Goal: Task Accomplishment & Management: Manage account settings

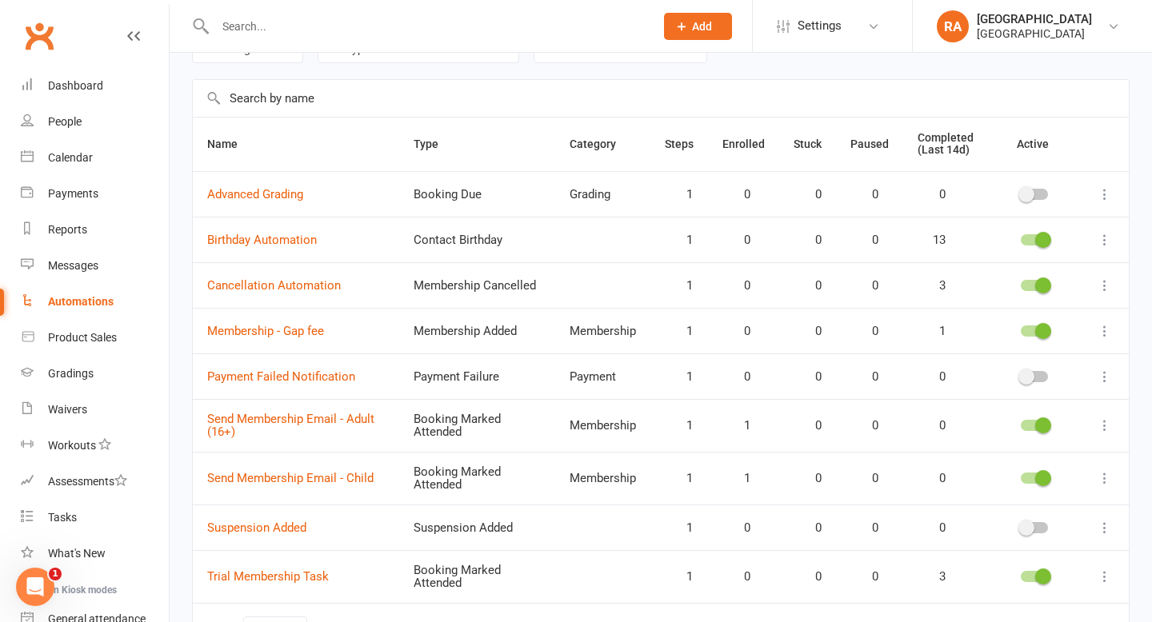
scroll to position [93, 0]
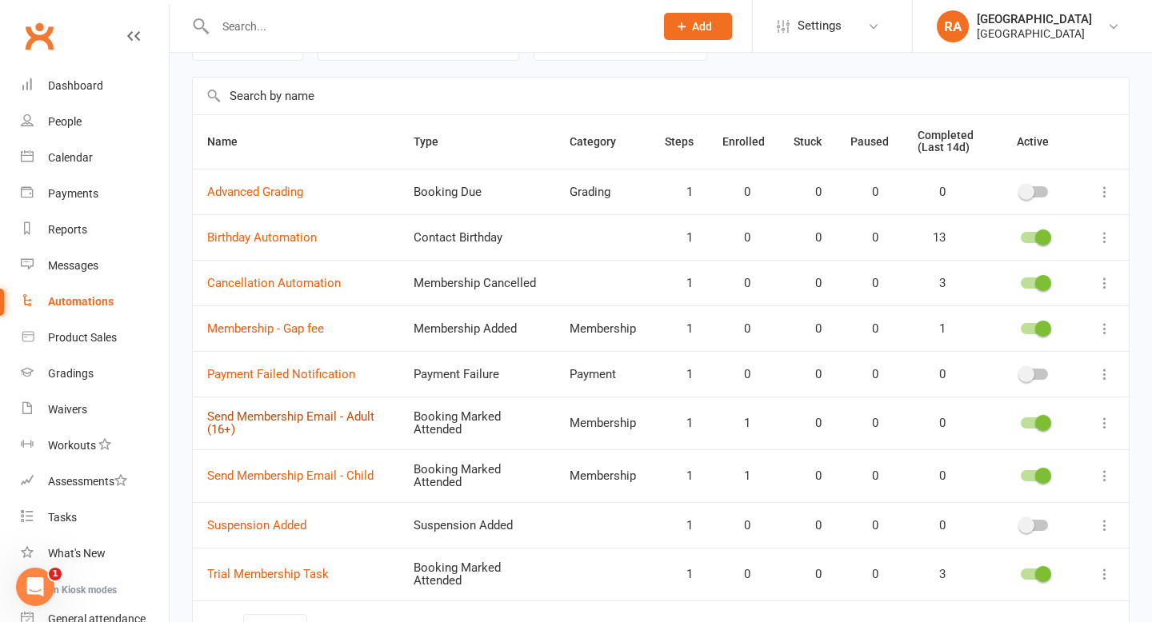
click at [301, 418] on link "Send Membership Email - Adult (16+)" at bounding box center [290, 424] width 167 height 28
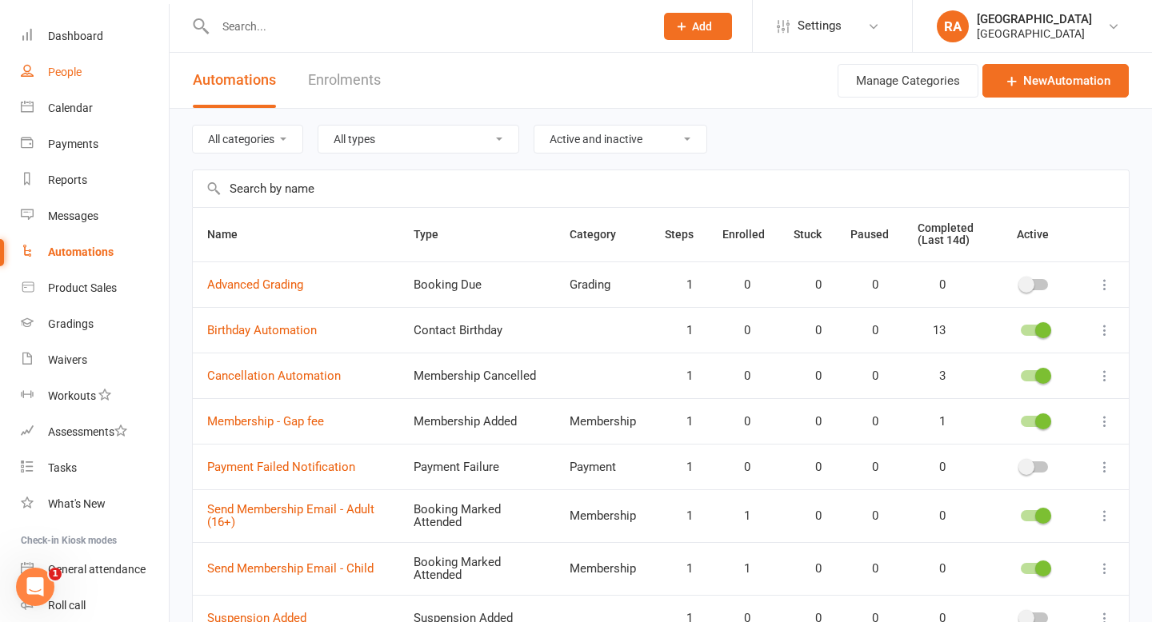
scroll to position [56, 0]
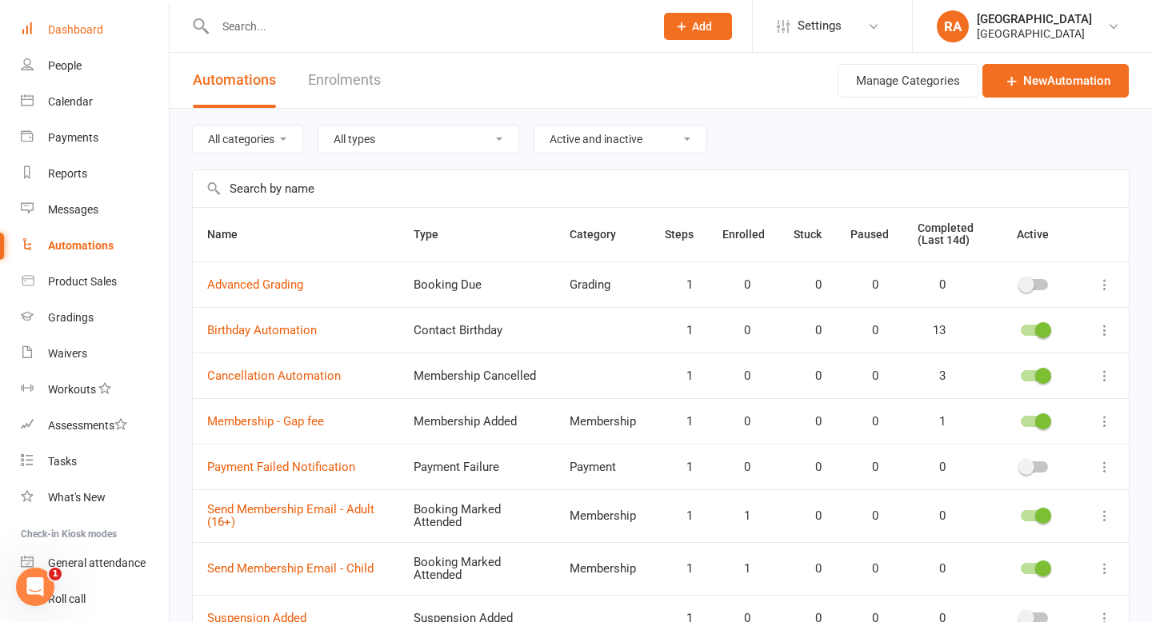
click at [50, 18] on link "Dashboard" at bounding box center [95, 30] width 148 height 36
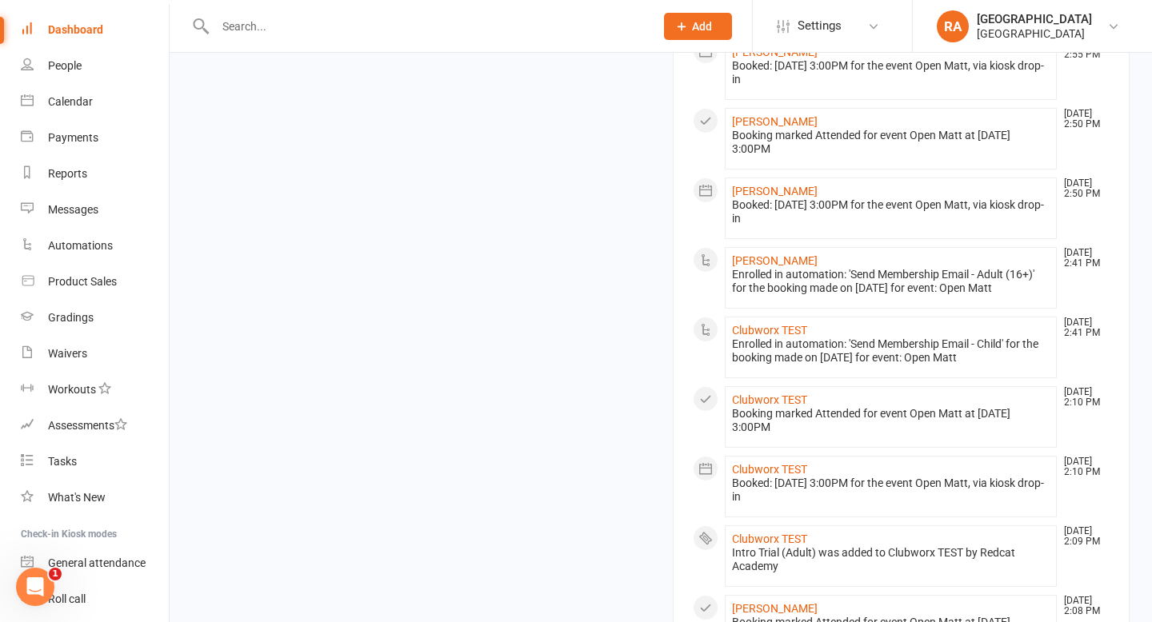
scroll to position [847, 0]
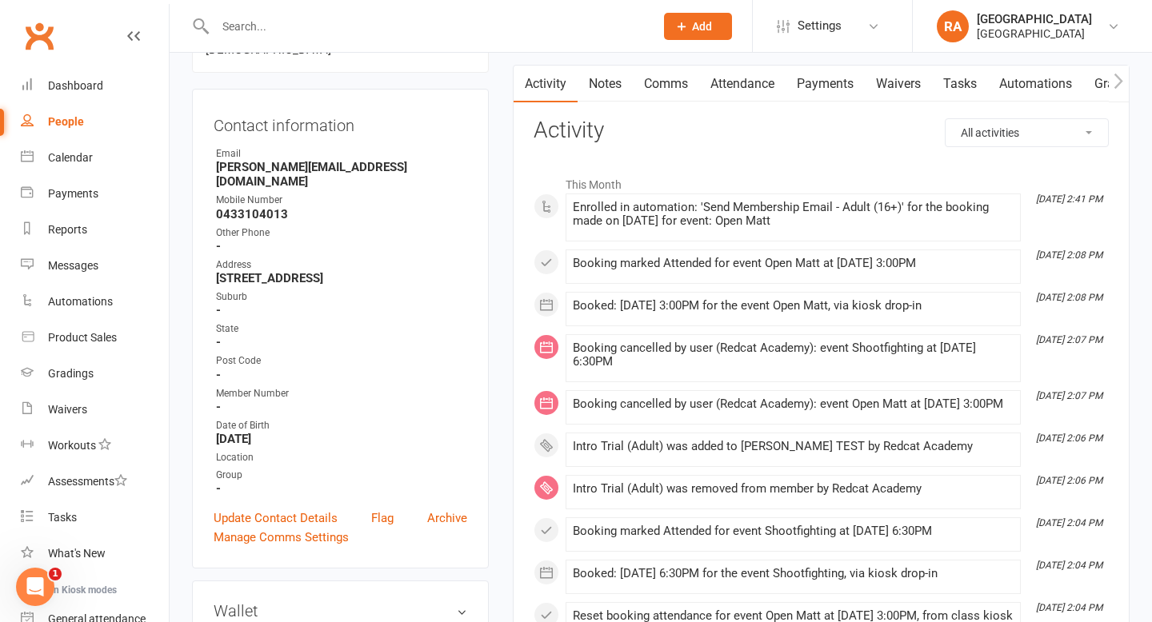
scroll to position [172, 0]
click at [76, 294] on link "Automations" at bounding box center [95, 302] width 148 height 36
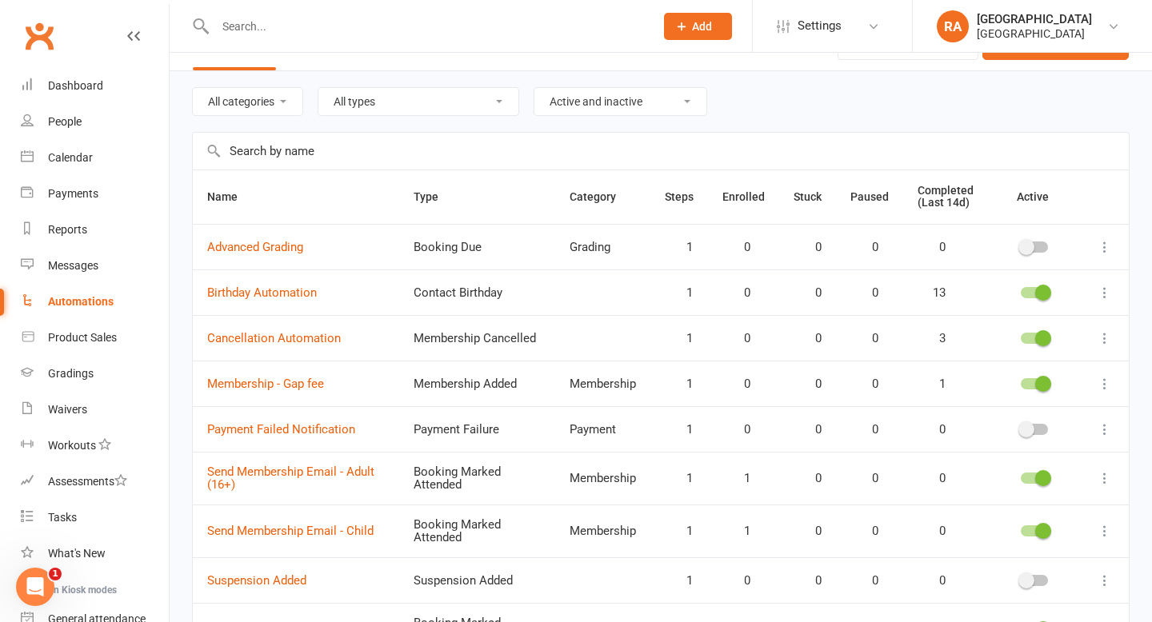
scroll to position [46, 0]
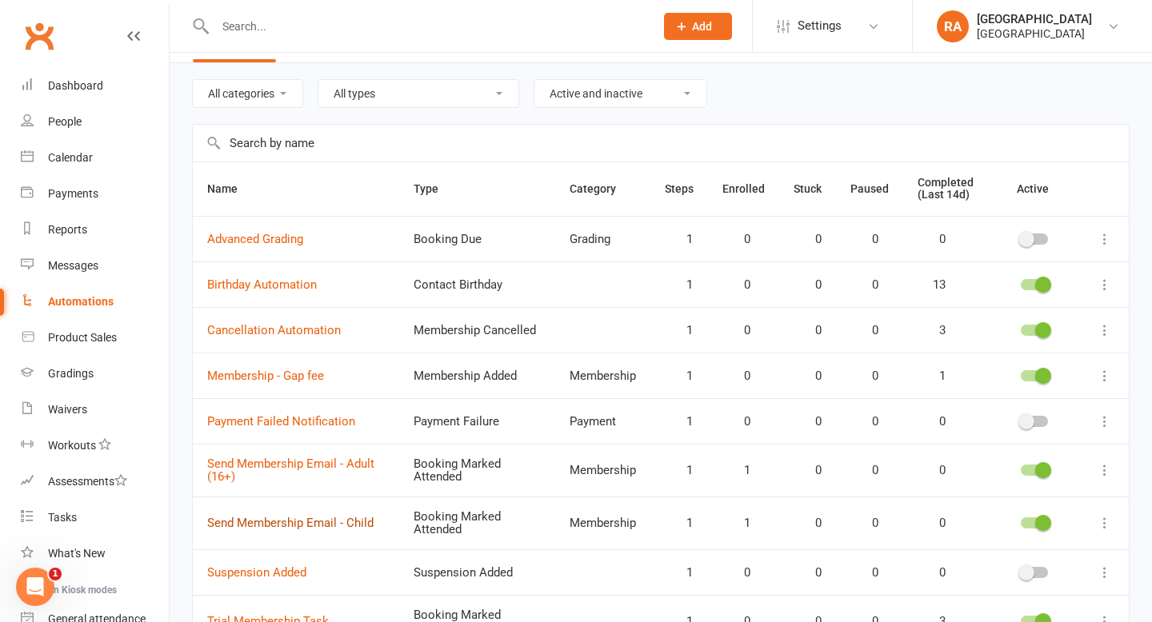
click at [311, 524] on link "Send Membership Email - Child" at bounding box center [290, 523] width 166 height 14
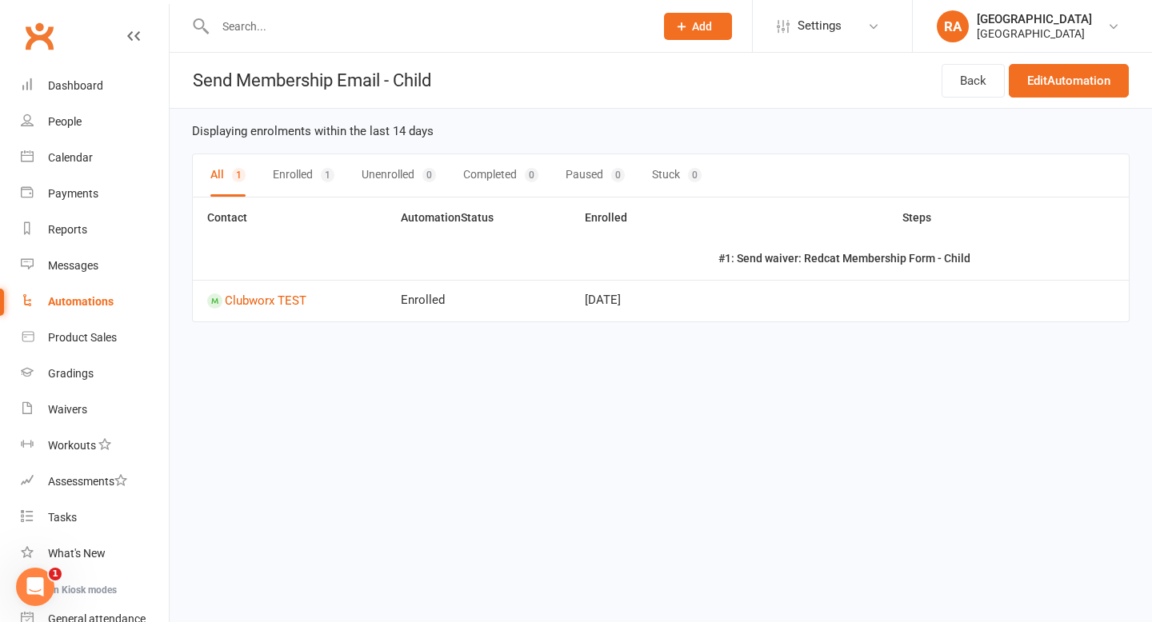
click at [308, 170] on button "Enrolled 1" at bounding box center [304, 175] width 62 height 42
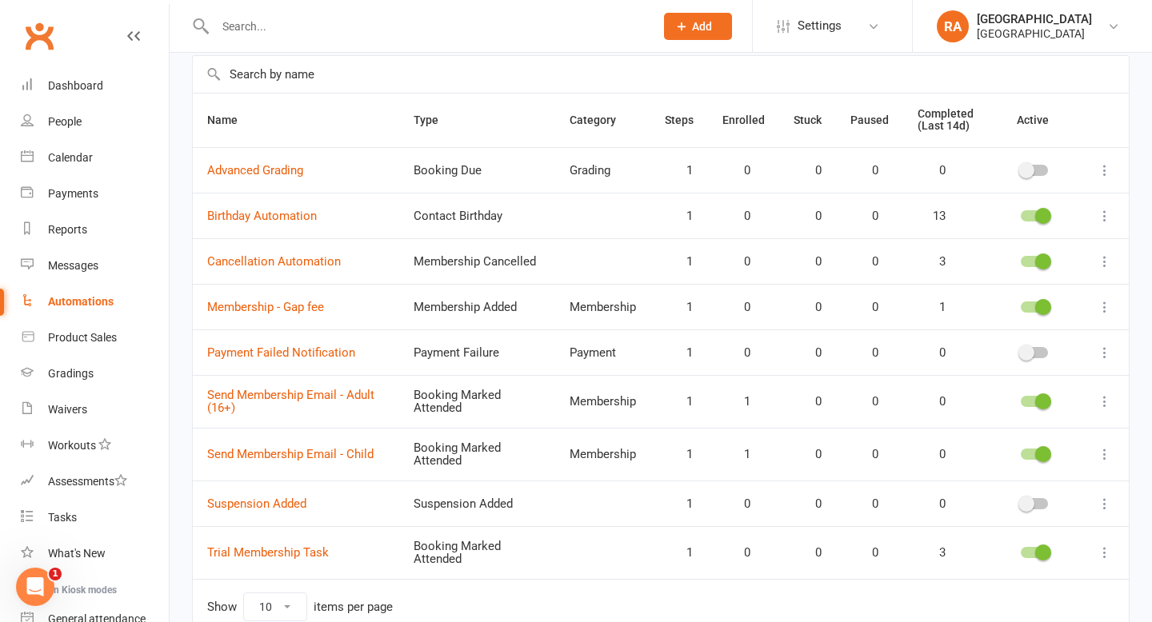
scroll to position [112, 0]
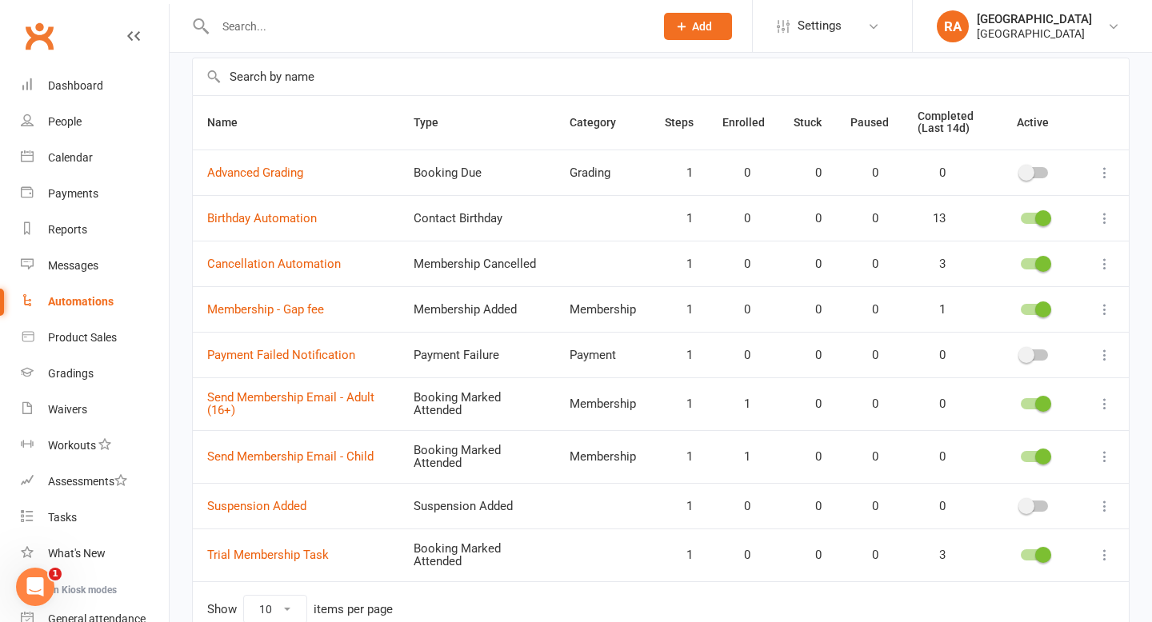
click at [30, 586] on icon "Open Intercom Messenger" at bounding box center [35, 587] width 26 height 26
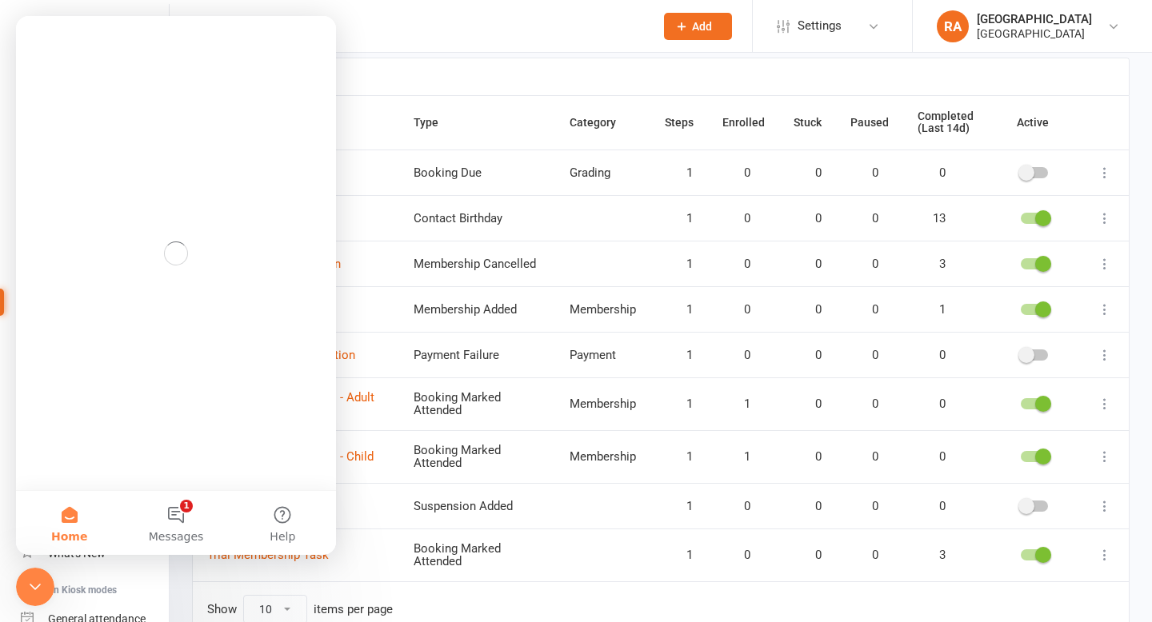
scroll to position [0, 0]
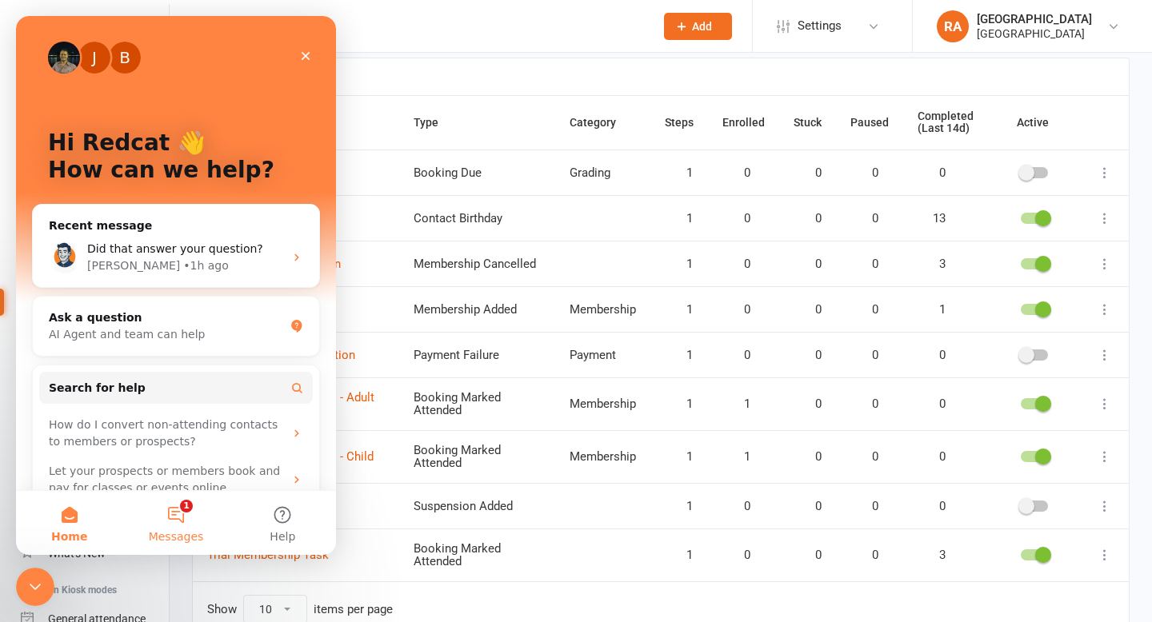
click at [165, 531] on span "Messages" at bounding box center [176, 536] width 55 height 11
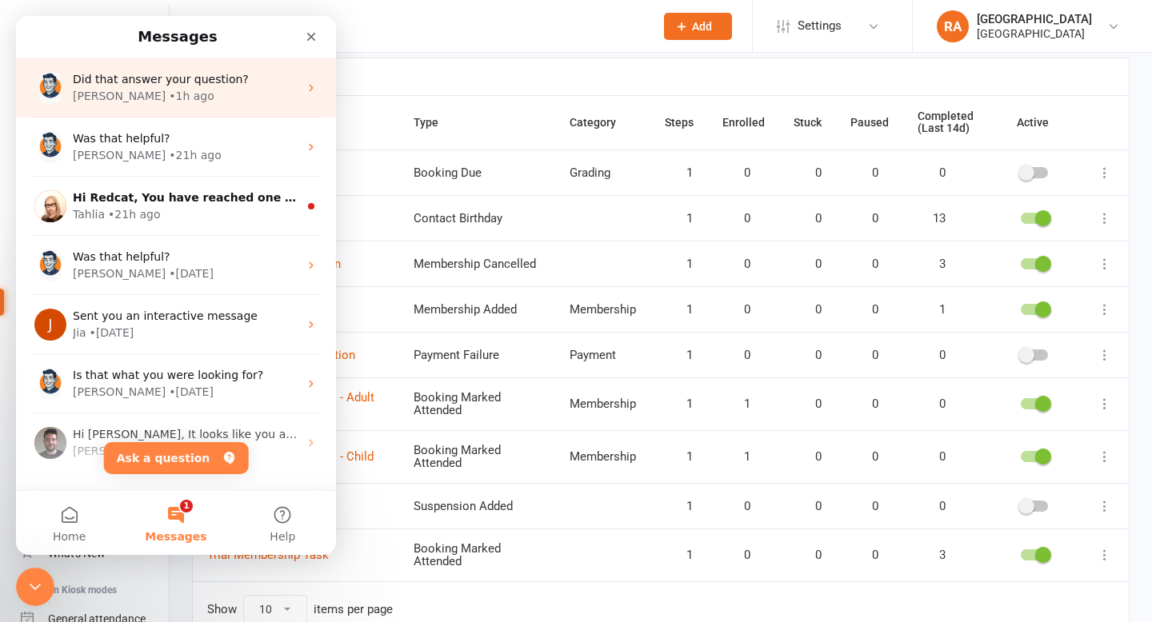
click at [169, 93] on div "• 1h ago" at bounding box center [192, 96] width 46 height 17
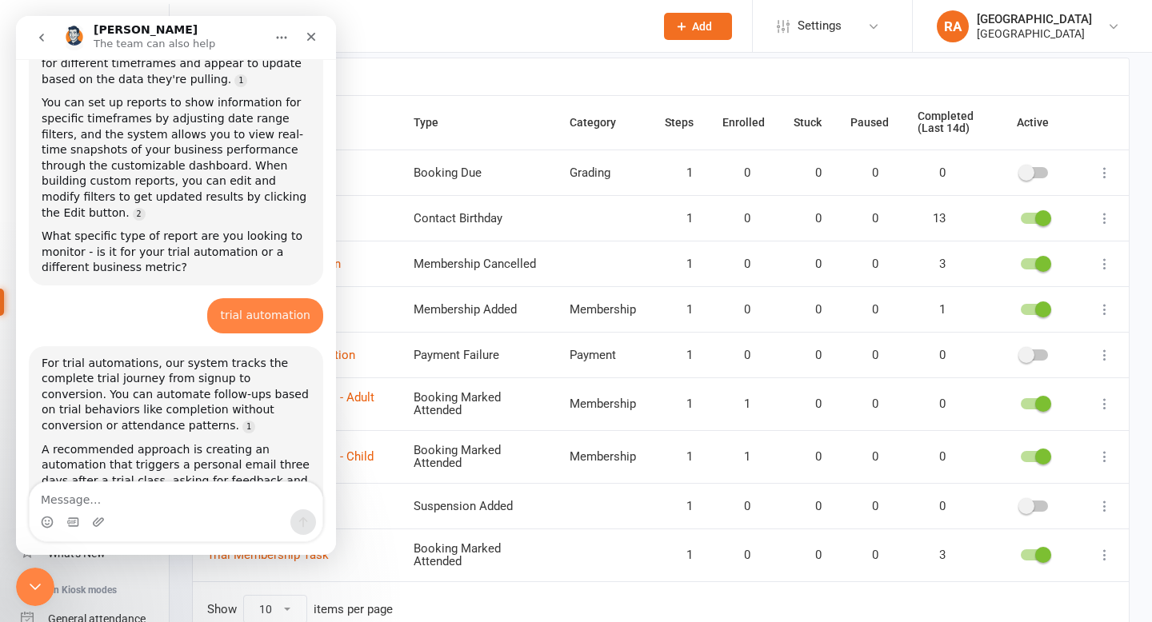
scroll to position [2900, 0]
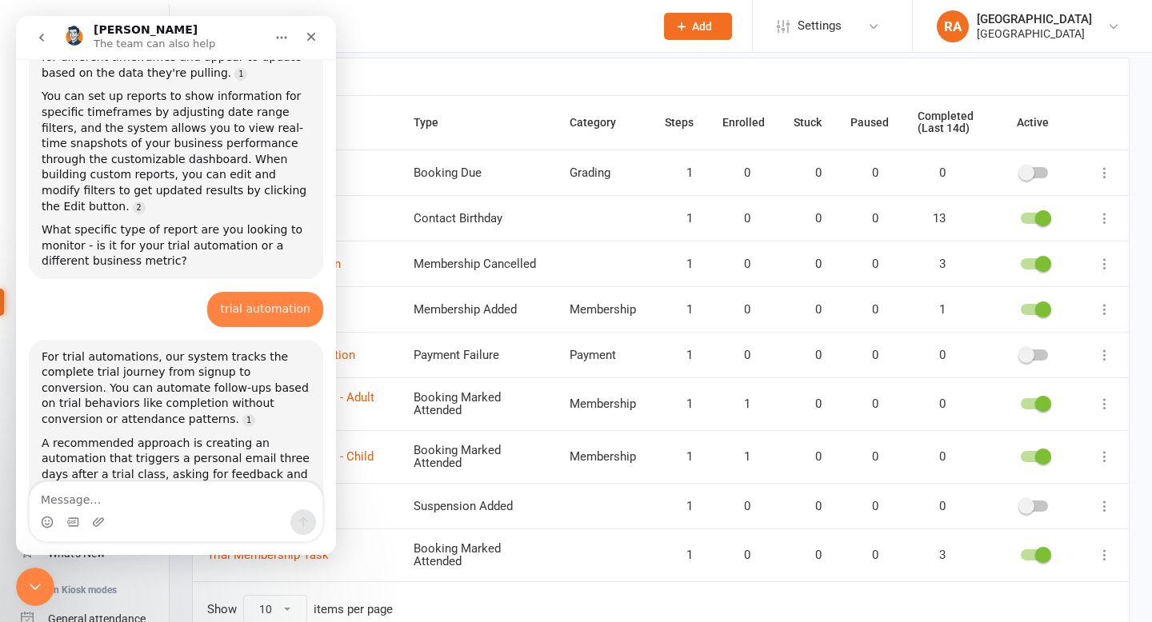
click at [113, 509] on textarea "Message…" at bounding box center [176, 495] width 293 height 27
type textarea "w"
type textarea "h"
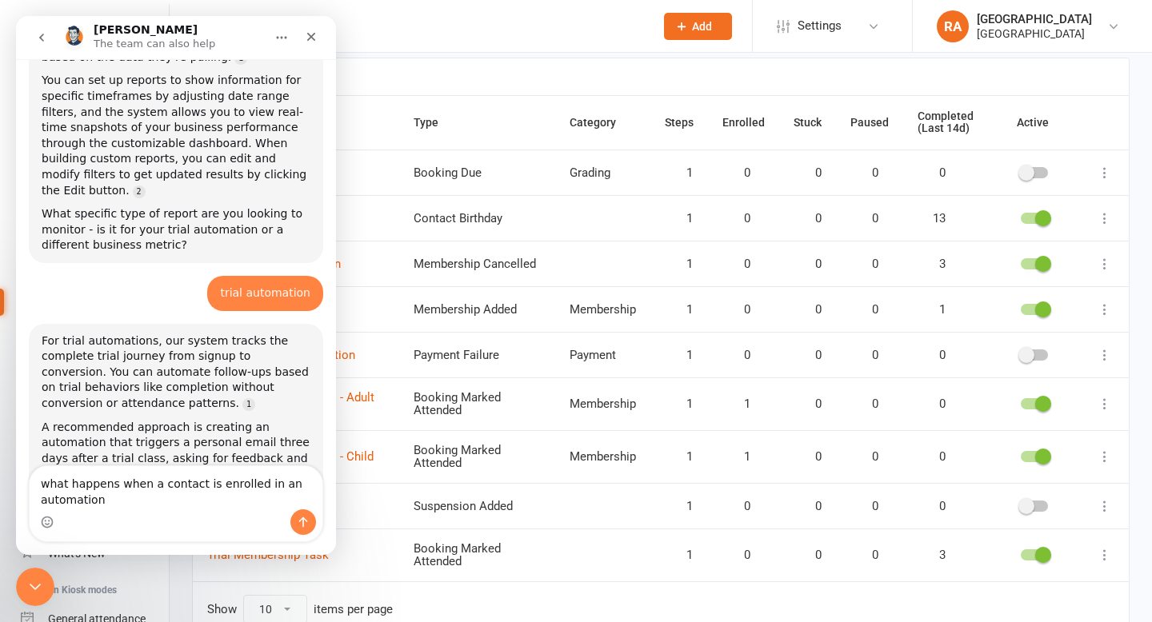
type textarea "what happens when a contact is enrolled in an automation?"
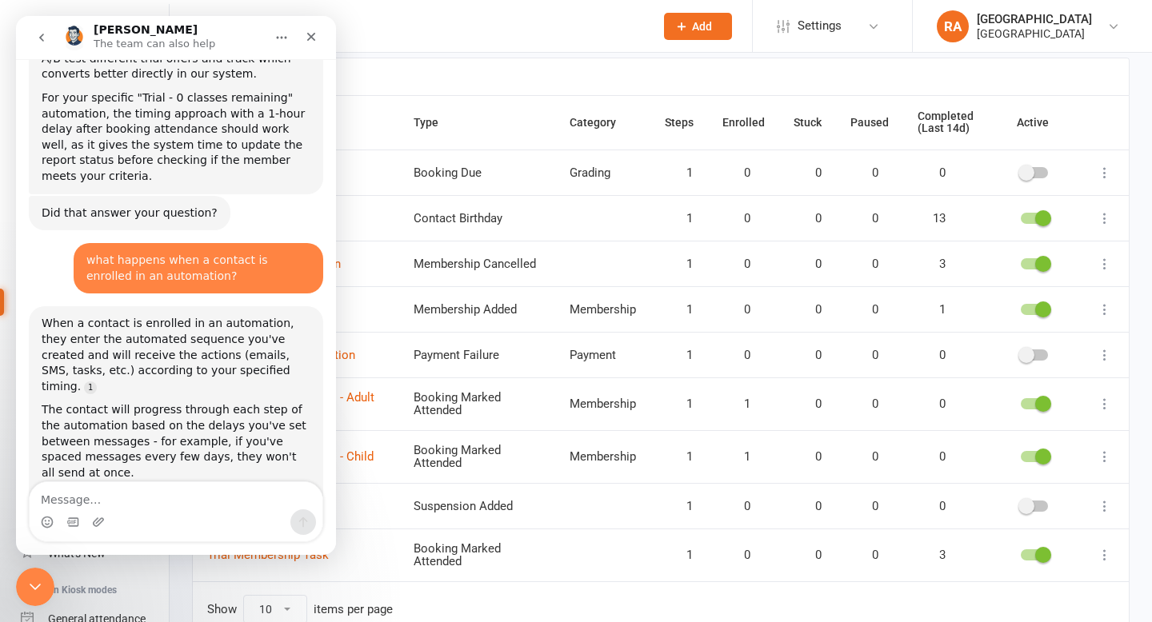
scroll to position [3346, 0]
click at [30, 589] on icon "Close Intercom Messenger" at bounding box center [35, 587] width 19 height 19
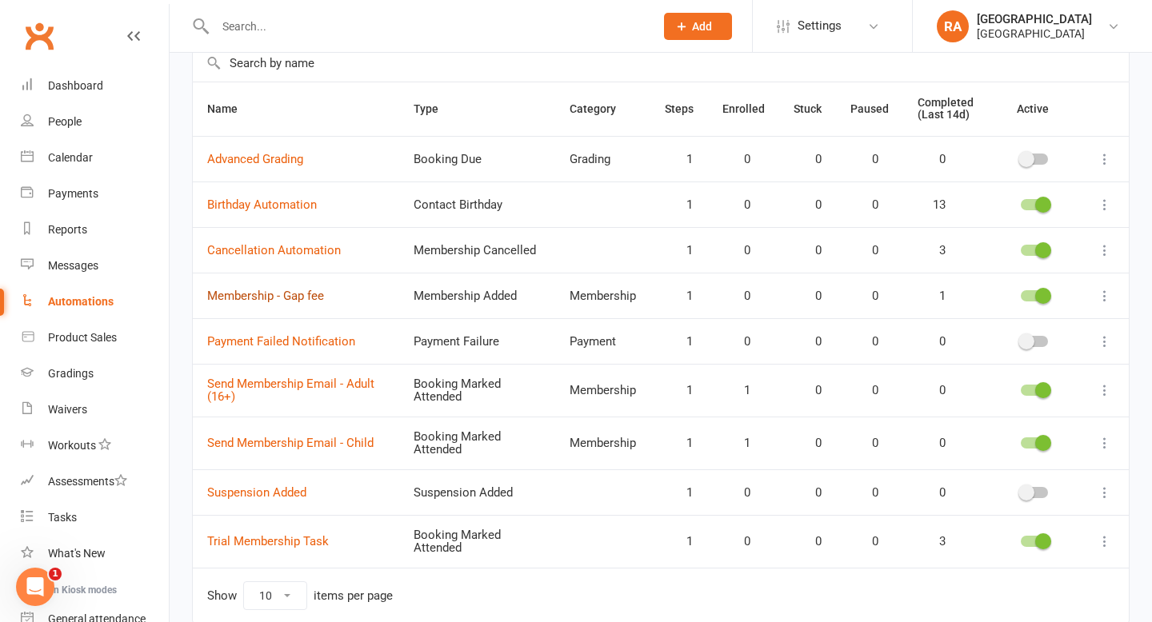
scroll to position [144, 0]
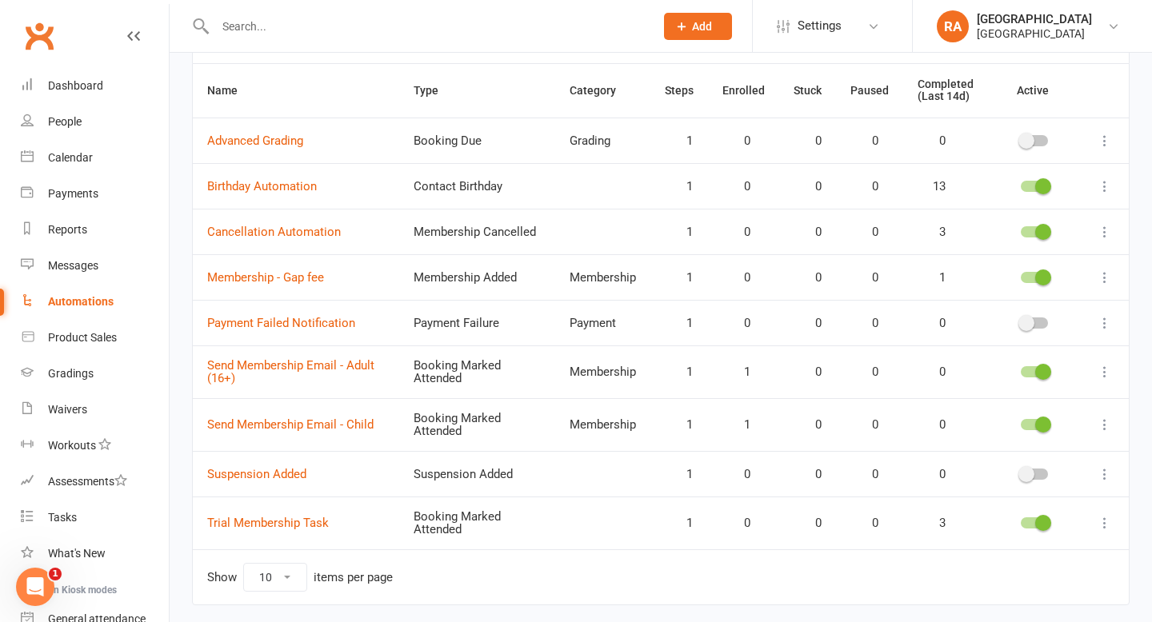
click at [273, 482] on td "Suspension Added" at bounding box center [296, 474] width 206 height 46
click at [272, 478] on link "Suspension Added" at bounding box center [256, 474] width 99 height 14
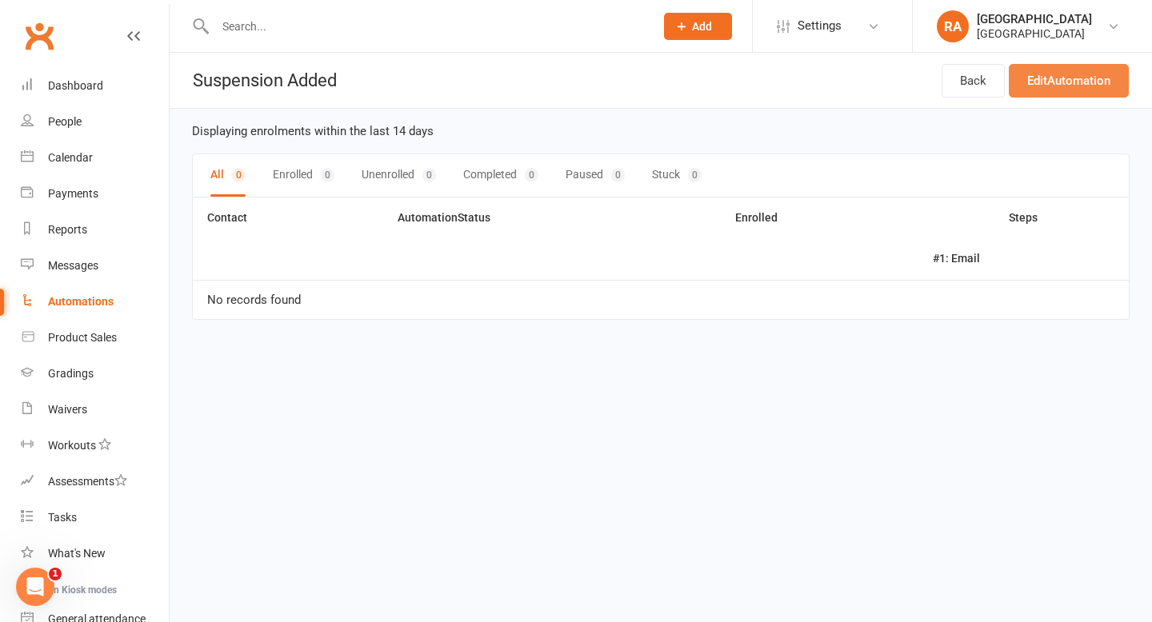
click at [1040, 90] on link "Edit Automation" at bounding box center [1069, 81] width 120 height 34
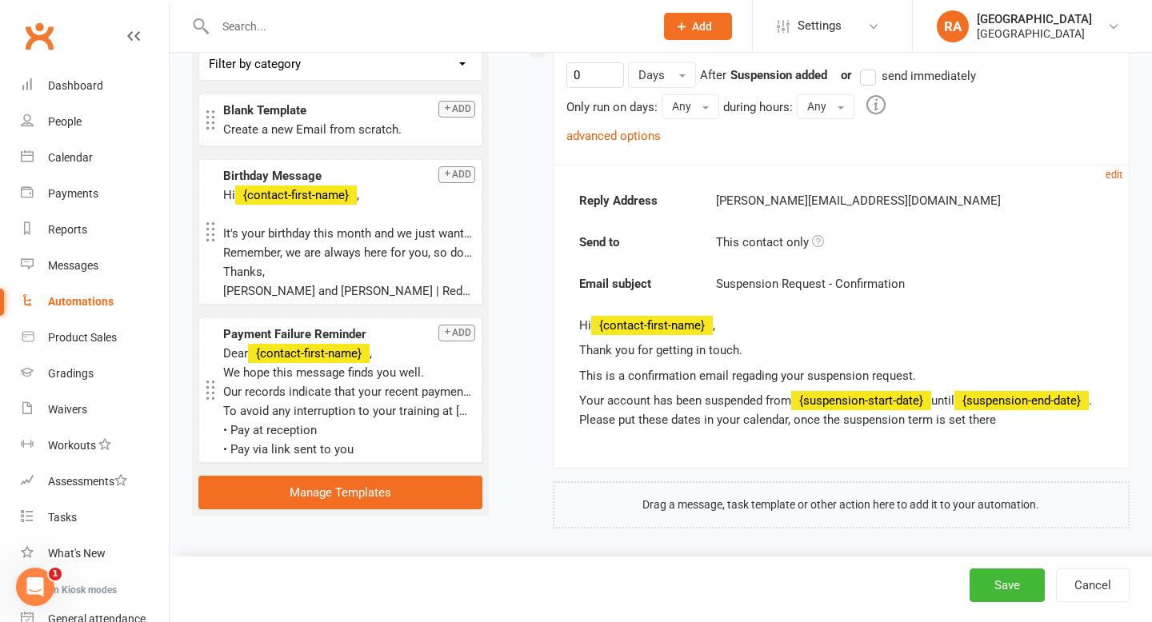
scroll to position [281, 0]
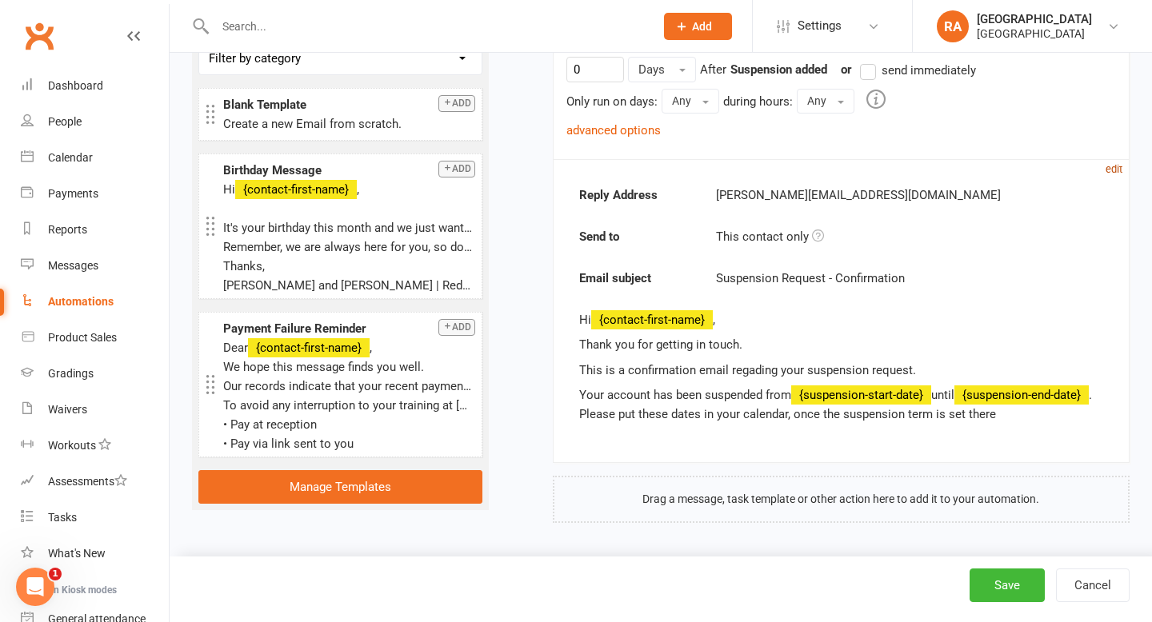
click at [1106, 170] on small "edit" at bounding box center [1114, 169] width 17 height 12
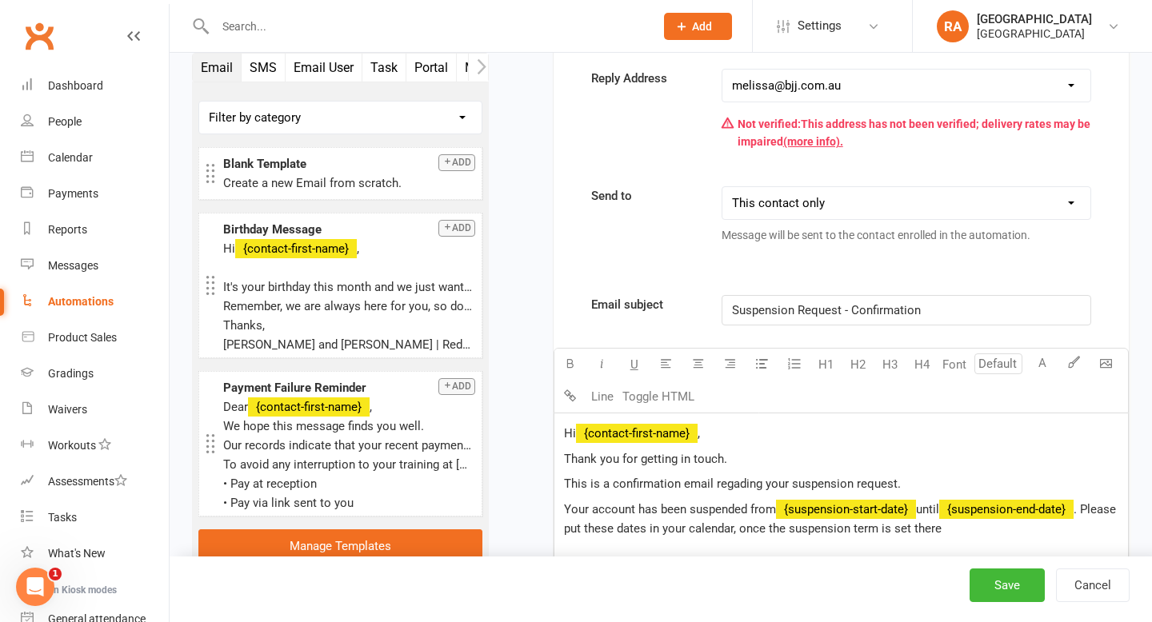
scroll to position [443, 0]
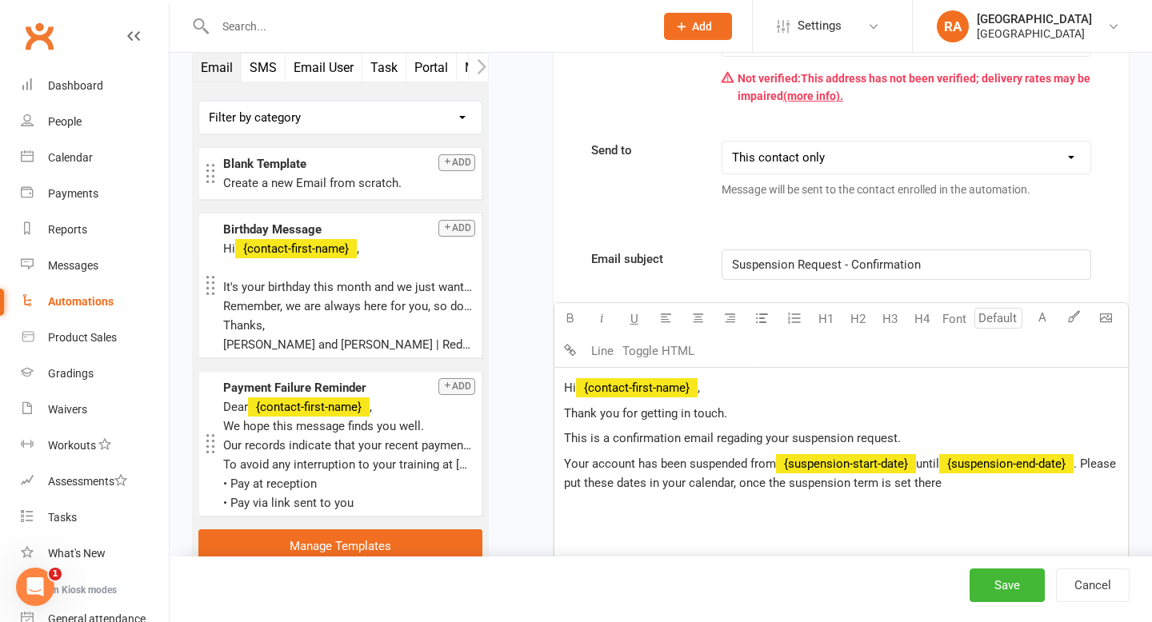
click at [736, 440] on span "This is a confirmation email regading your suspension request." at bounding box center [732, 438] width 337 height 14
click at [825, 514] on div "Hi ﻿ {contact-first-name} , Thank you for getting in touch. This is a confirmat…" at bounding box center [841, 488] width 574 height 240
click at [780, 485] on span ". Please put these dates in your calendar, once the suspension term is set there" at bounding box center [841, 474] width 555 height 34
click at [817, 506] on p "Note: once the suspension term is set there" at bounding box center [841, 507] width 554 height 19
click at [926, 484] on span ". Please put these dates in your calendar and get in contact should anythign ch…" at bounding box center [841, 474] width 555 height 34
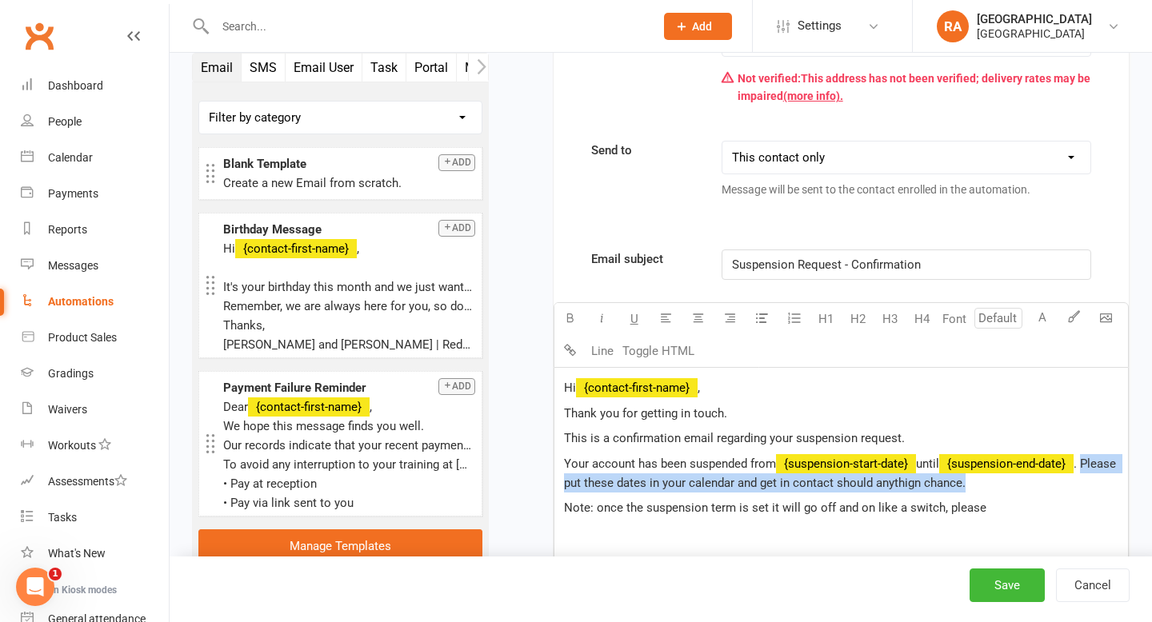
drag, startPoint x: 562, startPoint y: 482, endPoint x: 1004, endPoint y: 482, distance: 442.4
click at [1004, 482] on div "Hi ﻿ {contact-first-name} , Thank you for getting in touch. This is a confirmat…" at bounding box center [841, 488] width 574 height 240
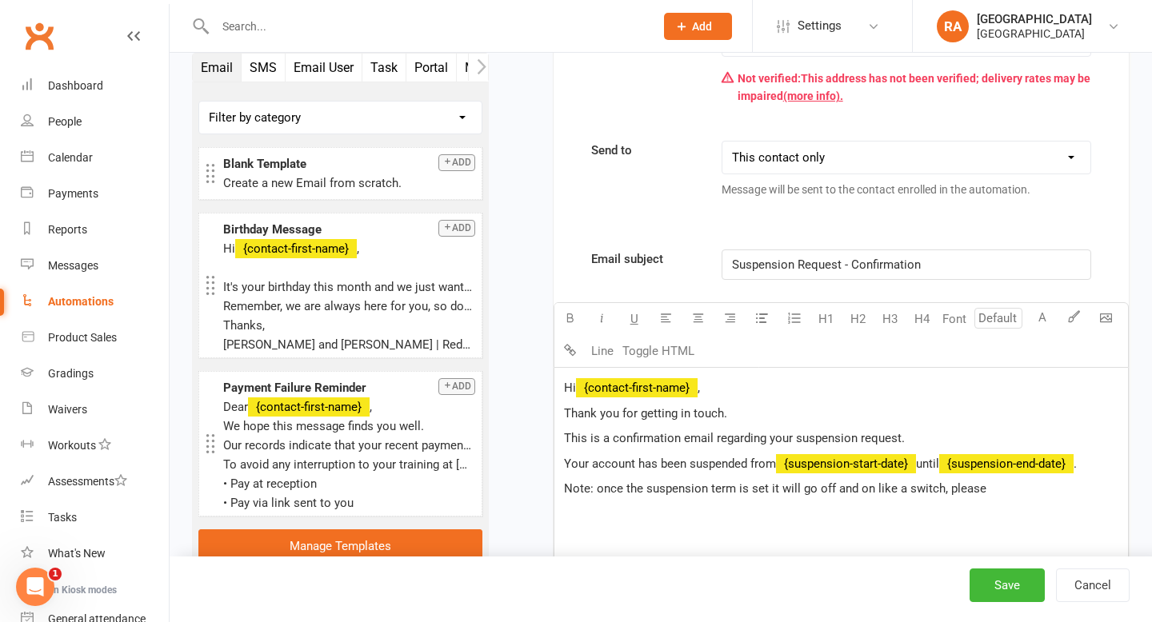
click at [595, 482] on span "Note: once the suspension term is set it will go off and on like a switch, plea…" at bounding box center [775, 489] width 422 height 14
click at [984, 488] on span "Note: Please put these dates in your calendar and get in contact should anythig…" at bounding box center [823, 499] width 519 height 34
click at [1042, 492] on span "Note: Please put these dates in your calendar and get in contact should anythin…" at bounding box center [823, 499] width 519 height 34
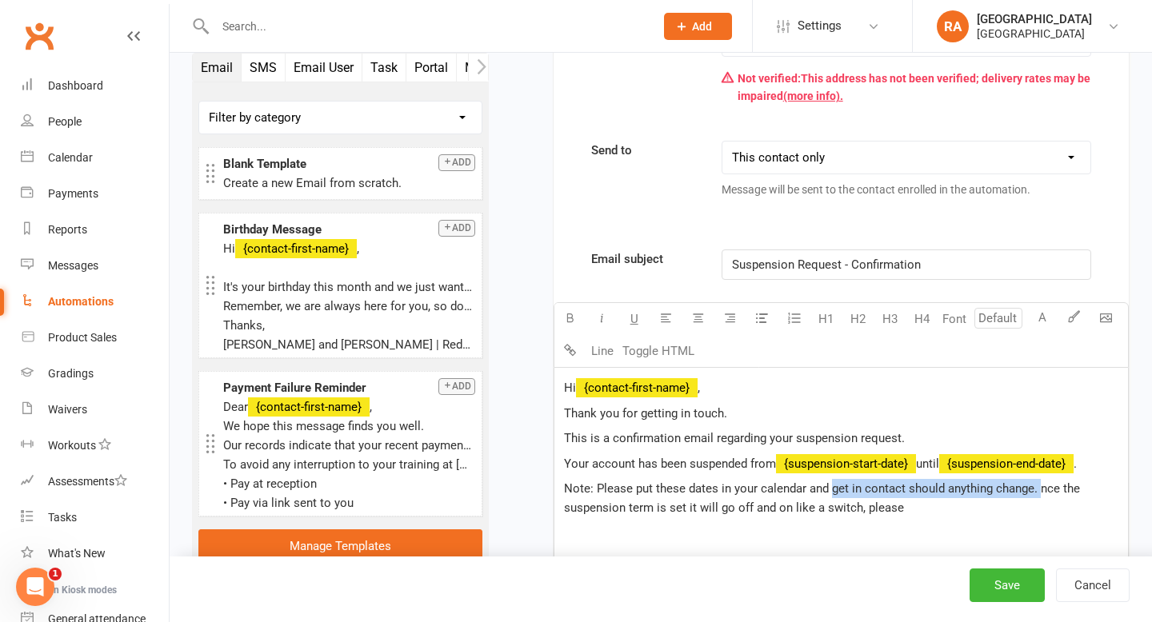
drag, startPoint x: 1038, startPoint y: 486, endPoint x: 832, endPoint y: 494, distance: 206.6
click at [832, 494] on span "Note: Please put these dates in your calendar and get in contact should anythin…" at bounding box center [823, 499] width 519 height 34
click at [686, 514] on p "Note: Please put these dates in your calendar, once the suspension term is set …" at bounding box center [841, 498] width 554 height 38
click at [706, 506] on span "Note: Please put these dates in your calendar, once the suspension term is set …" at bounding box center [839, 499] width 551 height 34
click at [916, 513] on p "Note: Please put these dates in your calendar, once the suspension term is set …" at bounding box center [841, 498] width 554 height 38
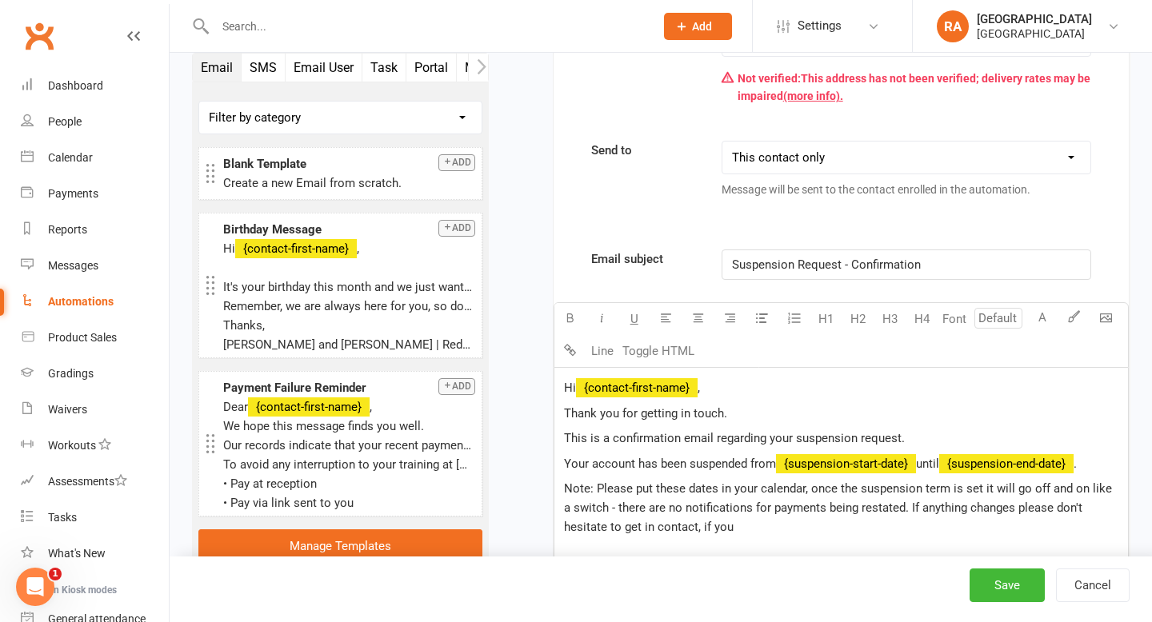
drag, startPoint x: 796, startPoint y: 526, endPoint x: 847, endPoint y: 531, distance: 51.4
click at [849, 531] on p "Note: Please put these dates in your calendar, once the suspension term is set …" at bounding box center [841, 508] width 554 height 58
click at [911, 511] on span "Note: Please put these dates in your calendar, once the suspension term is set …" at bounding box center [839, 508] width 551 height 53
click at [600, 529] on span "Note: Please put these dates in your calendar, once the suspension term is set …" at bounding box center [839, 508] width 551 height 53
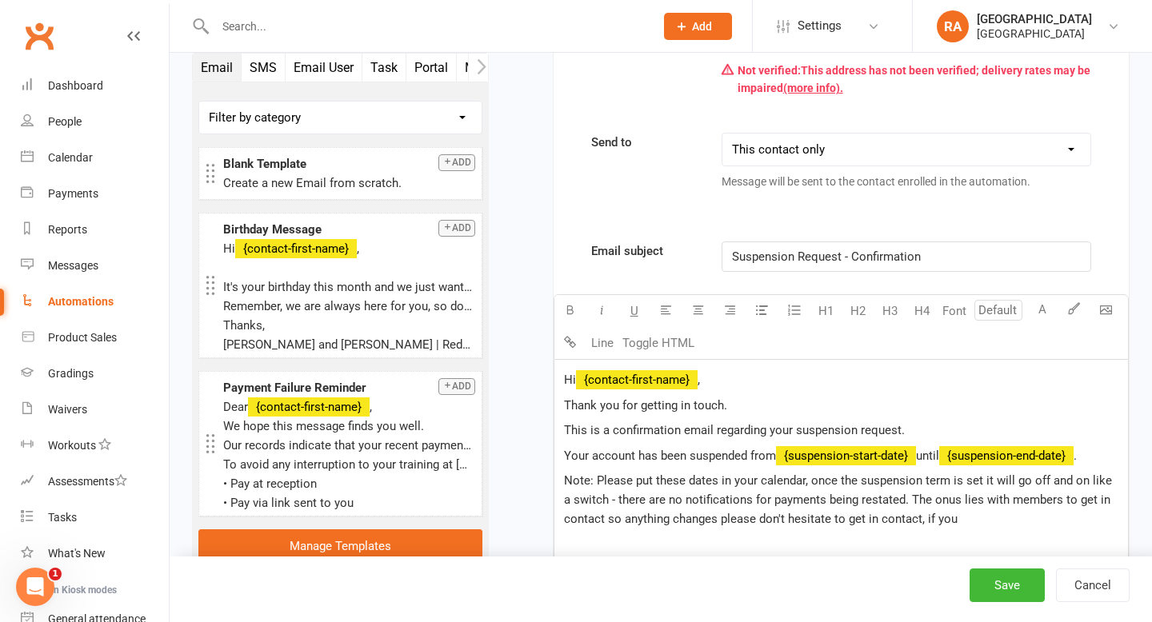
scroll to position [453, 0]
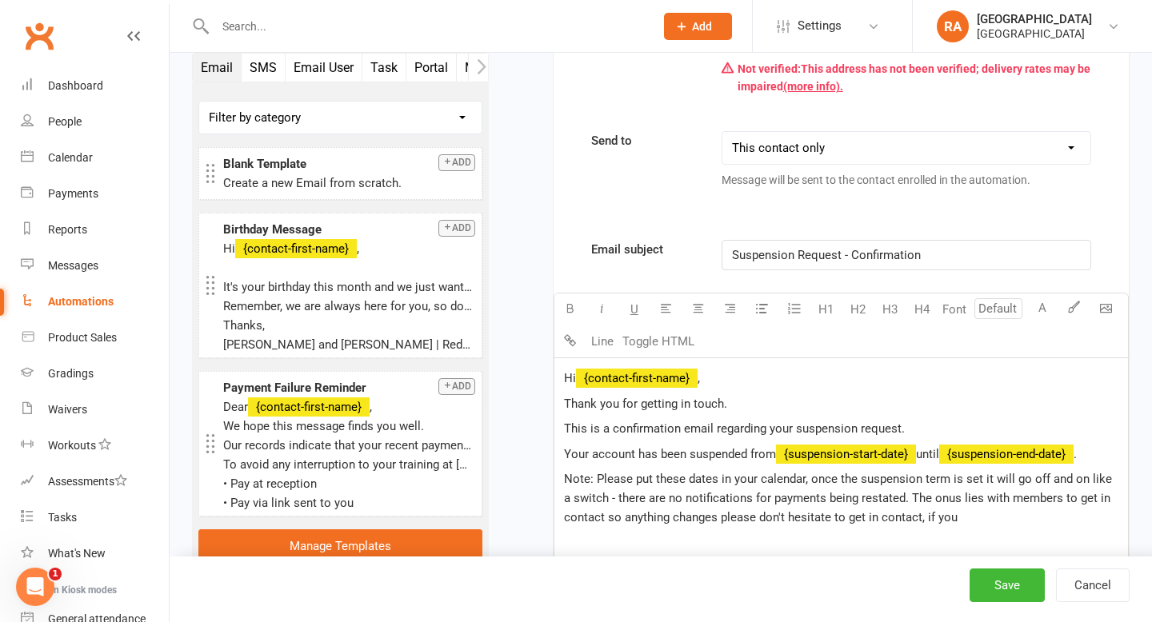
click at [849, 495] on span "Note: Please put these dates in your calendar, once the suspension term is set …" at bounding box center [839, 498] width 551 height 53
drag, startPoint x: 670, startPoint y: 500, endPoint x: 639, endPoint y: 500, distance: 31.2
click at [639, 500] on span "Note: Please put these dates in your calendar, once the suspension term is set …" at bounding box center [841, 498] width 554 height 53
click at [761, 501] on span "Note: Please put these dates in your calendar, once the suspension term is set …" at bounding box center [839, 498] width 551 height 53
drag, startPoint x: 935, startPoint y: 498, endPoint x: 781, endPoint y: 502, distance: 154.4
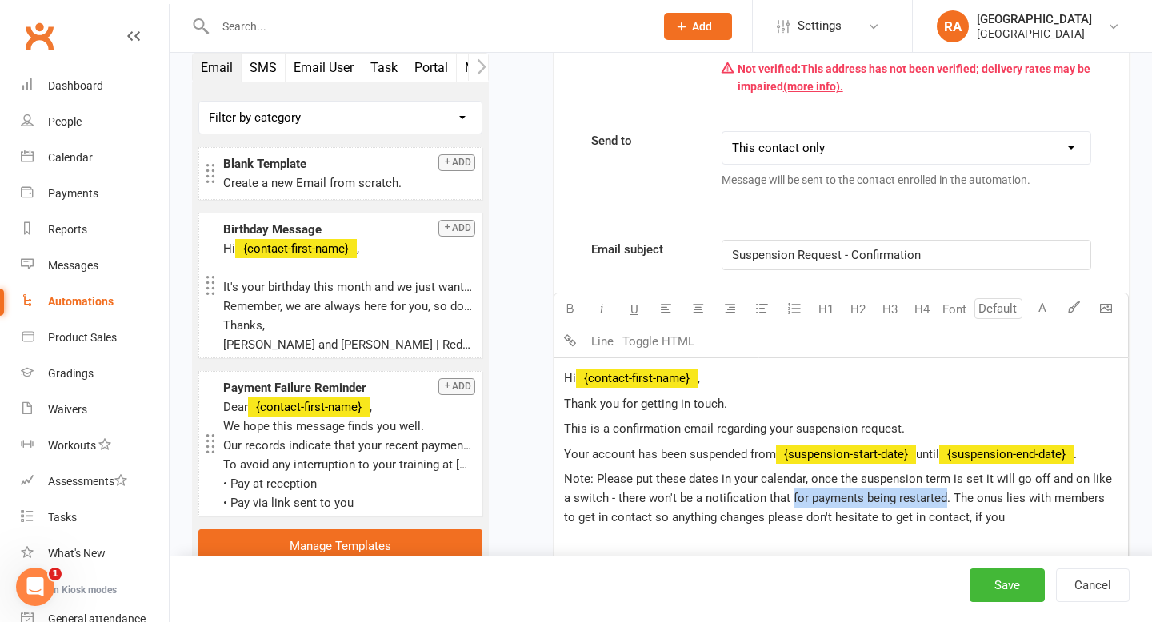
click at [781, 502] on span "Note: Please put these dates in your calendar, once the suspension term is set …" at bounding box center [839, 498] width 551 height 53
click at [955, 503] on span "Note: Please put these dates in your calendar, once the suspension term is set …" at bounding box center [839, 498] width 551 height 53
click at [967, 494] on span "Note: Please put these dates in your calendar, once the suspension term is set …" at bounding box center [839, 498] width 551 height 53
drag, startPoint x: 1064, startPoint y: 498, endPoint x: 1017, endPoint y: 498, distance: 47.2
click at [1017, 498] on span "Note: Please put these dates in your calendar, once the suspension term is set …" at bounding box center [839, 498] width 551 height 53
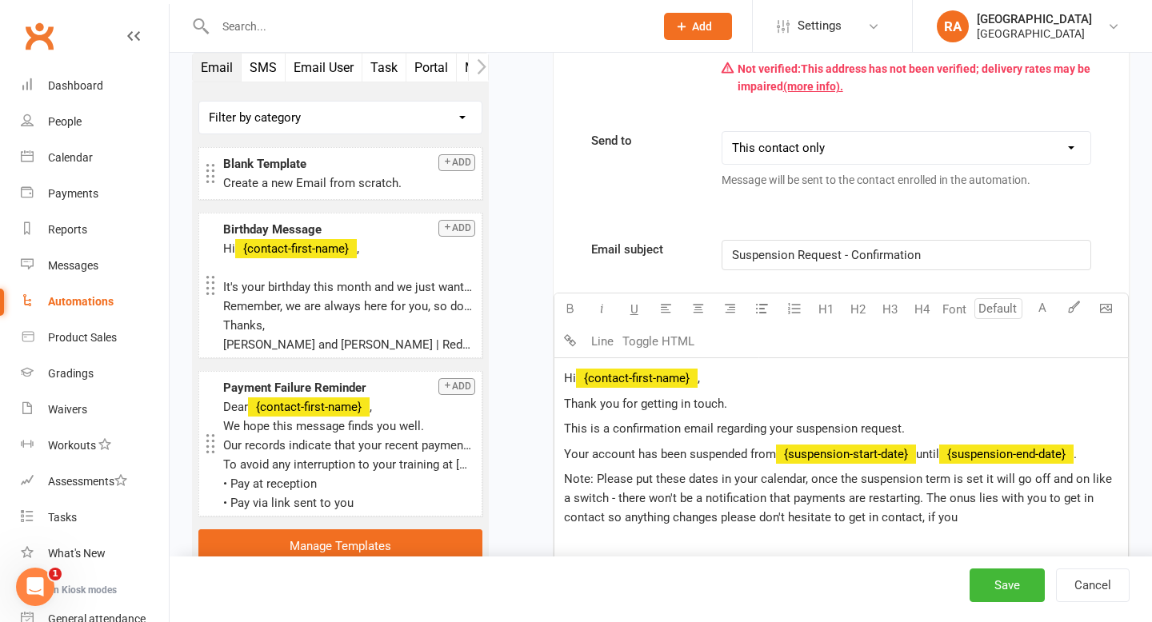
click at [606, 519] on span "Note: Please put these dates in your calendar, once the suspension term is set …" at bounding box center [839, 498] width 551 height 53
click at [619, 518] on span "Note: Please put these dates in your calendar, once the suspension term is set …" at bounding box center [839, 498] width 551 height 53
drag, startPoint x: 970, startPoint y: 521, endPoint x: 859, endPoint y: 522, distance: 110.4
click at [859, 522] on p "Note: Please put these dates in your calendar, once the suspension term is set …" at bounding box center [841, 499] width 554 height 58
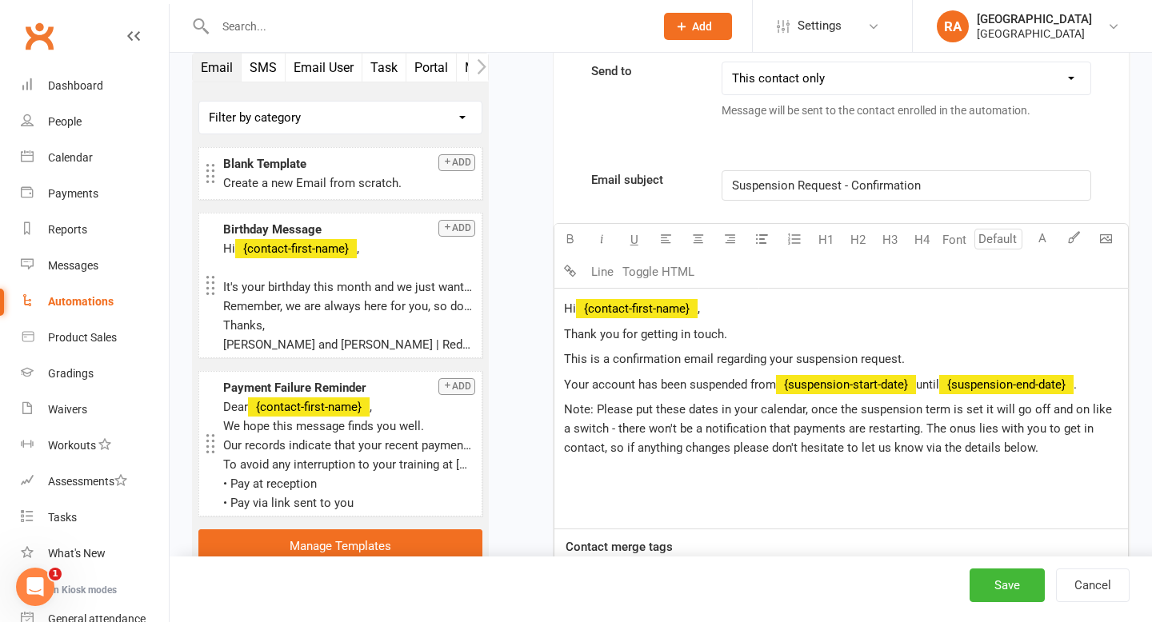
scroll to position [526, 0]
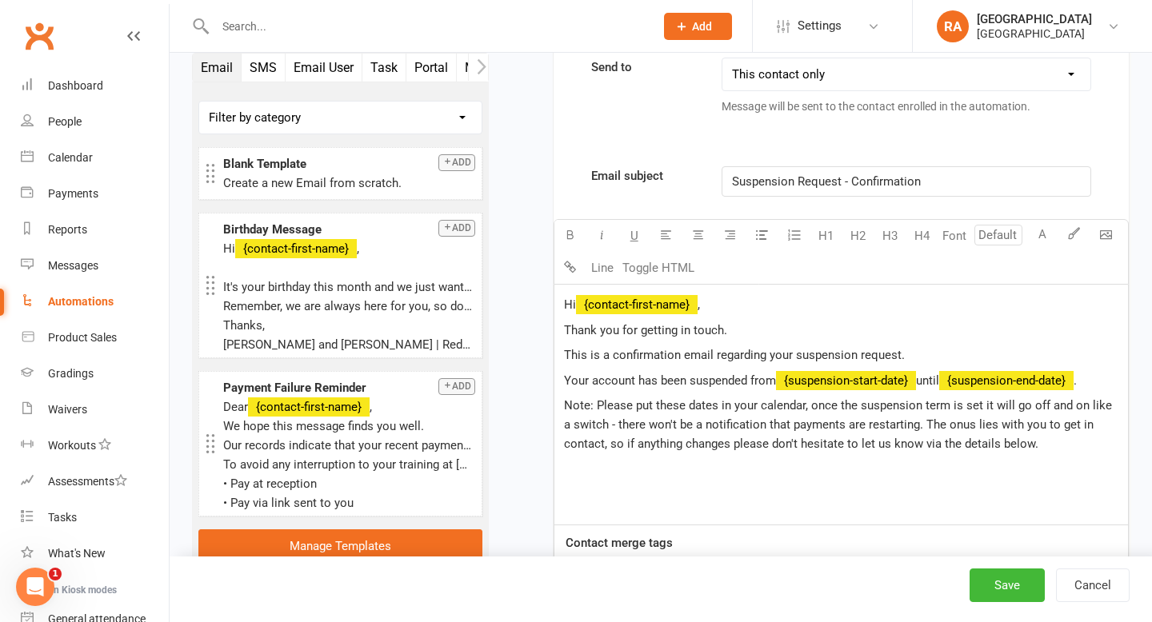
click at [699, 482] on div "Hi ﻿ {contact-first-name} , Thank you for getting in touch. This is a confirmat…" at bounding box center [841, 405] width 574 height 240
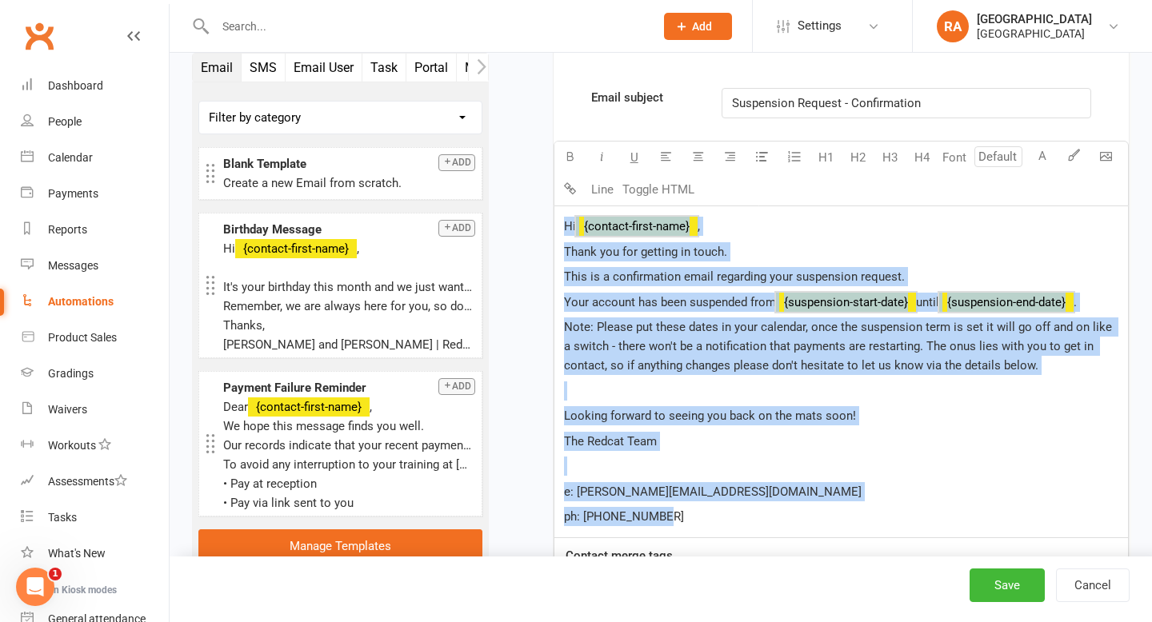
scroll to position [606, 0]
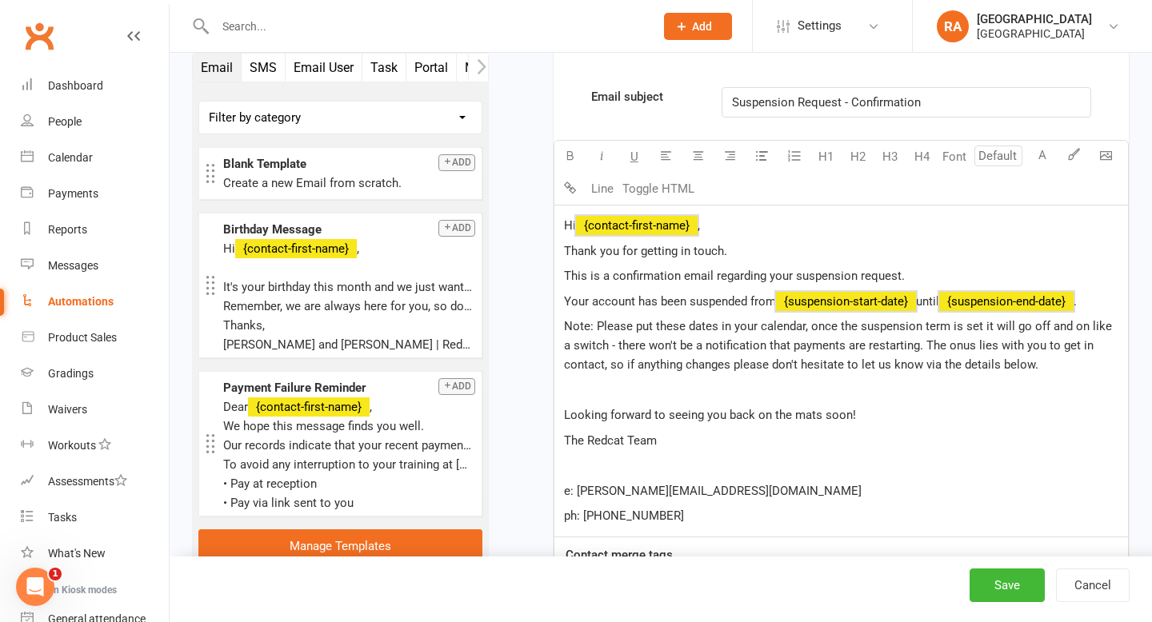
click at [674, 467] on p "﻿" at bounding box center [841, 465] width 554 height 19
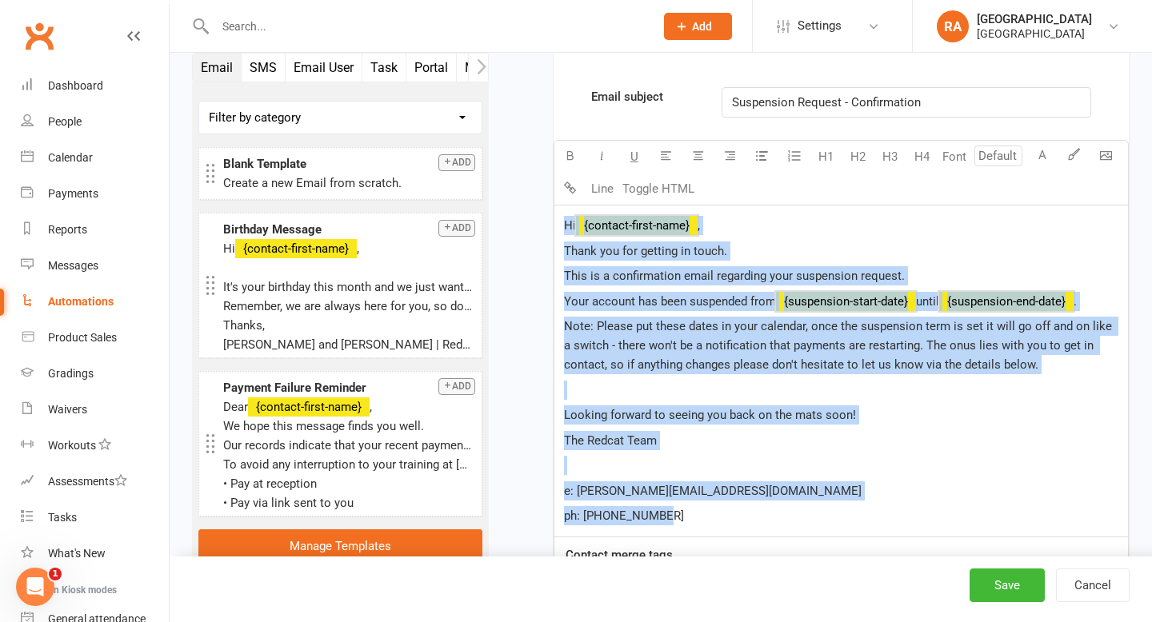
drag, startPoint x: 671, startPoint y: 521, endPoint x: 542, endPoint y: 210, distance: 336.4
click at [542, 210] on div "Starts on Booking Cancelled Booking Due Booking Late-Cancelled Booking Marked A…" at bounding box center [821, 189] width 617 height 1390
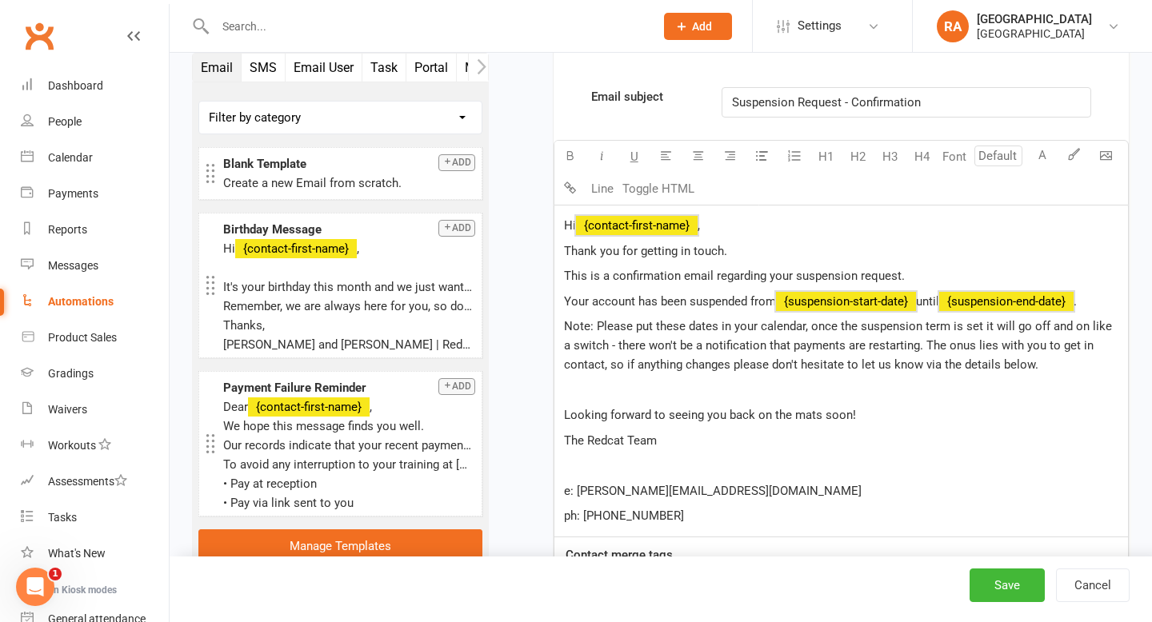
click at [542, 210] on div "Starts on Booking Cancelled Booking Due Booking Late-Cancelled Booking Marked A…" at bounding box center [821, 189] width 617 height 1390
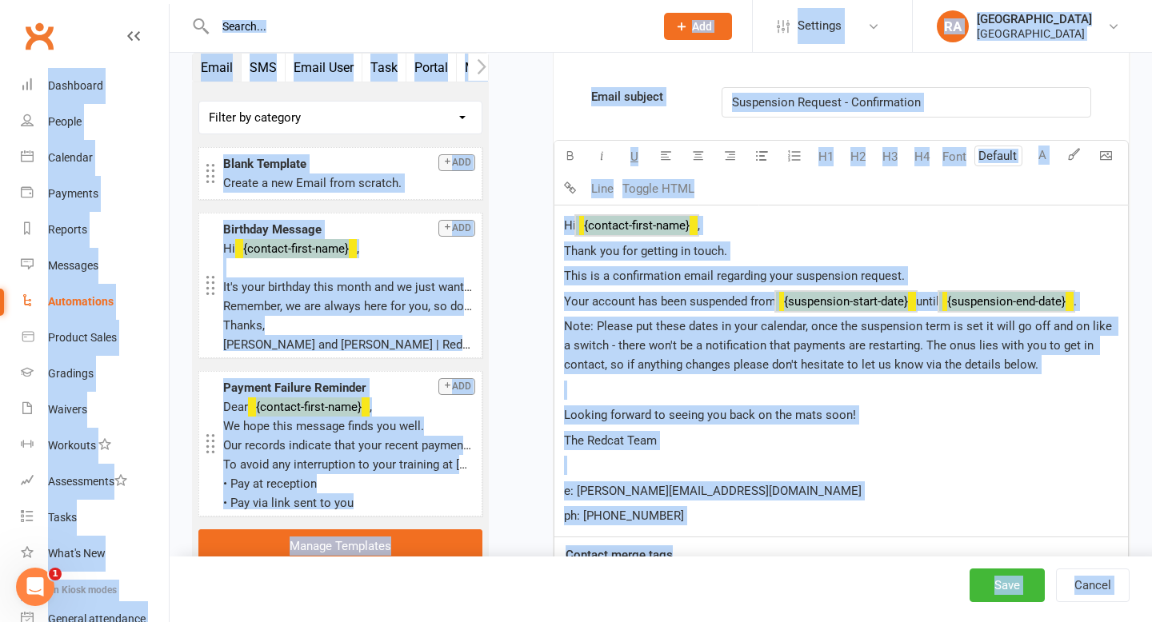
click at [832, 332] on span "Note: Please put these dates in your calendar, once the suspension term is set …" at bounding box center [839, 345] width 551 height 53
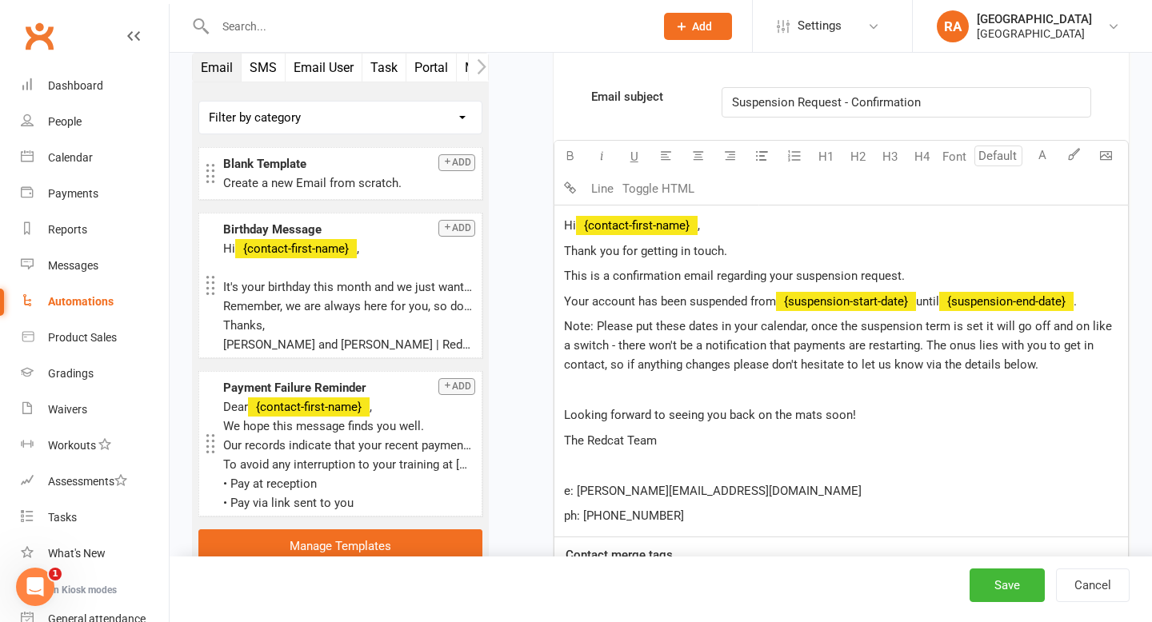
click at [802, 394] on p "﻿" at bounding box center [841, 390] width 554 height 19
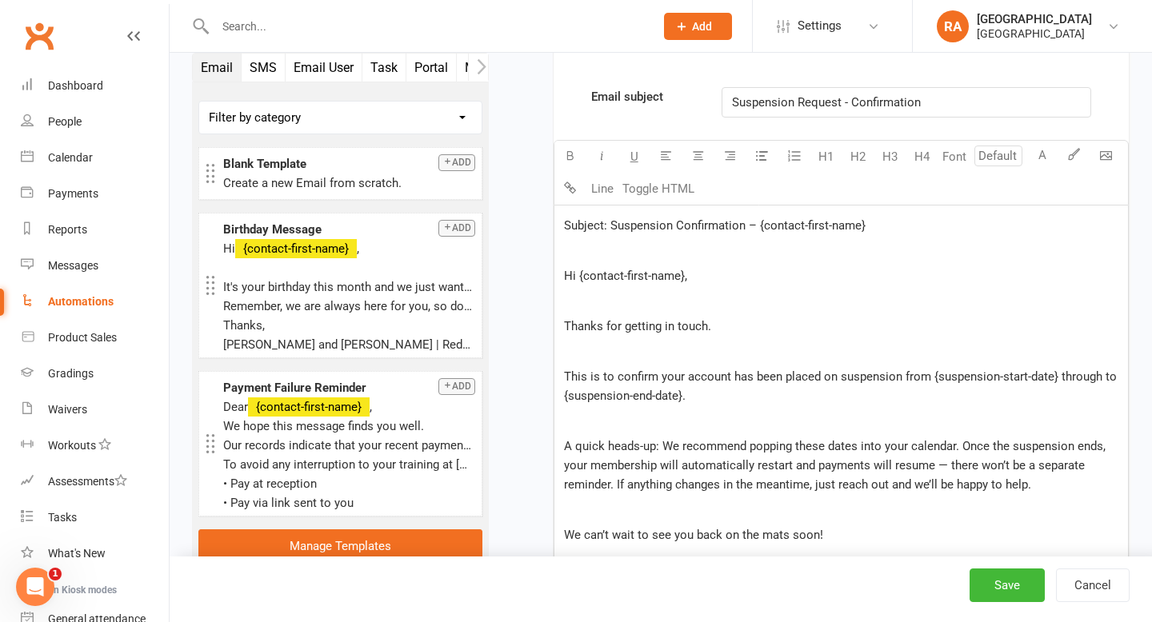
scroll to position [981, 0]
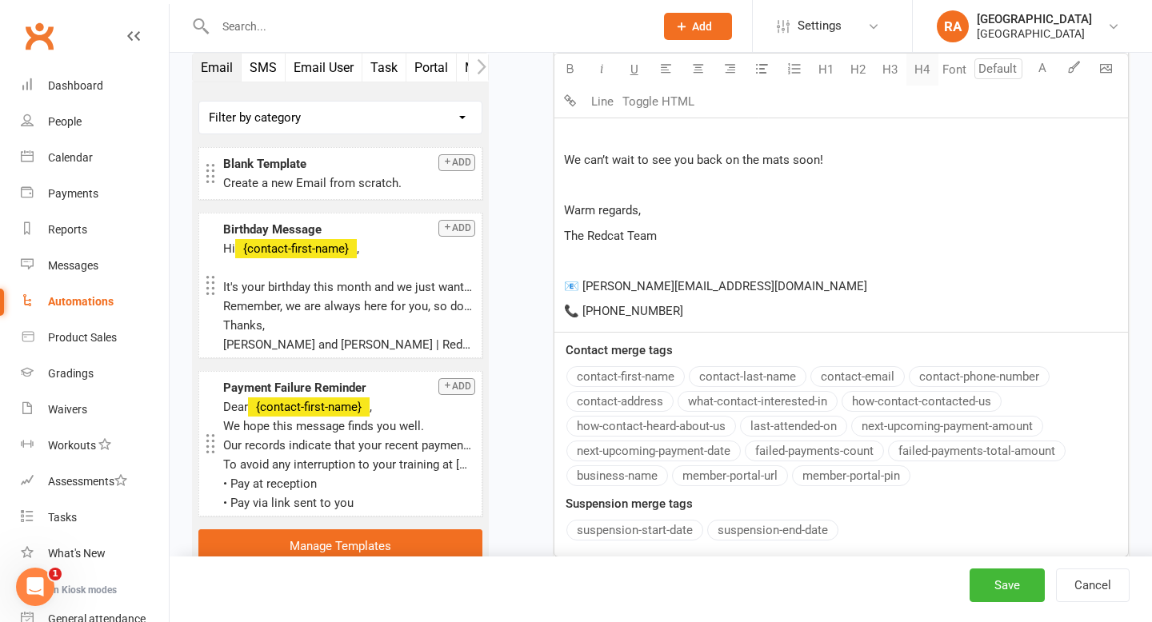
click at [926, 67] on button "H4" at bounding box center [922, 70] width 32 height 32
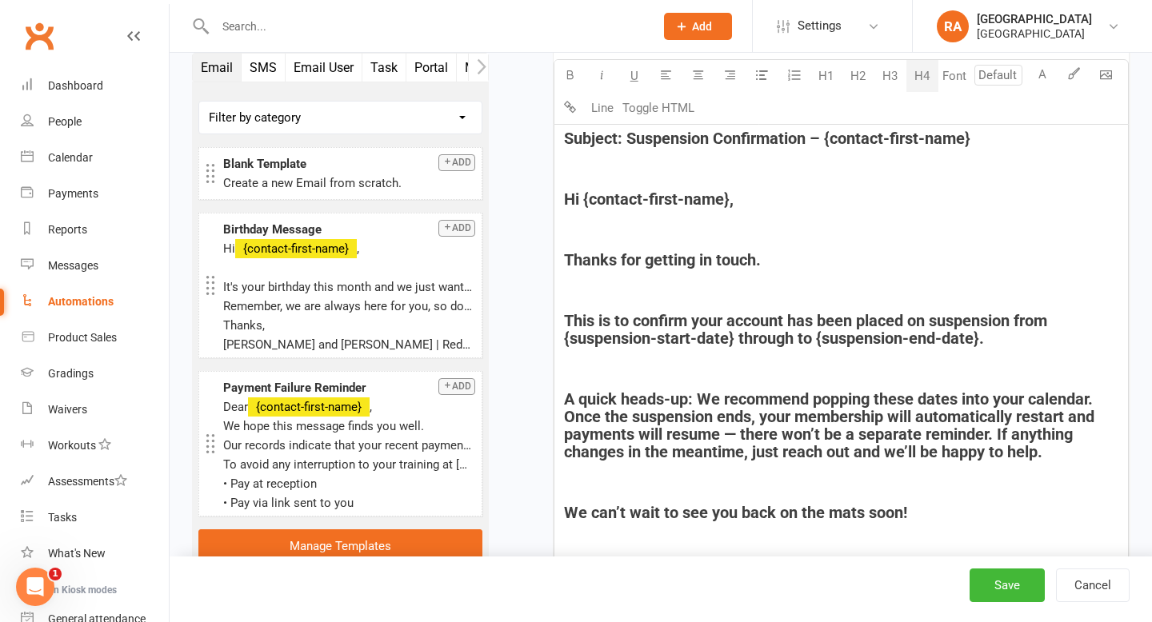
scroll to position [686, 0]
click at [666, 281] on div "Subject: Suspension Confirmation – {contact-first-name} ﻿ Hi {contact-first-nam…" at bounding box center [841, 424] width 574 height 597
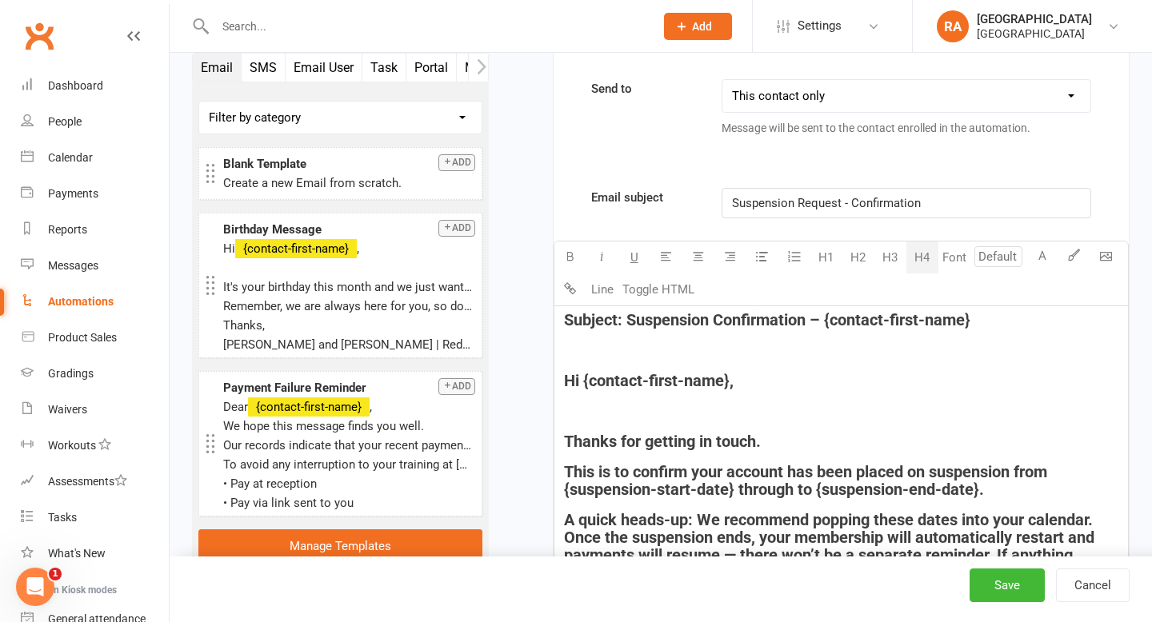
scroll to position [490, 0]
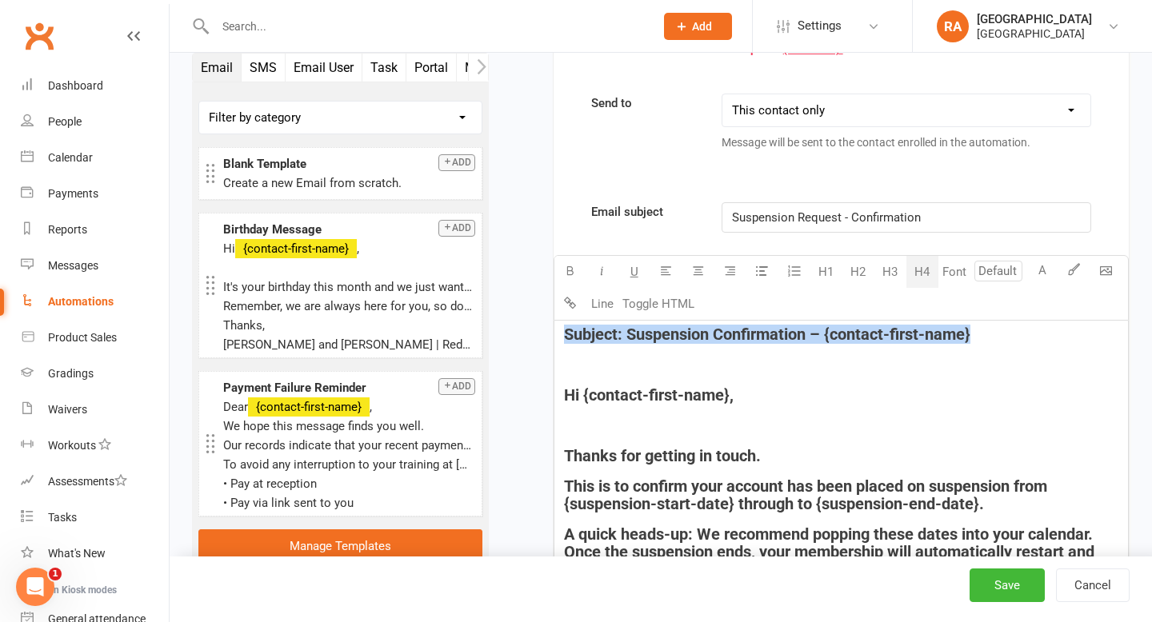
drag, startPoint x: 984, startPoint y: 334, endPoint x: 518, endPoint y: 324, distance: 465.7
click at [518, 324] on div "Starts on Booking Cancelled Booking Due Booking Late-Cancelled Booking Marked A…" at bounding box center [821, 391] width 617 height 1565
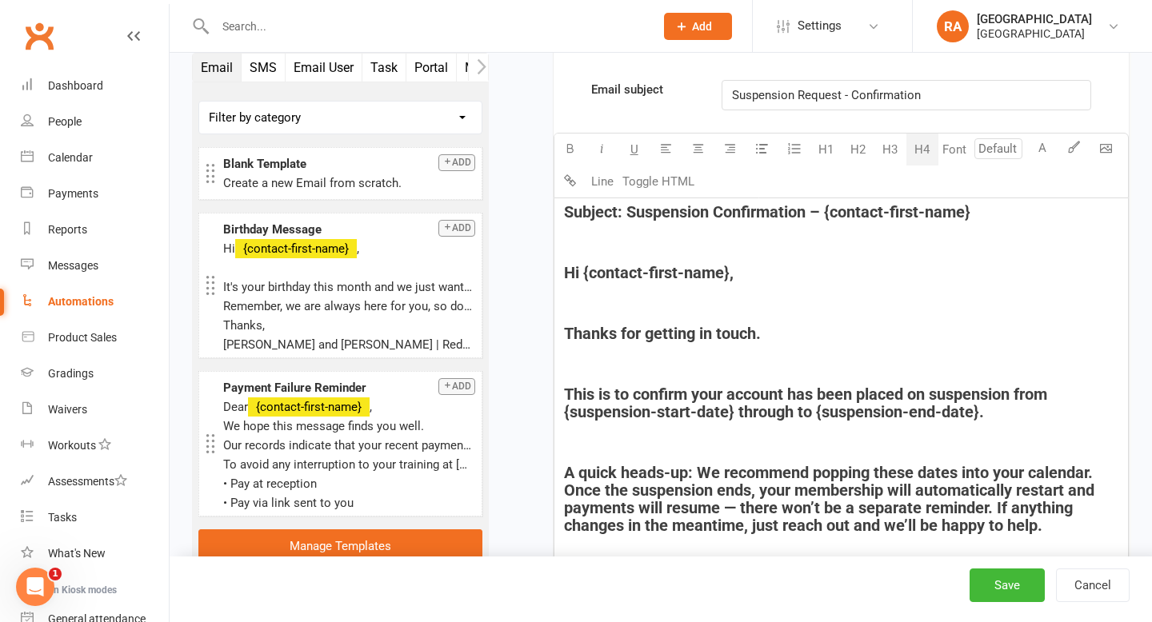
scroll to position [612, 0]
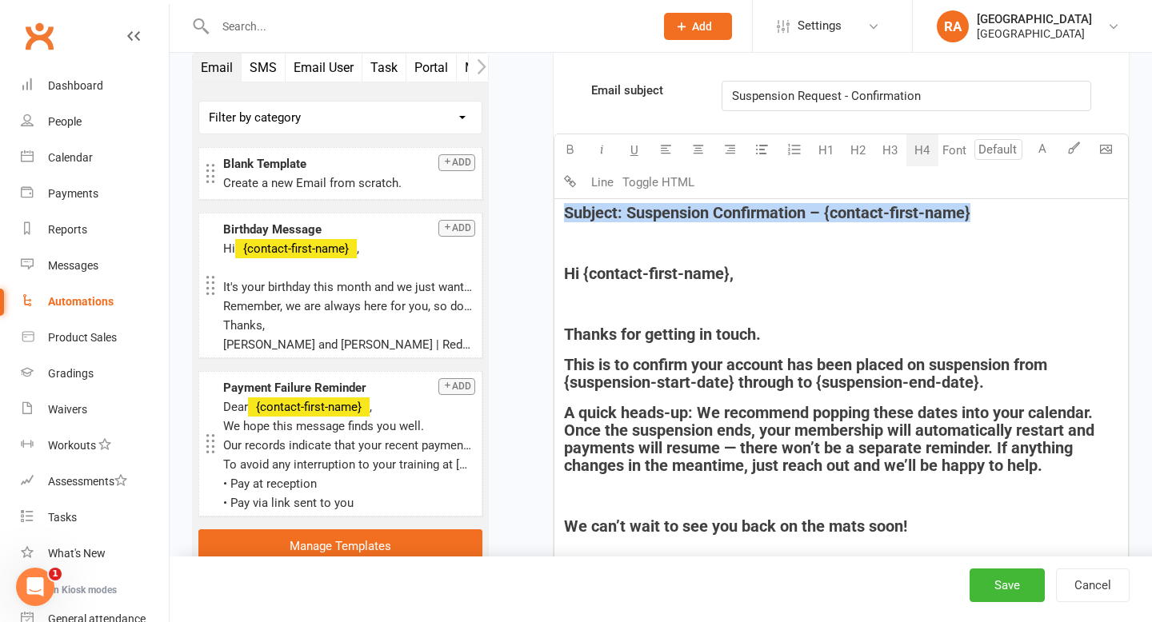
drag, startPoint x: 1002, startPoint y: 218, endPoint x: 536, endPoint y: 214, distance: 465.6
click at [536, 214] on div "Starts on Booking Cancelled Booking Due Booking Late-Cancelled Booking Marked A…" at bounding box center [821, 284] width 617 height 1595
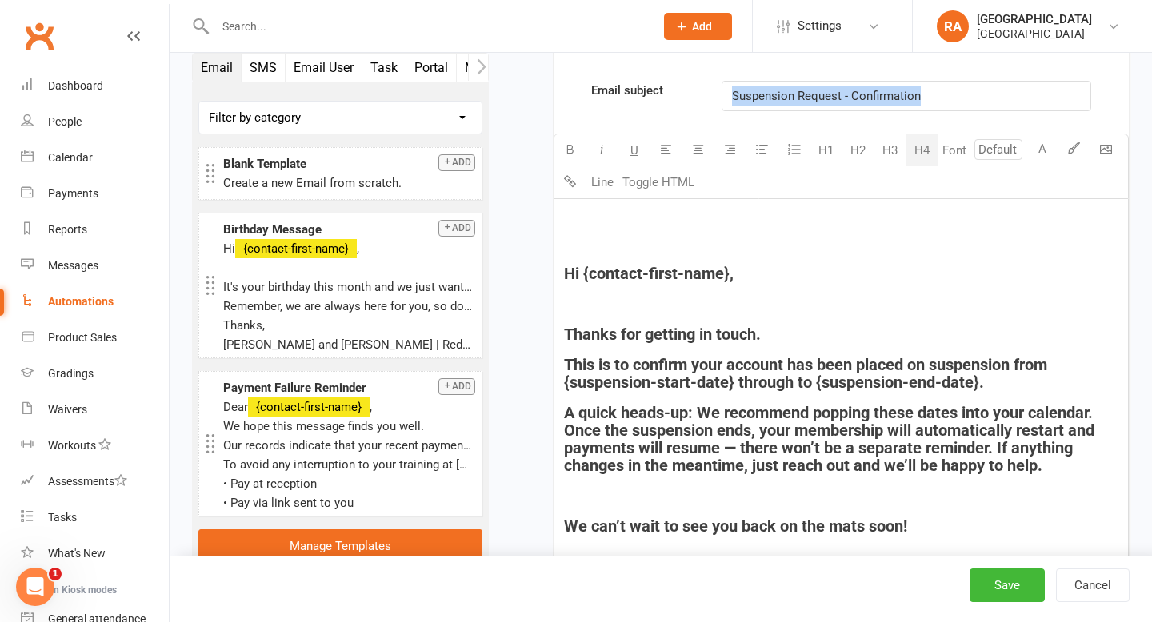
drag, startPoint x: 929, startPoint y: 94, endPoint x: 666, endPoint y: 92, distance: 263.2
click at [666, 92] on div "Email subject Suspension Request - Confirmation" at bounding box center [841, 96] width 524 height 30
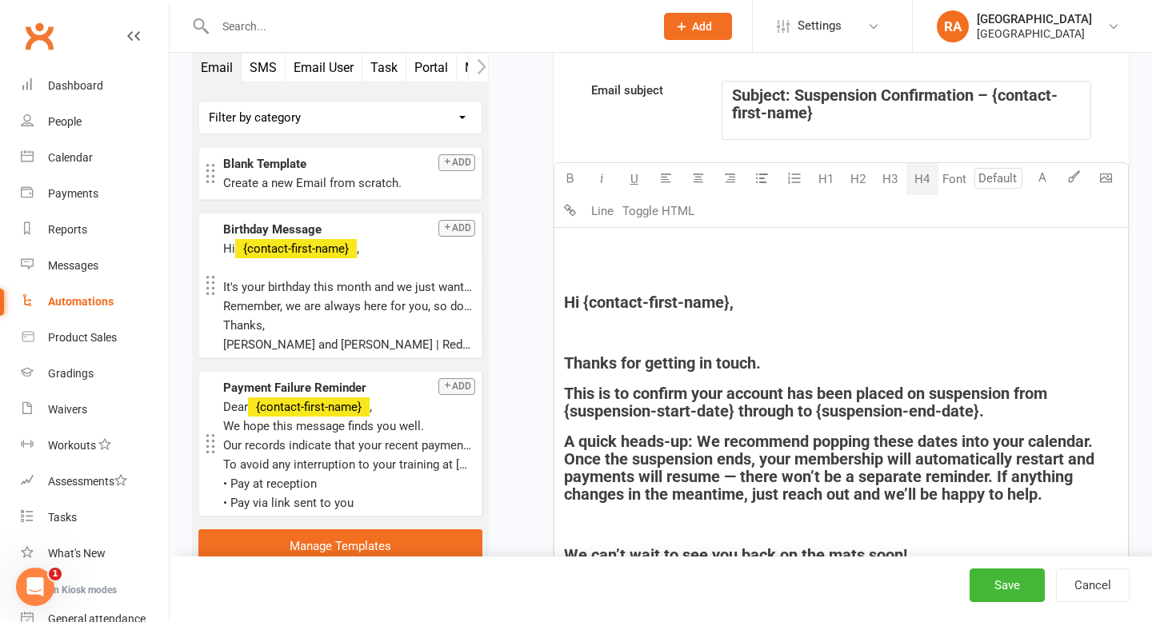
click at [798, 98] on span "Subject: Suspension Confirmation – {contact-first-name}" at bounding box center [895, 104] width 326 height 37
drag, startPoint x: 798, startPoint y: 98, endPoint x: 700, endPoint y: 94, distance: 97.7
click at [700, 94] on div "Email subject Subject: Suspension Confirmation – {contact-first-name}" at bounding box center [841, 110] width 524 height 59
click at [700, 94] on label "Email subject" at bounding box center [644, 90] width 131 height 19
click at [804, 93] on span "Subject: Suspension Confirmation – {contact-first-name}" at bounding box center [895, 104] width 326 height 37
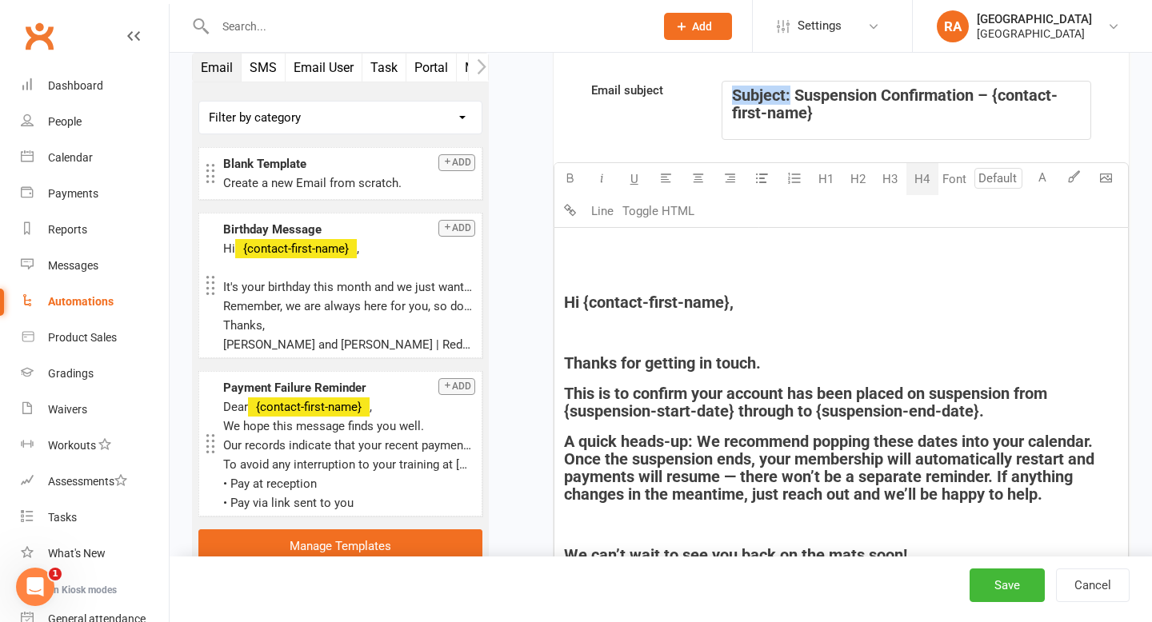
drag, startPoint x: 792, startPoint y: 93, endPoint x: 702, endPoint y: 82, distance: 91.0
click at [702, 82] on div "Email subject Subject: Suspension Confirmation – {contact-first-name}" at bounding box center [841, 110] width 524 height 59
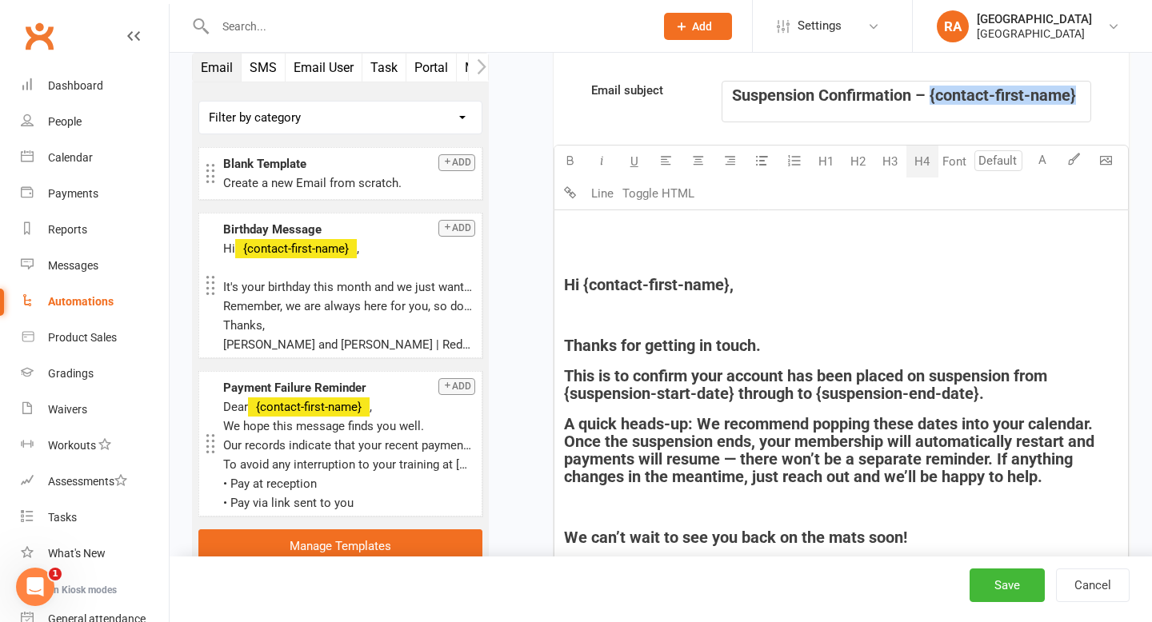
drag, startPoint x: 1080, startPoint y: 97, endPoint x: 934, endPoint y: 96, distance: 146.4
click at [934, 96] on h4 "Suspension Confirmation – {contact-first-name}" at bounding box center [906, 95] width 348 height 18
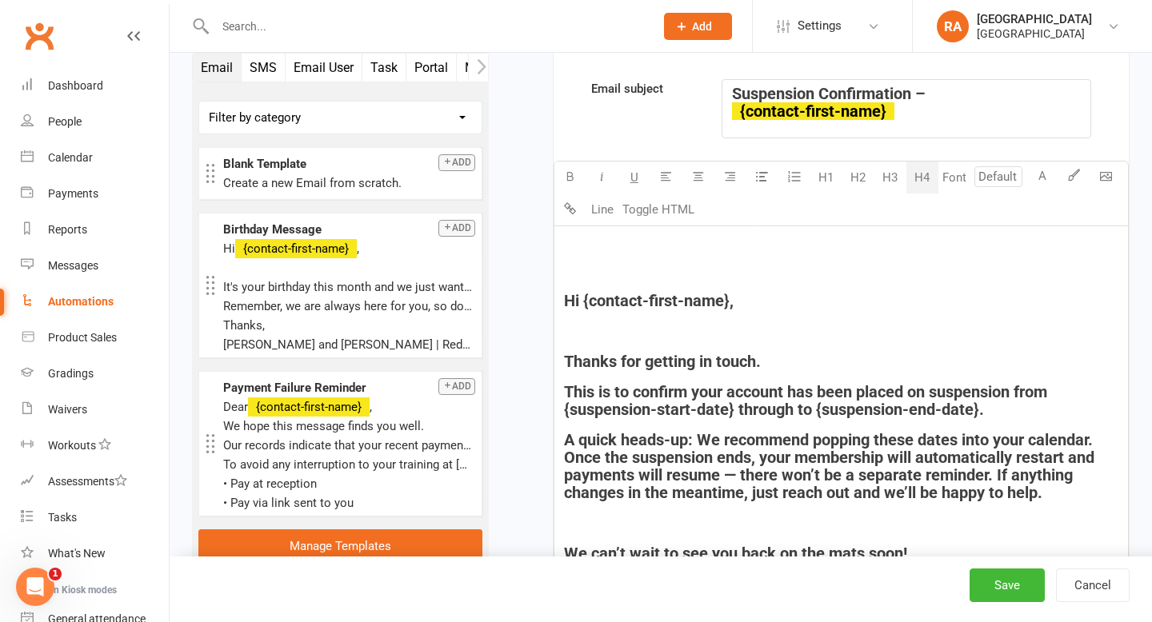
scroll to position [629, 0]
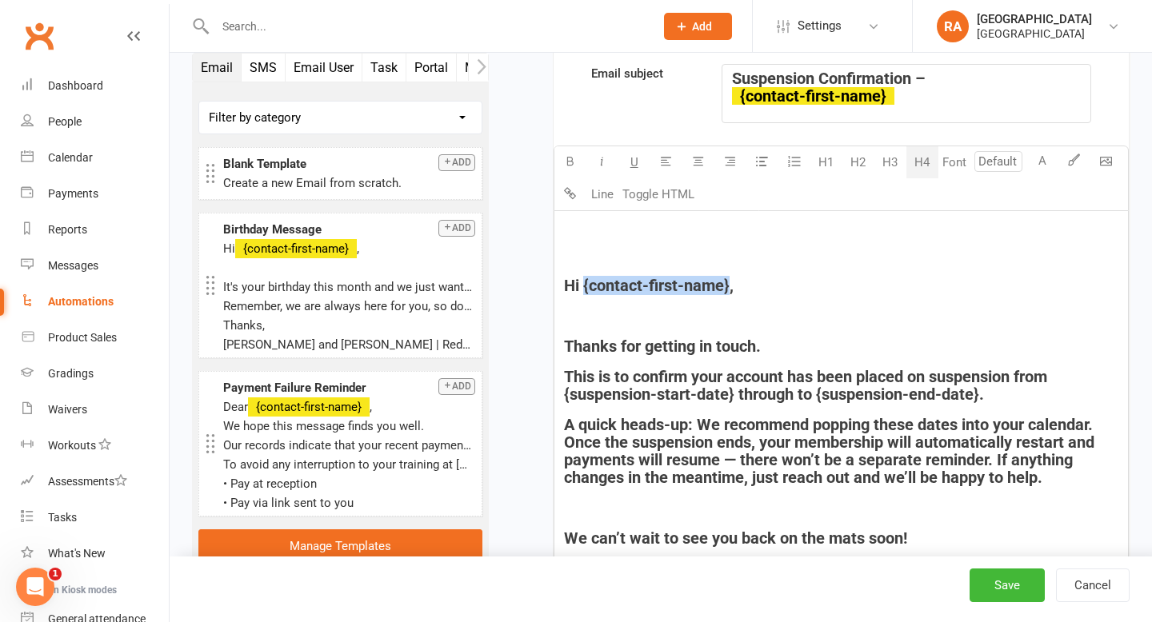
drag, startPoint x: 728, startPoint y: 288, endPoint x: 585, endPoint y: 286, distance: 143.2
click at [585, 286] on span "Hi {contact-first-name}," at bounding box center [649, 285] width 170 height 19
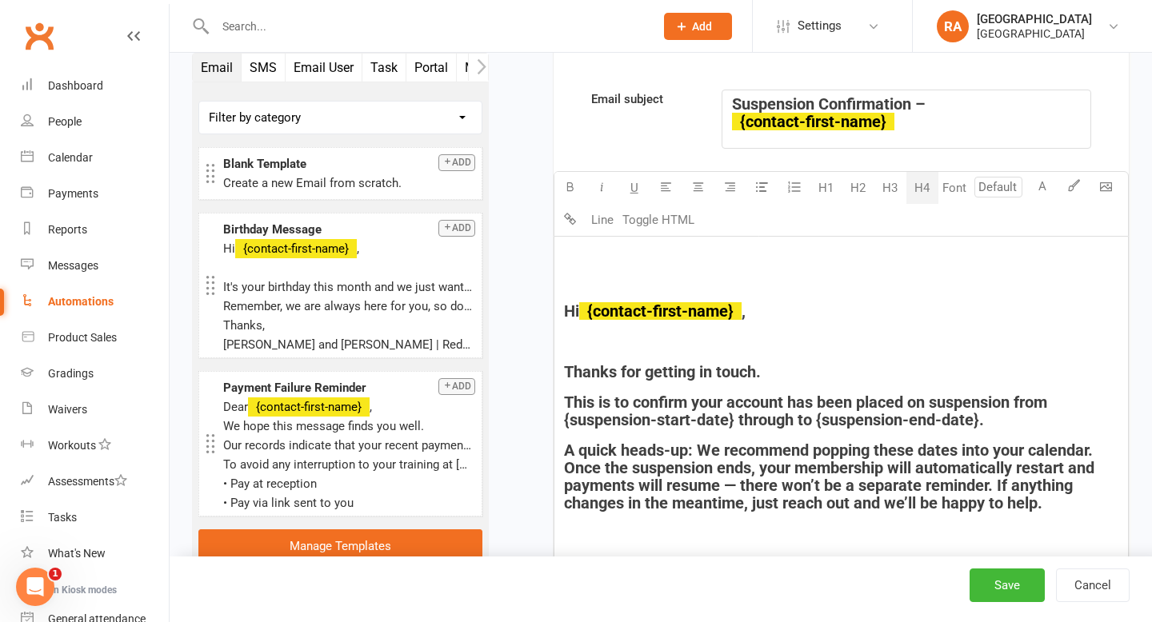
click at [617, 386] on div "Email subject Suspension Confirmation – ﻿ {contact-first-name} Font U H1 H2 H3 …" at bounding box center [841, 544] width 575 height 909
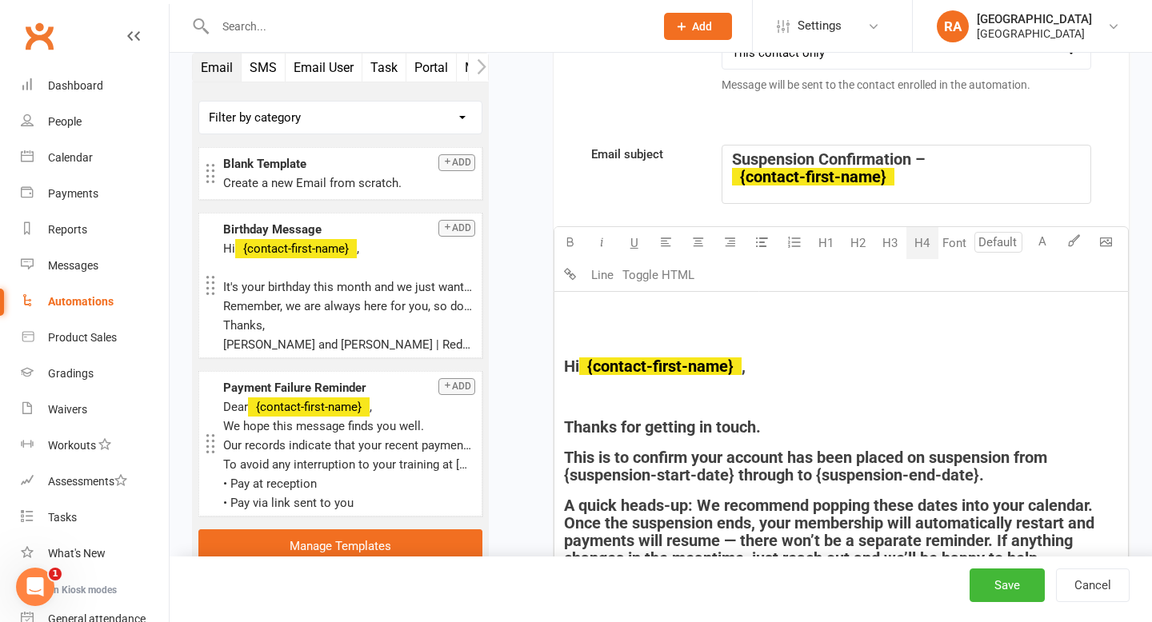
scroll to position [532, 0]
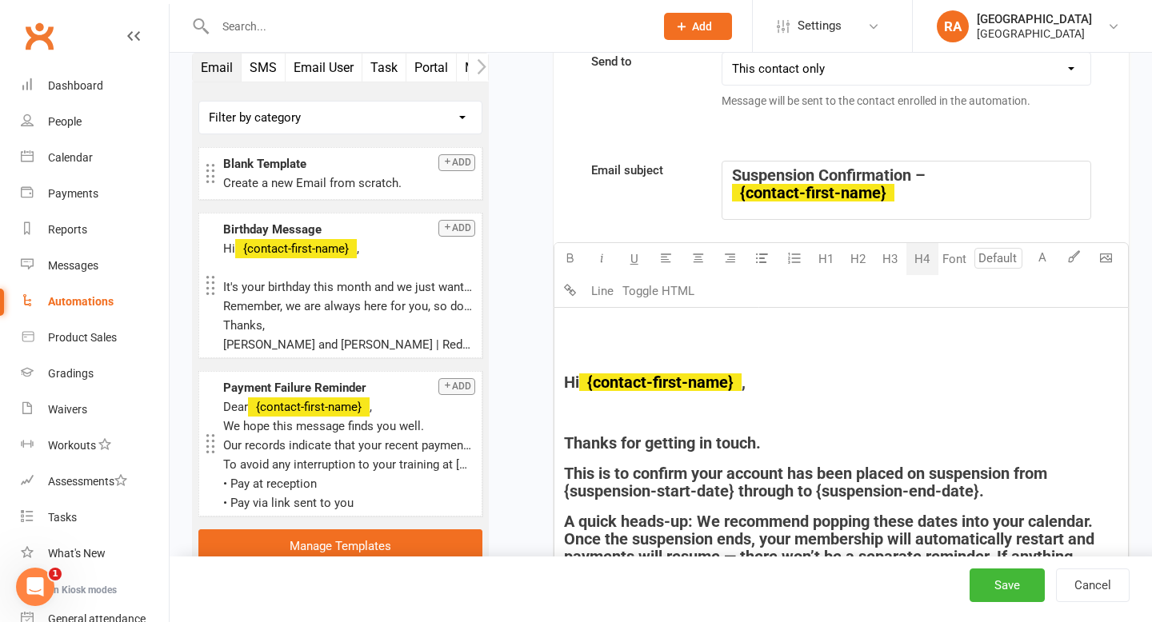
click at [619, 406] on h4 "﻿" at bounding box center [841, 413] width 554 height 18
click at [558, 375] on div "﻿ ﻿ Hi ﻿ {contact-first-name} , ﻿ Thanks for getting in touch. This is to confi…" at bounding box center [841, 576] width 574 height 536
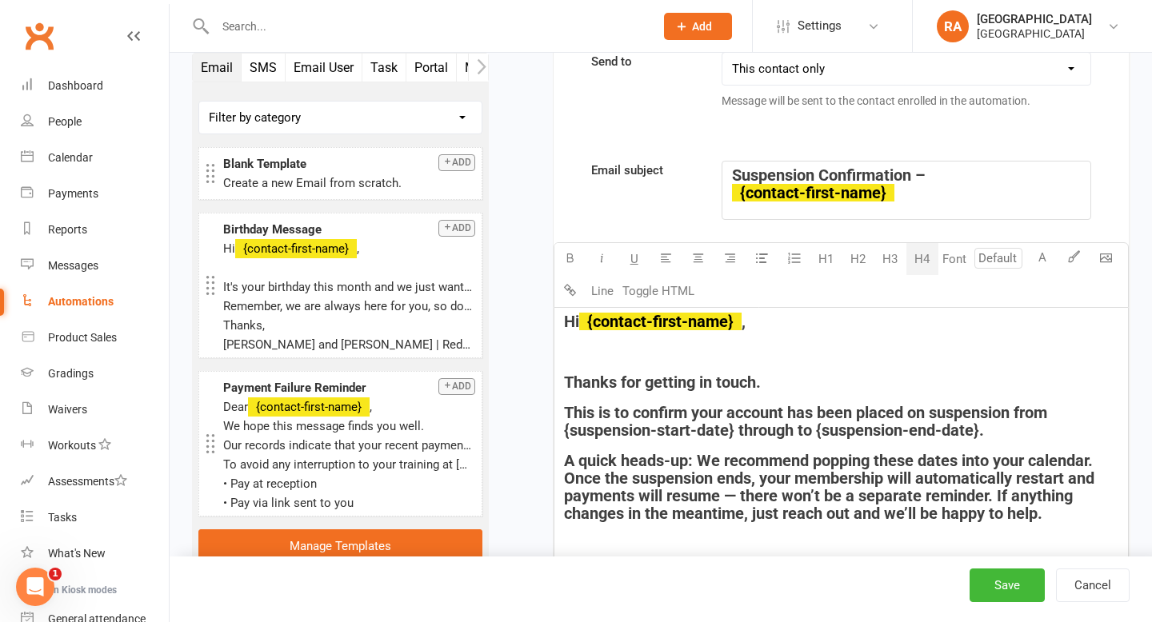
click at [746, 326] on span "," at bounding box center [744, 321] width 4 height 19
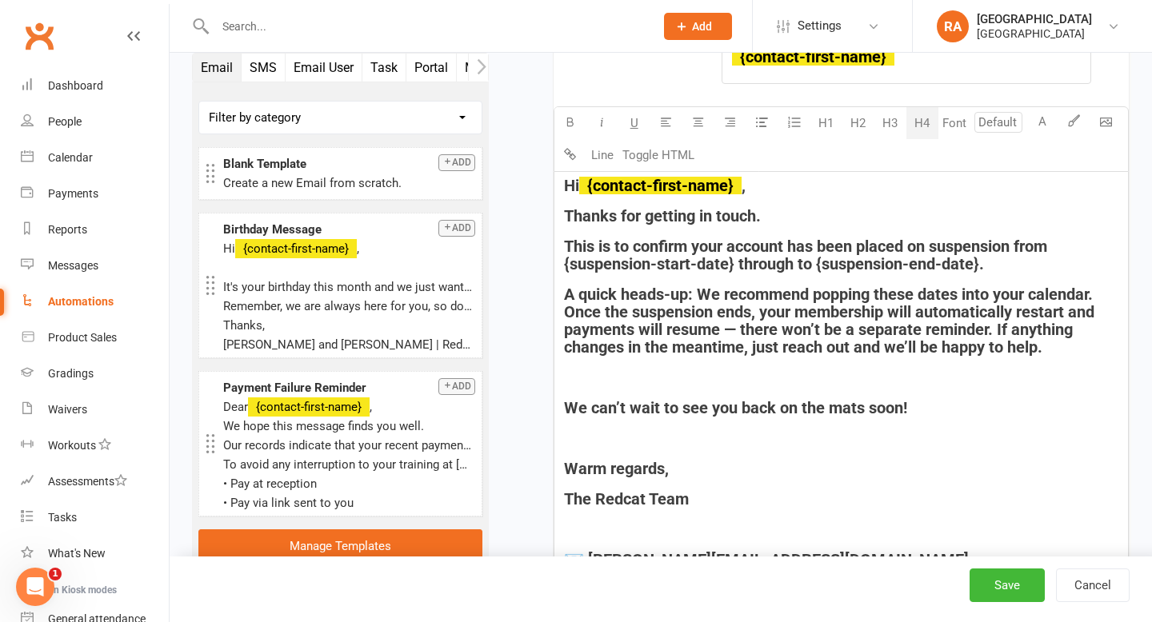
scroll to position [669, 0]
drag, startPoint x: 734, startPoint y: 265, endPoint x: 558, endPoint y: 269, distance: 176.8
click at [558, 269] on div "Hi ﻿ {contact-first-name} , Thanks for getting in touch. This is to confirm you…" at bounding box center [841, 393] width 574 height 445
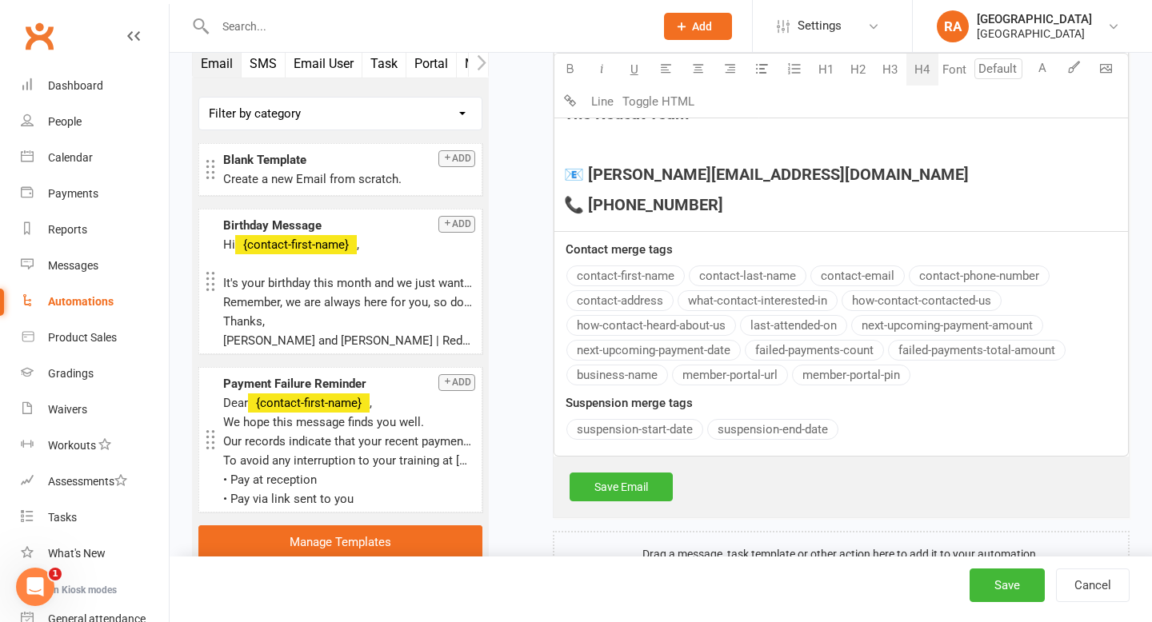
scroll to position [1054, 0]
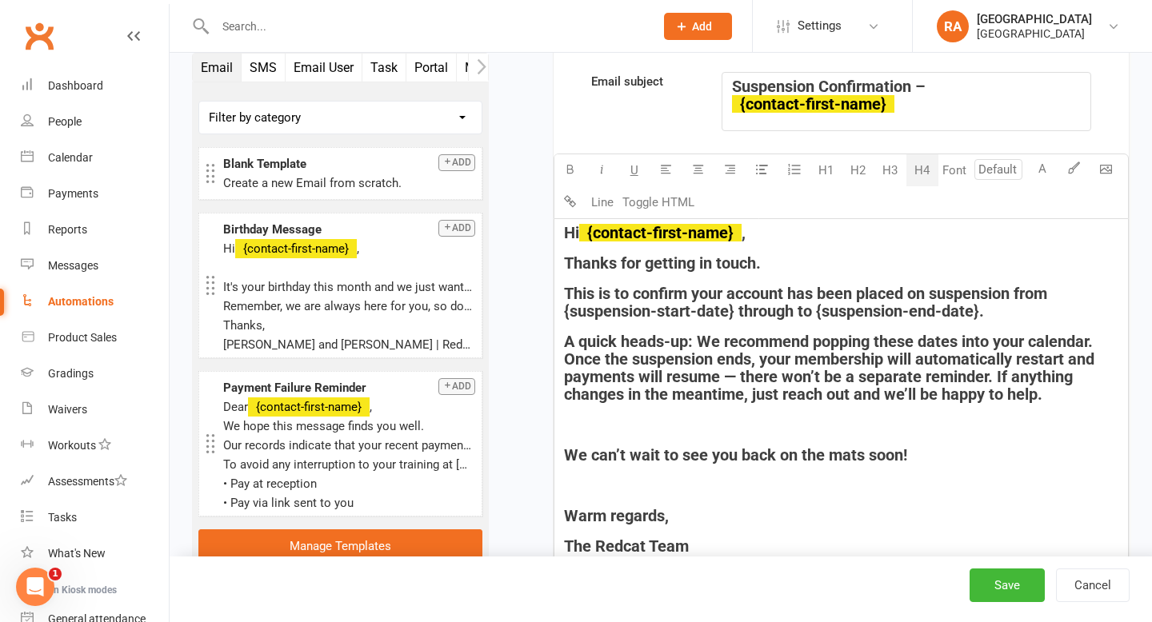
click at [620, 434] on div "Email subject Suspension Confirmation – ﻿ {contact-first-name} Font U H1 H2 H3 …" at bounding box center [841, 481] width 575 height 818
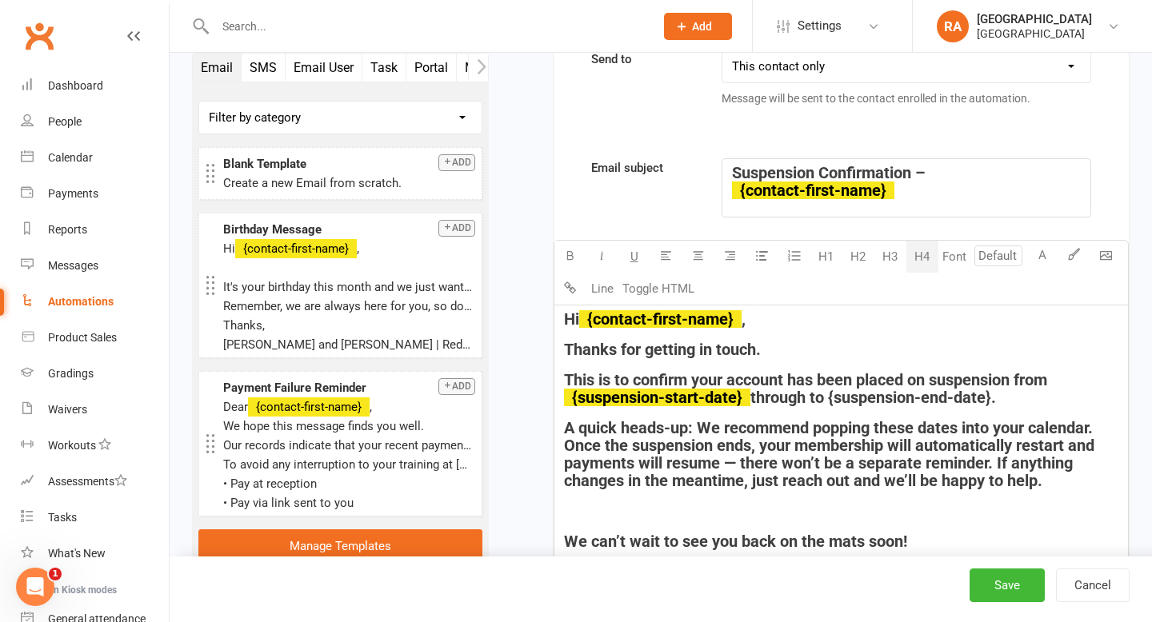
scroll to position [520, 0]
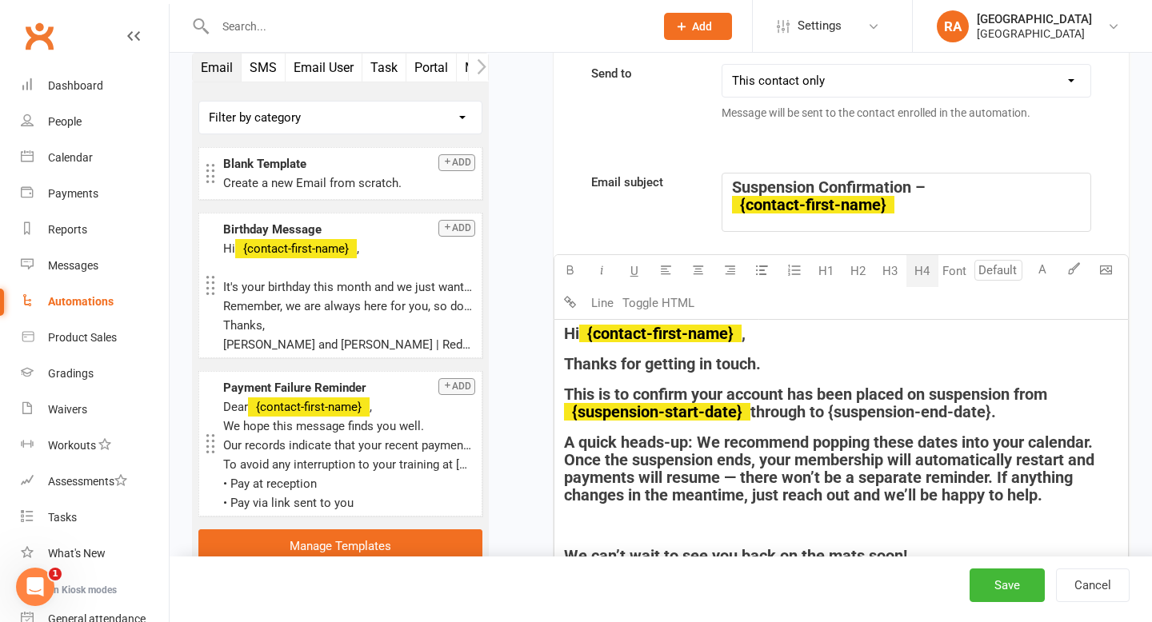
drag, startPoint x: 1000, startPoint y: 414, endPoint x: 839, endPoint y: 414, distance: 160.8
click at [839, 414] on span "through to {suspension-end-date}." at bounding box center [873, 411] width 246 height 19
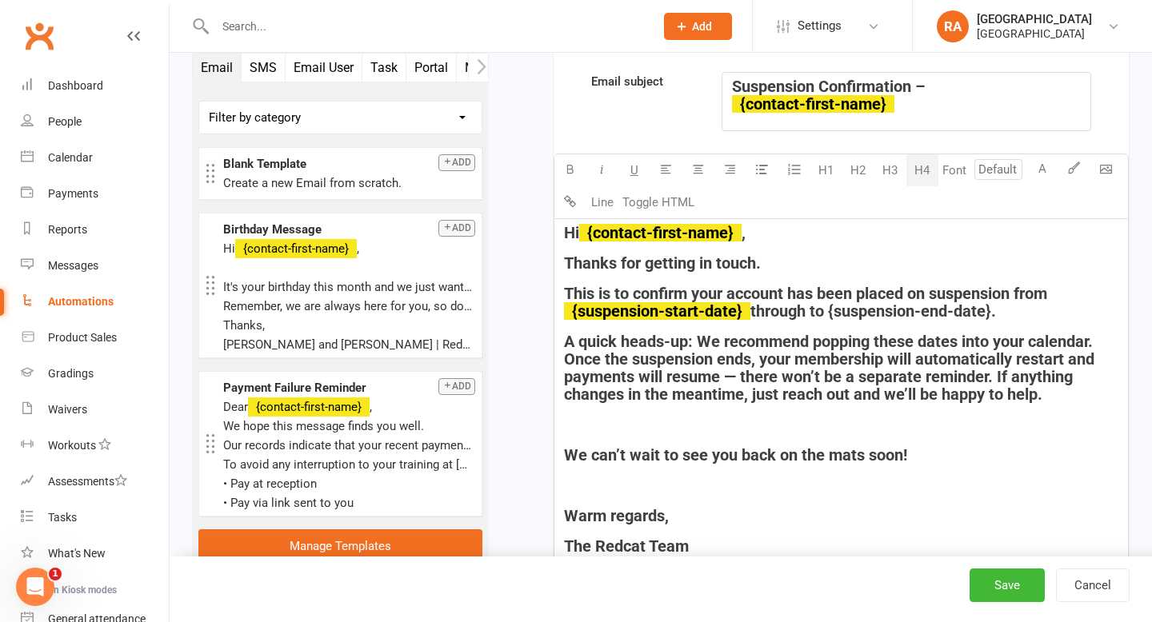
click at [769, 495] on div "Email subject Suspension Confirmation – ﻿ {contact-first-name} Font U H1 H2 H3 …" at bounding box center [841, 481] width 575 height 818
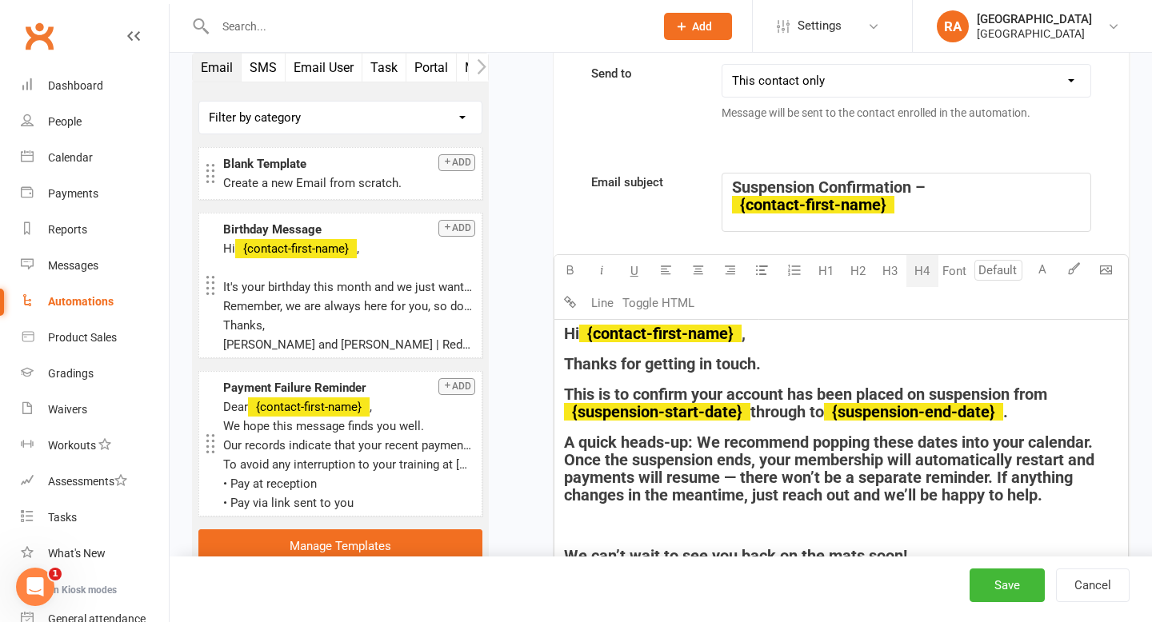
click at [761, 420] on span "through to" at bounding box center [787, 411] width 74 height 19
click at [824, 416] on span "through to" at bounding box center [787, 411] width 74 height 19
click at [1008, 408] on span "." at bounding box center [1005, 411] width 5 height 19
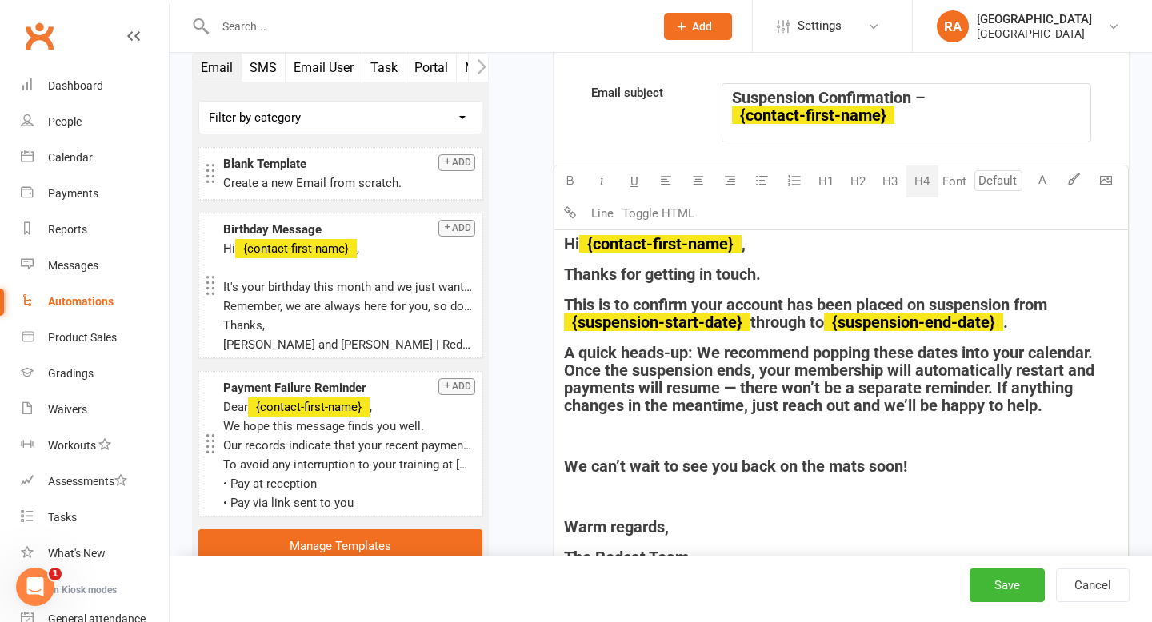
scroll to position [613, 0]
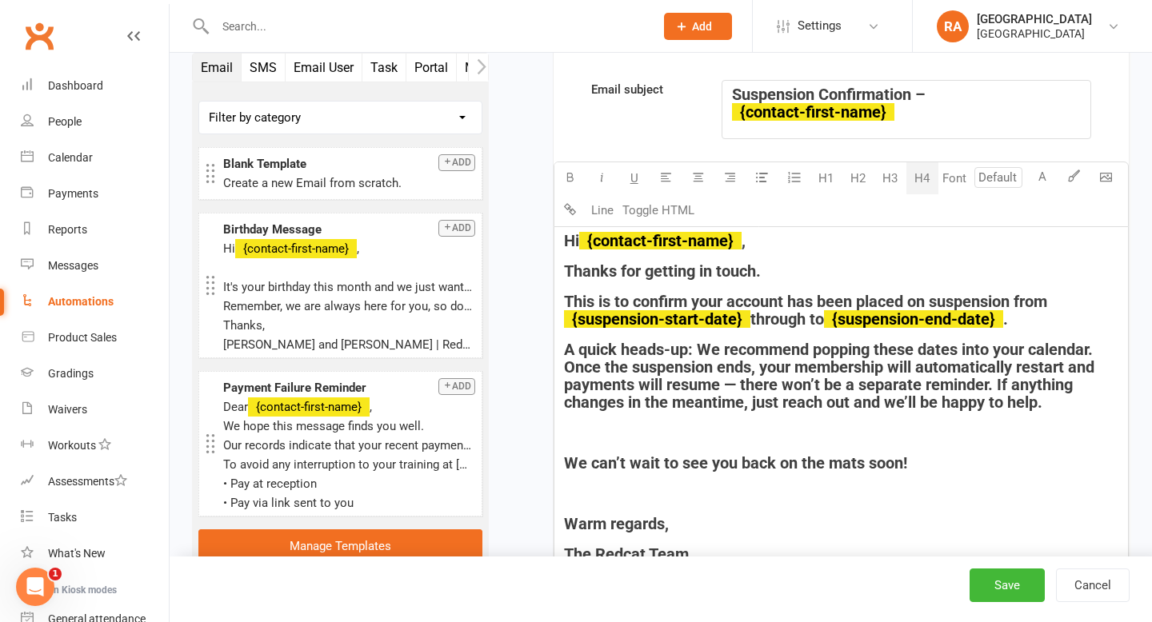
click at [997, 383] on span "A quick heads-up: We recommend popping these dates into your calendar. Once the…" at bounding box center [831, 376] width 534 height 72
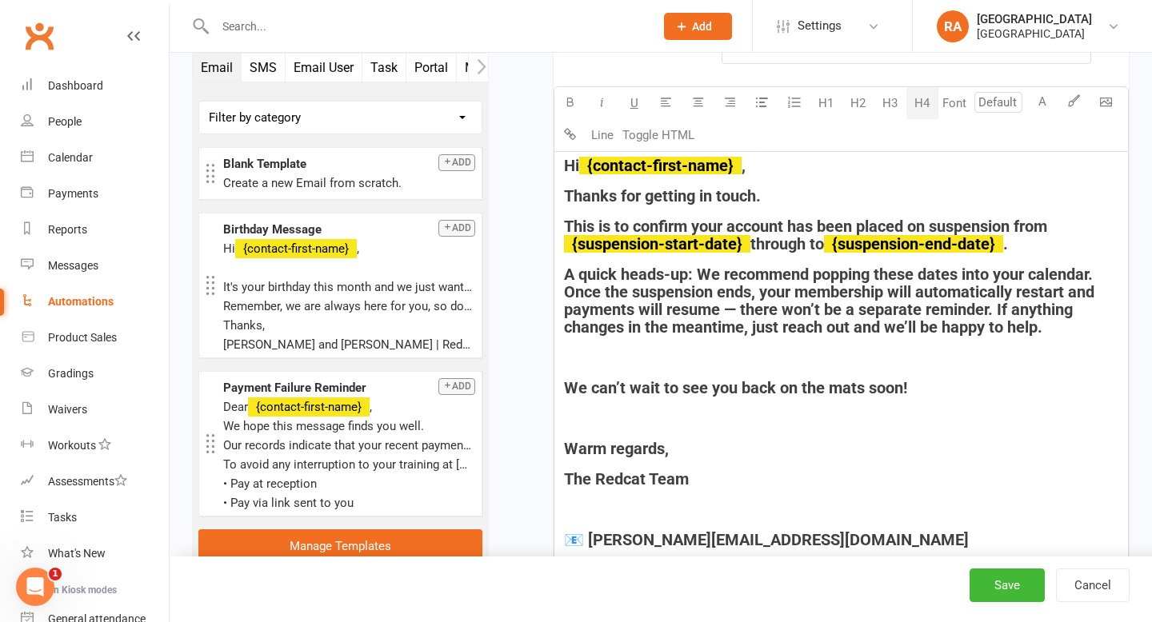
scroll to position [698, 0]
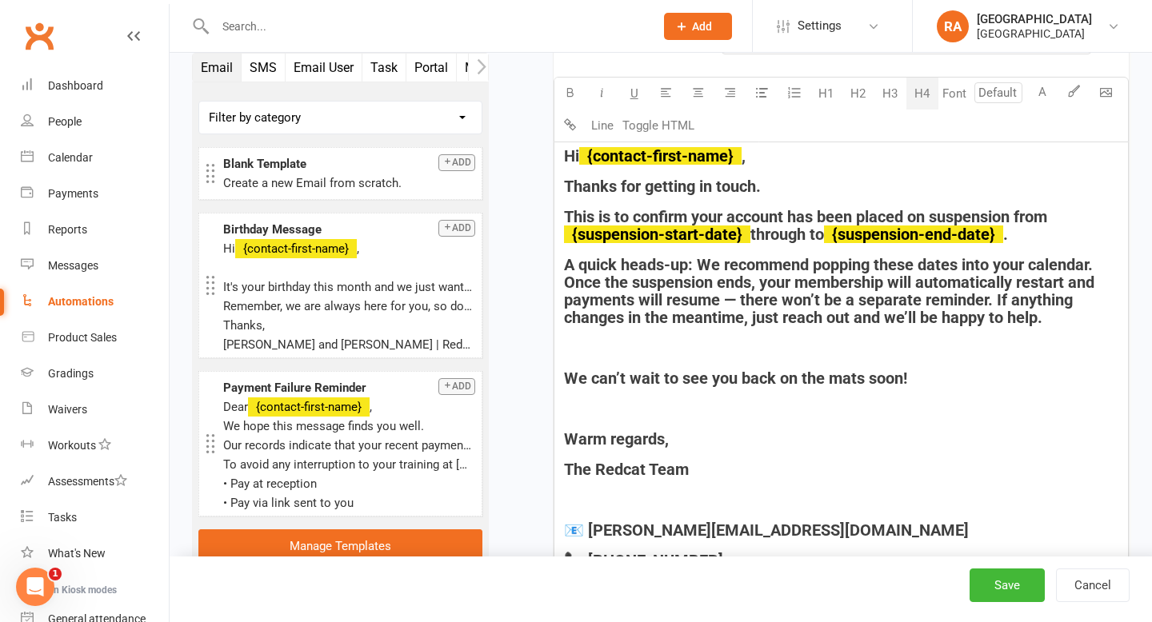
click at [583, 346] on h4 "﻿" at bounding box center [841, 348] width 554 height 18
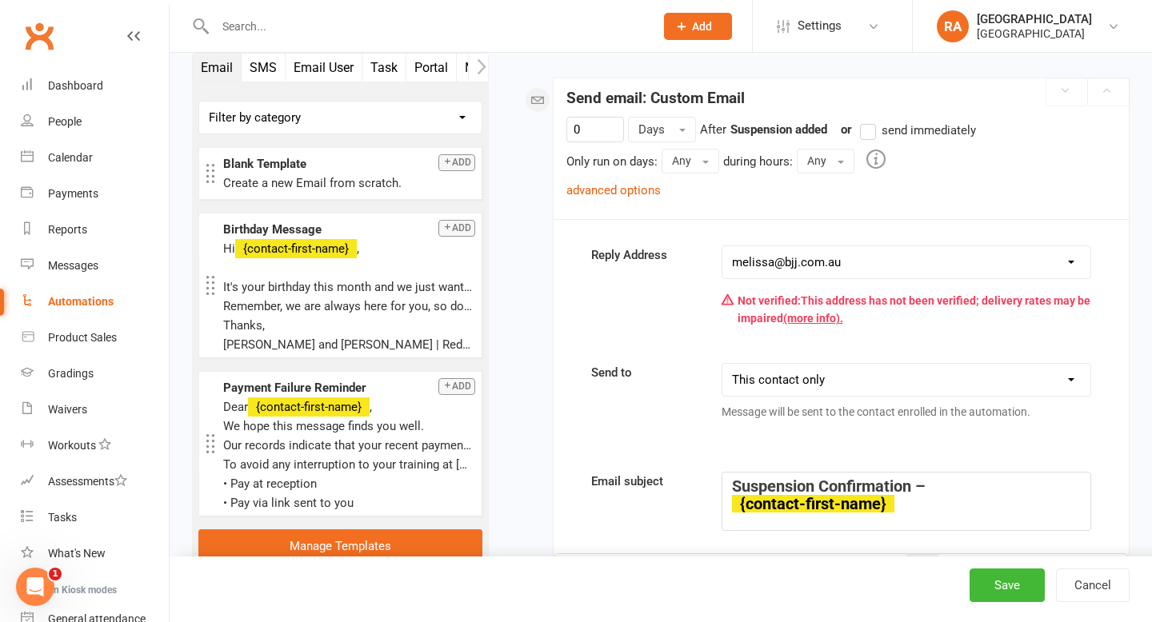
scroll to position [218, 0]
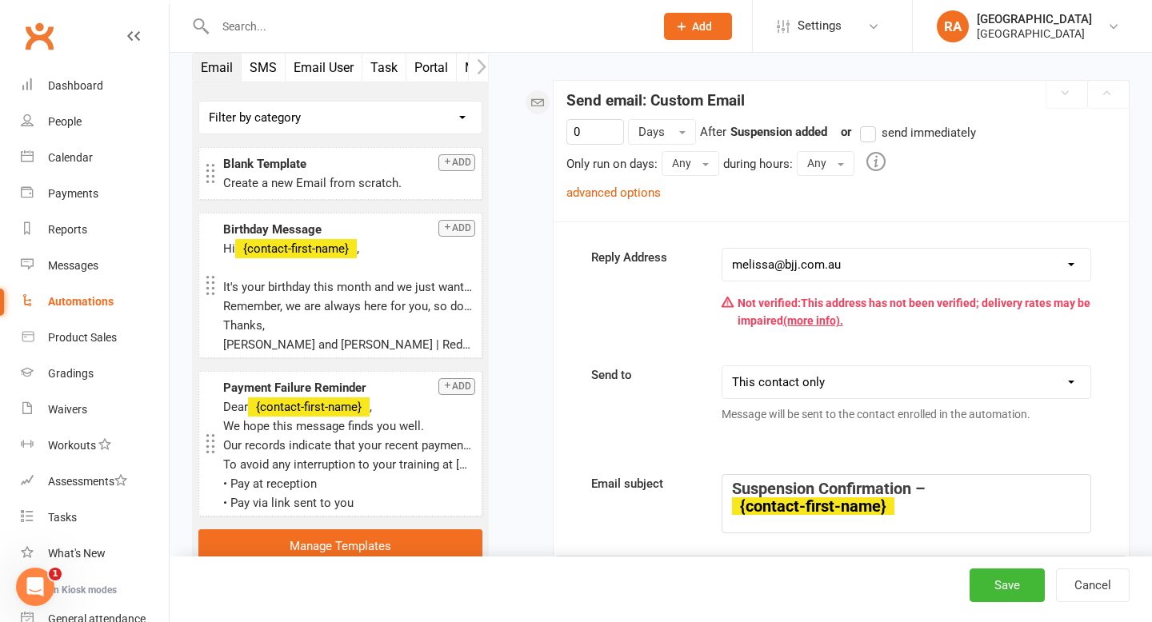
click at [871, 134] on label "send immediately" at bounding box center [918, 132] width 116 height 19
click at [870, 123] on input "send immediately" at bounding box center [865, 123] width 10 height 0
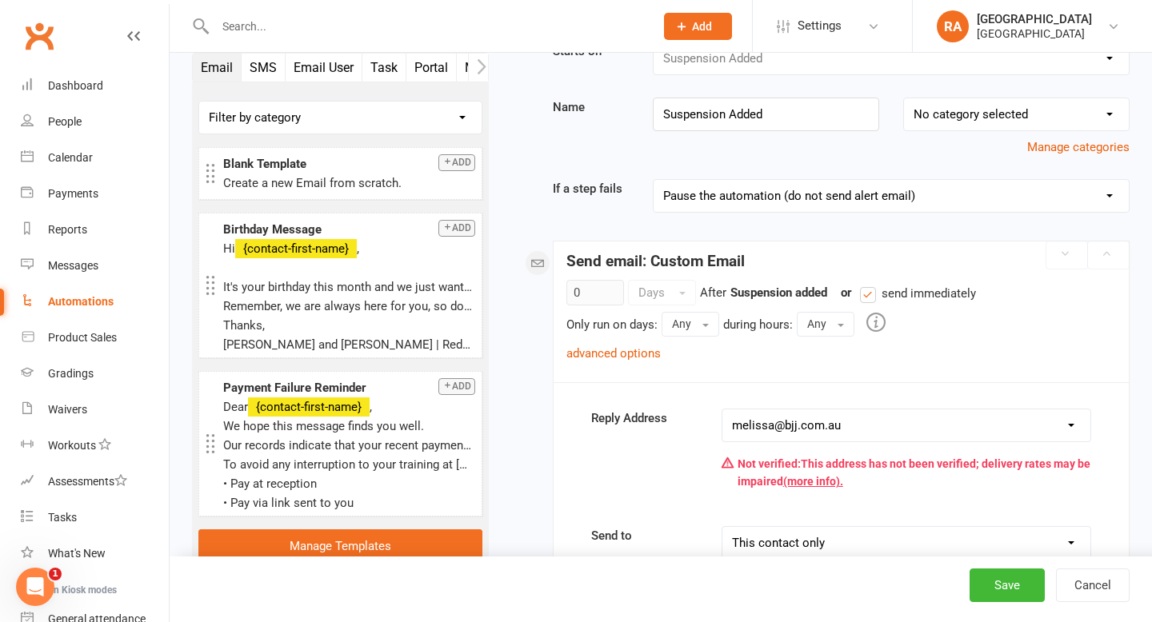
scroll to position [50, 0]
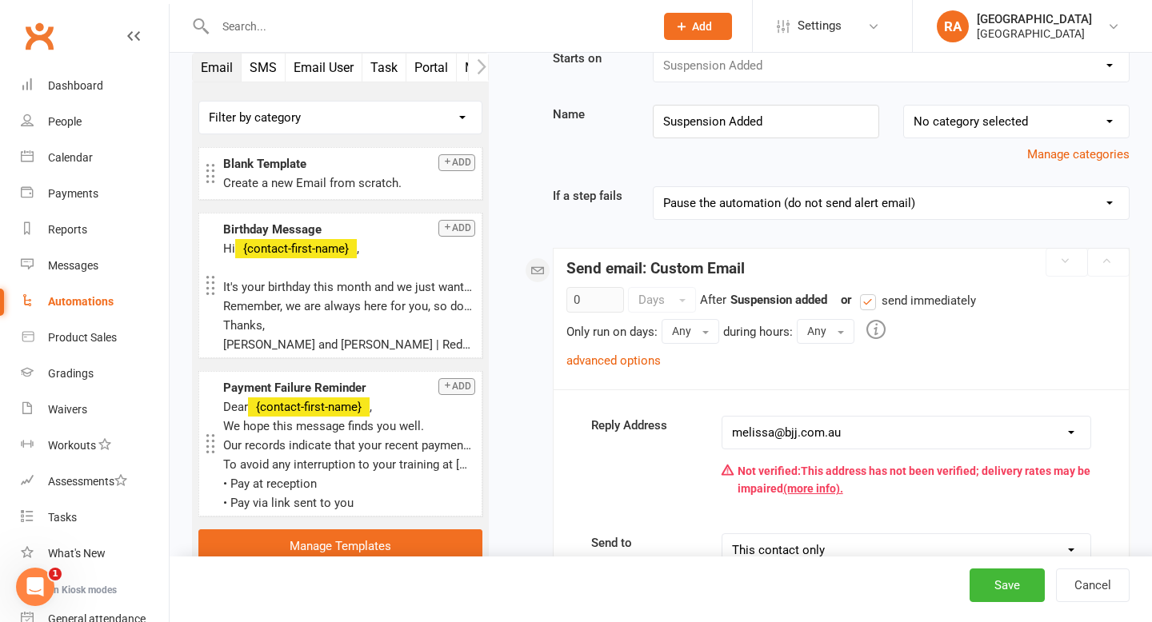
click at [953, 132] on select "No category selected Grading Membership Payment" at bounding box center [1016, 122] width 225 height 32
select select "1"
click at [1006, 576] on button "Save" at bounding box center [1007, 586] width 75 height 34
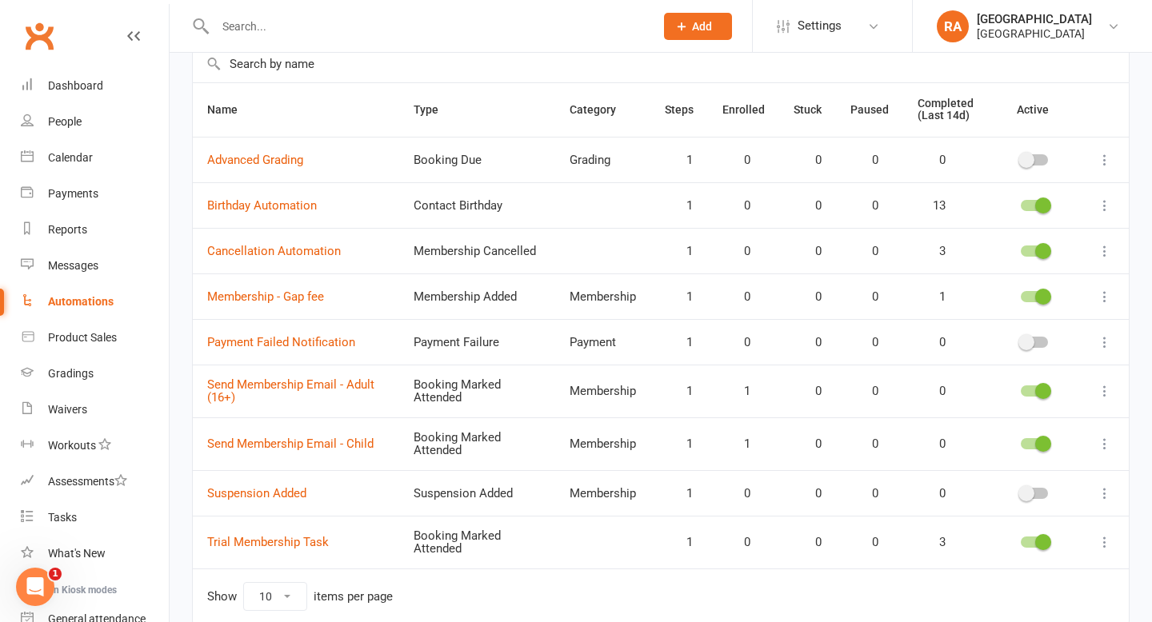
scroll to position [110, 0]
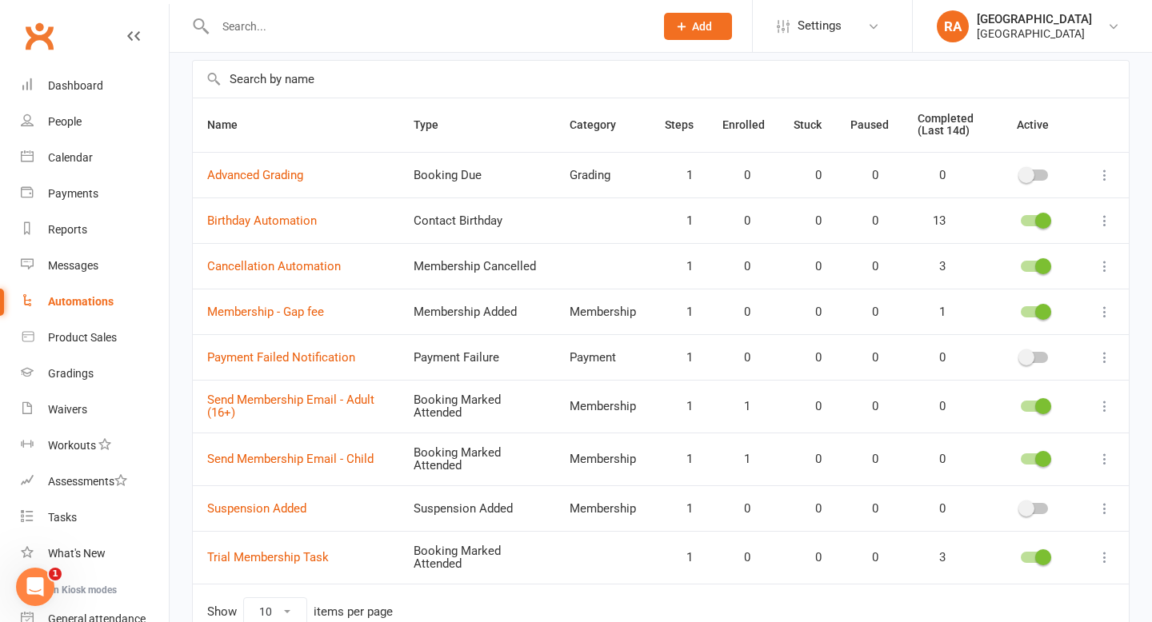
click at [254, 44] on div at bounding box center [417, 26] width 451 height 52
click at [242, 15] on input "text" at bounding box center [426, 26] width 433 height 22
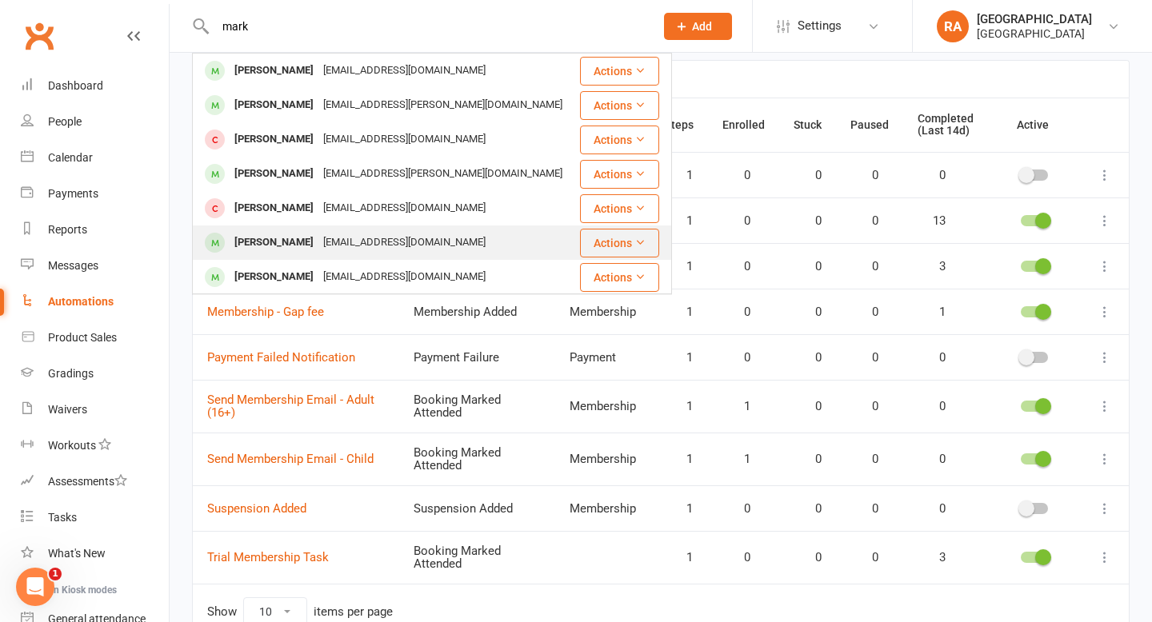
type input "mark"
click at [318, 233] on div "[EMAIL_ADDRESS][DOMAIN_NAME]" at bounding box center [404, 242] width 172 height 23
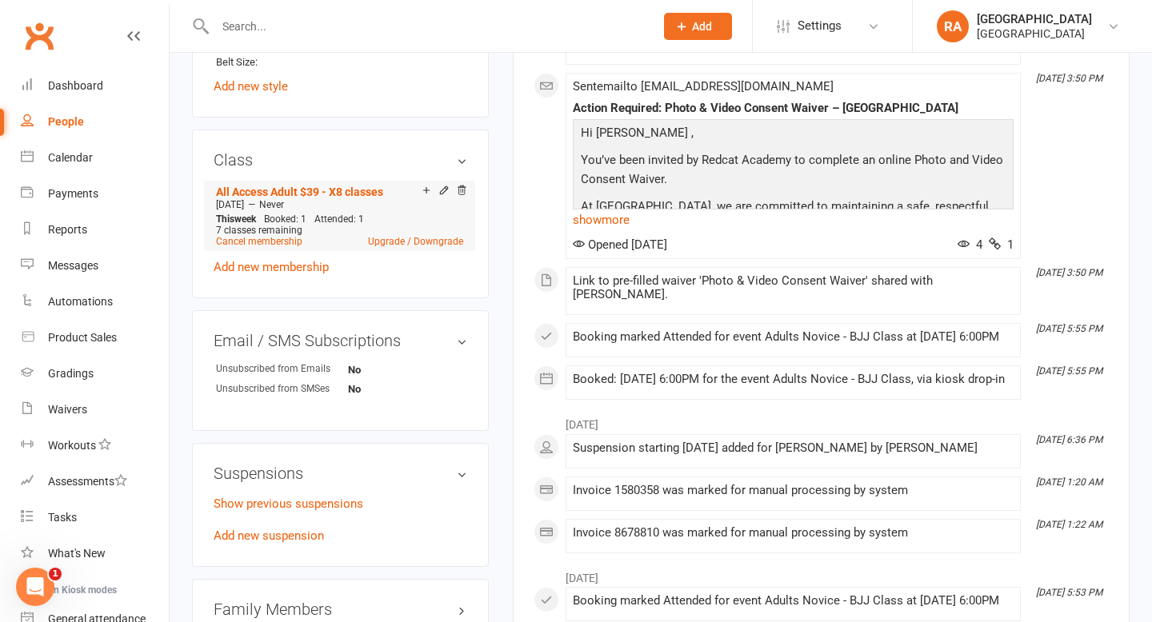
scroll to position [1174, 0]
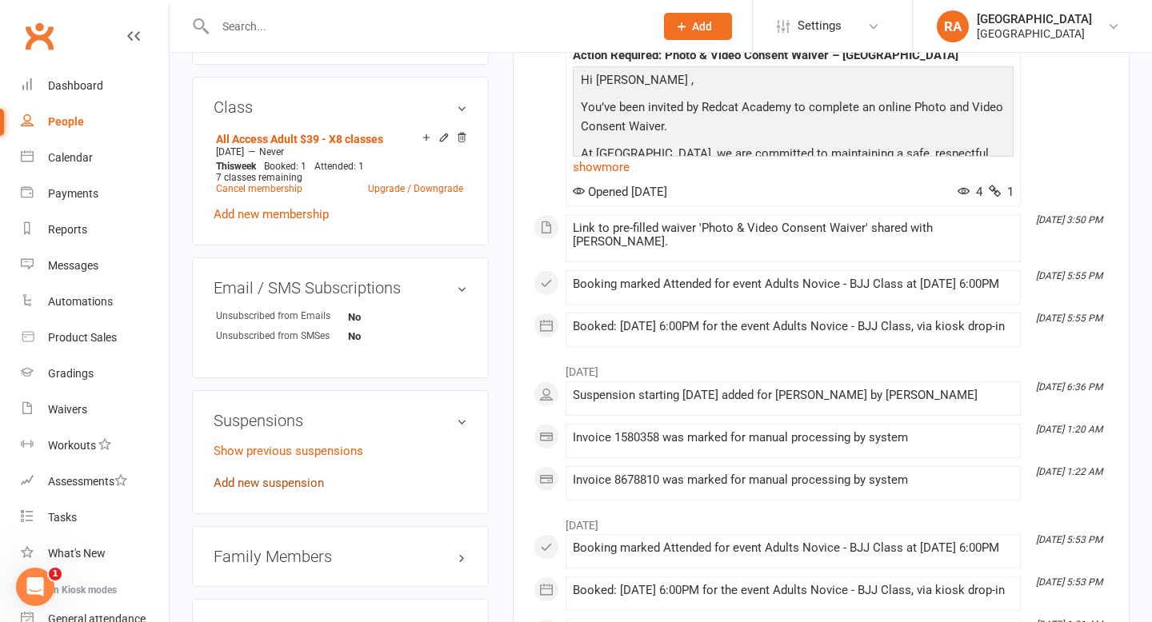
click at [283, 485] on link "Add new suspension" at bounding box center [269, 483] width 110 height 14
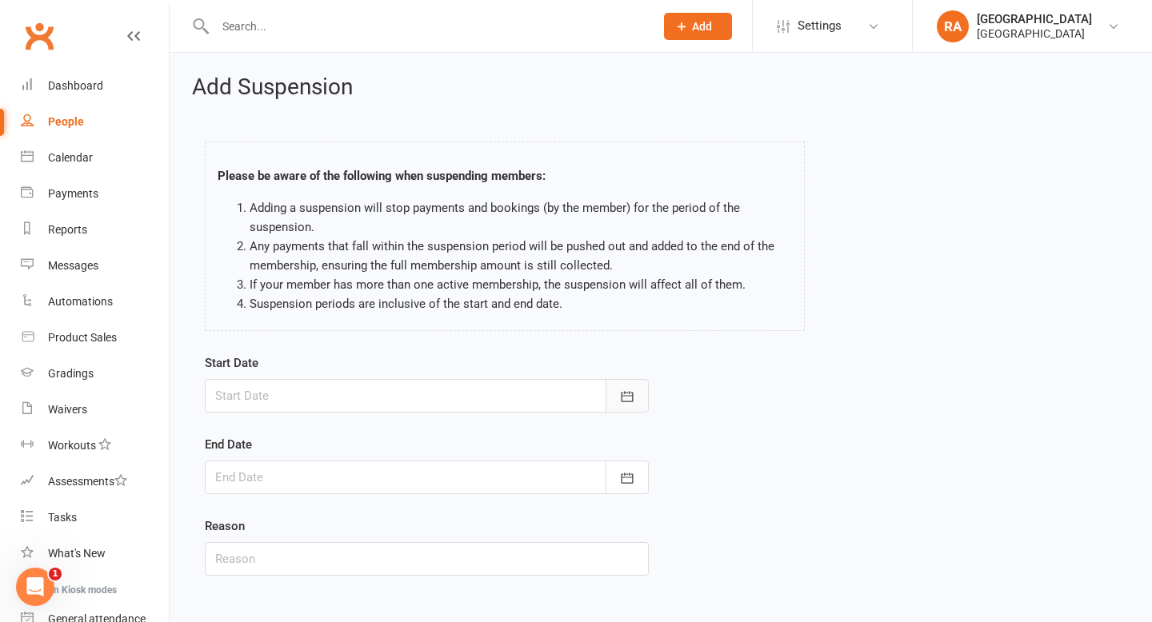
click at [622, 391] on icon "button" at bounding box center [627, 397] width 16 height 16
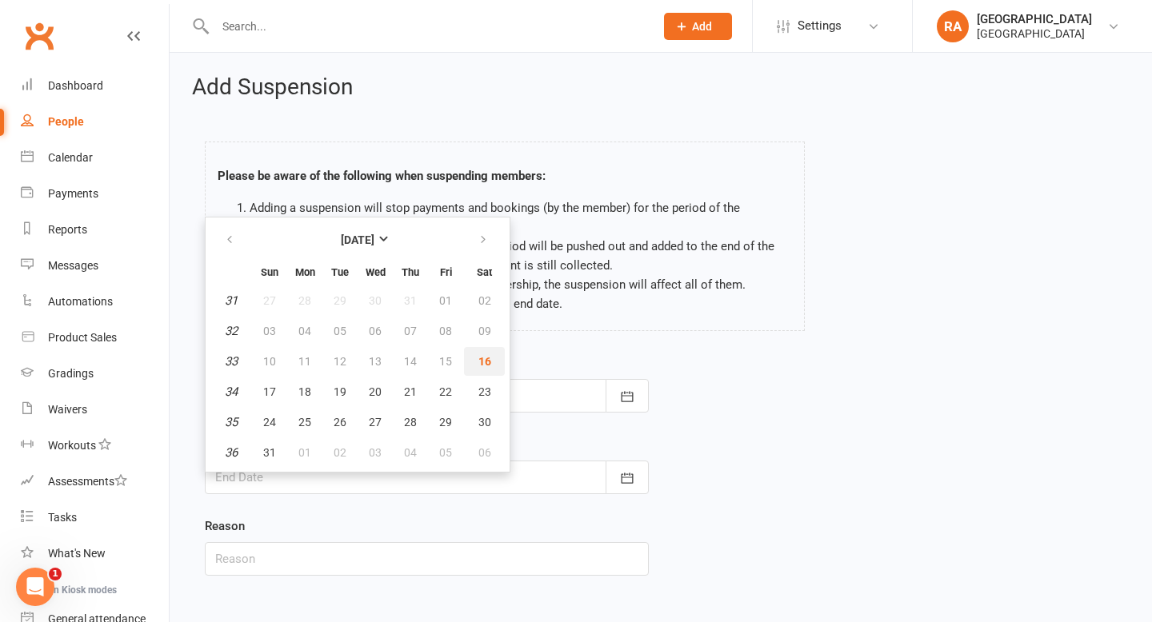
click at [483, 358] on span "16" at bounding box center [484, 361] width 13 height 13
type input "16 Aug 2025"
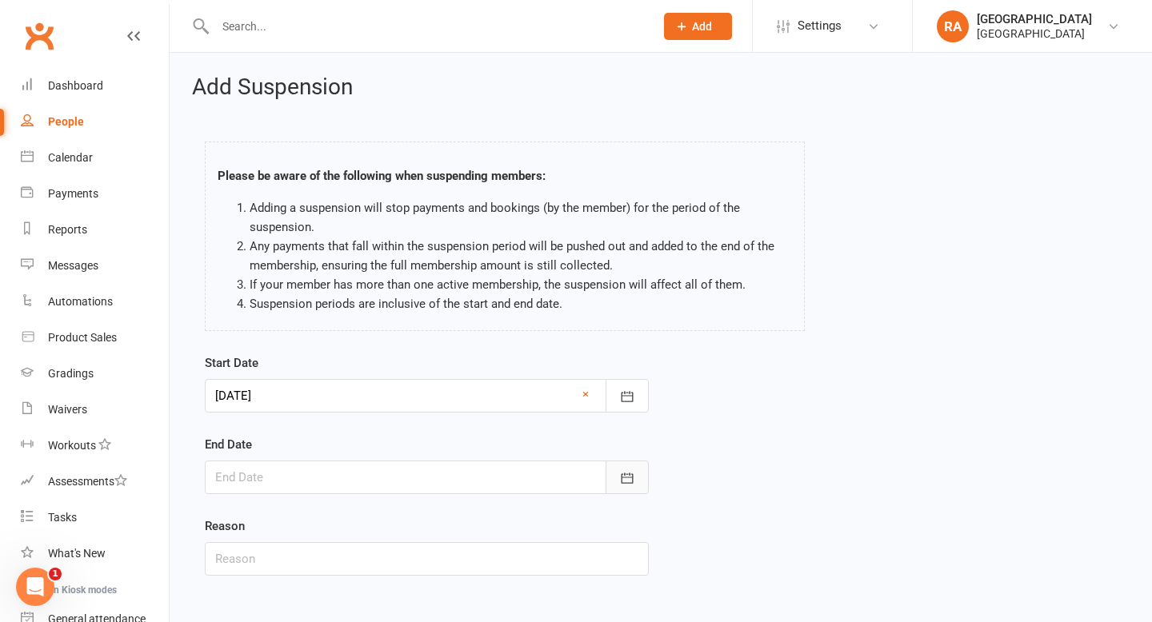
click at [630, 470] on button "button" at bounding box center [627, 478] width 43 height 34
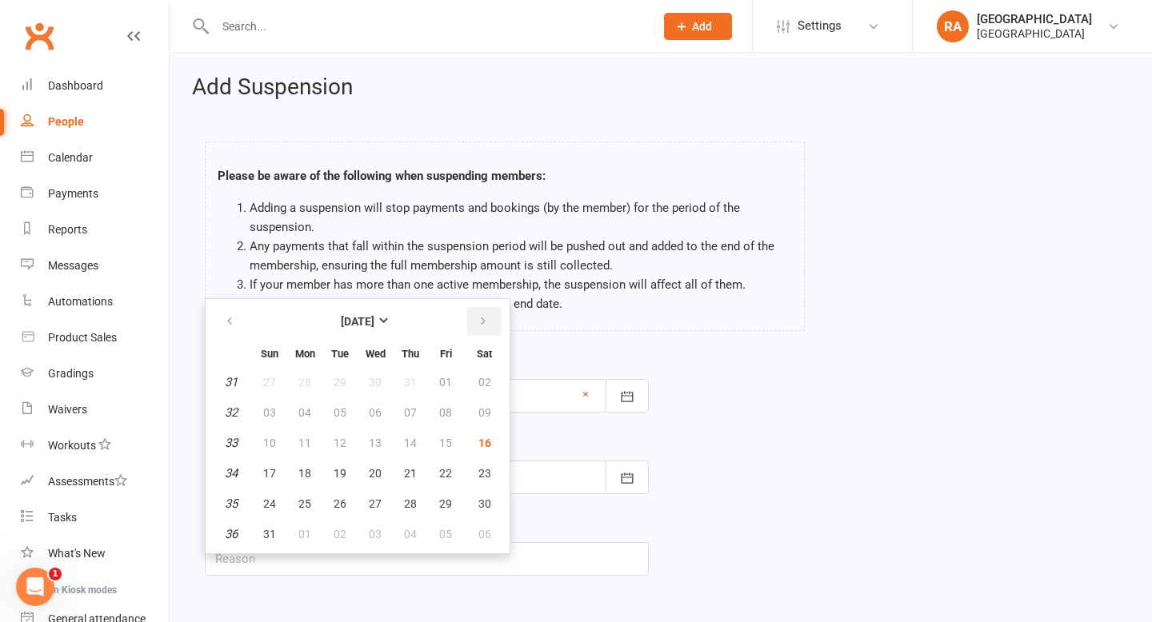
click at [488, 318] on button "button" at bounding box center [484, 321] width 34 height 29
click at [418, 414] on button "11" at bounding box center [411, 412] width 34 height 29
type input "11 Sep 2025"
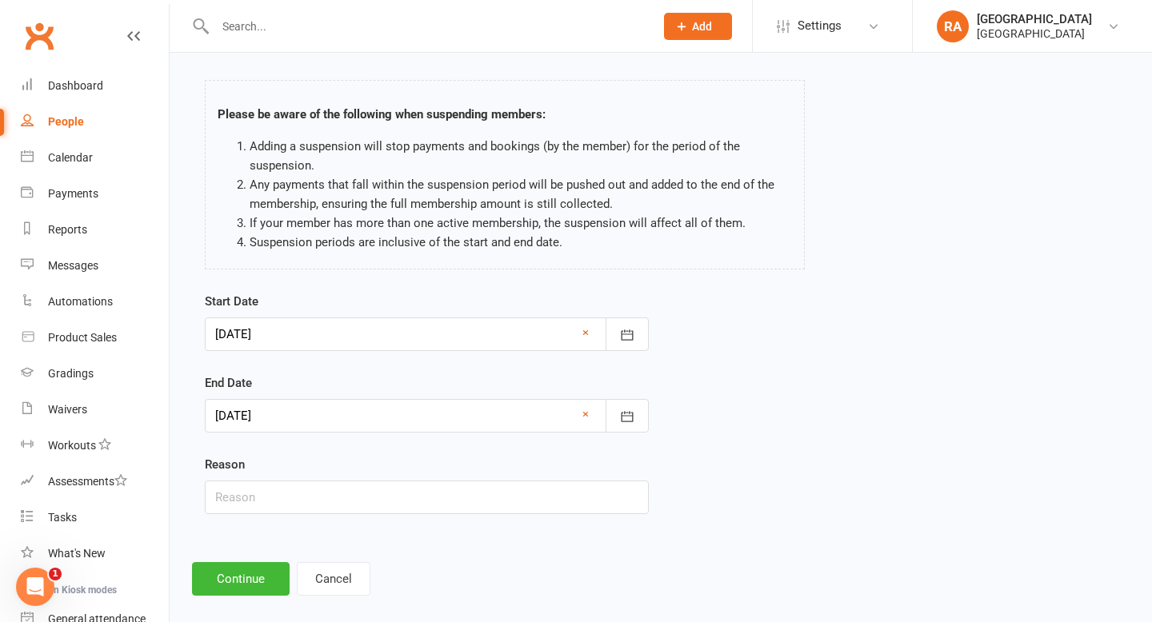
scroll to position [81, 0]
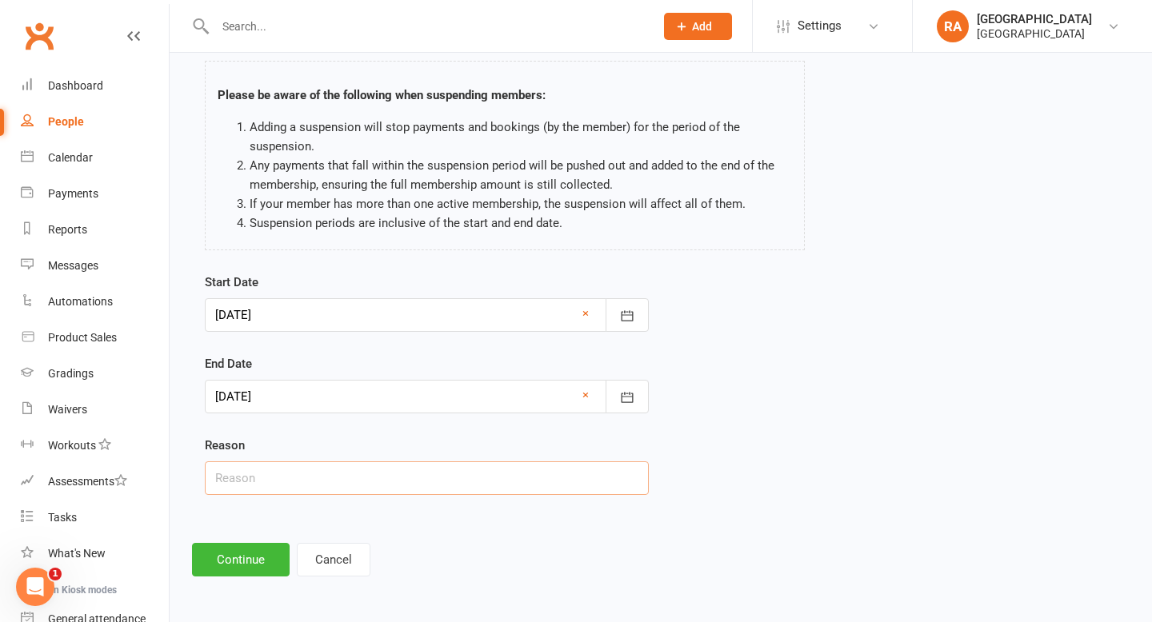
click at [384, 472] on input "text" at bounding box center [427, 479] width 444 height 34
type input "Injury"
click at [248, 550] on button "Continue" at bounding box center [241, 560] width 98 height 34
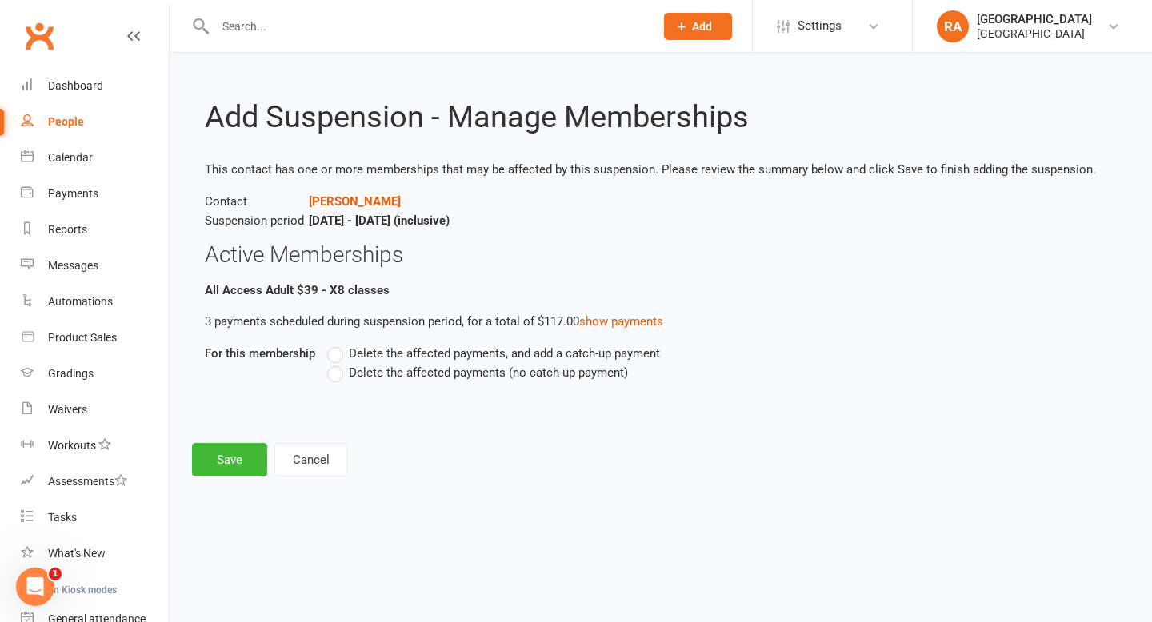
click at [371, 369] on span "Delete the affected payments (no catch-up payment)" at bounding box center [488, 371] width 279 height 17
click at [338, 363] on input "Delete the affected payments (no catch-up payment)" at bounding box center [332, 363] width 10 height 0
click at [242, 466] on button "Save" at bounding box center [229, 460] width 75 height 34
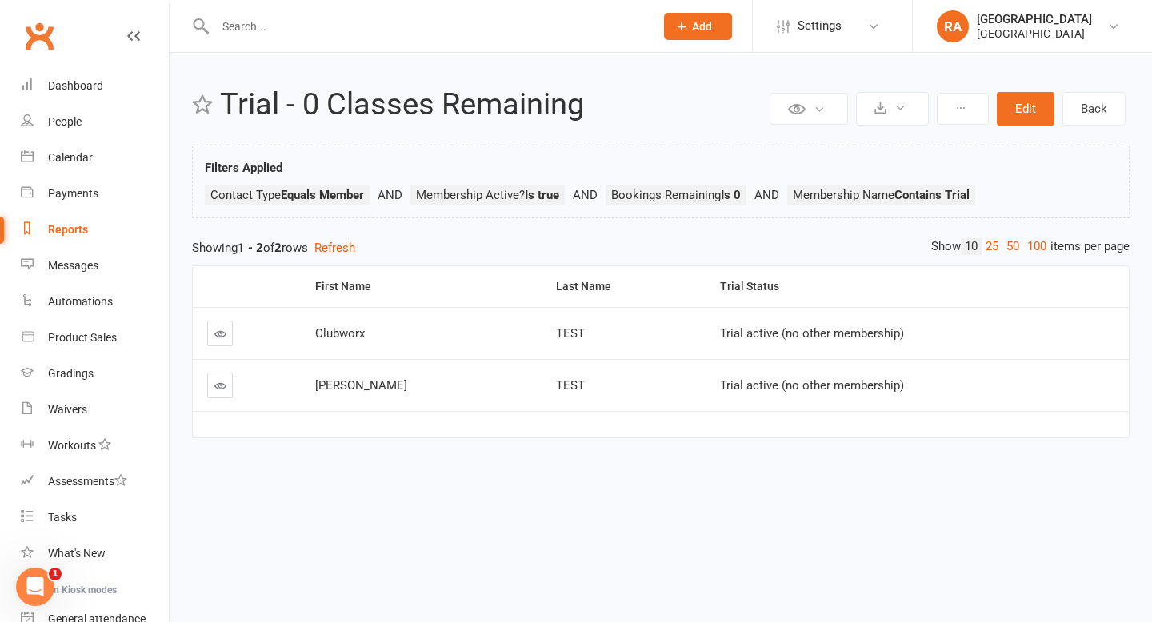
click at [292, 15] on input "text" at bounding box center [426, 26] width 433 height 22
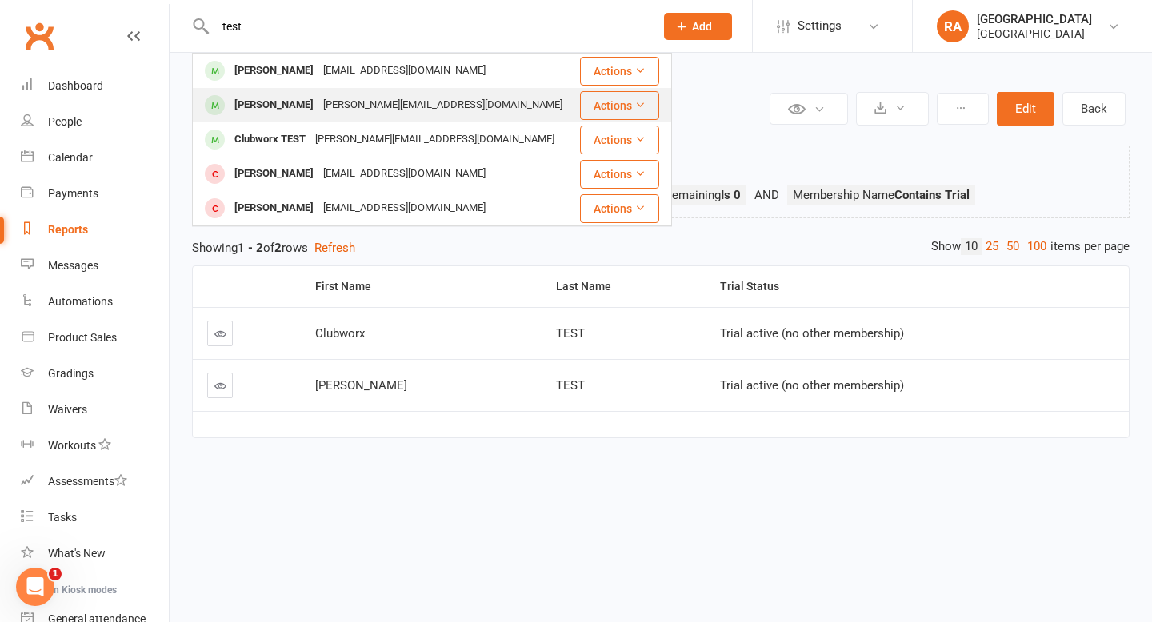
type input "test"
click at [283, 99] on div "[PERSON_NAME]" at bounding box center [274, 105] width 89 height 23
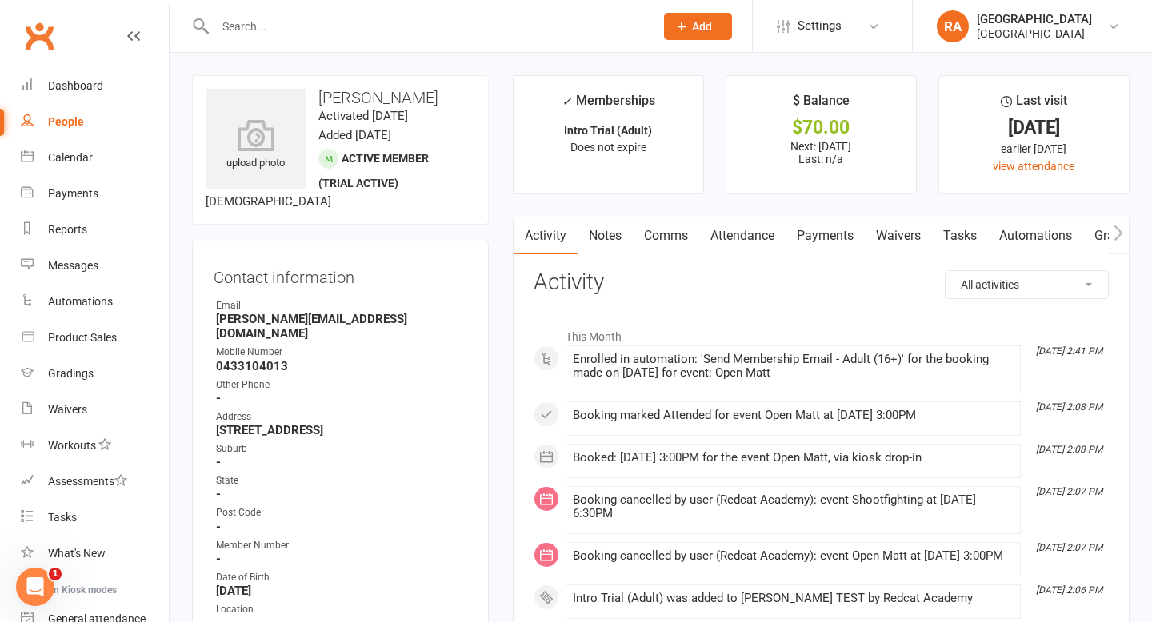
click at [35, 579] on icon "Open Intercom Messenger" at bounding box center [35, 587] width 26 height 26
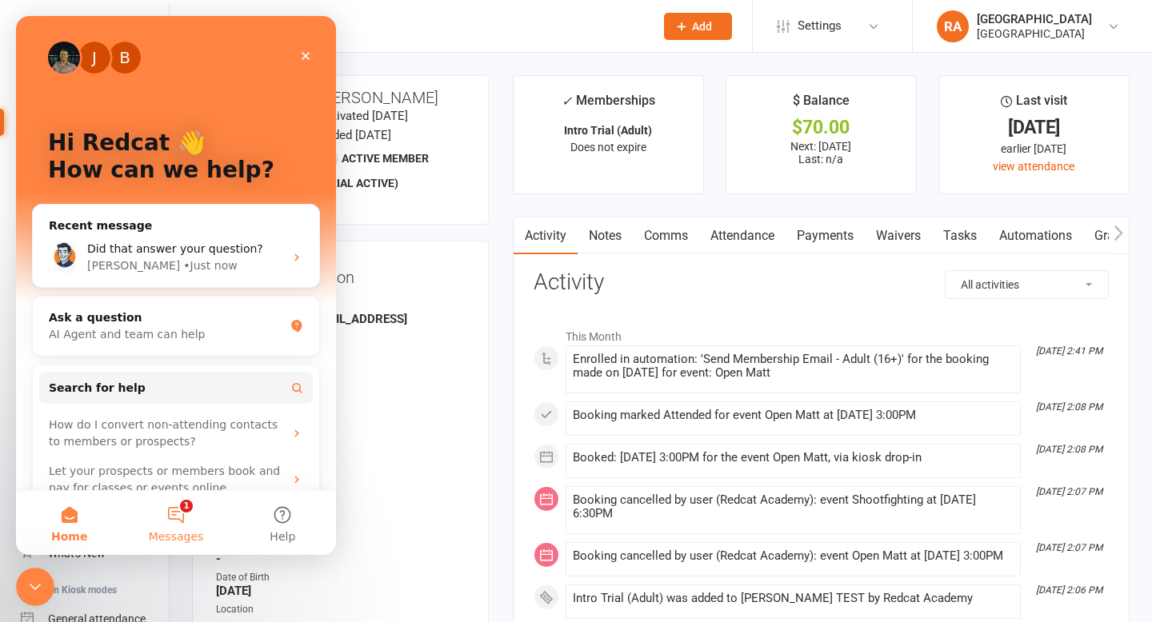
click at [172, 526] on button "1 Messages" at bounding box center [175, 523] width 106 height 64
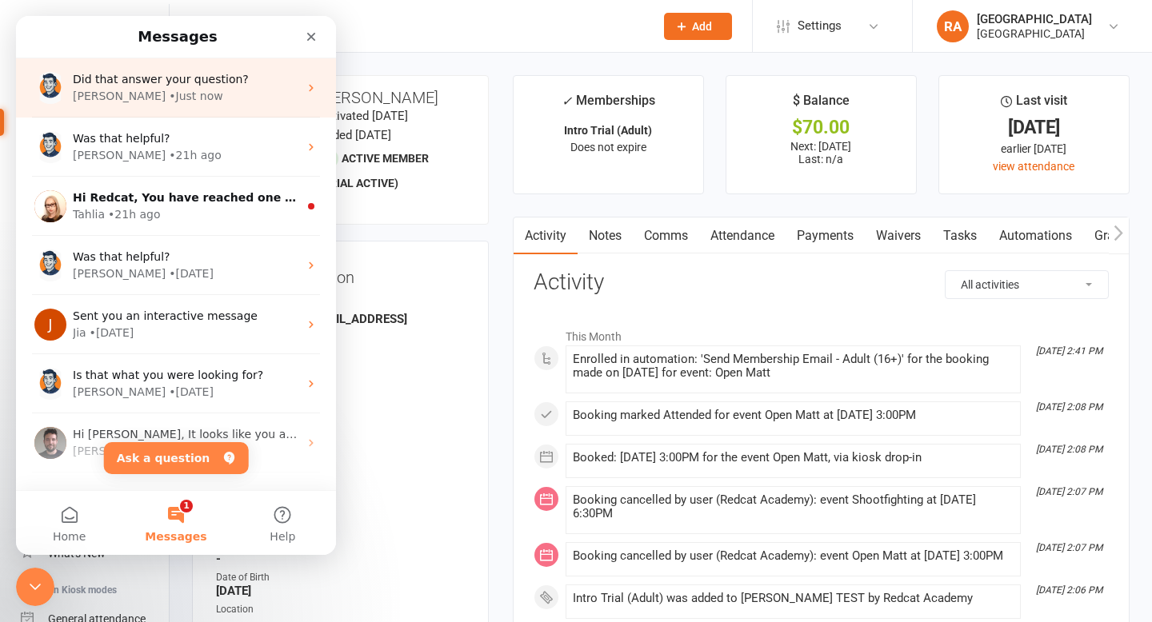
click at [169, 92] on div "• Just now" at bounding box center [196, 96] width 54 height 17
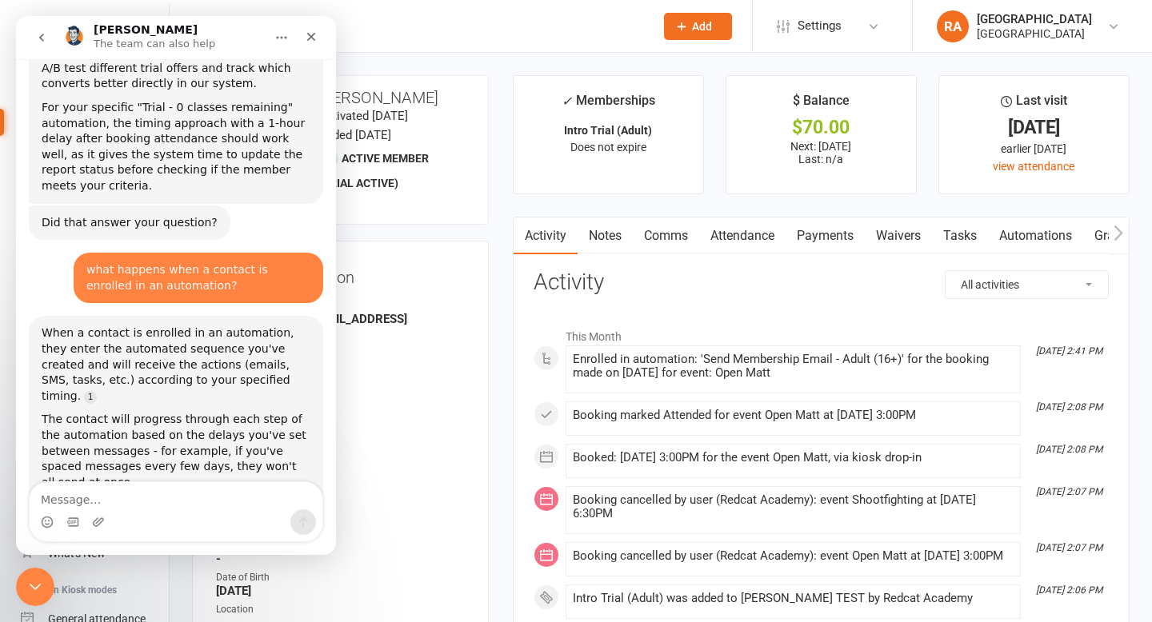
scroll to position [3346, 0]
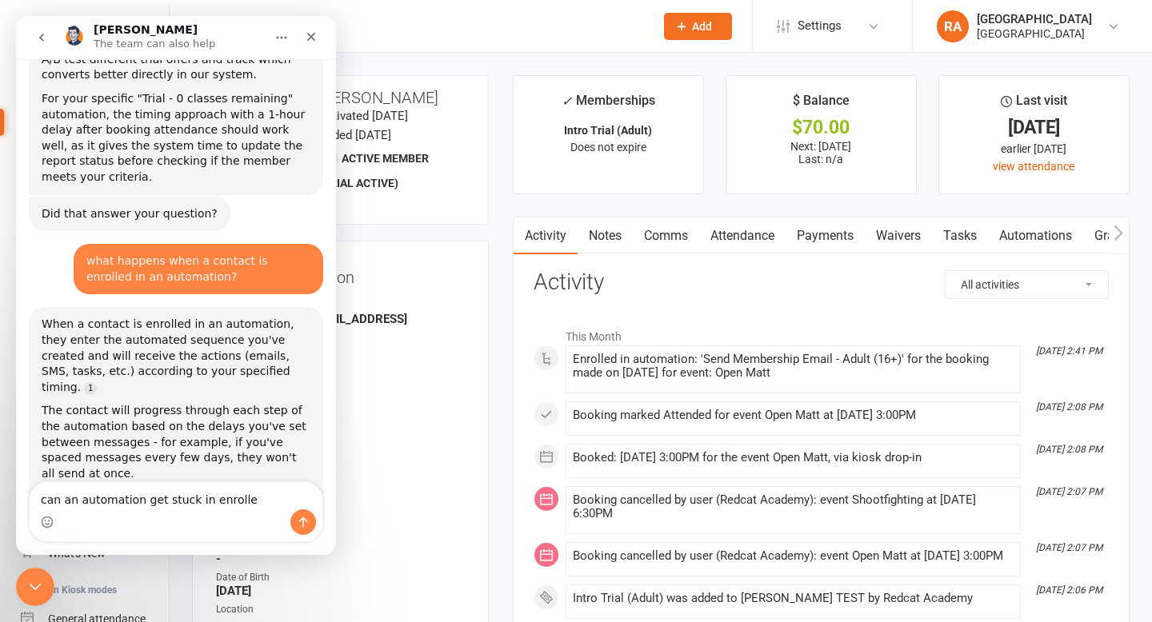
type textarea "can an automation get stuck in enrolled"
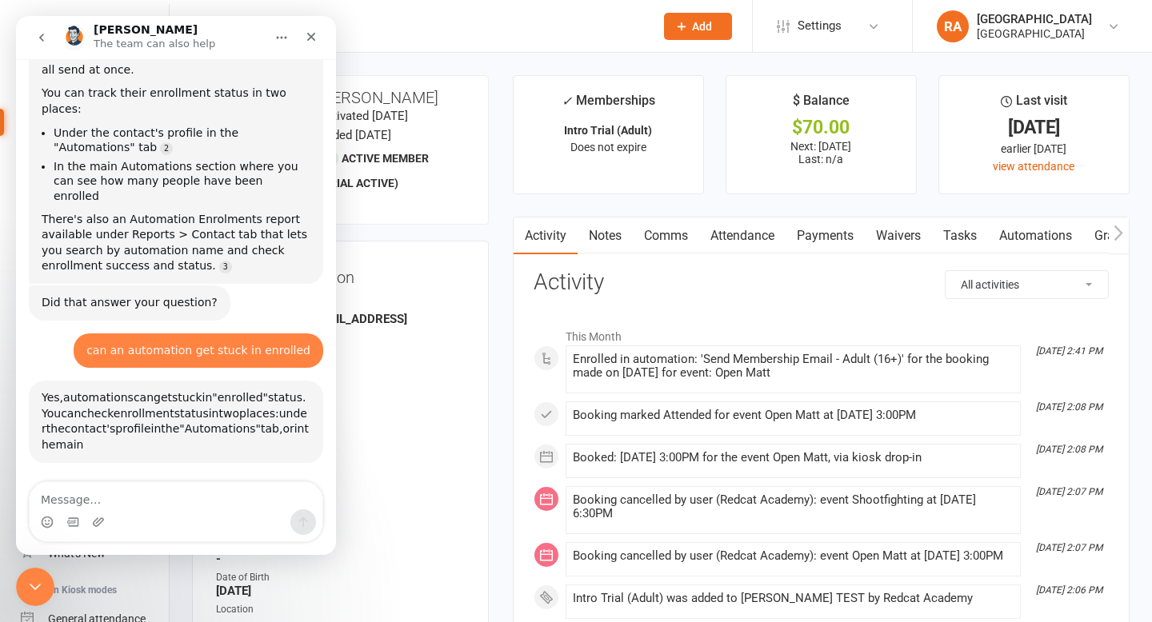
scroll to position [3753, 0]
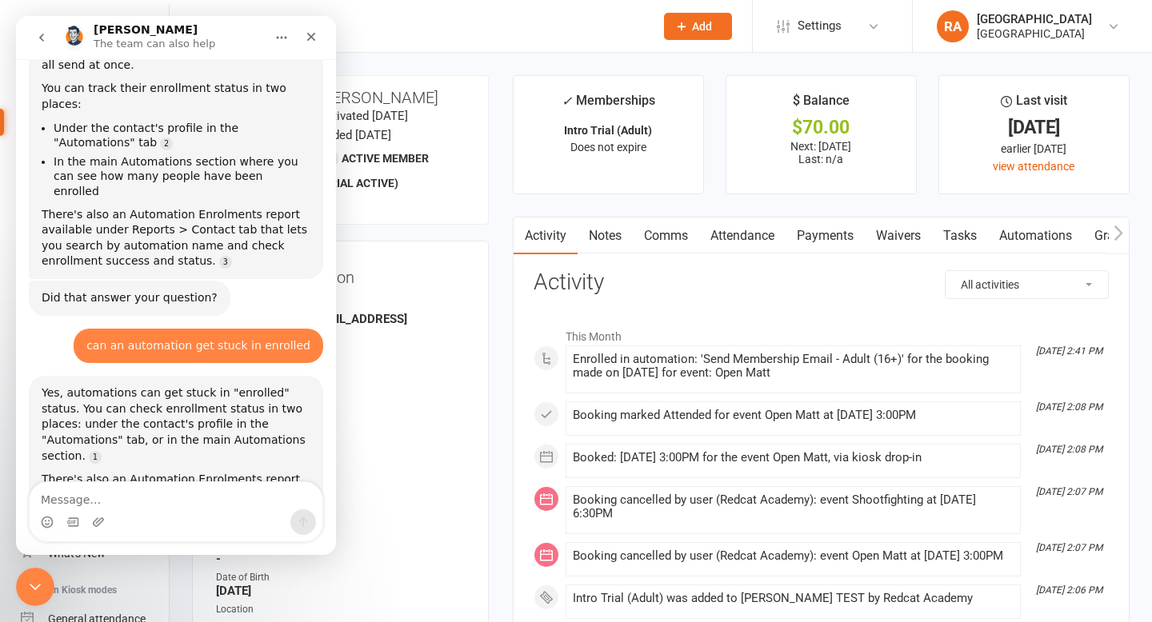
click at [1038, 241] on link "Automations" at bounding box center [1035, 236] width 95 height 37
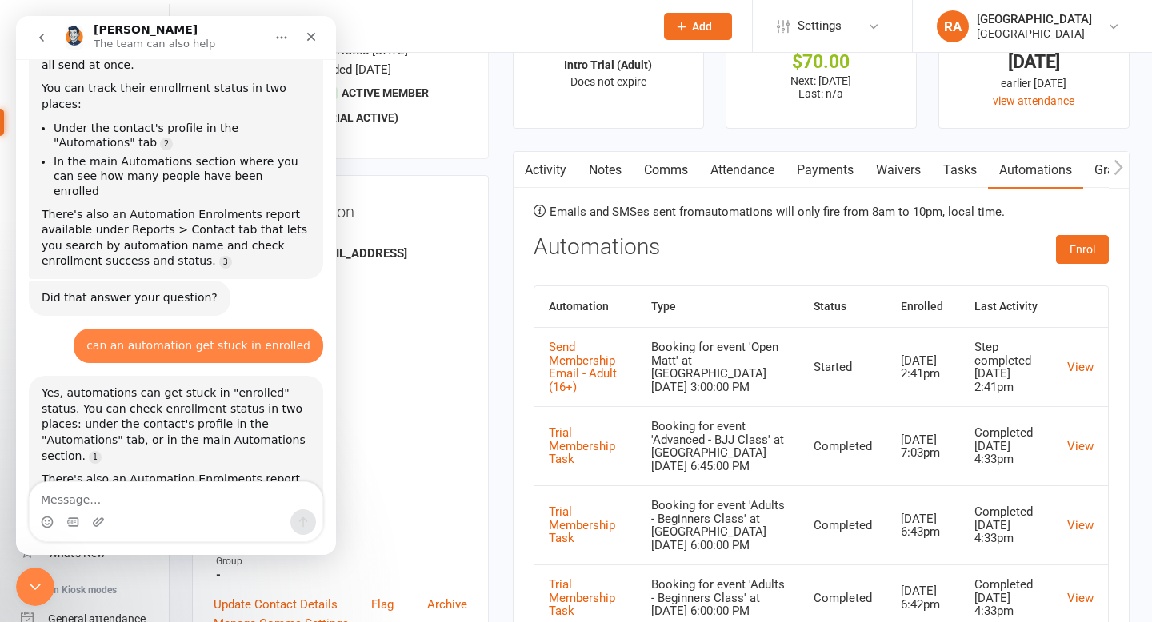
scroll to position [65, 0]
click at [1089, 368] on link "View" at bounding box center [1080, 368] width 26 height 14
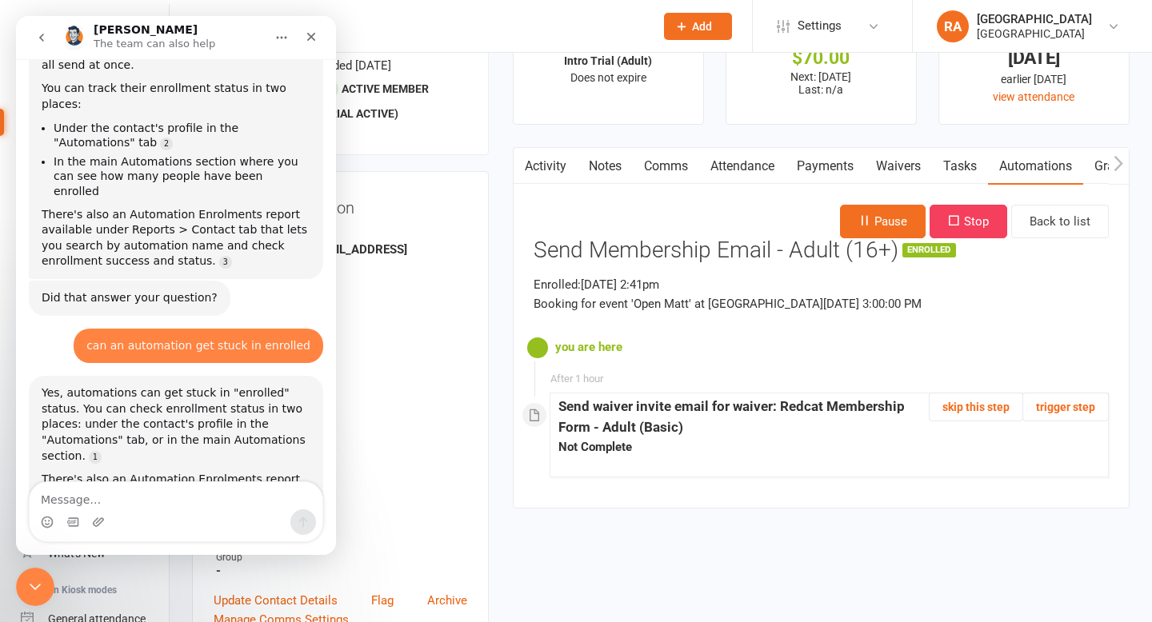
scroll to position [82, 0]
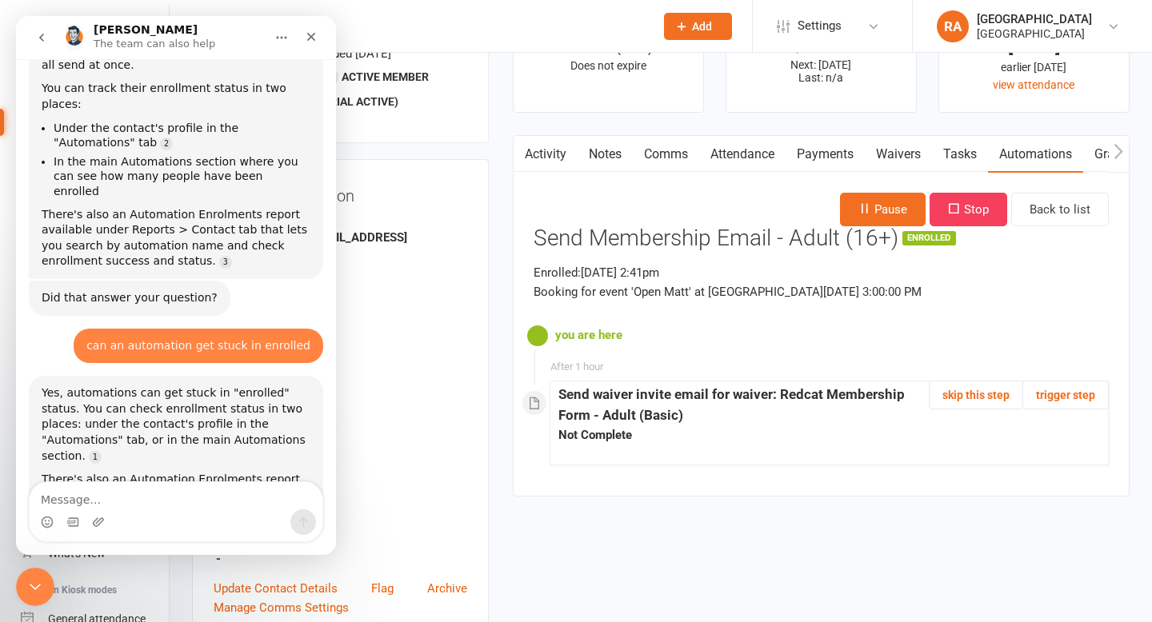
click at [35, 574] on div "Close Intercom Messenger" at bounding box center [35, 587] width 38 height 38
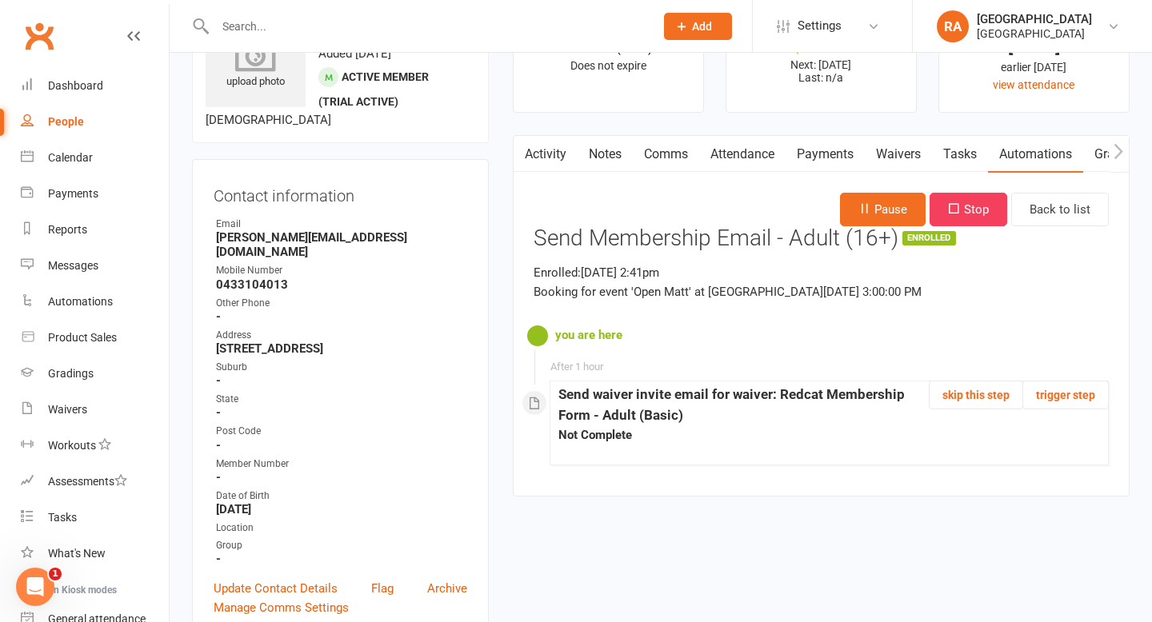
scroll to position [0, 0]
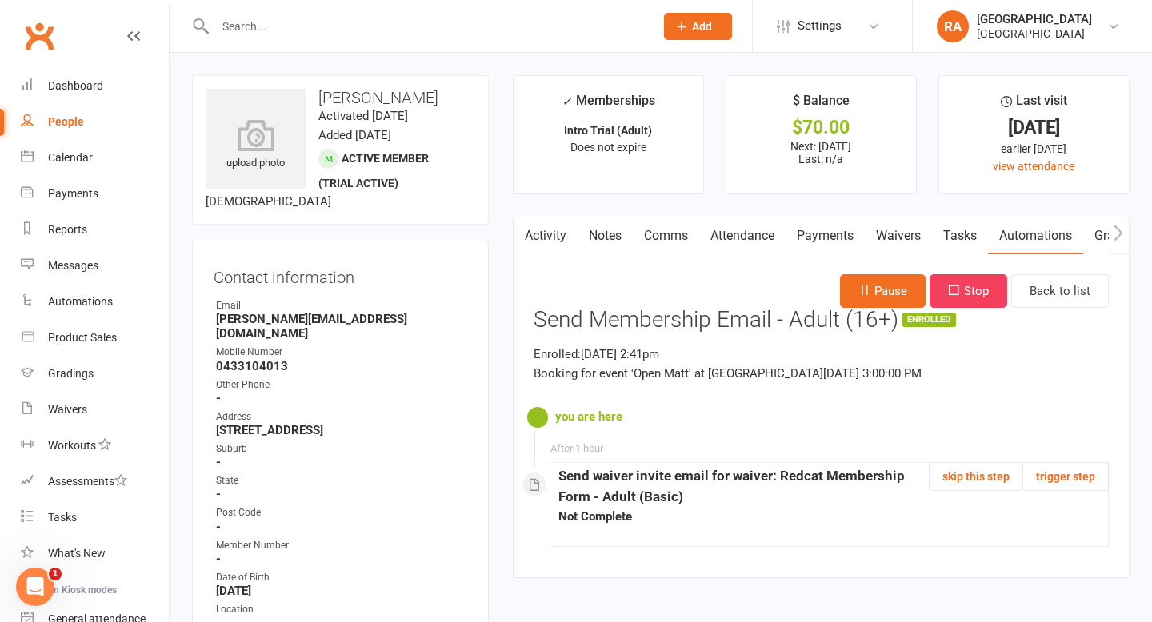
click at [267, 25] on input "text" at bounding box center [426, 26] width 433 height 22
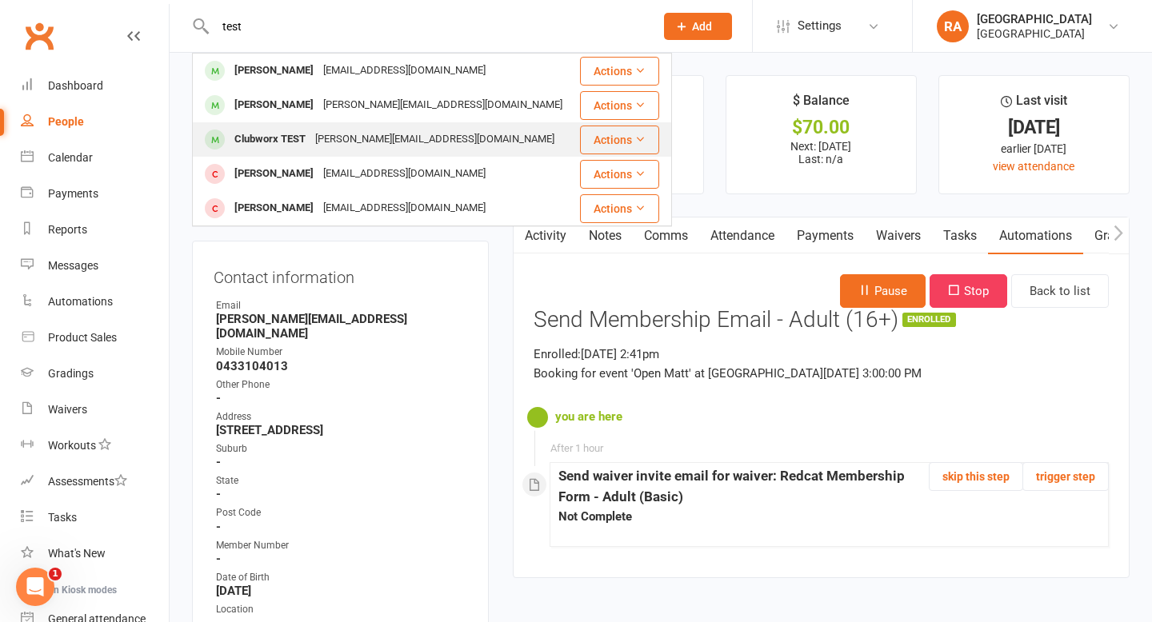
type input "test"
click at [302, 138] on div "Clubworx TEST" at bounding box center [270, 139] width 81 height 23
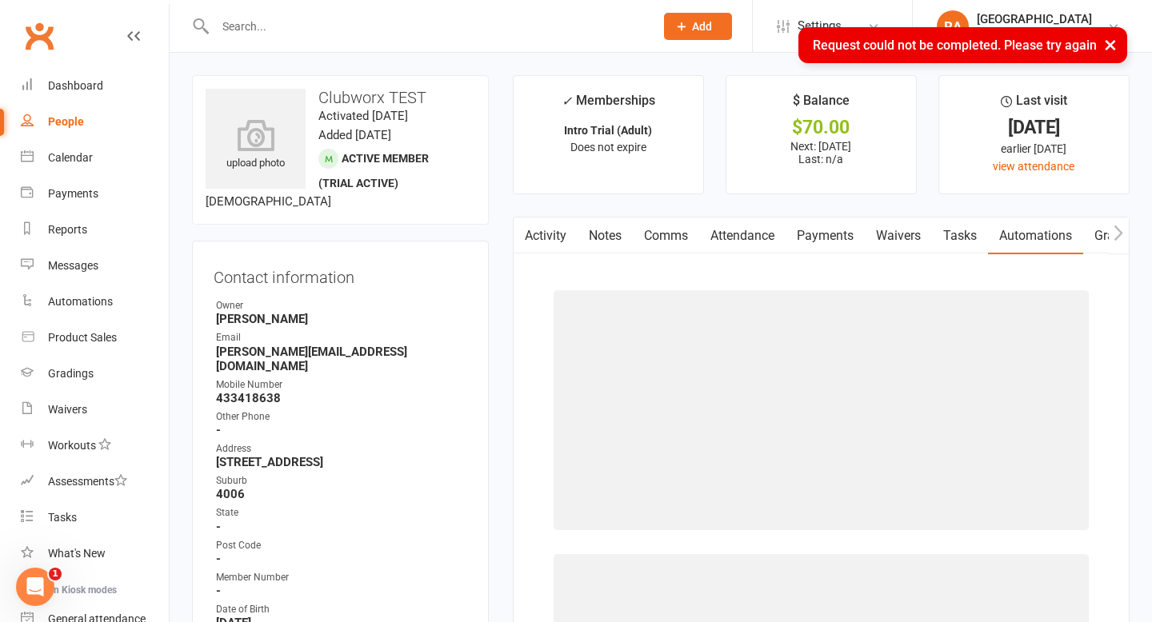
click at [556, 238] on link "Activity" at bounding box center [546, 236] width 64 height 37
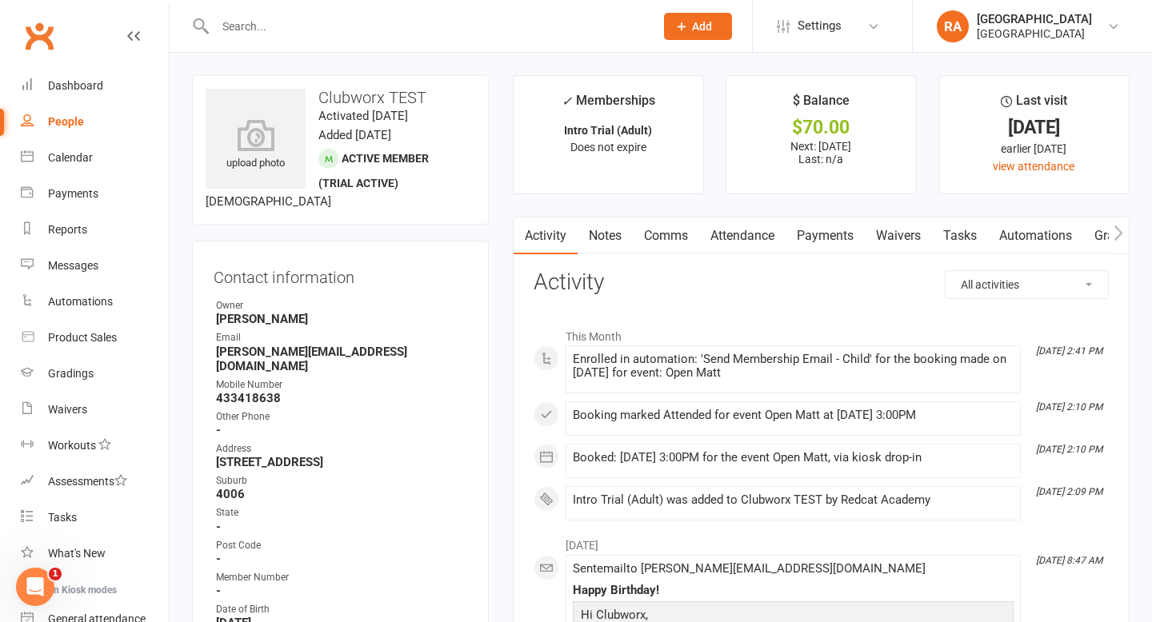
click at [1009, 230] on link "Automations" at bounding box center [1035, 236] width 95 height 37
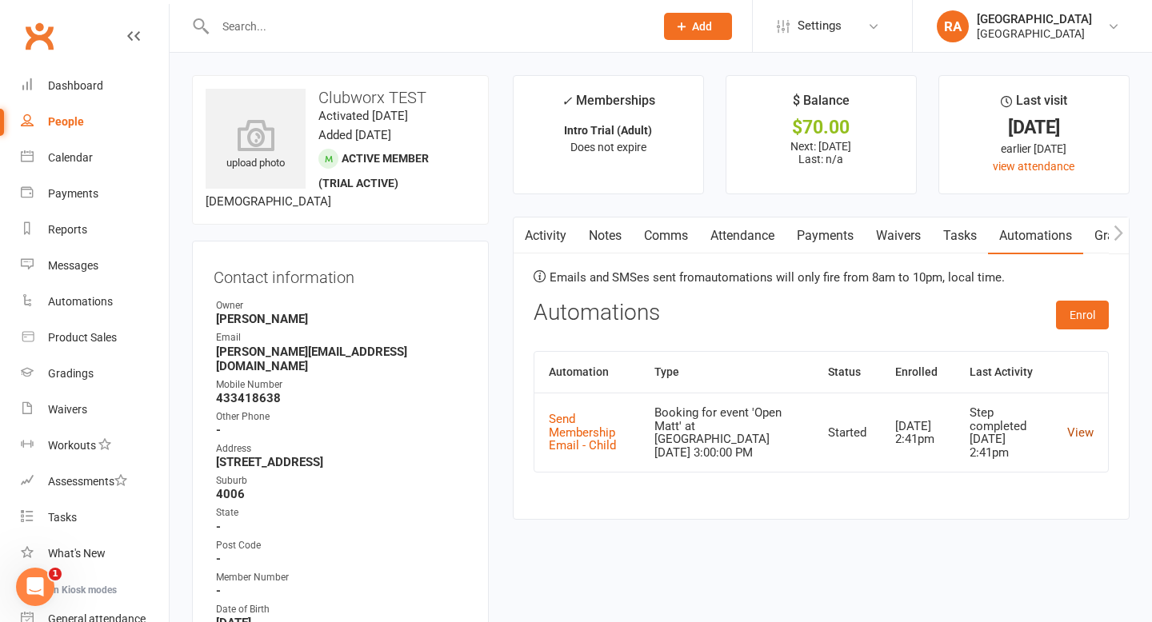
click at [1078, 434] on link "View" at bounding box center [1080, 433] width 26 height 14
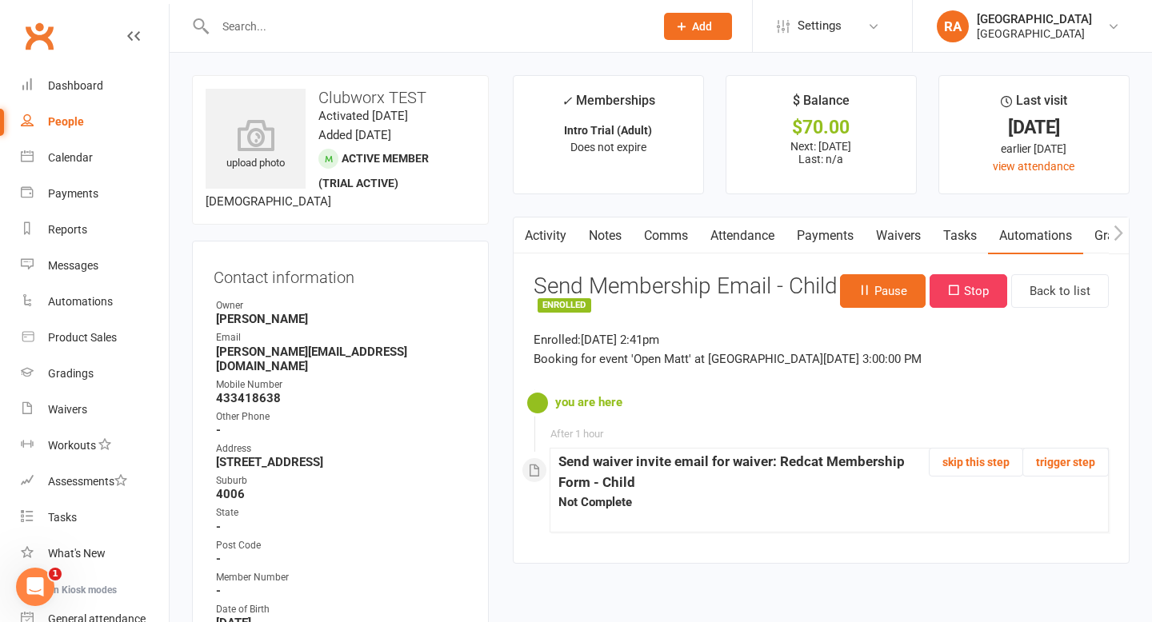
click at [42, 586] on icon "Open Intercom Messenger" at bounding box center [35, 587] width 26 height 26
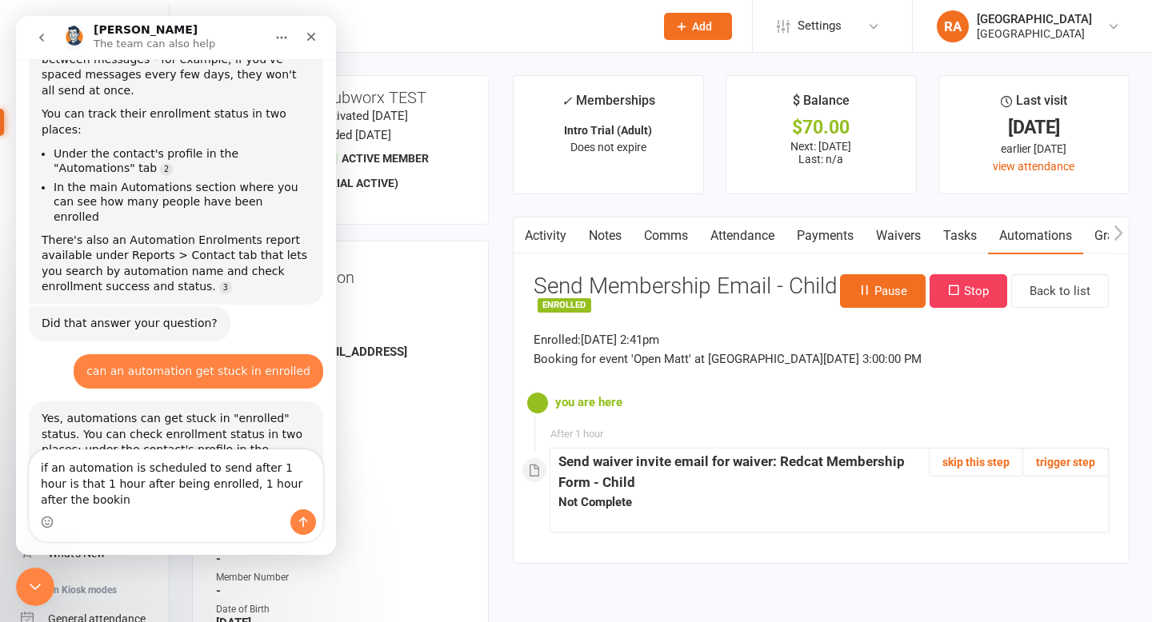
scroll to position [3746, 0]
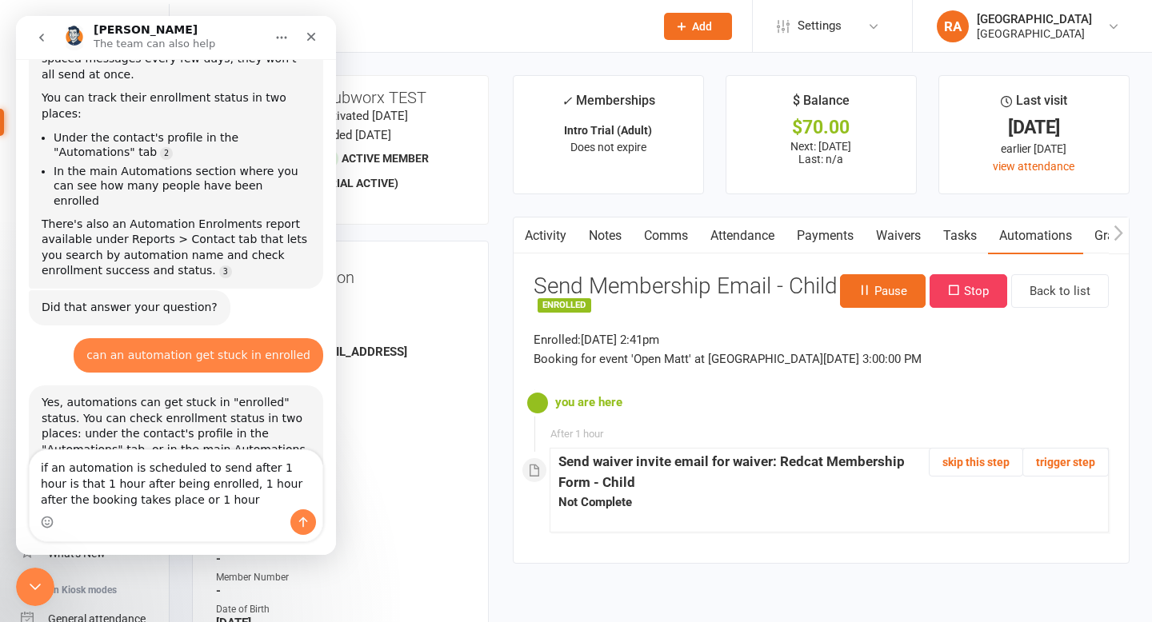
drag, startPoint x: 205, startPoint y: 499, endPoint x: 138, endPoint y: 499, distance: 66.4
click at [138, 499] on textarea "if an automation is scheduled to send after 1 hour is that 1 hour after being e…" at bounding box center [176, 479] width 293 height 59
type textarea "if an automation is scheduled to send after 1 hour is that 1 hour after being e…"
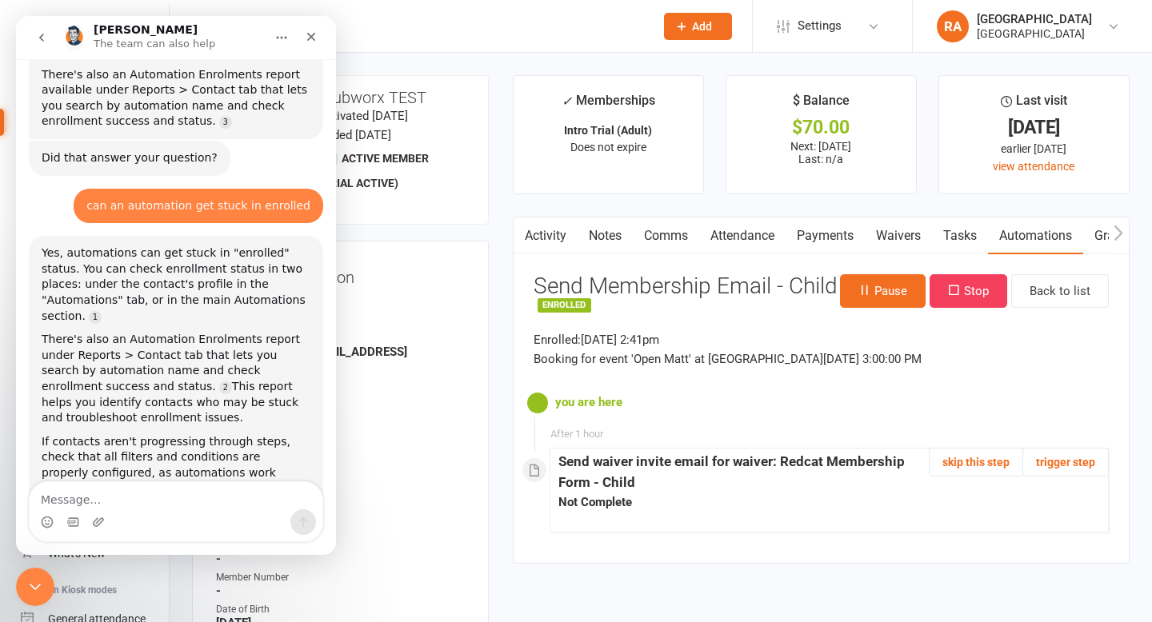
scroll to position [4120, 0]
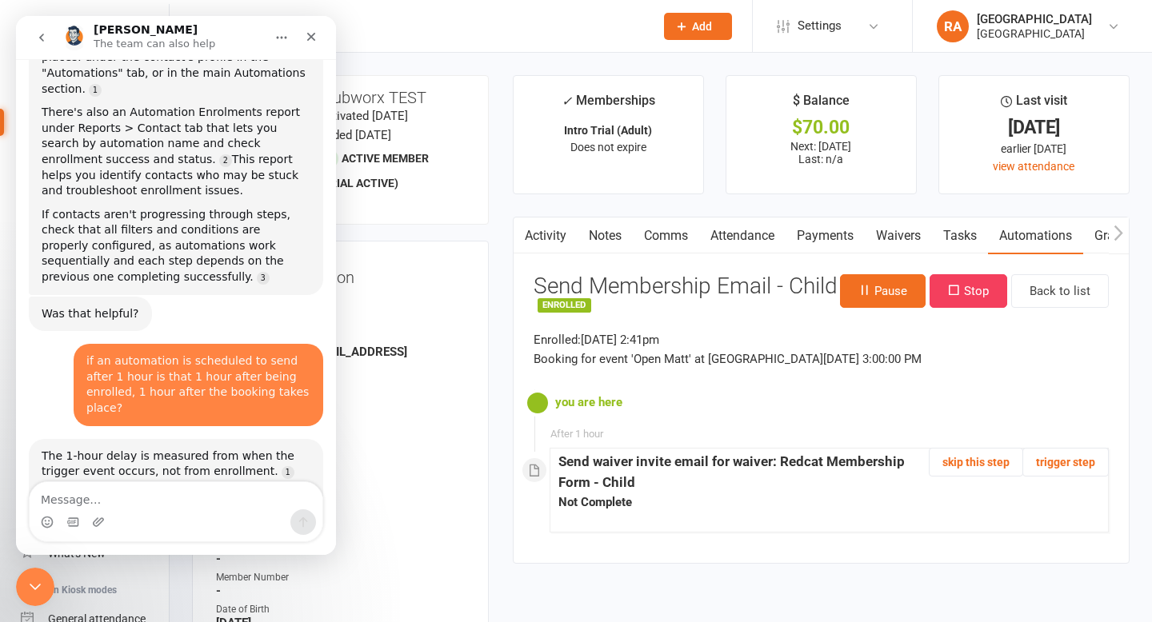
click at [656, 420] on div "you are here" at bounding box center [829, 401] width 559 height 38
click at [34, 593] on icon "Close Intercom Messenger" at bounding box center [35, 587] width 19 height 19
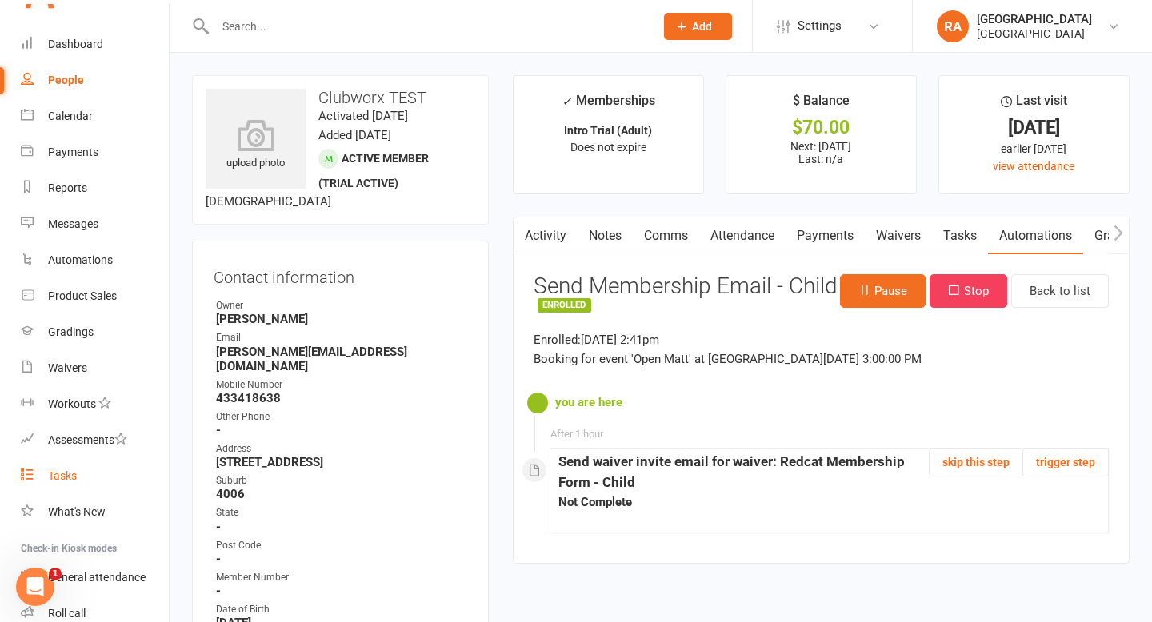
scroll to position [0, 0]
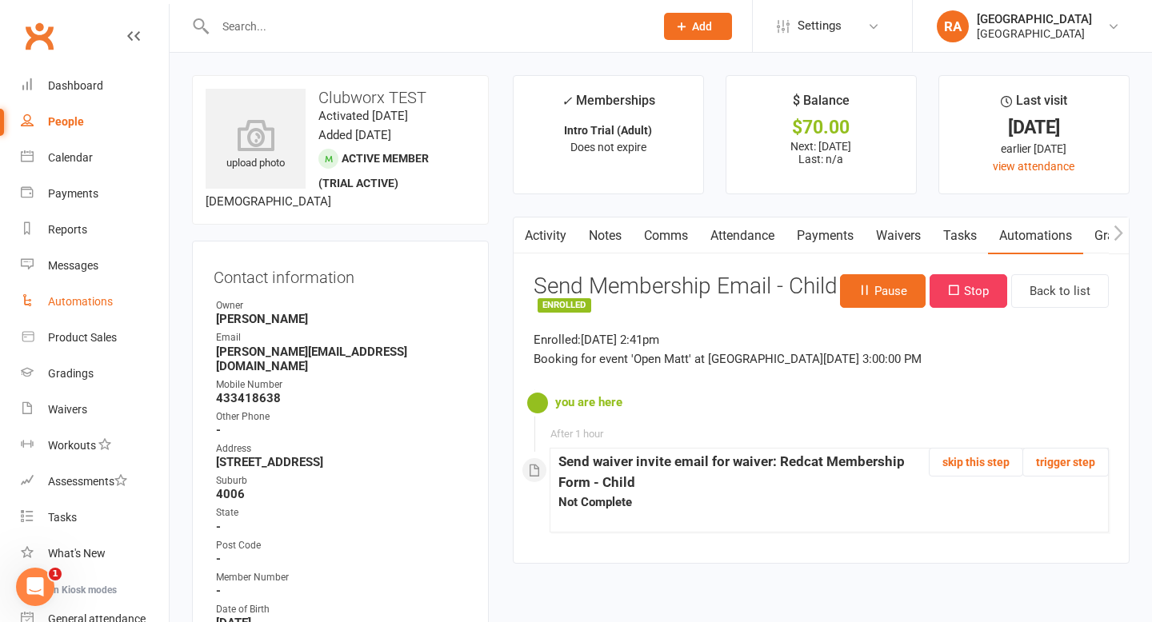
click at [100, 291] on link "Automations" at bounding box center [95, 302] width 148 height 36
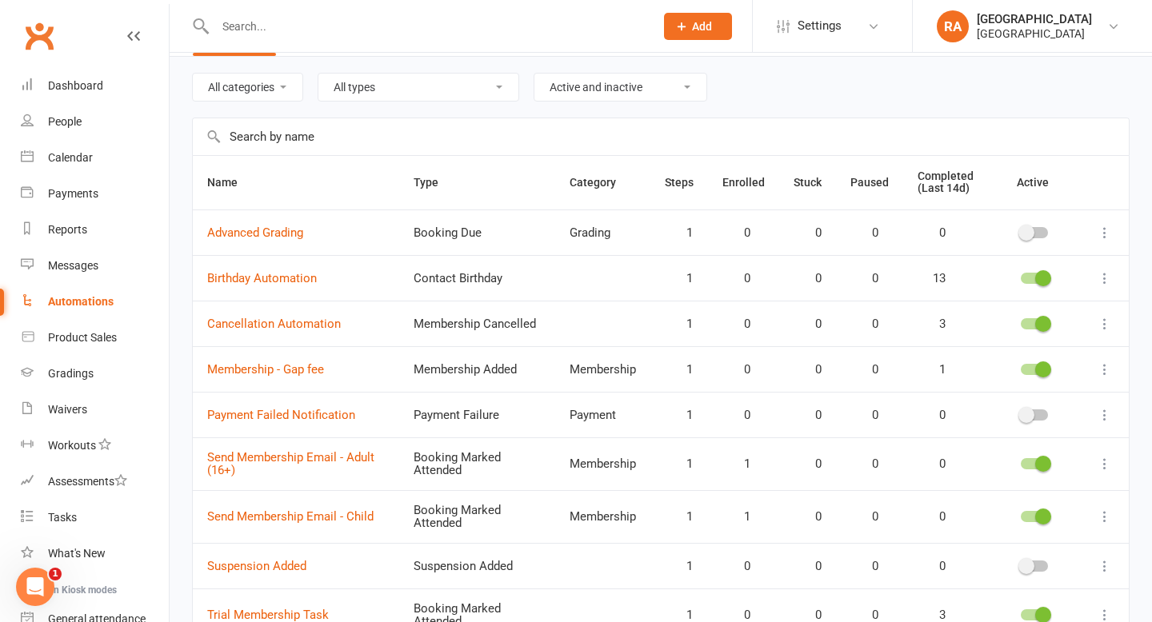
scroll to position [56, 0]
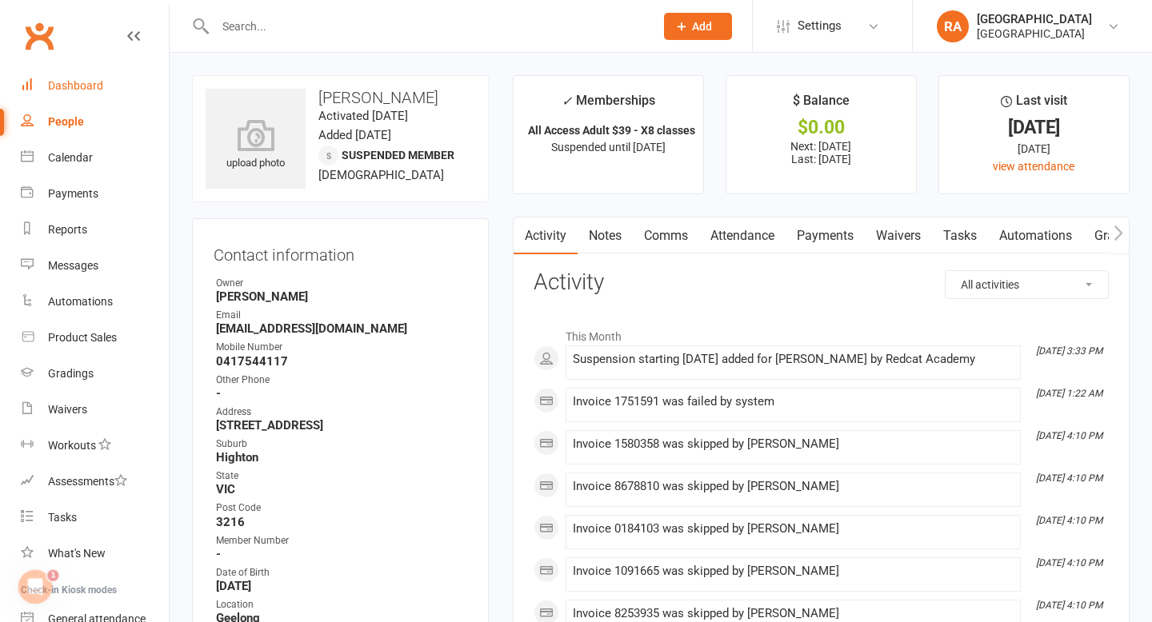
click at [98, 79] on div "Dashboard" at bounding box center [75, 85] width 55 height 13
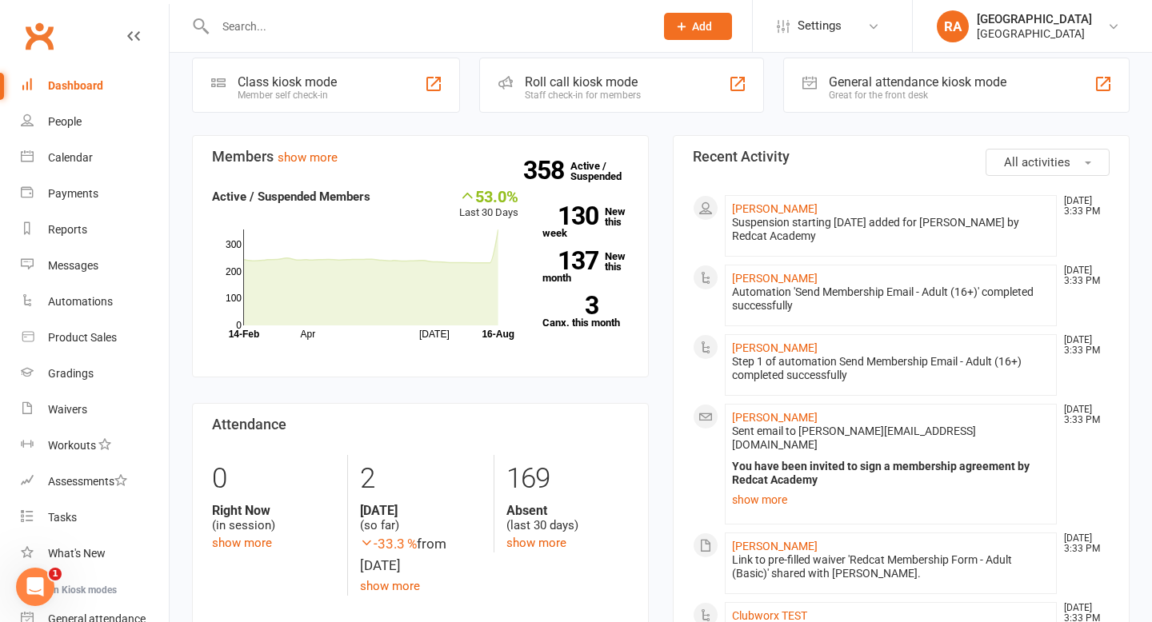
scroll to position [230, 0]
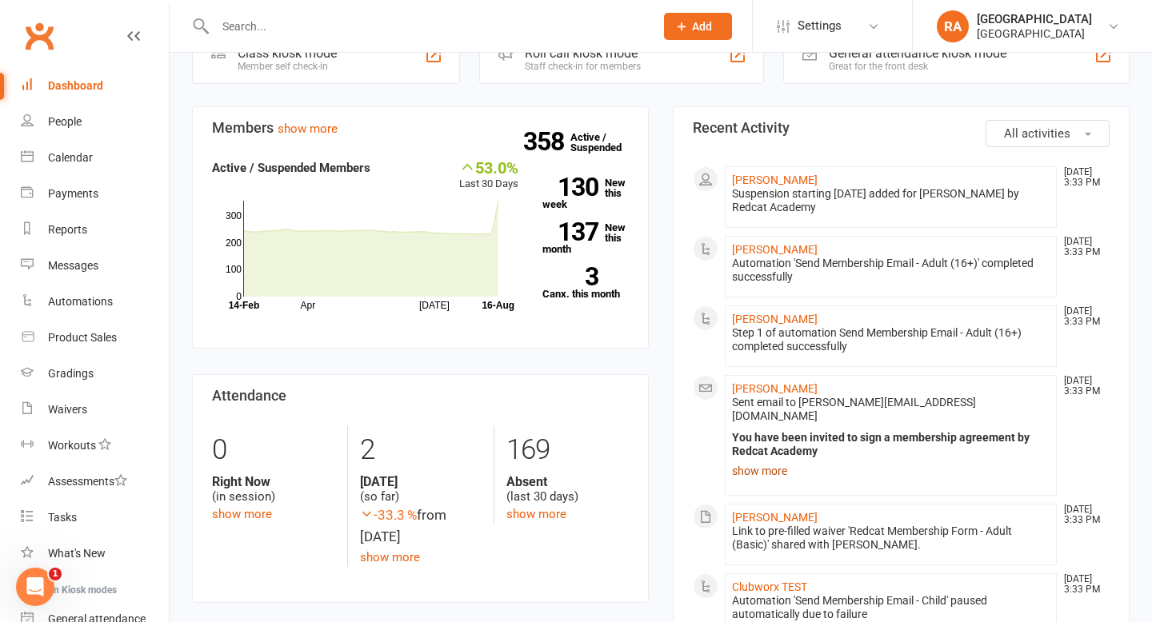
click at [775, 460] on link "show more" at bounding box center [891, 471] width 318 height 22
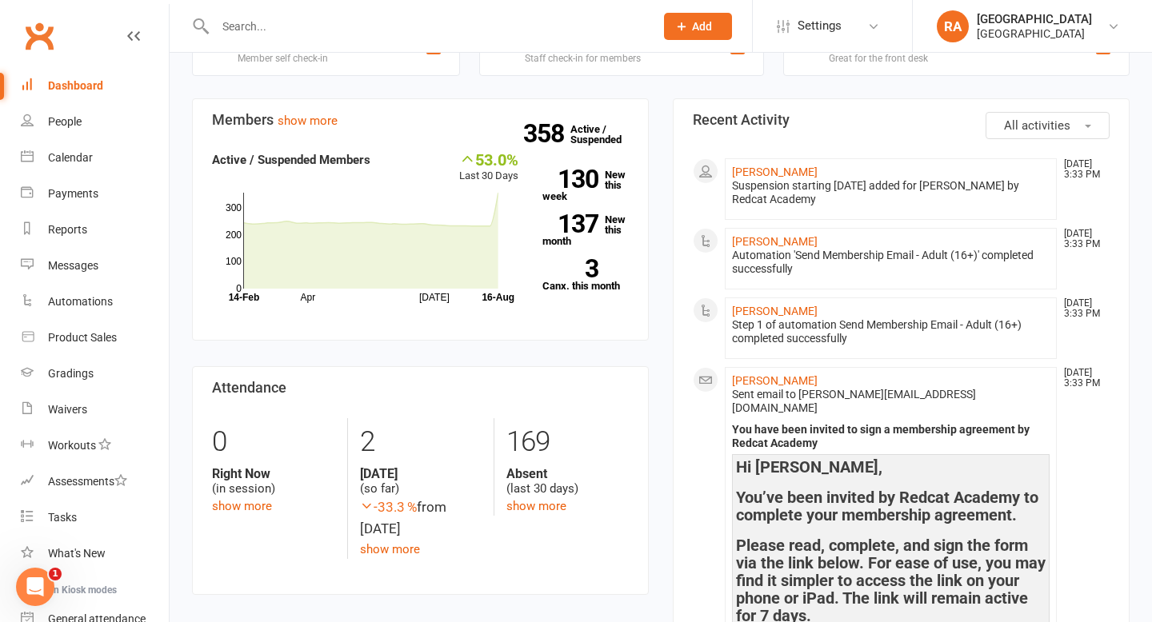
scroll to position [233, 0]
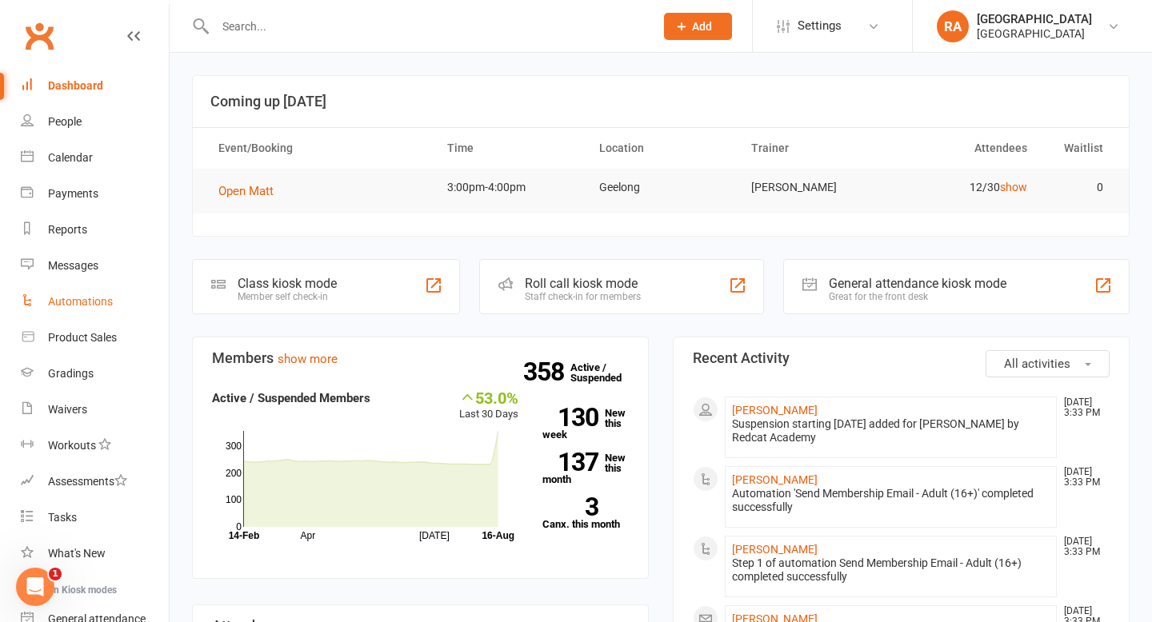
click at [51, 287] on link "Automations" at bounding box center [95, 302] width 148 height 36
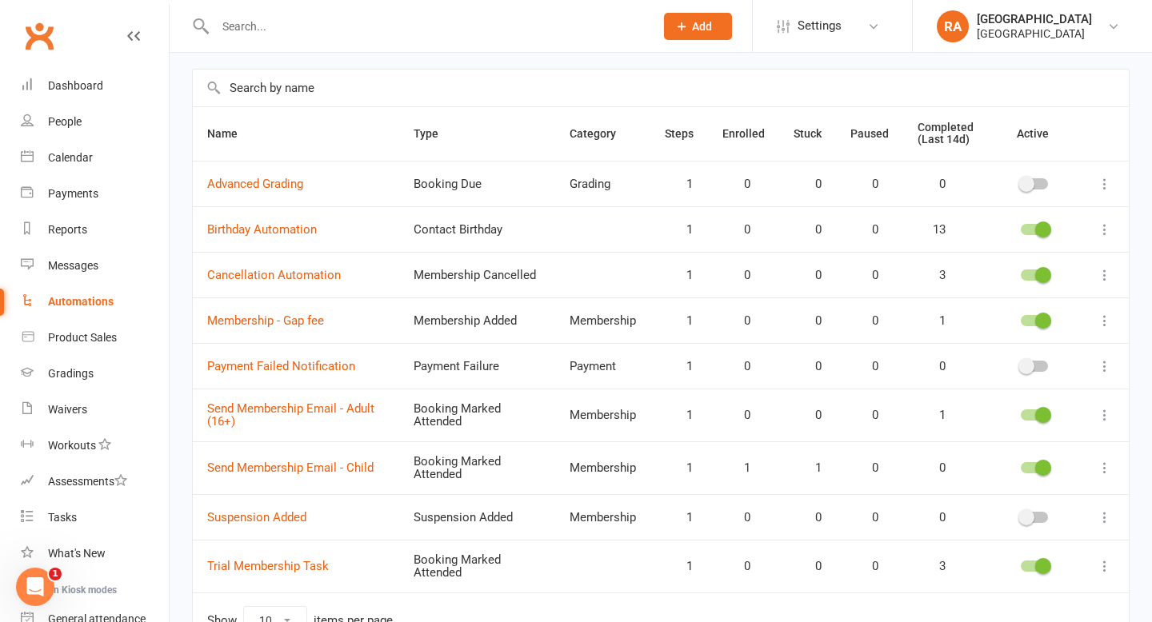
scroll to position [118, 0]
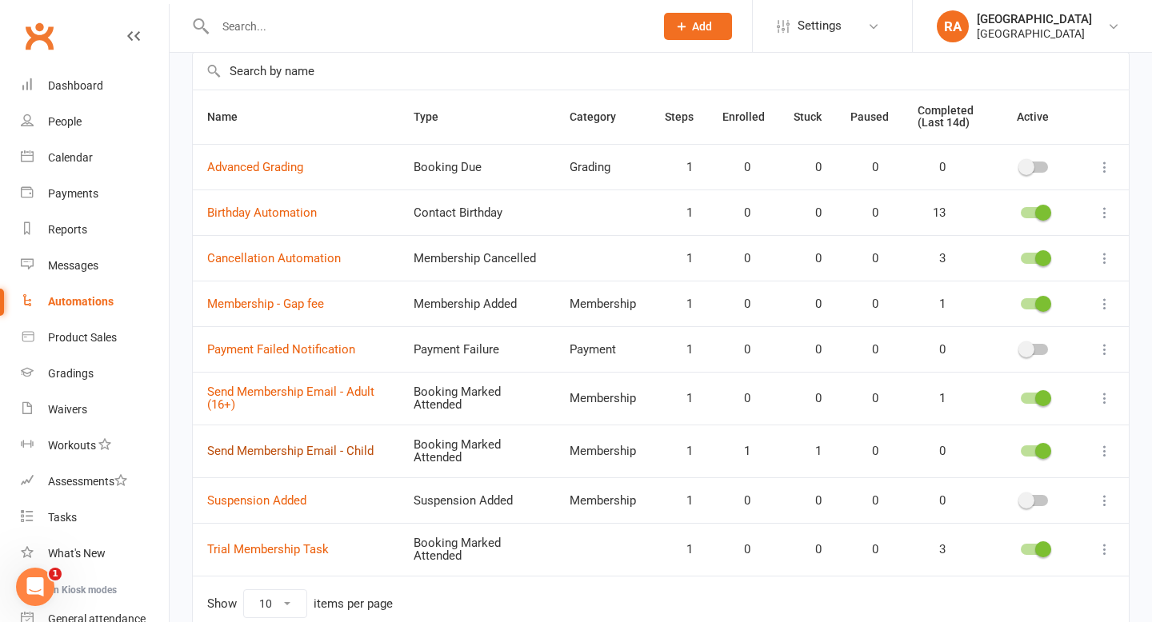
click at [347, 453] on link "Send Membership Email - Child" at bounding box center [290, 451] width 166 height 14
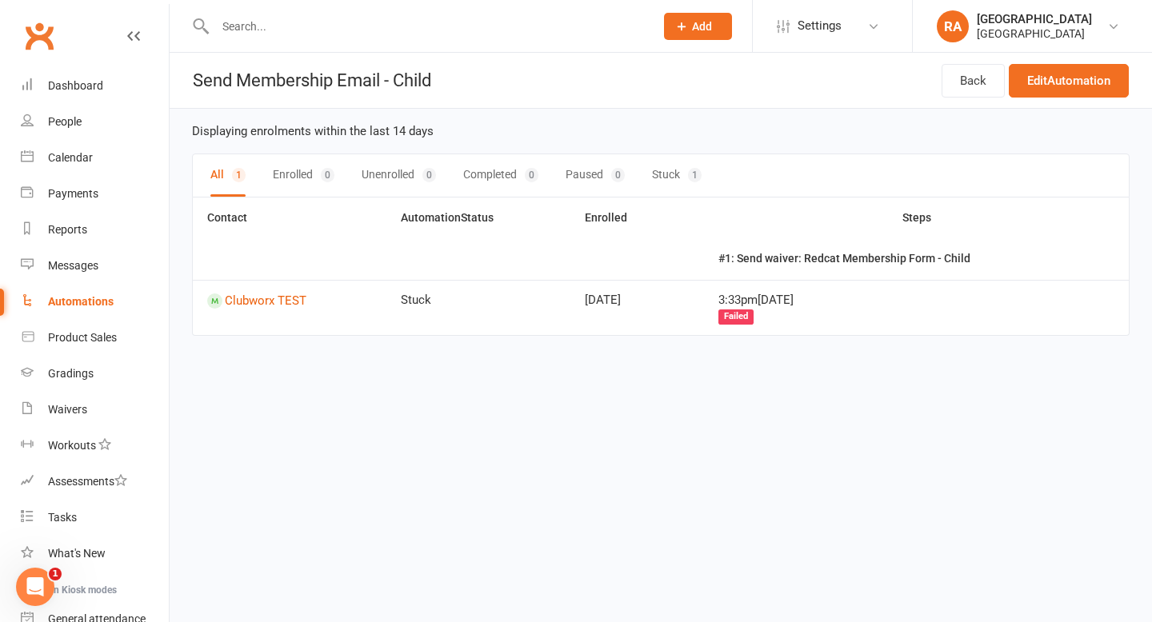
click at [748, 316] on div "Failed" at bounding box center [735, 317] width 35 height 15
click at [247, 299] on link "Clubworx TEST" at bounding box center [289, 301] width 165 height 15
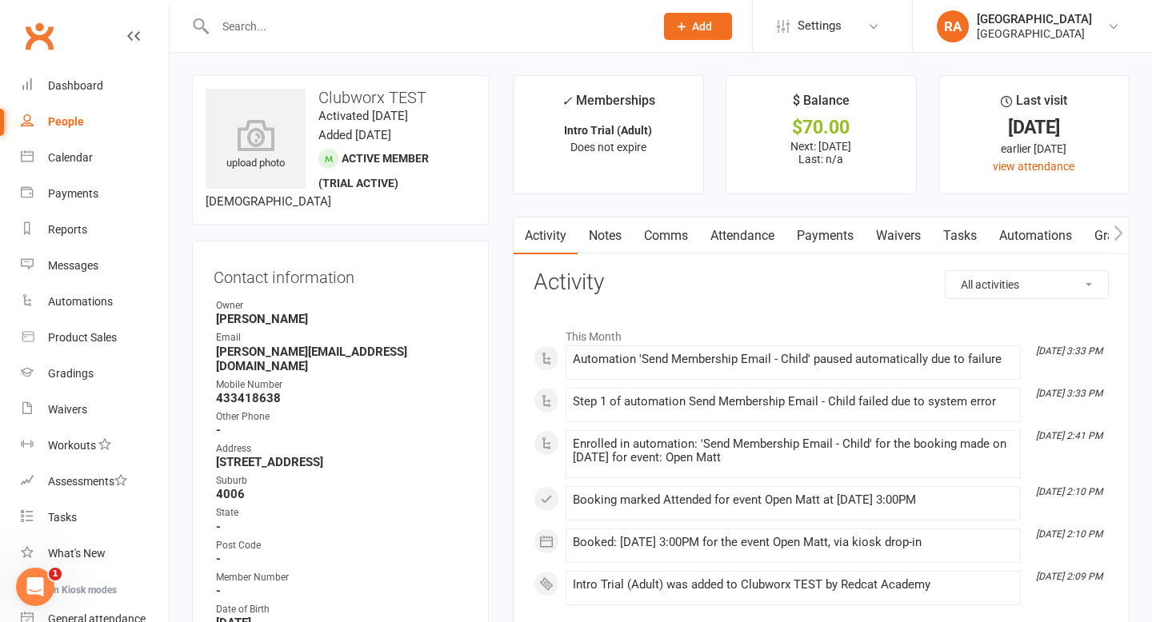
click at [1021, 240] on link "Automations" at bounding box center [1035, 236] width 95 height 37
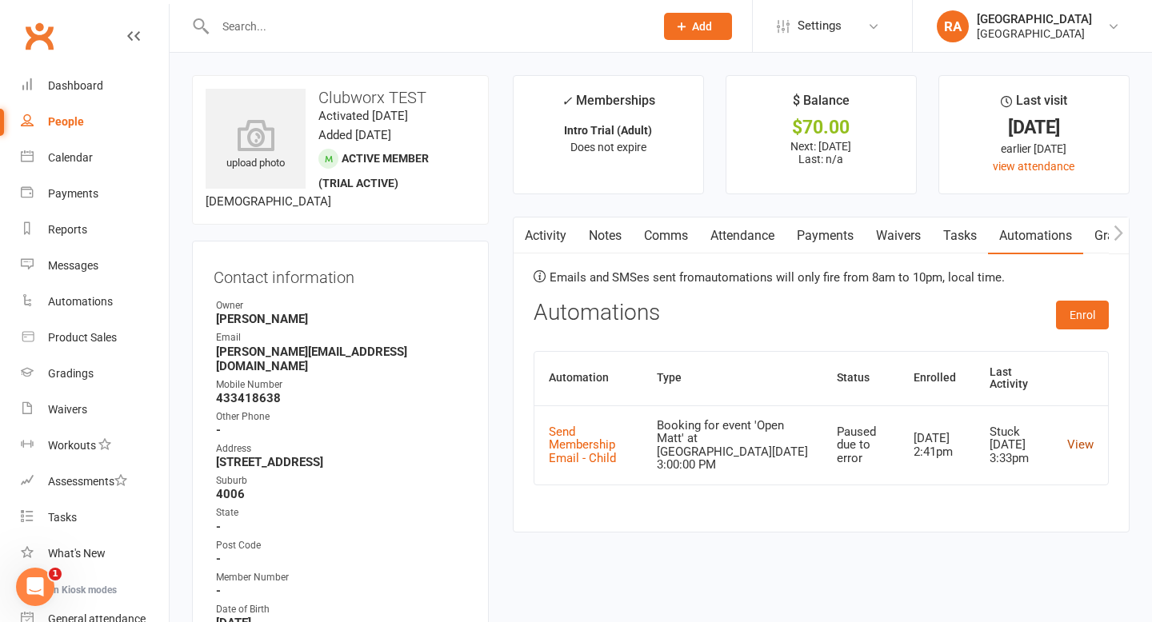
click at [1075, 438] on link "View" at bounding box center [1080, 445] width 26 height 14
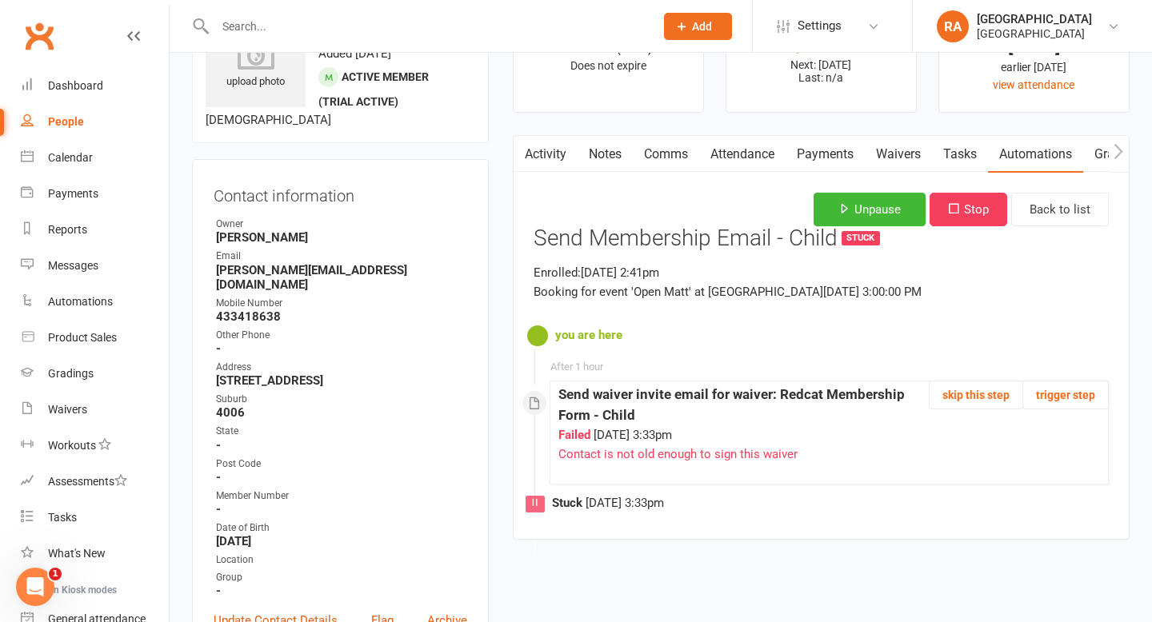
scroll to position [84, 0]
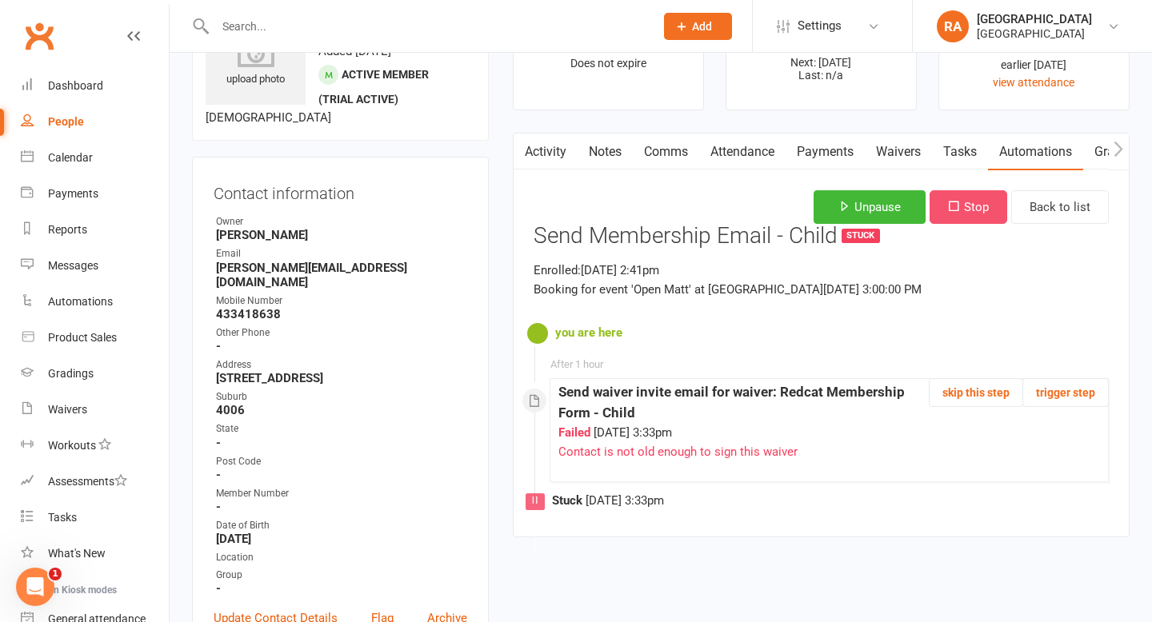
click at [967, 210] on button "Stop" at bounding box center [969, 207] width 78 height 34
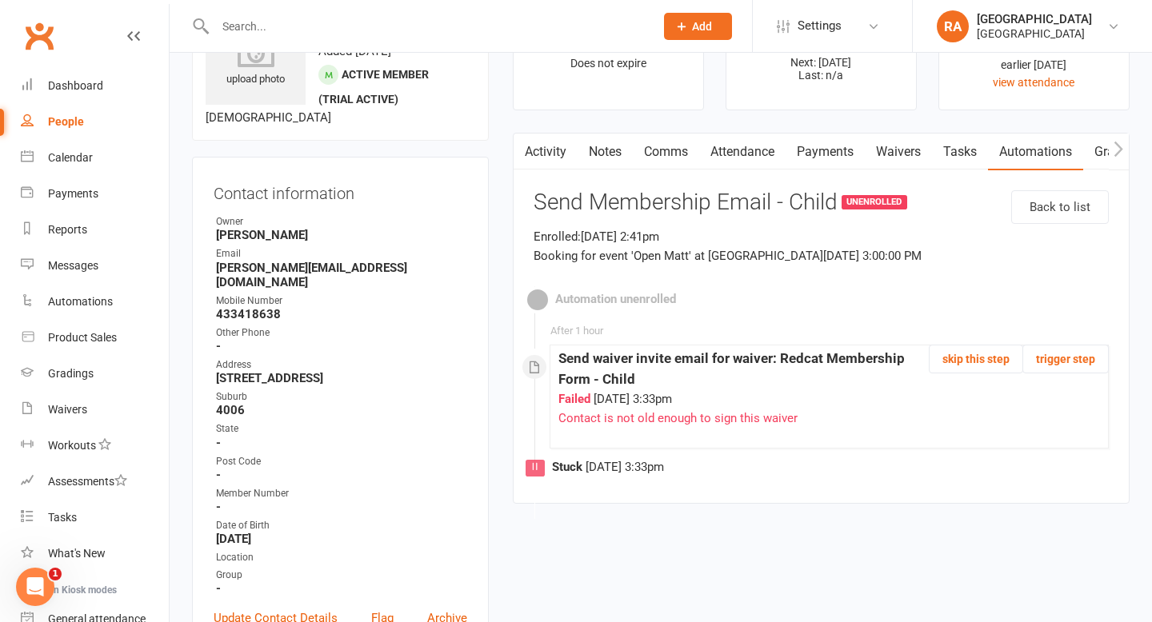
click at [1012, 148] on link "Automations" at bounding box center [1035, 152] width 95 height 37
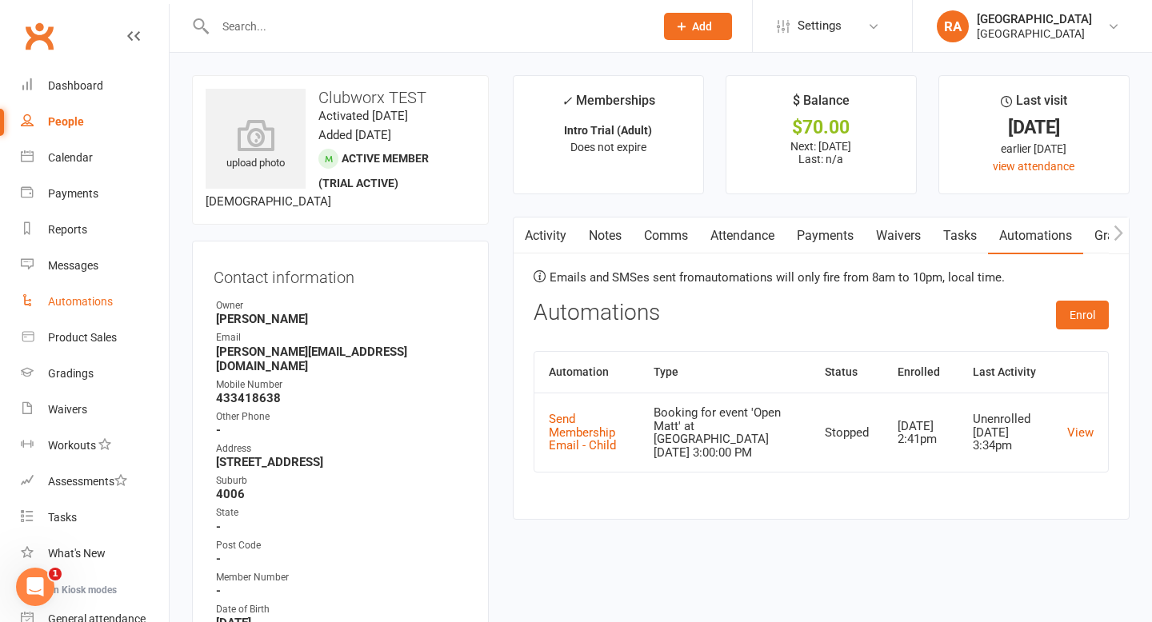
click at [61, 309] on link "Automations" at bounding box center [95, 302] width 148 height 36
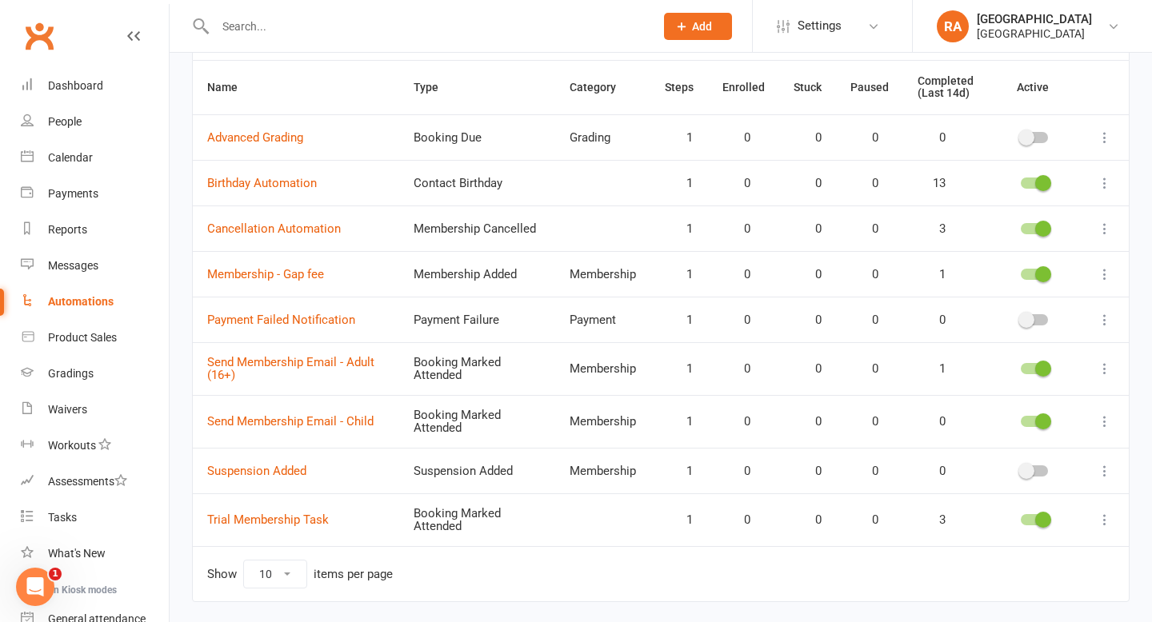
scroll to position [153, 0]
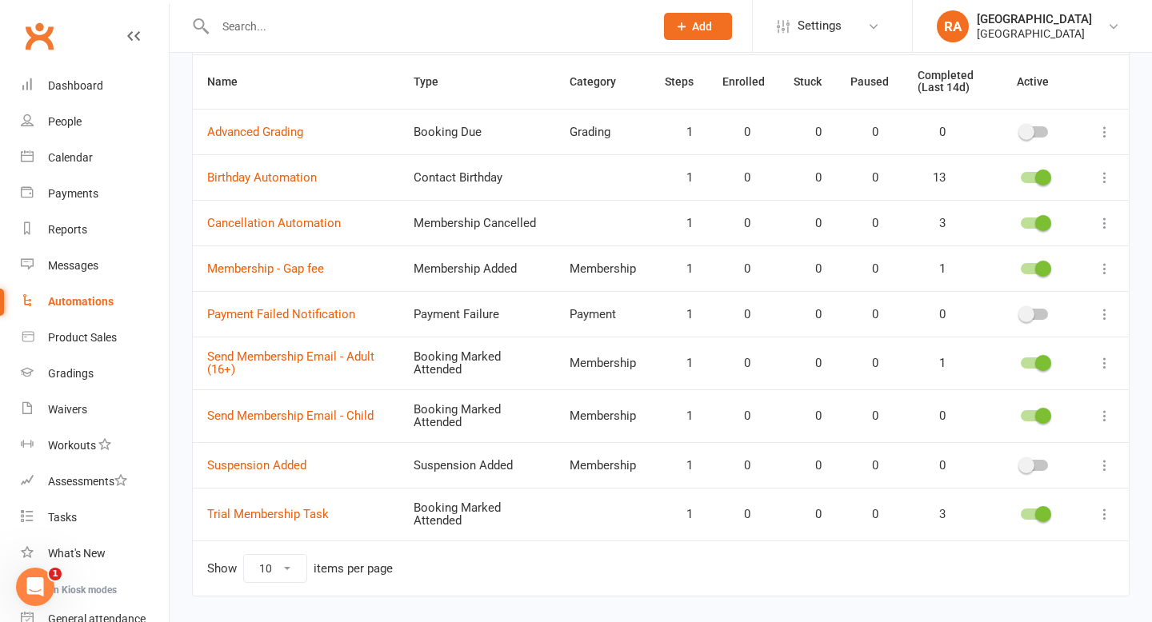
click at [1026, 464] on span at bounding box center [1026, 466] width 16 height 16
click at [1021, 463] on input "checkbox" at bounding box center [1021, 463] width 0 height 0
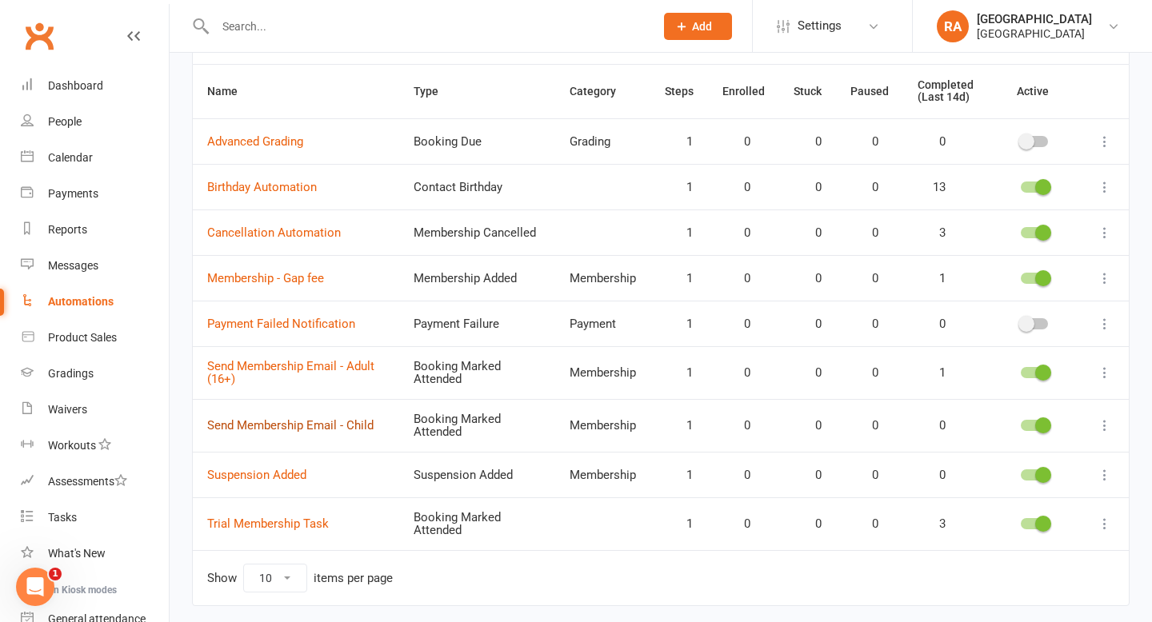
scroll to position [140, 0]
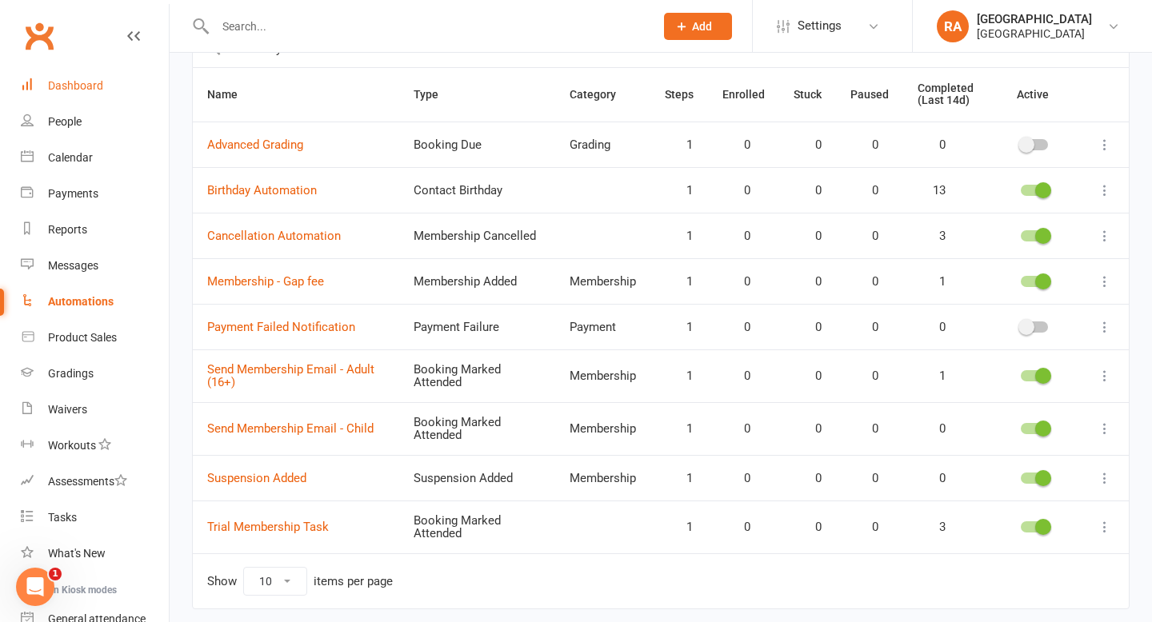
click at [92, 90] on div "Dashboard" at bounding box center [75, 85] width 55 height 13
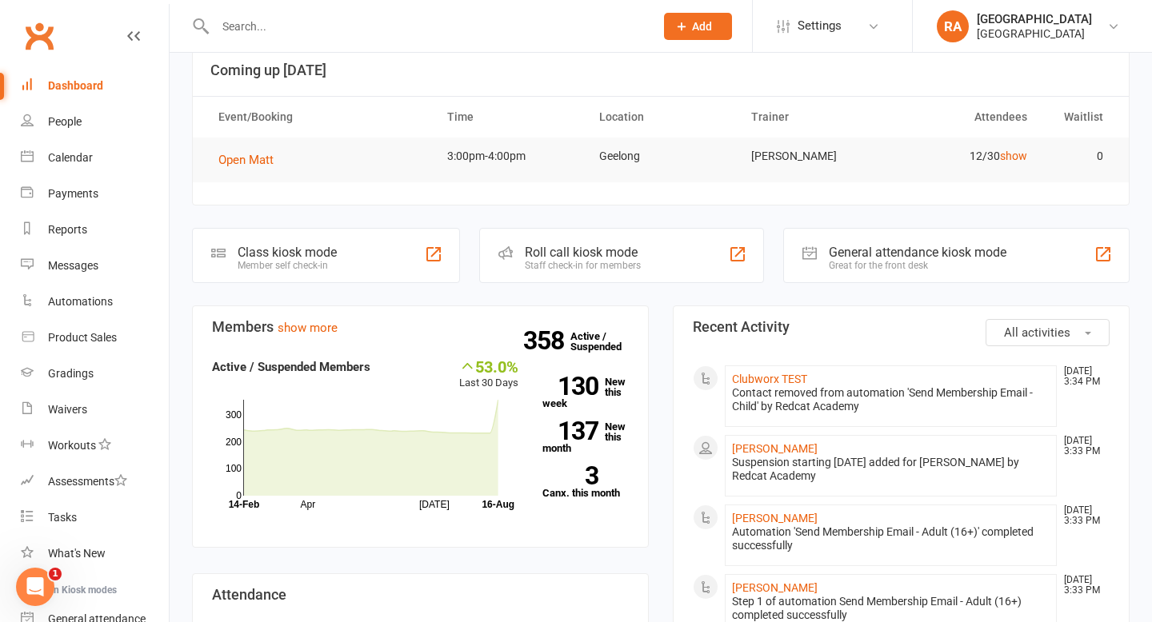
scroll to position [40, 0]
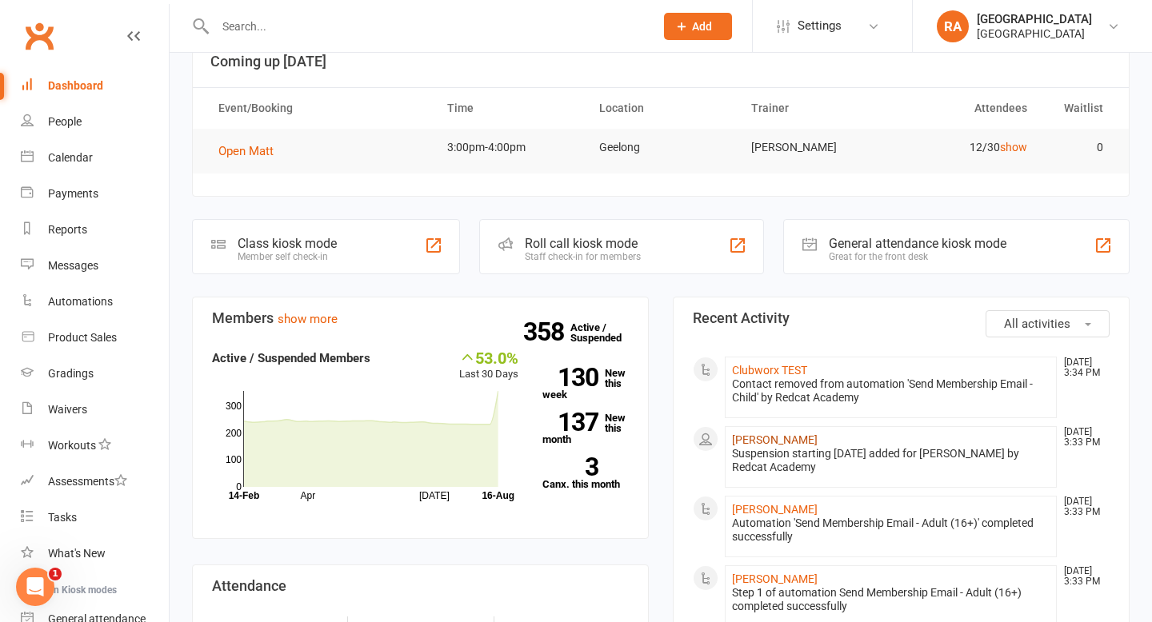
click at [770, 440] on link "[PERSON_NAME]" at bounding box center [775, 440] width 86 height 13
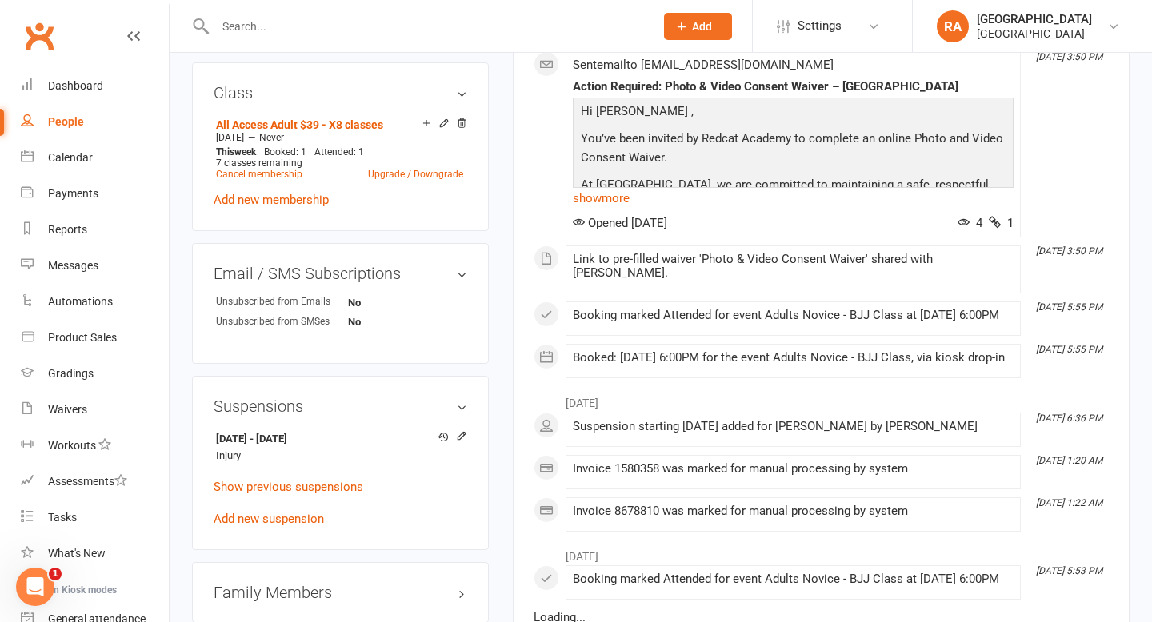
scroll to position [1201, 0]
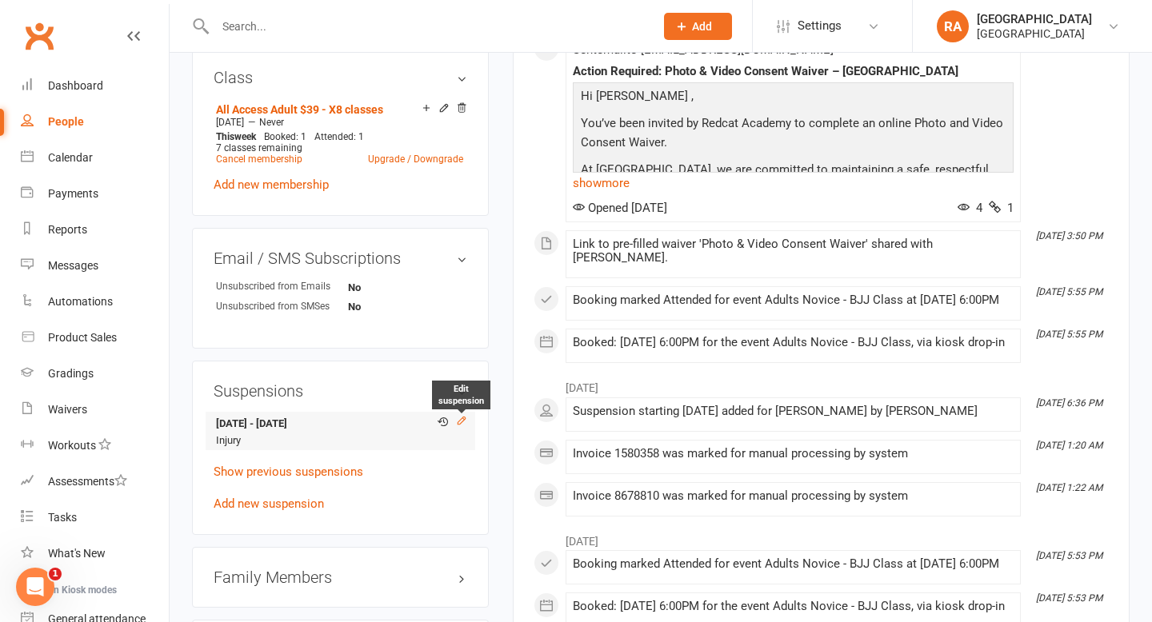
click at [457, 420] on icon at bounding box center [461, 420] width 11 height 11
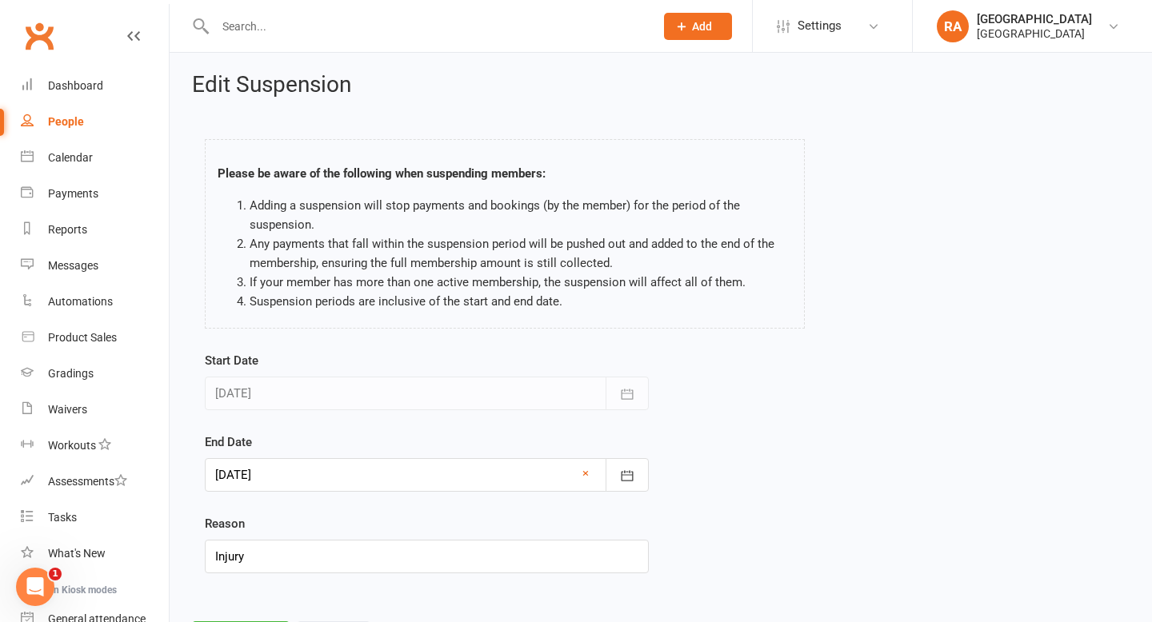
scroll to position [81, 0]
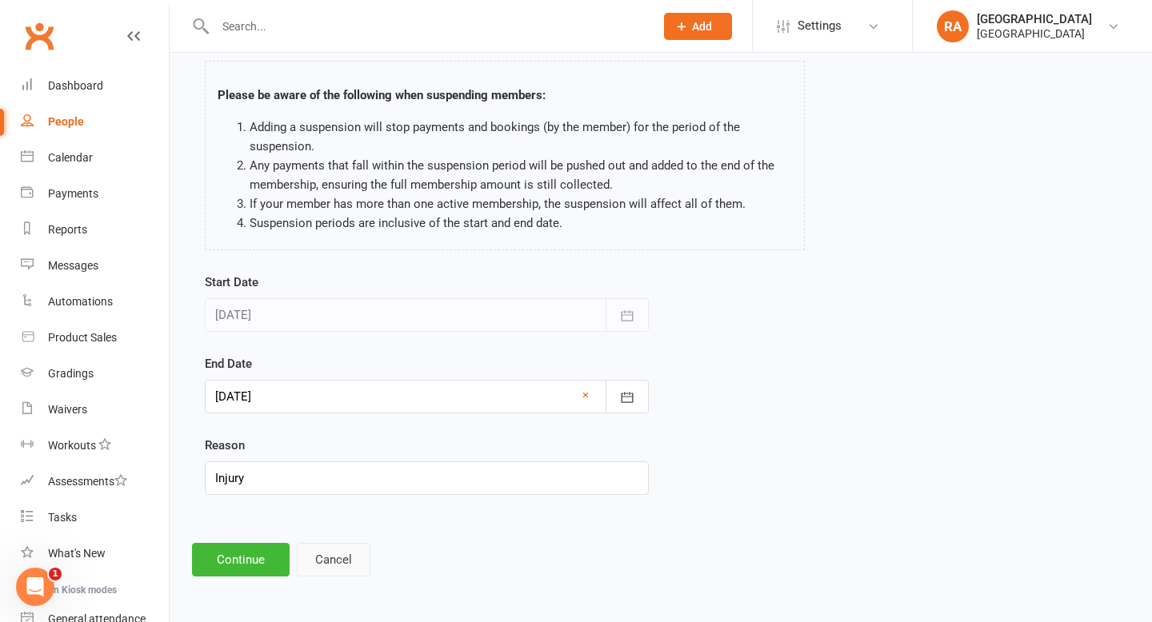
click at [341, 562] on button "Cancel" at bounding box center [334, 560] width 74 height 34
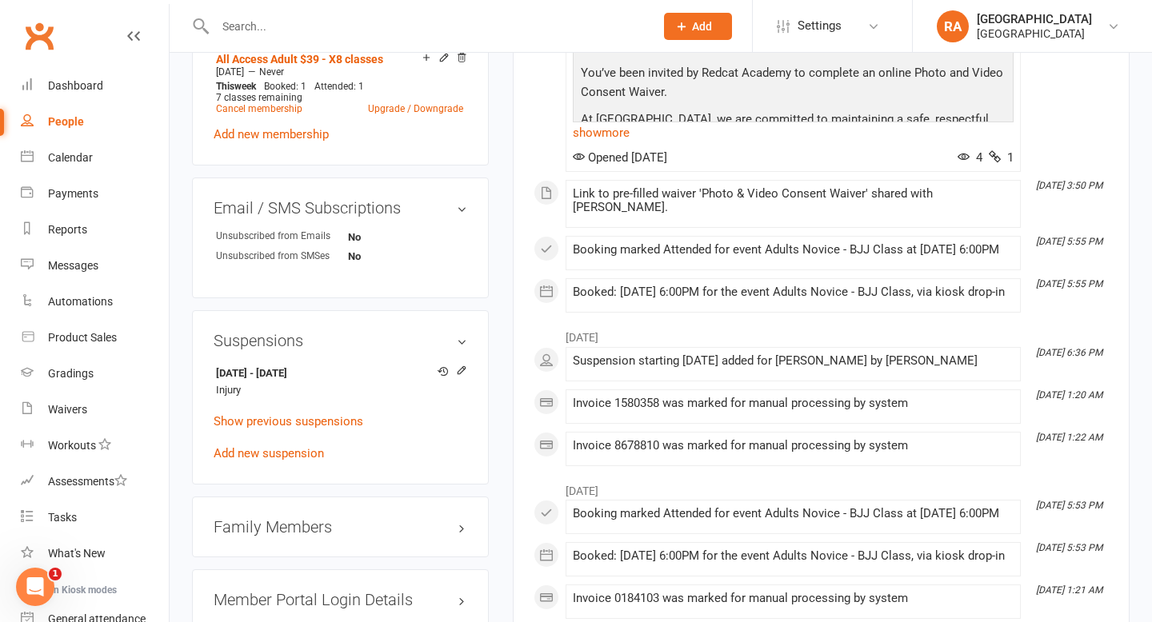
scroll to position [1242, 0]
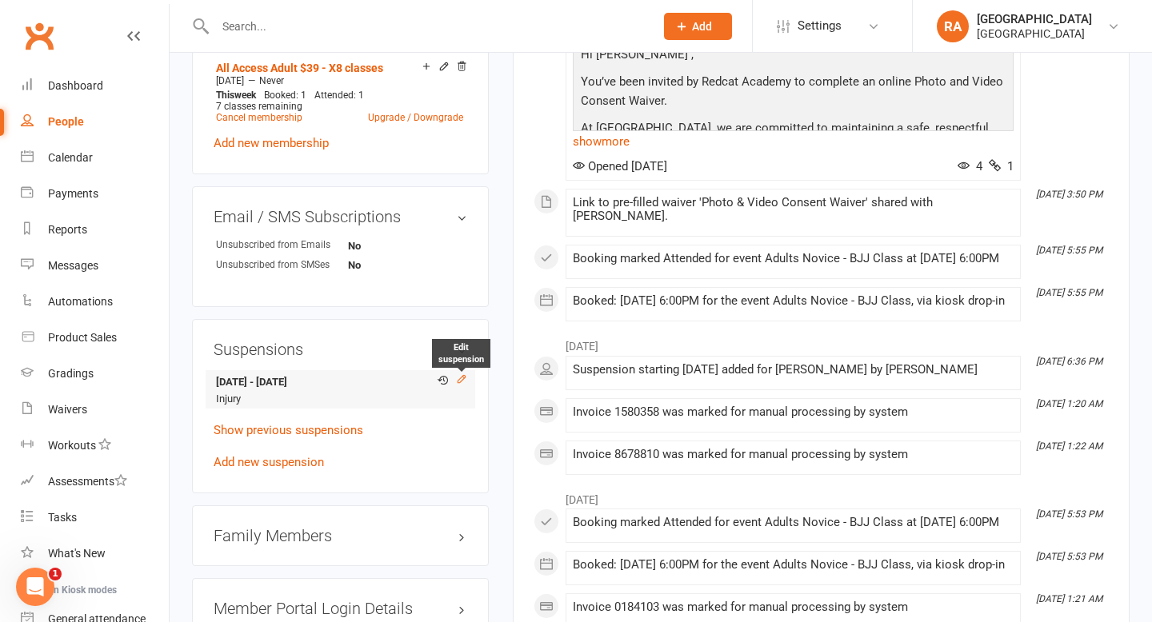
click at [457, 379] on icon at bounding box center [461, 379] width 11 height 11
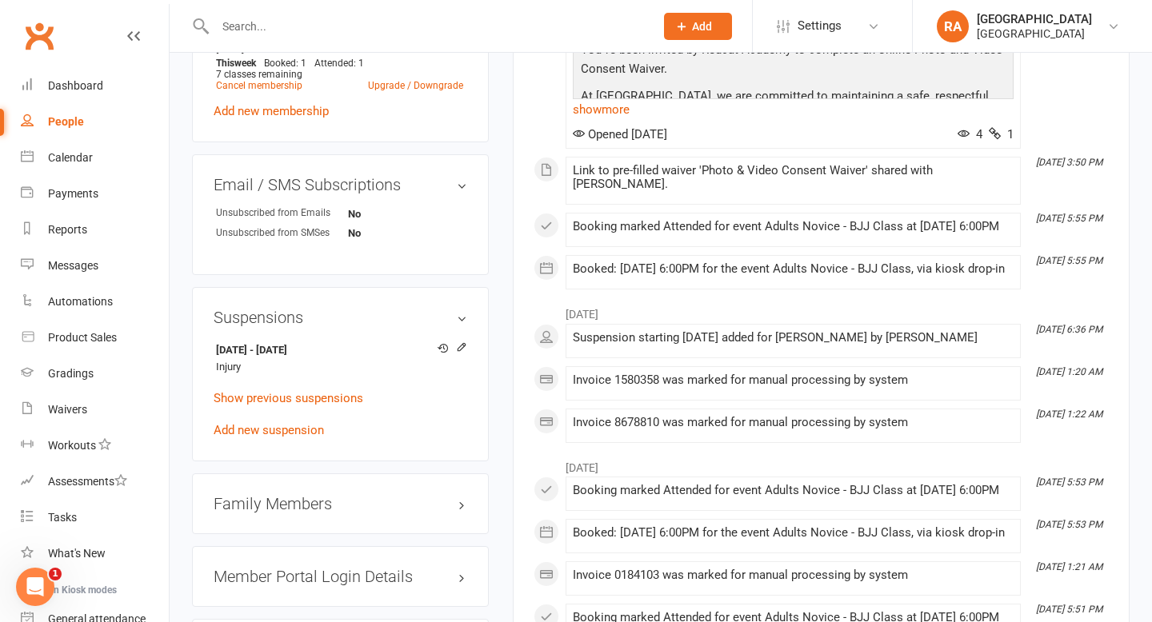
scroll to position [1275, 0]
click at [37, 588] on icon "Open Intercom Messenger" at bounding box center [35, 587] width 11 height 13
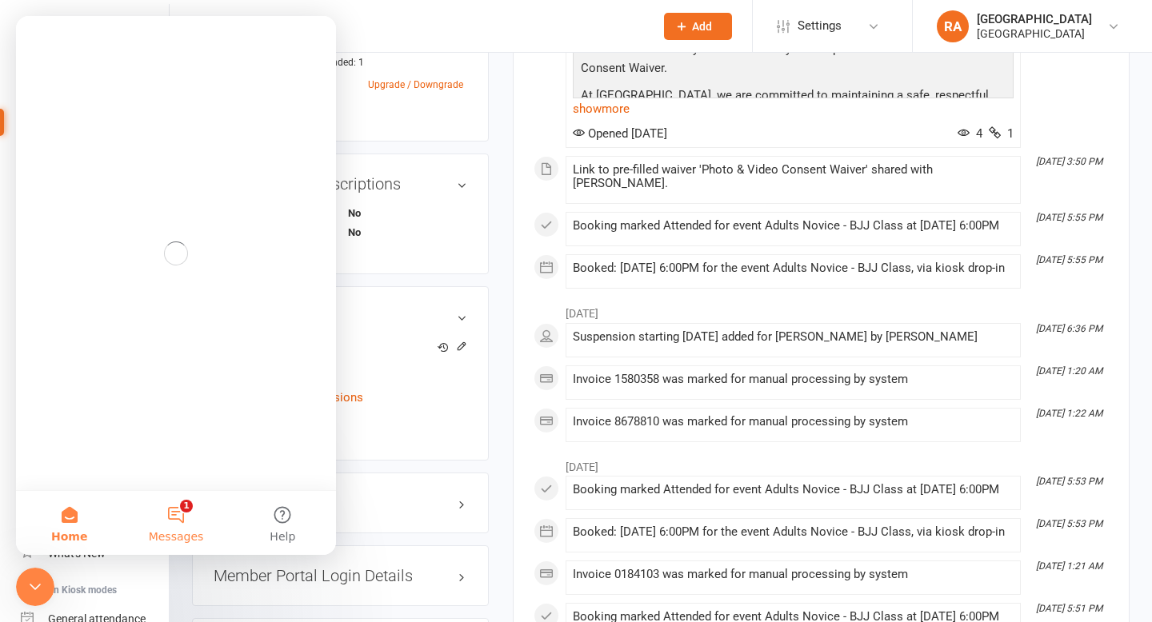
scroll to position [0, 0]
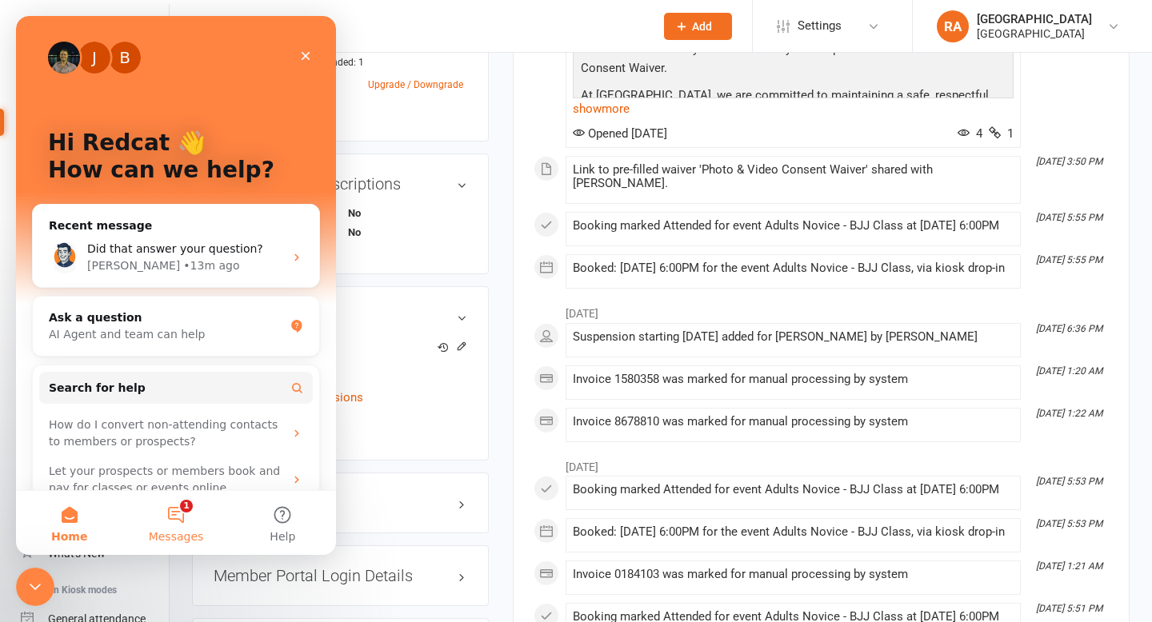
click at [169, 534] on span "Messages" at bounding box center [176, 536] width 55 height 11
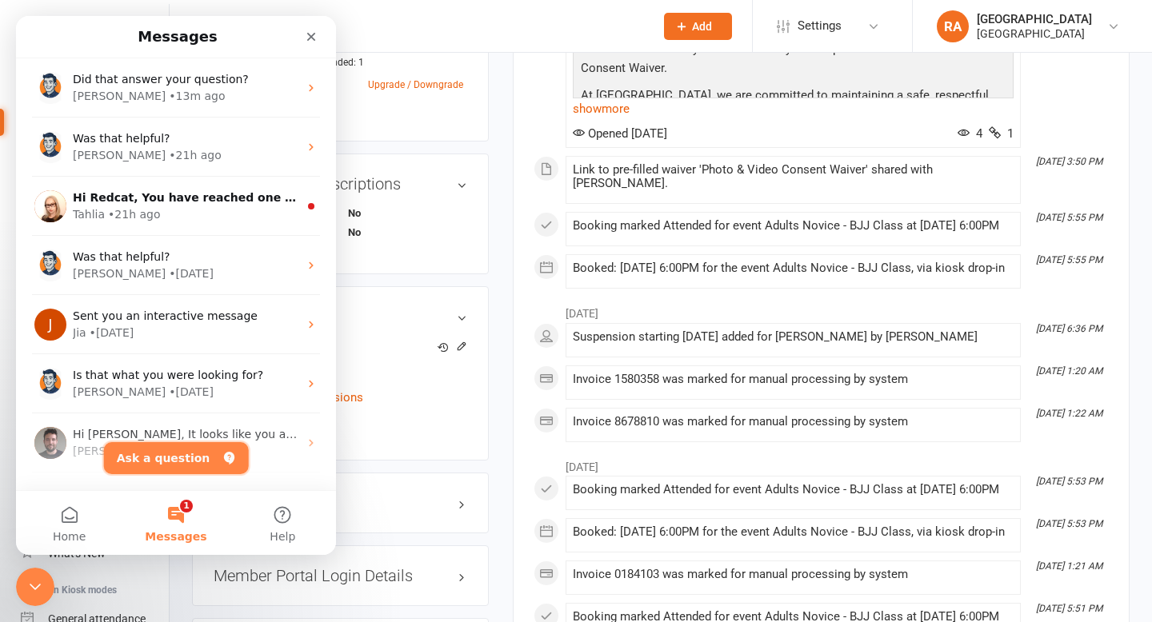
click at [156, 446] on button "Ask a question" at bounding box center [176, 458] width 145 height 32
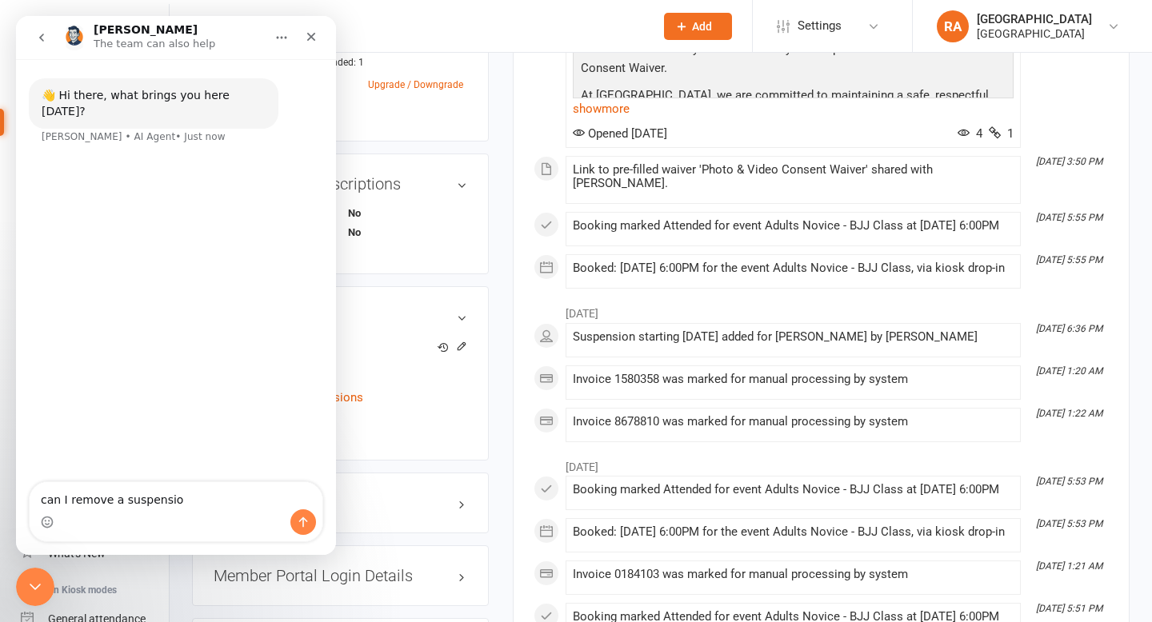
type textarea "can I remove a suspension"
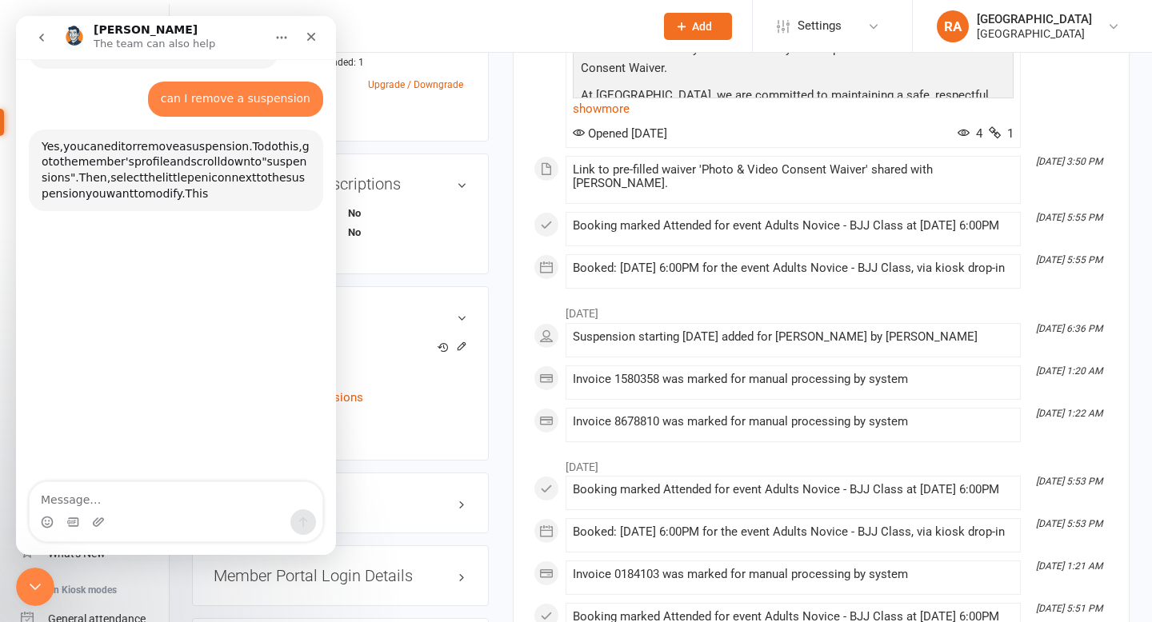
scroll to position [70, 0]
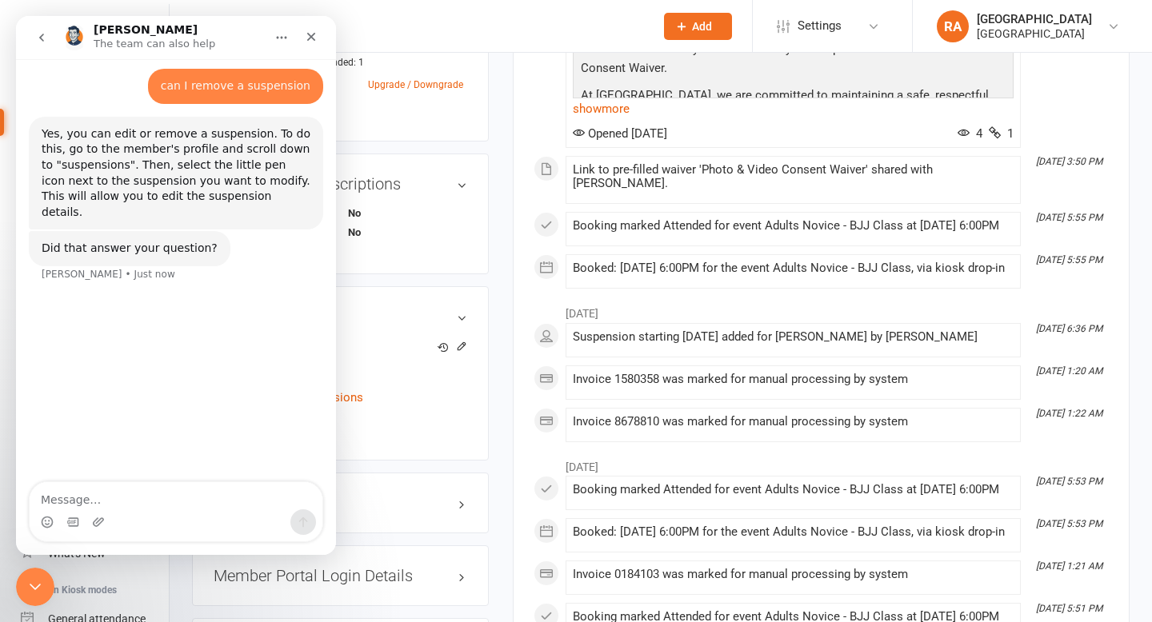
click at [290, 44] on button "Home" at bounding box center [281, 37] width 30 height 30
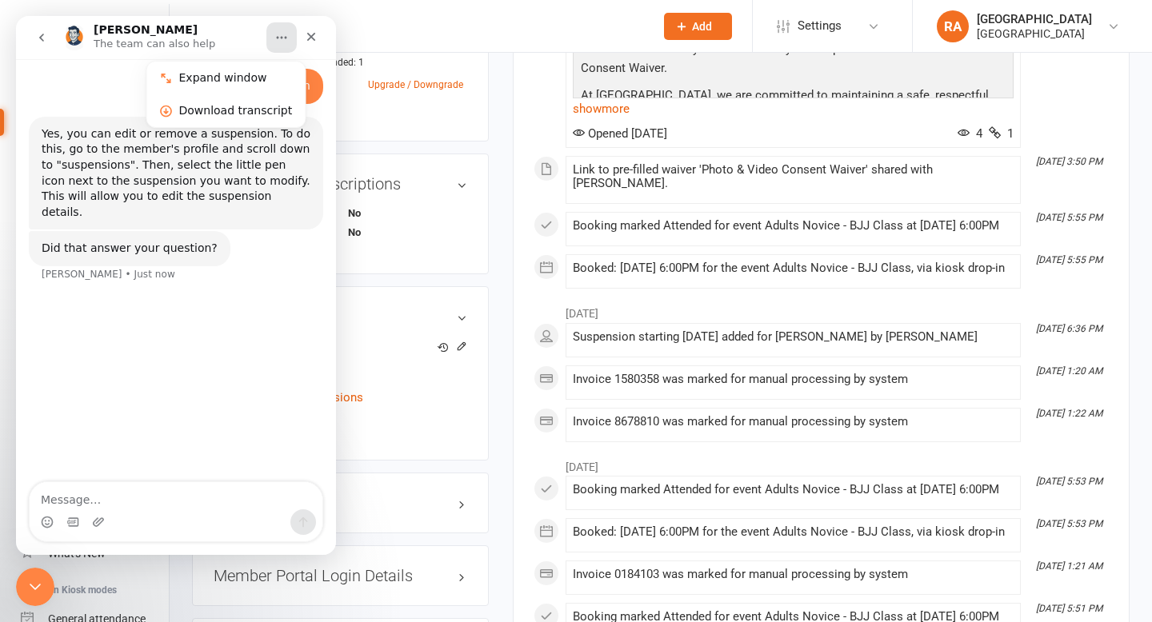
click at [258, 360] on div "👋 Hi there, what brings you here today? Toby • AI Agent • Just now can I remove…" at bounding box center [176, 234] width 320 height 496
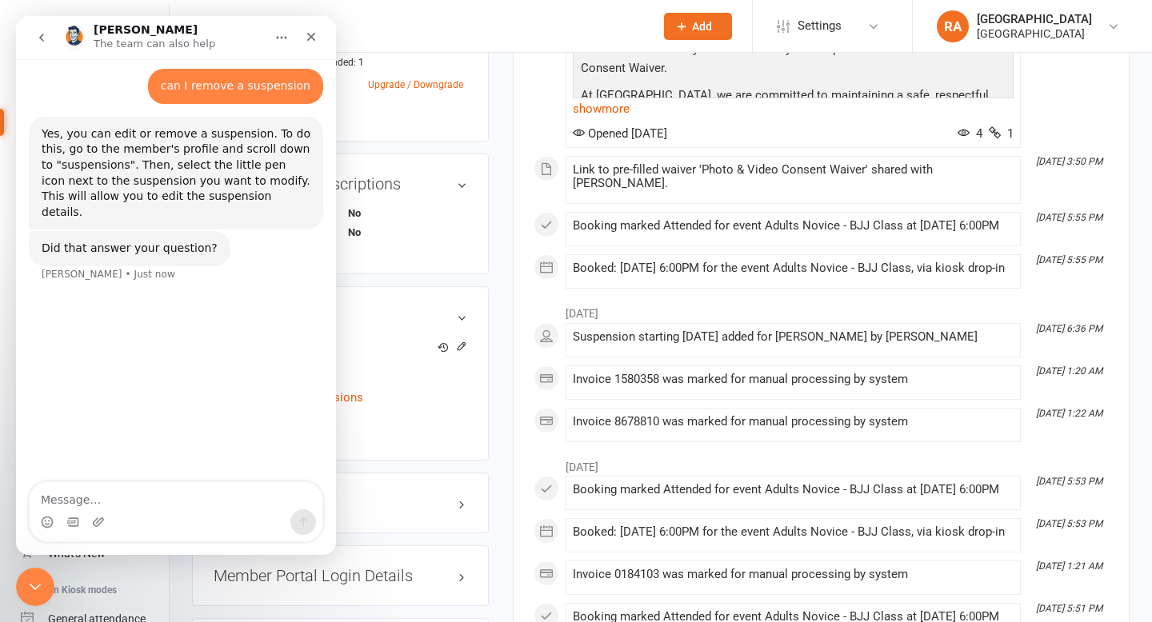
click at [42, 578] on icon "Close Intercom Messenger" at bounding box center [35, 587] width 19 height 19
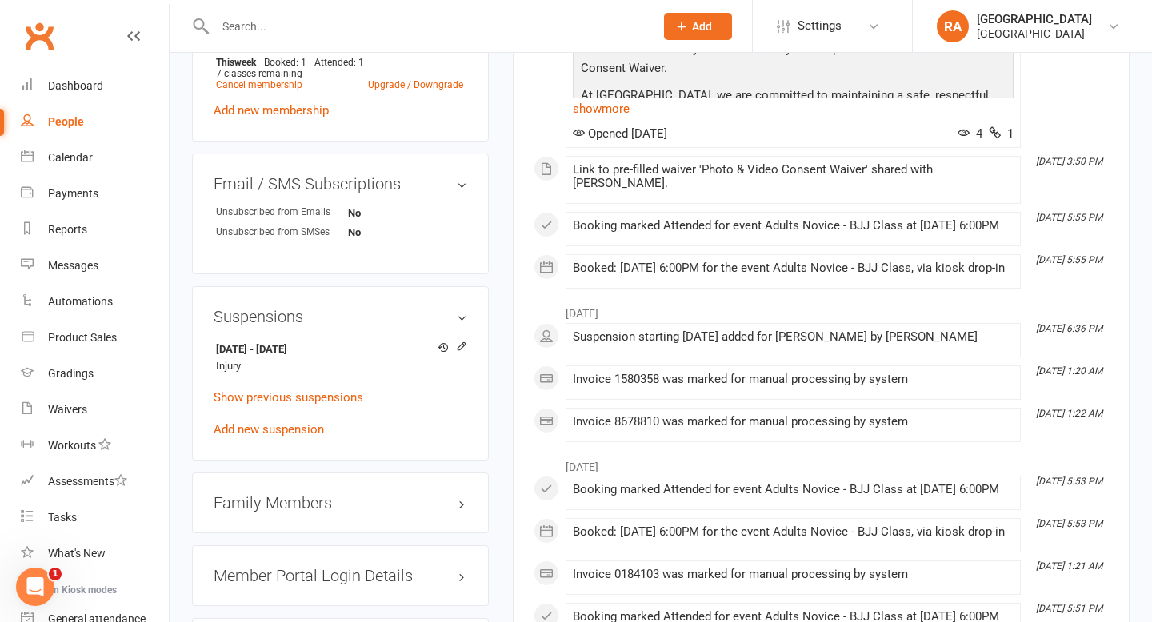
scroll to position [1301, 0]
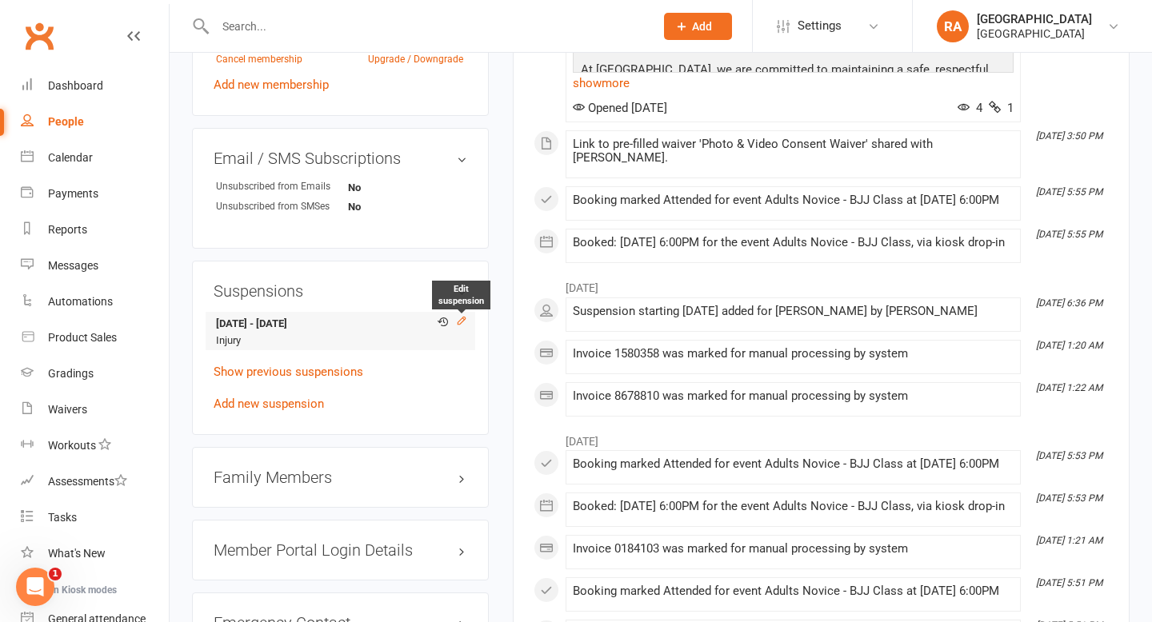
click at [464, 318] on icon at bounding box center [461, 320] width 11 height 11
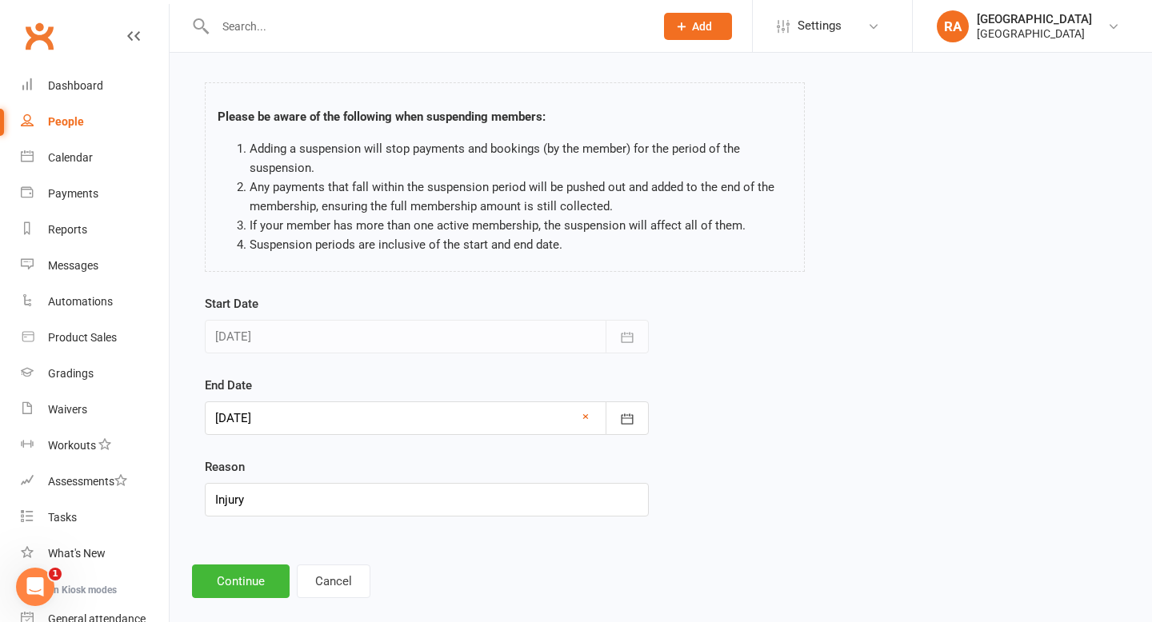
scroll to position [81, 0]
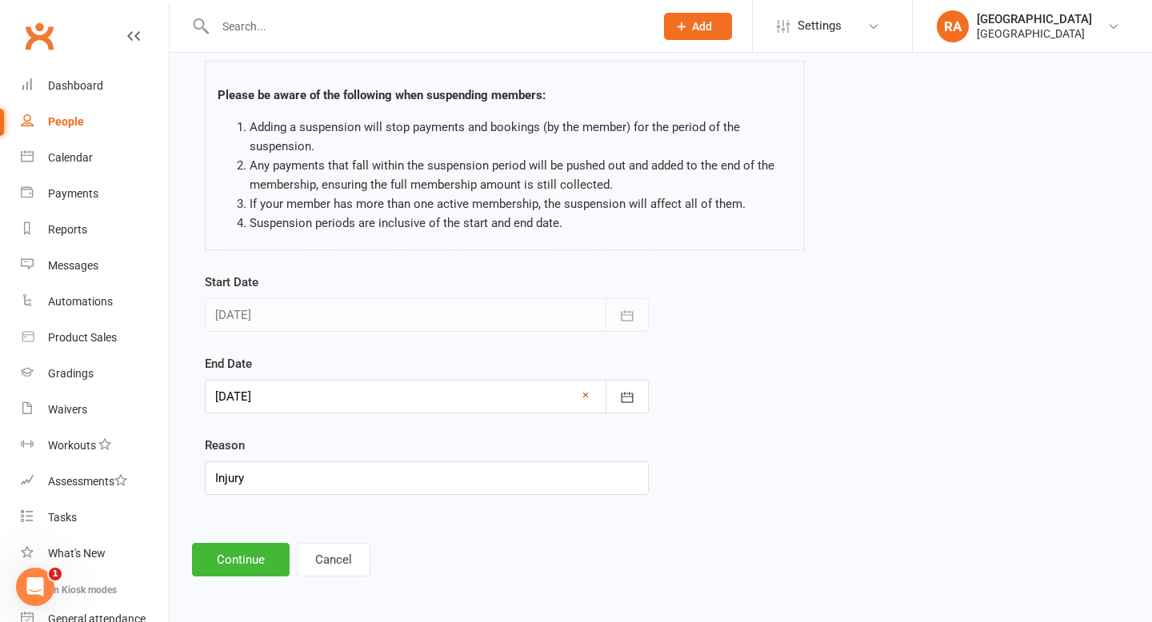
click at [586, 396] on link "×" at bounding box center [585, 395] width 6 height 19
click at [622, 398] on icon "button" at bounding box center [627, 398] width 16 height 16
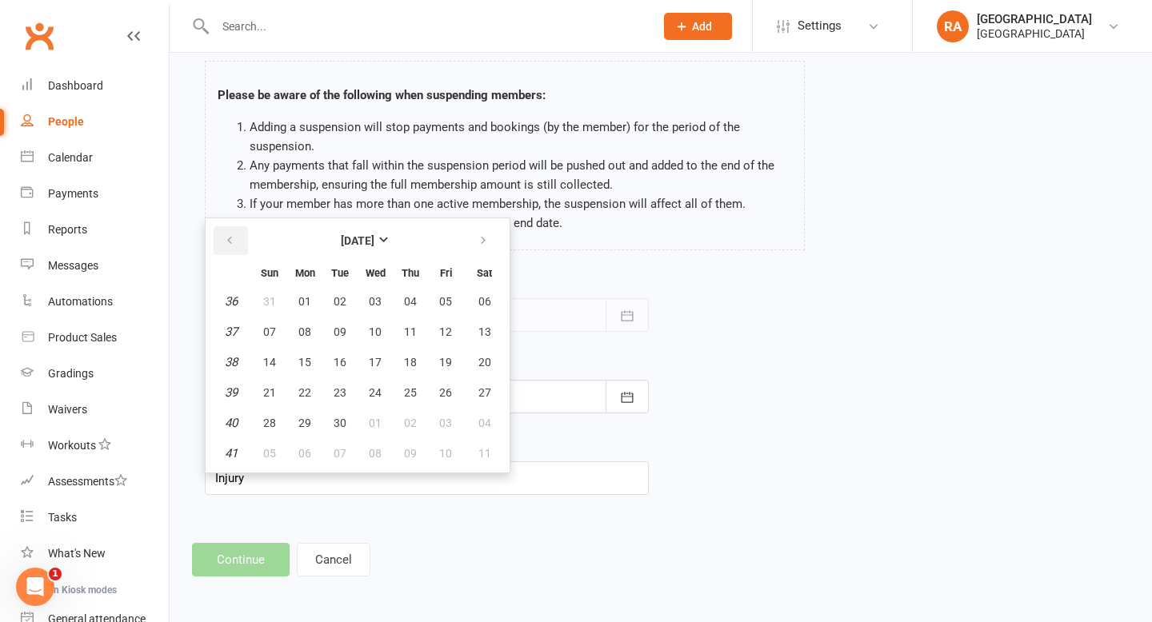
click at [224, 247] on icon "button" at bounding box center [229, 240] width 11 height 13
click at [482, 359] on span "16" at bounding box center [484, 362] width 13 height 13
type input "16 Aug 2025"
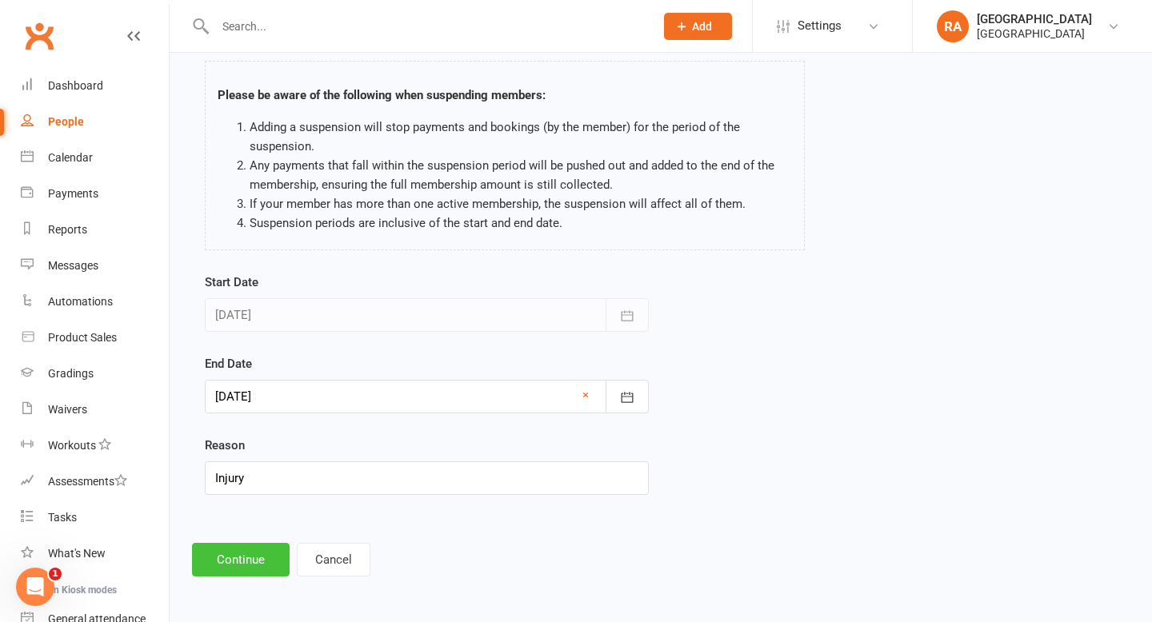
click at [229, 569] on button "Continue" at bounding box center [241, 560] width 98 height 34
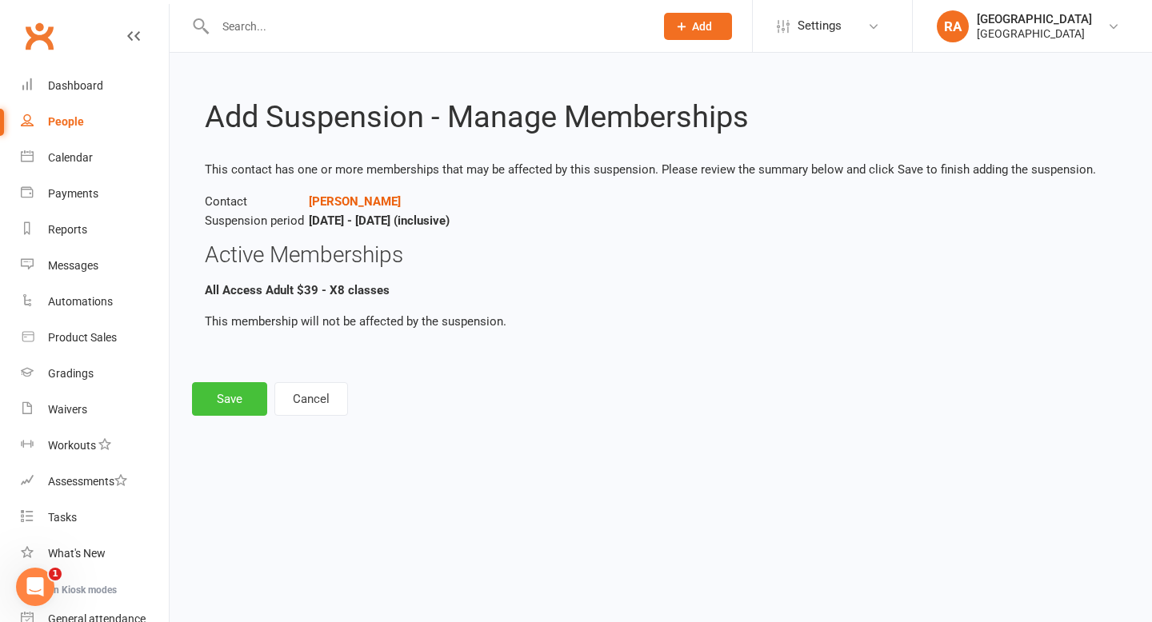
click at [234, 401] on button "Save" at bounding box center [229, 399] width 75 height 34
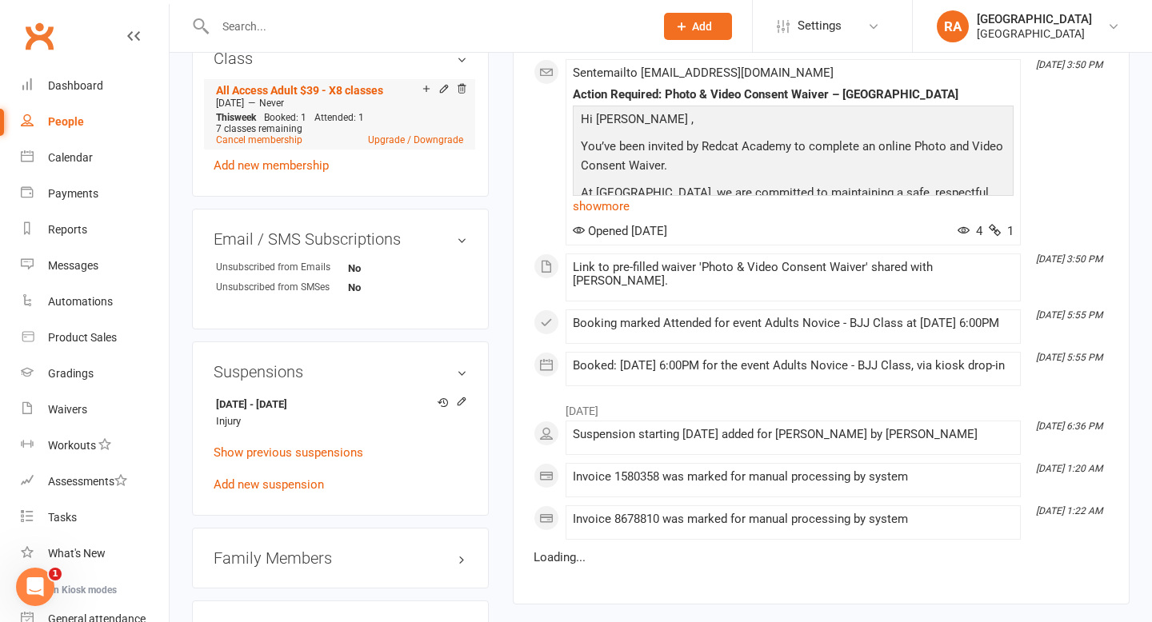
scroll to position [1229, 0]
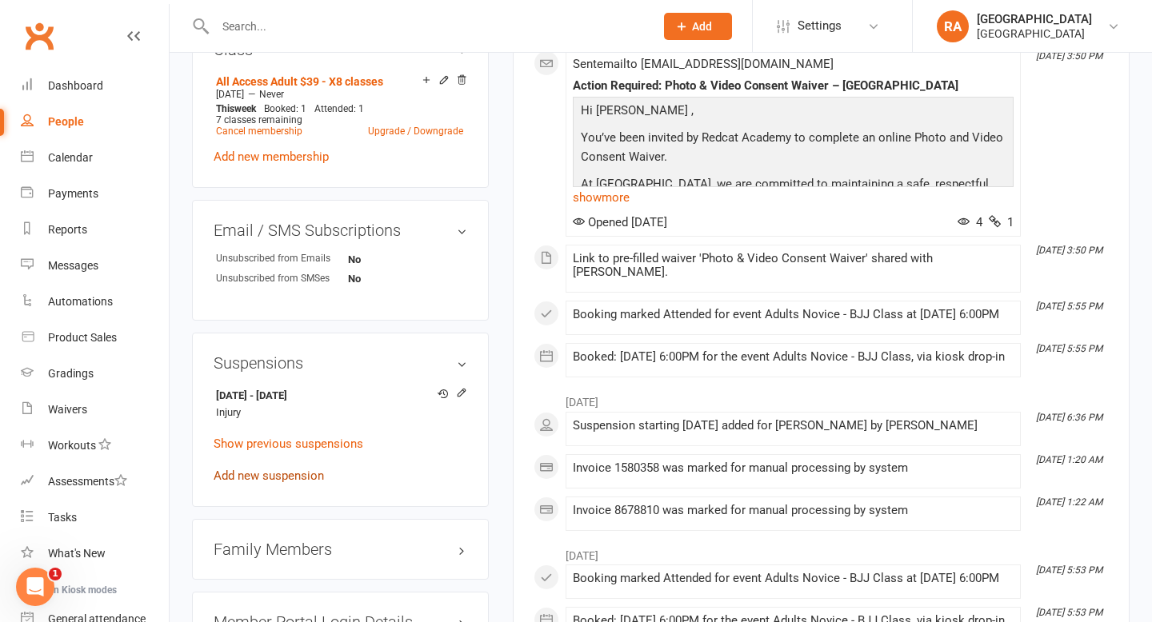
click at [275, 477] on link "Add new suspension" at bounding box center [269, 476] width 110 height 14
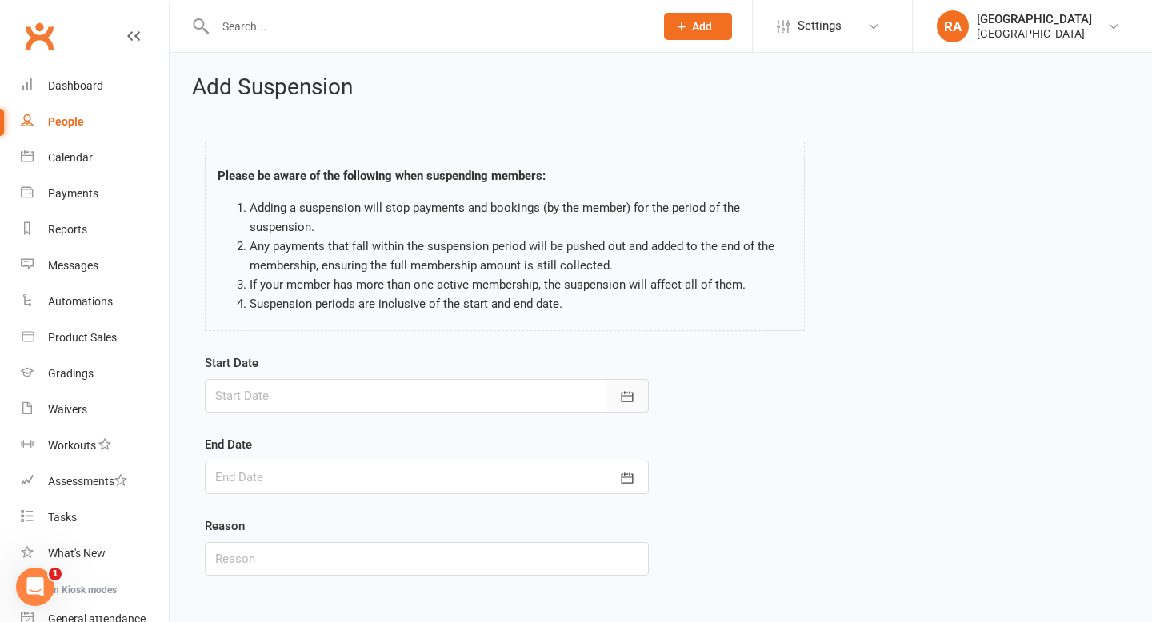
scroll to position [81, 0]
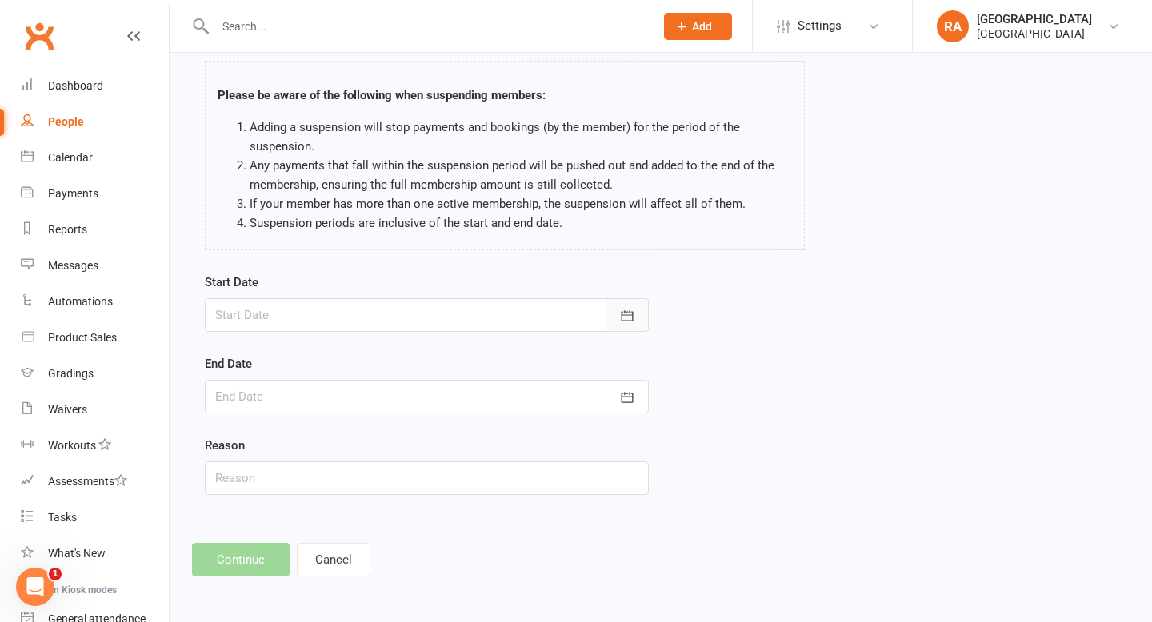
click at [629, 325] on button "button" at bounding box center [627, 315] width 43 height 34
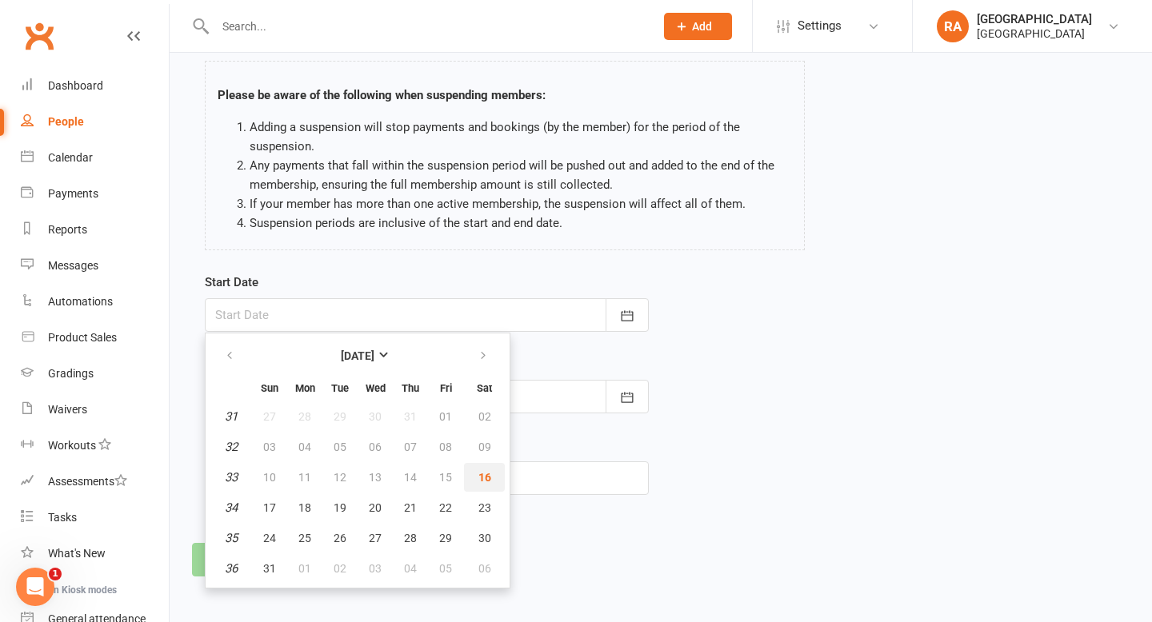
click at [485, 482] on span "16" at bounding box center [484, 477] width 13 height 13
type input "16 Aug 2025"
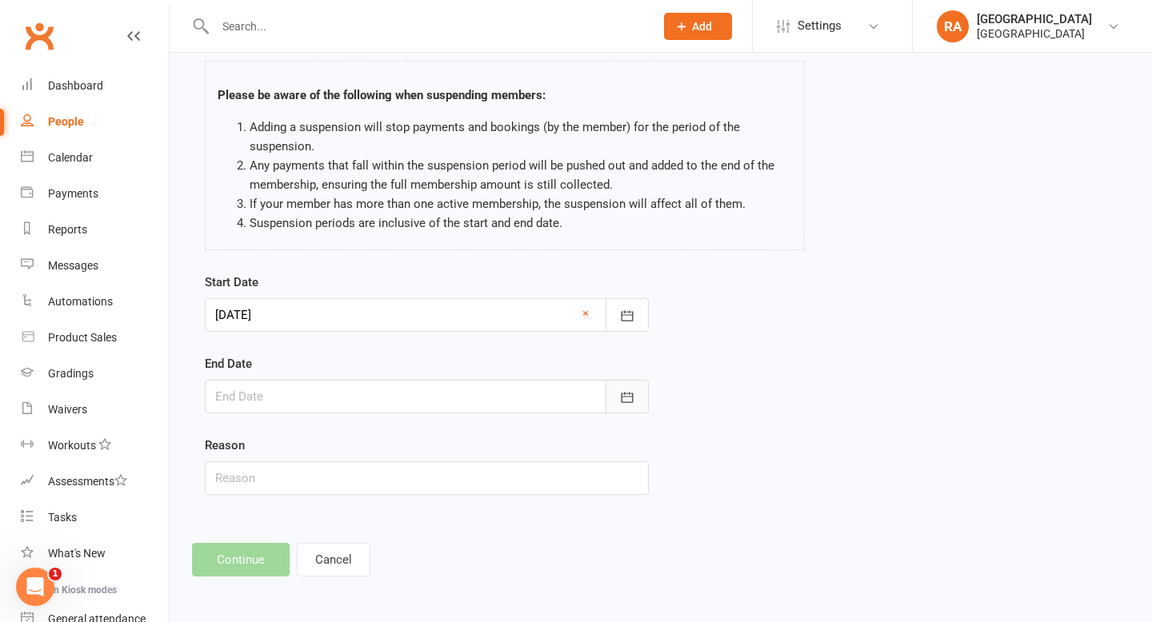
click at [625, 394] on icon "button" at bounding box center [628, 397] width 12 height 10
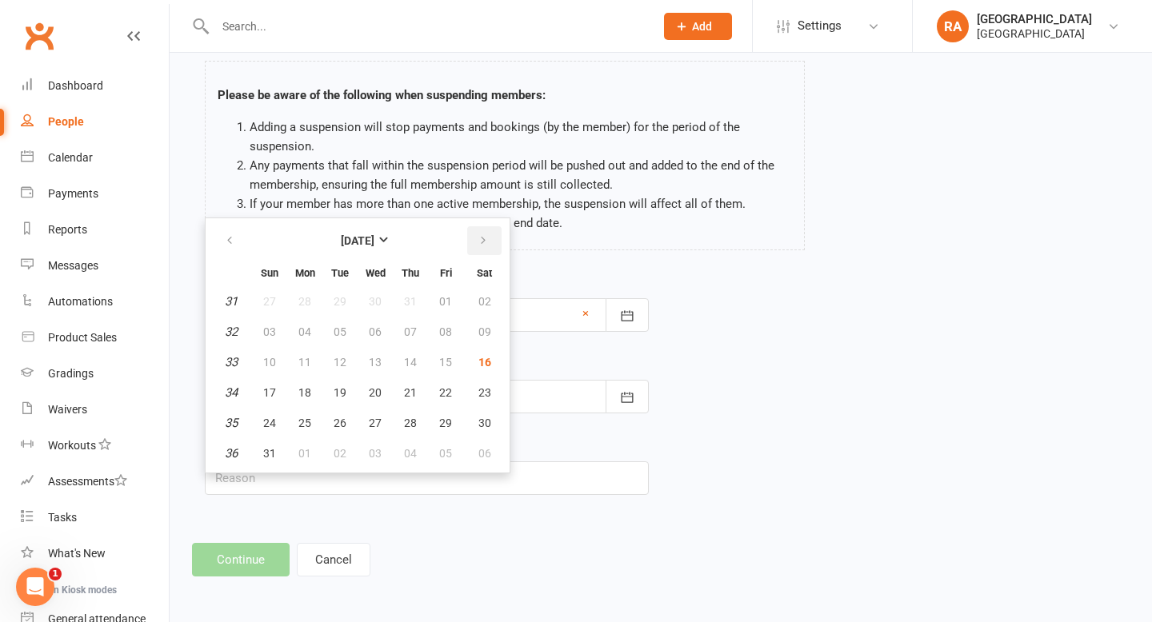
click at [479, 235] on icon "button" at bounding box center [483, 240] width 11 height 13
click at [406, 330] on span "11" at bounding box center [410, 332] width 13 height 13
type input "11 Sep 2025"
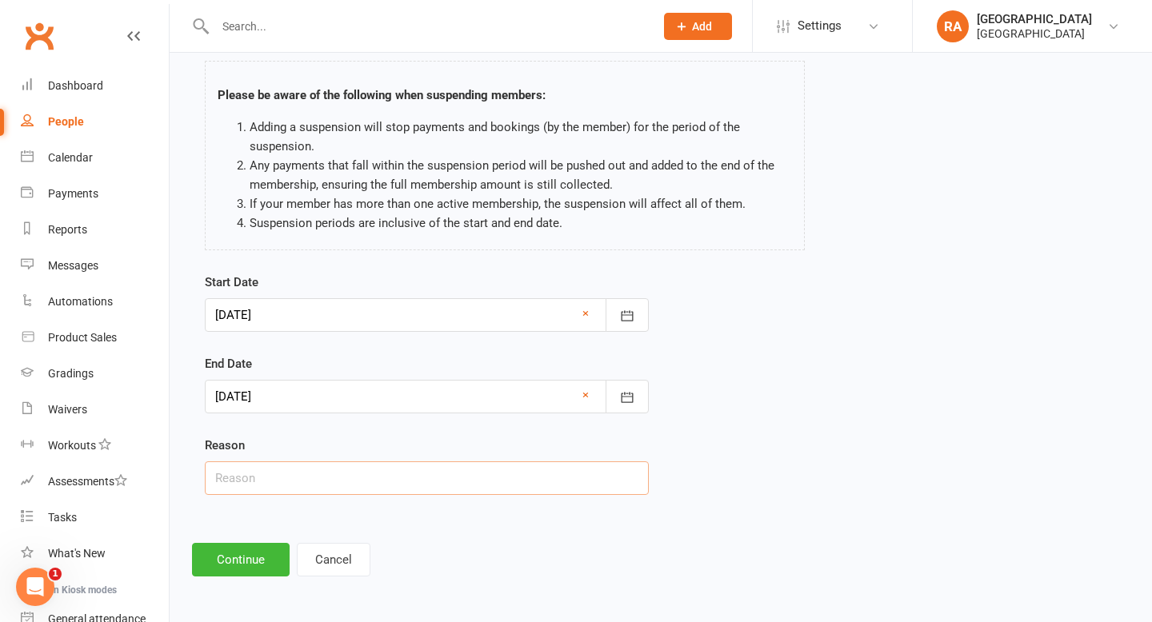
click at [238, 491] on input "text" at bounding box center [427, 479] width 444 height 34
type input "Injury"
click at [210, 550] on button "Continue" at bounding box center [241, 560] width 98 height 34
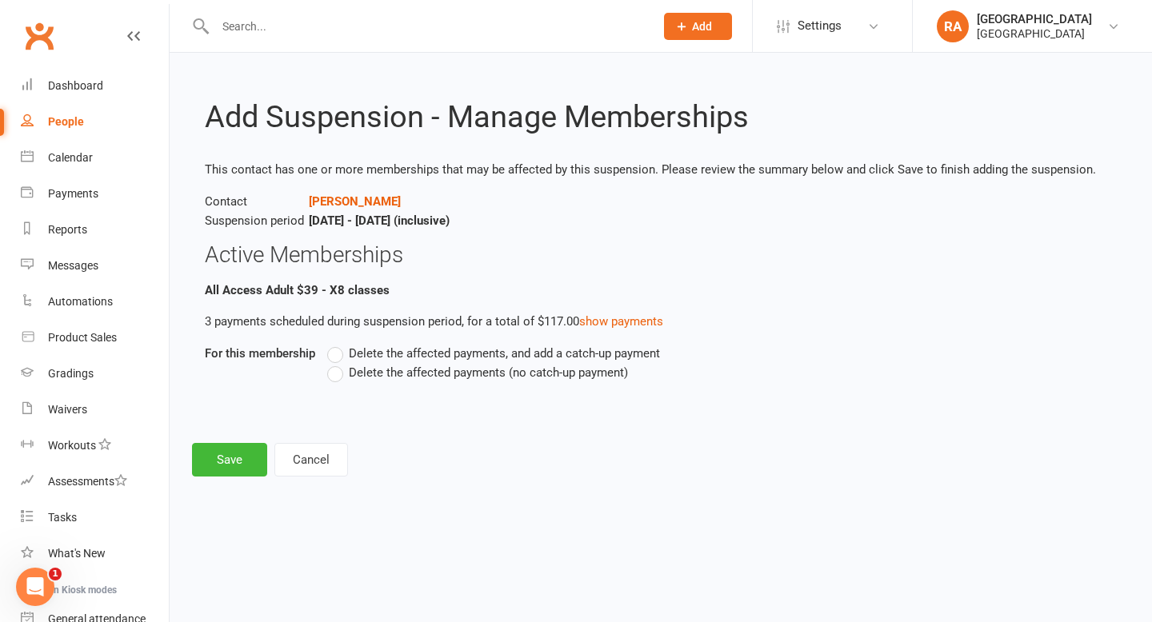
scroll to position [0, 0]
click at [382, 368] on span "Delete the affected payments (no catch-up payment)" at bounding box center [488, 371] width 279 height 17
click at [338, 363] on input "Delete the affected payments (no catch-up payment)" at bounding box center [332, 363] width 10 height 0
click at [213, 462] on button "Save" at bounding box center [229, 460] width 75 height 34
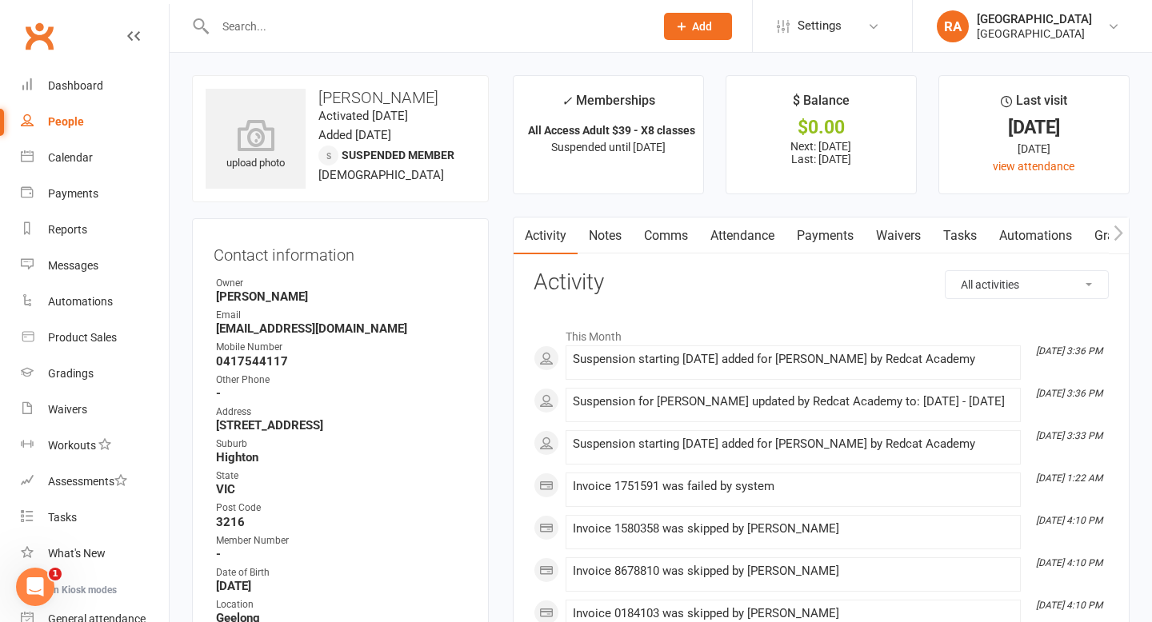
click at [1022, 226] on link "Automations" at bounding box center [1035, 236] width 95 height 37
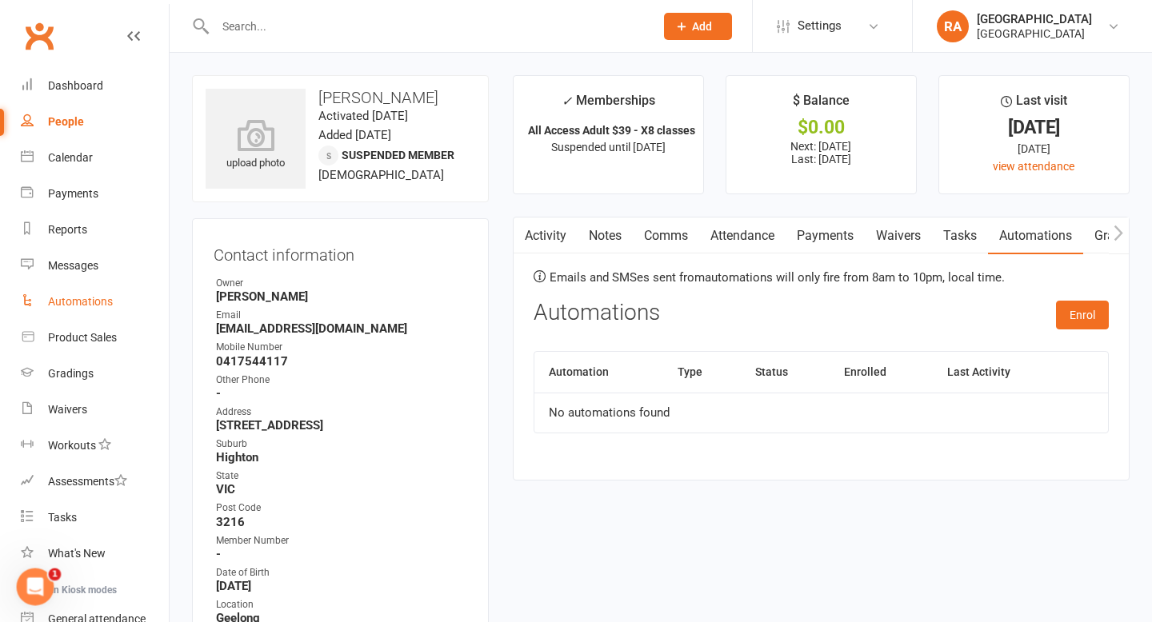
click at [85, 310] on link "Automations" at bounding box center [95, 302] width 148 height 36
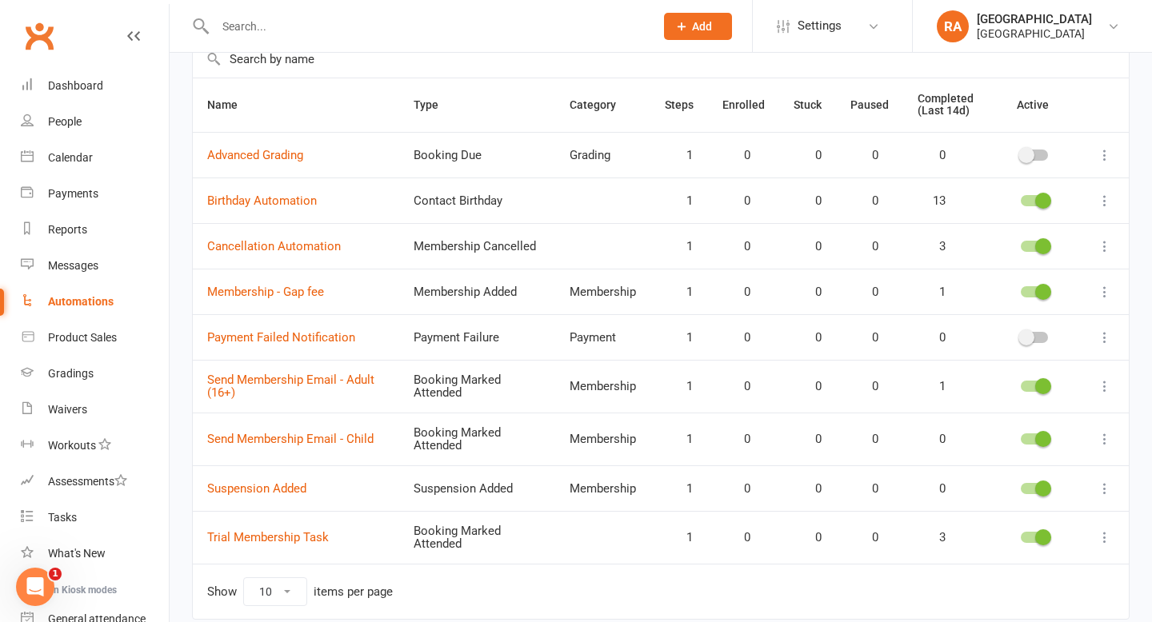
scroll to position [132, 0]
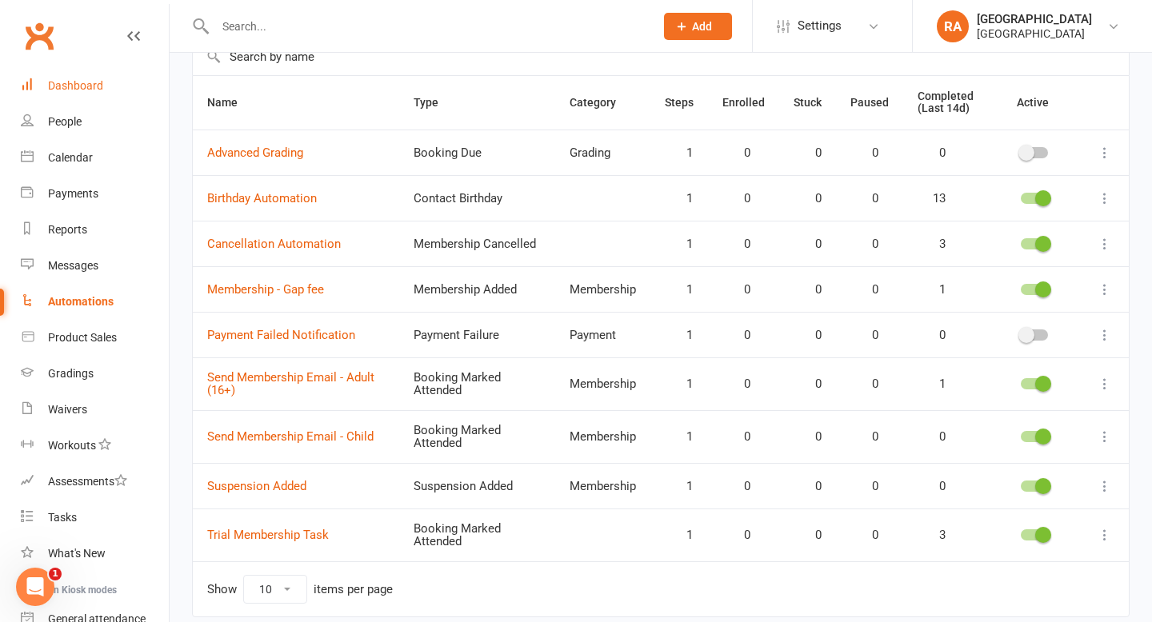
click at [94, 93] on link "Dashboard" at bounding box center [95, 86] width 148 height 36
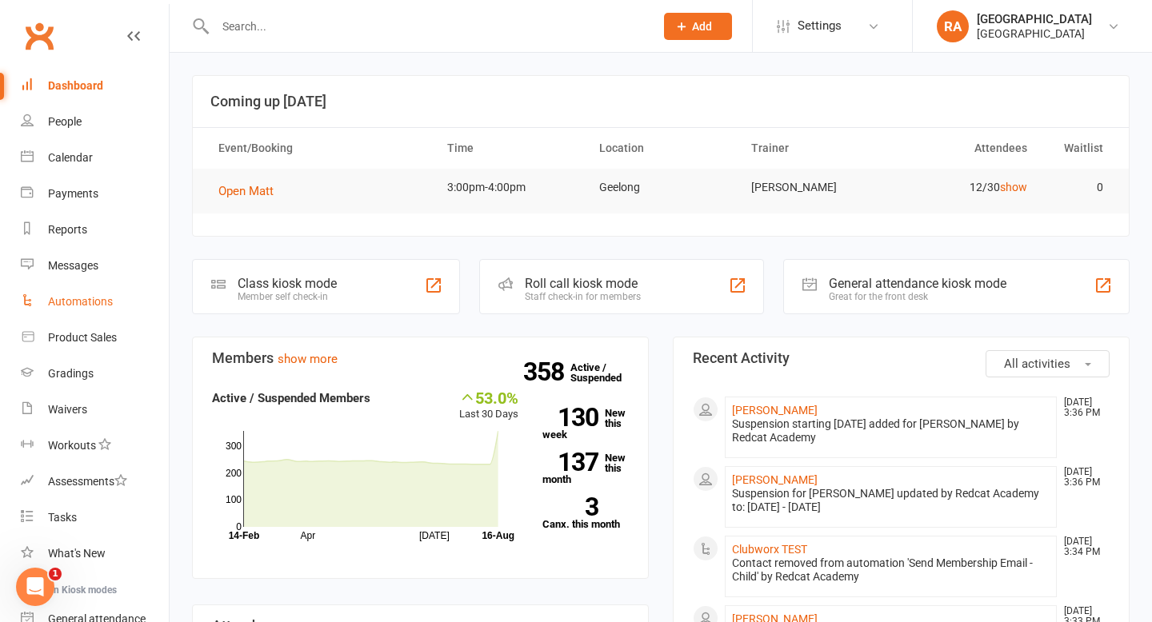
click at [102, 302] on div "Automations" at bounding box center [80, 301] width 65 height 13
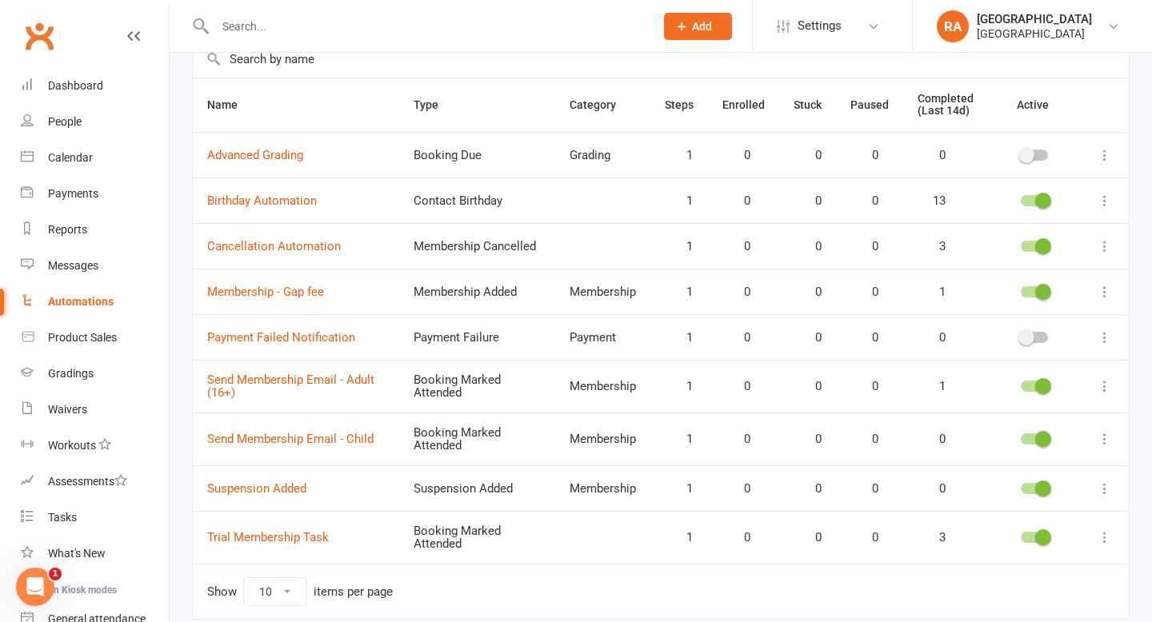
scroll to position [134, 0]
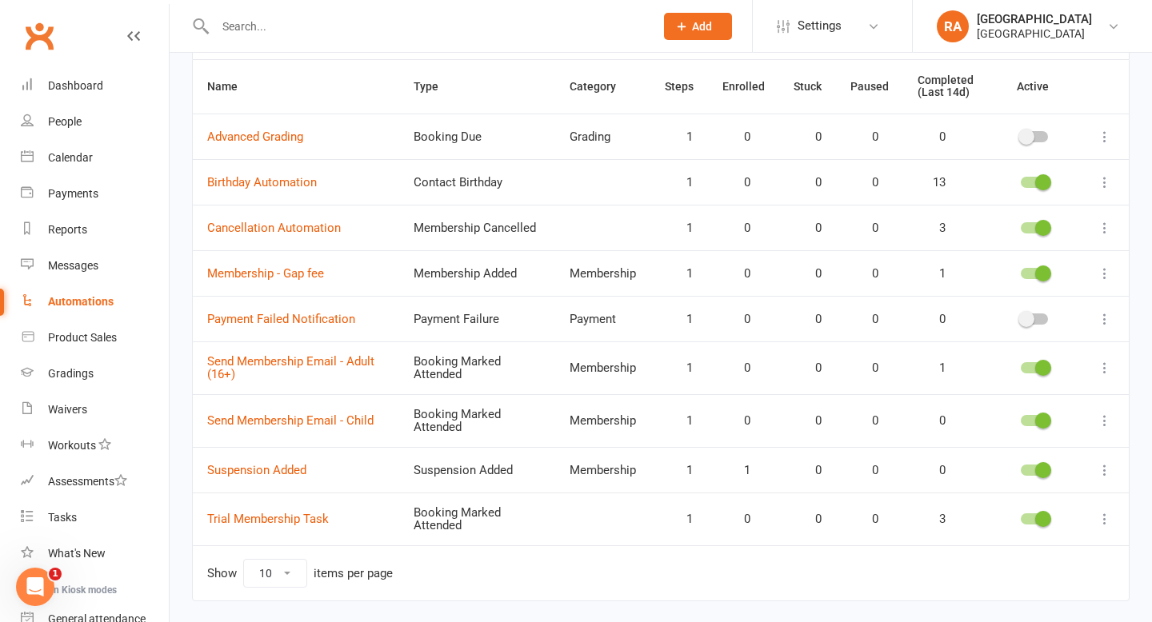
scroll to position [150, 0]
click at [269, 463] on link "Suspension Added" at bounding box center [256, 469] width 99 height 14
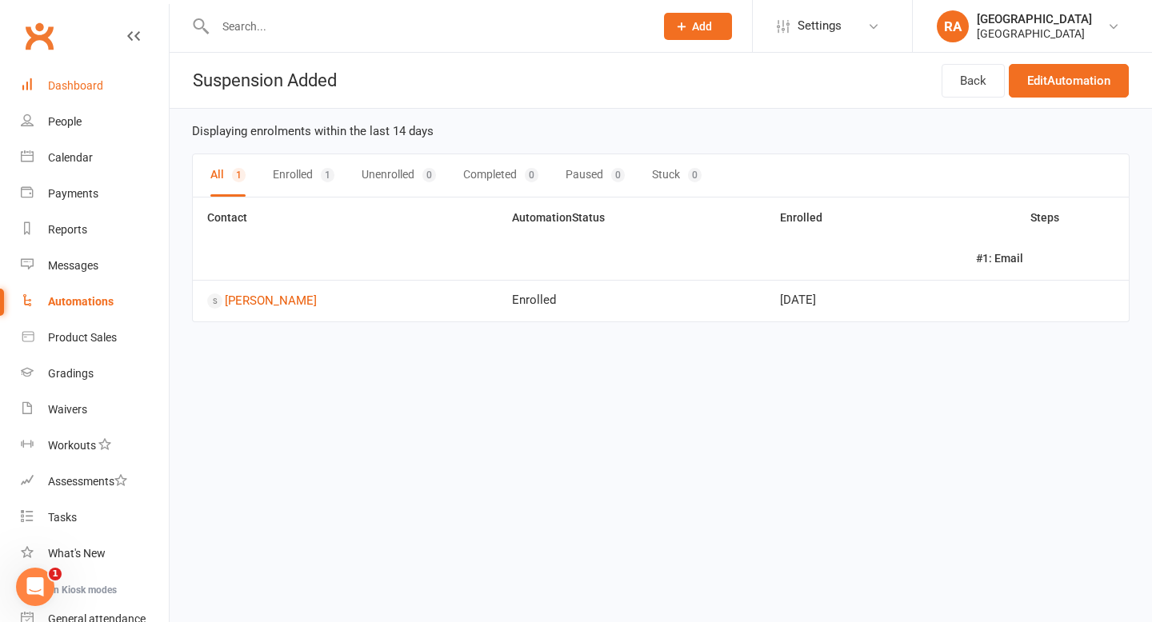
click at [66, 100] on link "Dashboard" at bounding box center [95, 86] width 148 height 36
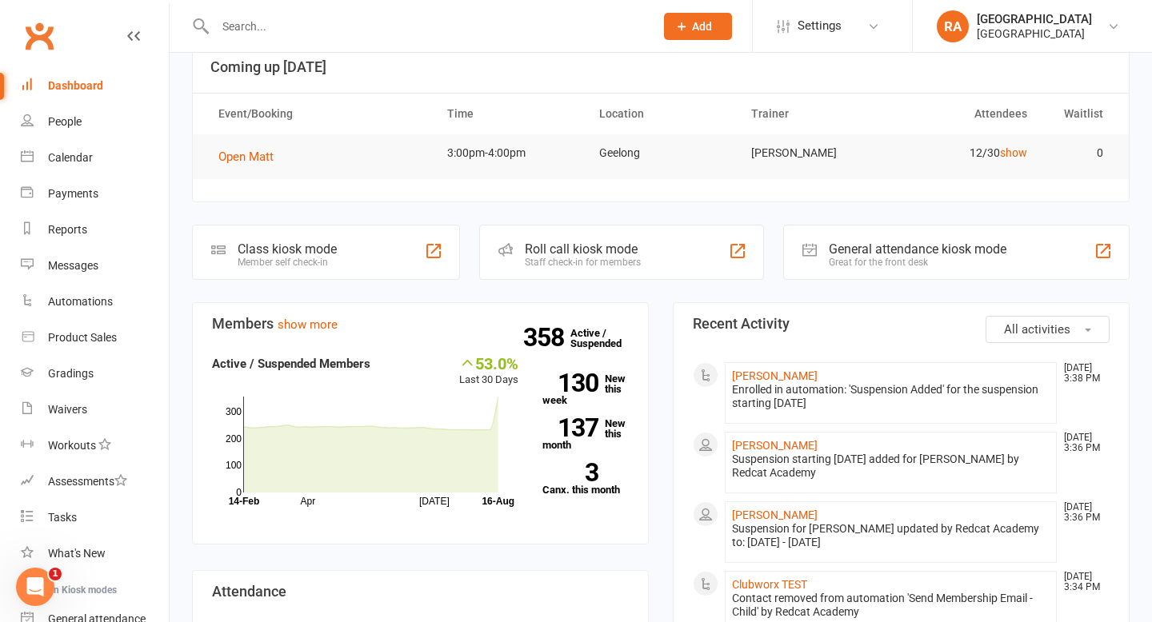
scroll to position [38, 0]
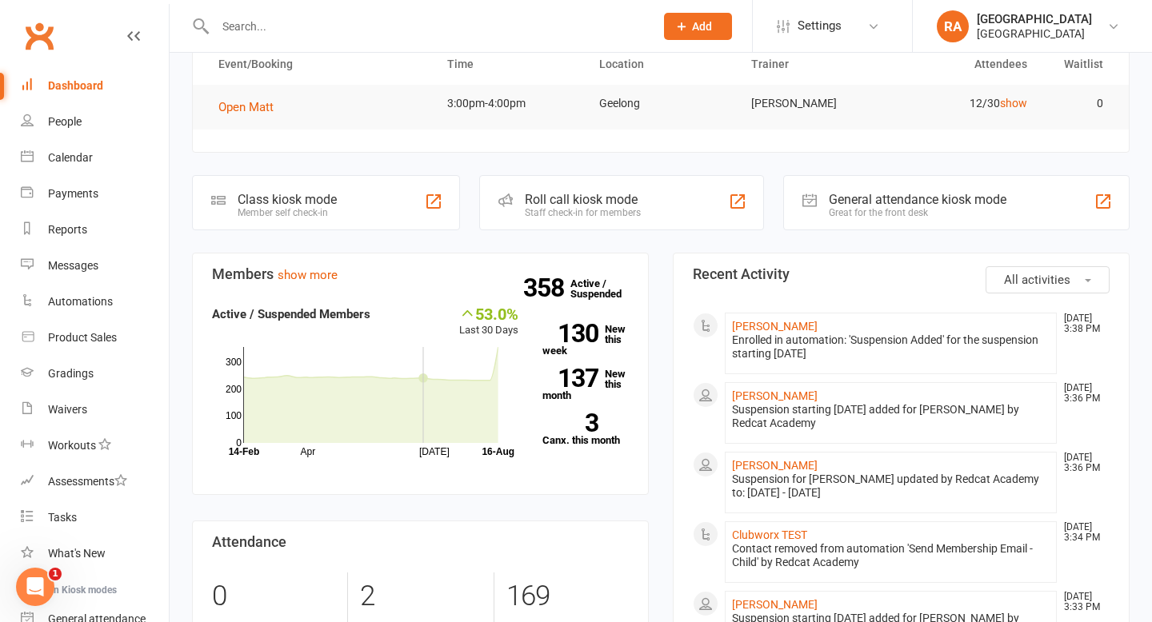
scroll to position [85, 0]
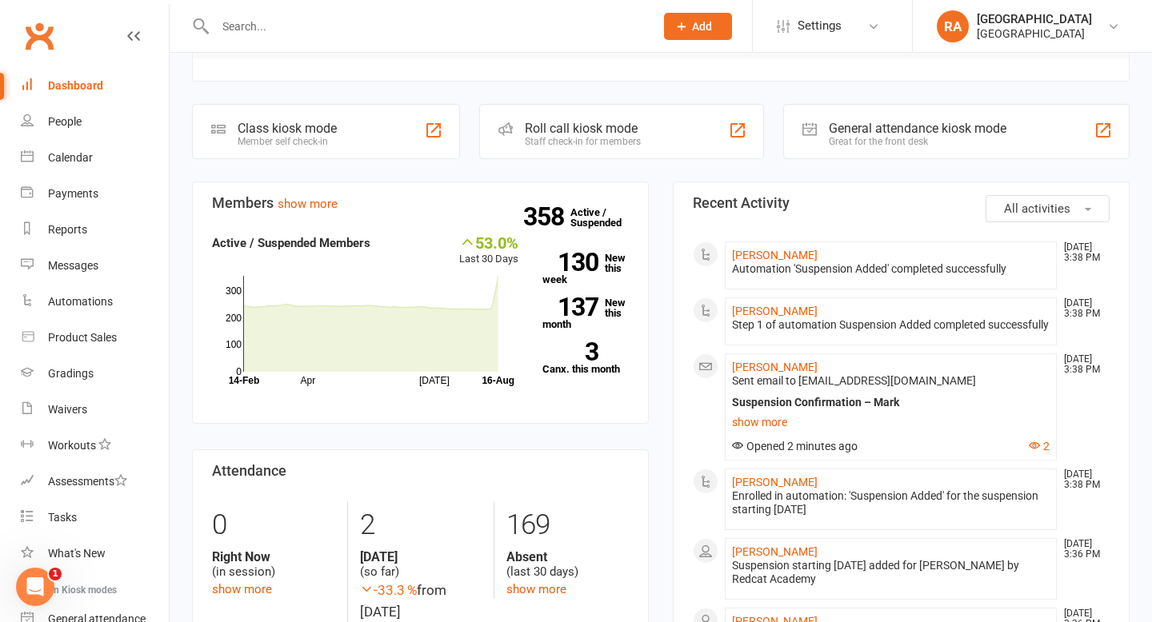
scroll to position [194, 0]
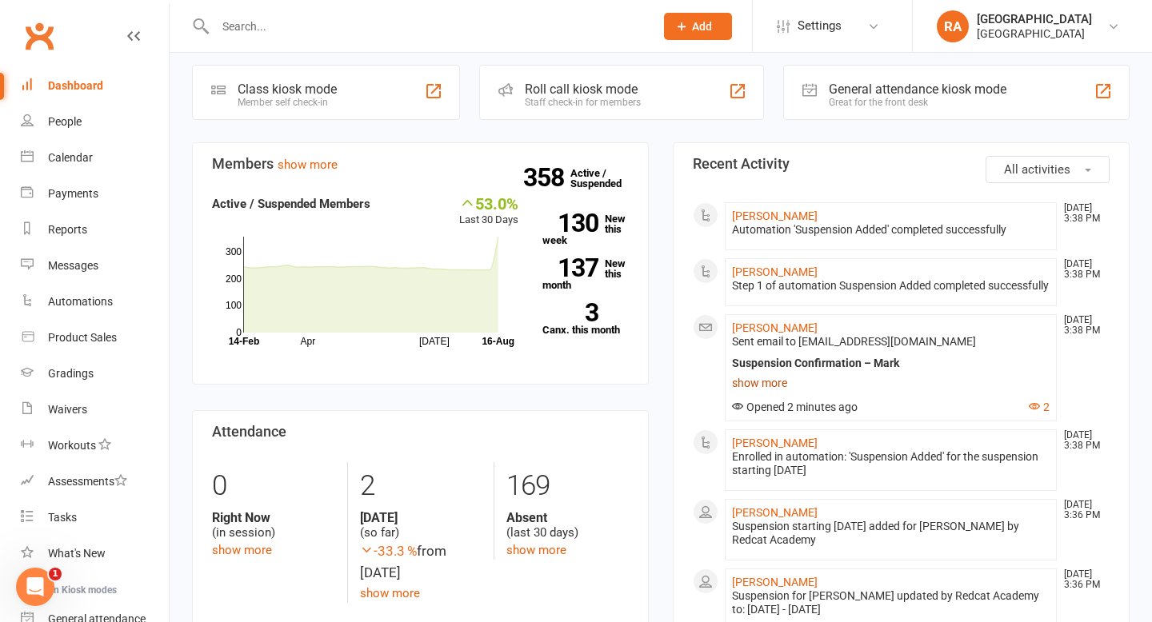
click at [742, 394] on link "show more" at bounding box center [891, 383] width 318 height 22
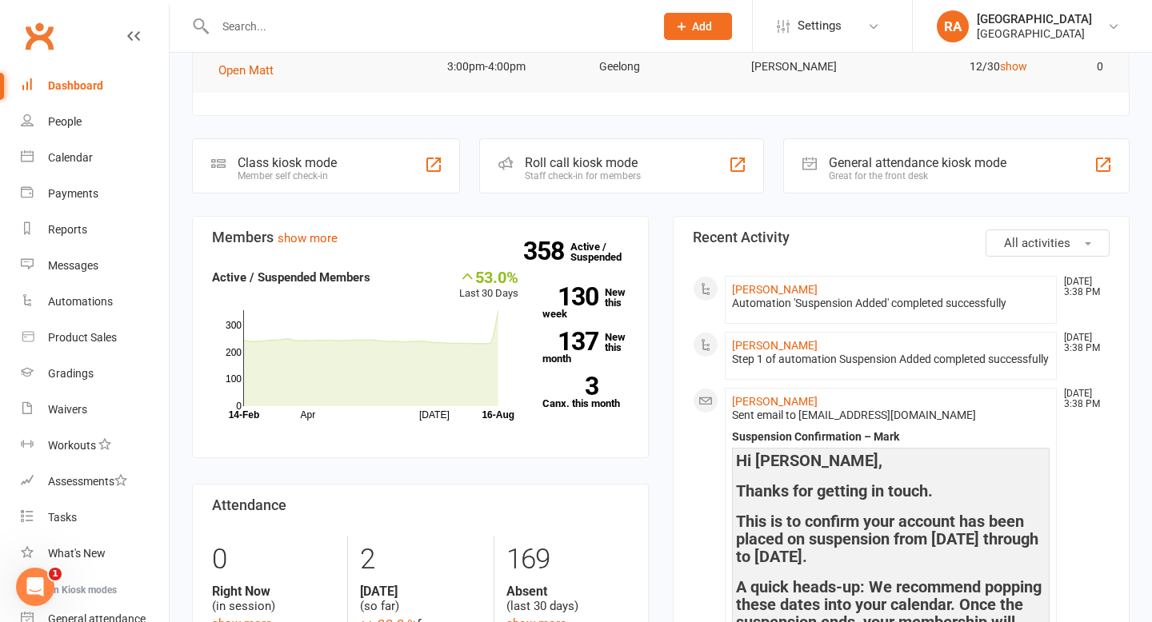
scroll to position [67, 0]
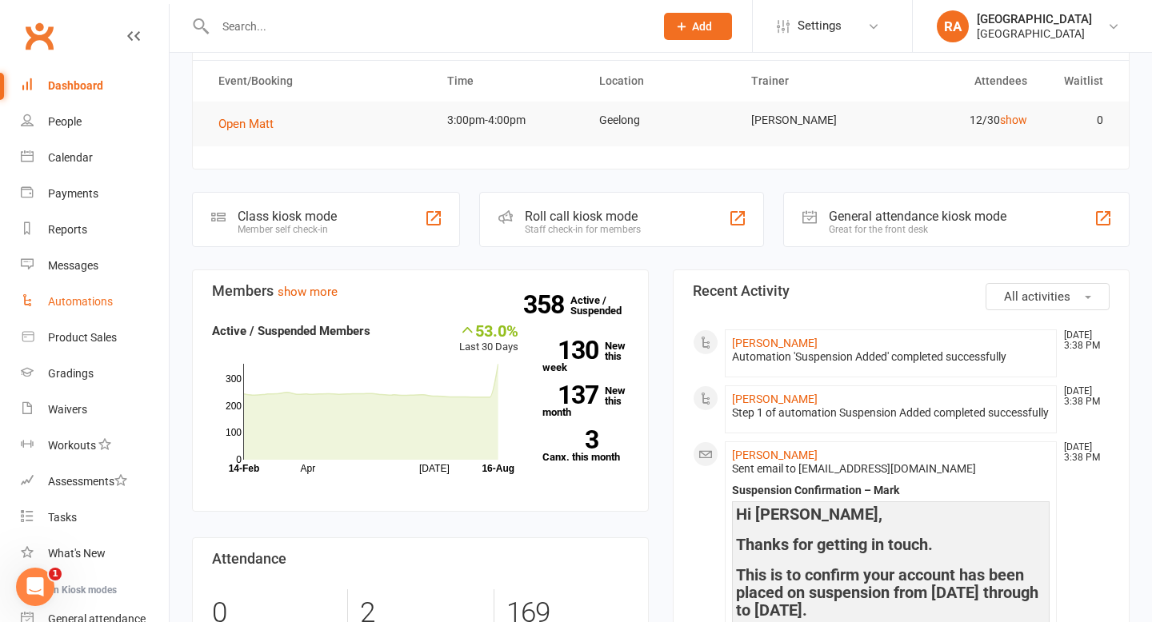
click at [80, 303] on div "Automations" at bounding box center [80, 301] width 65 height 13
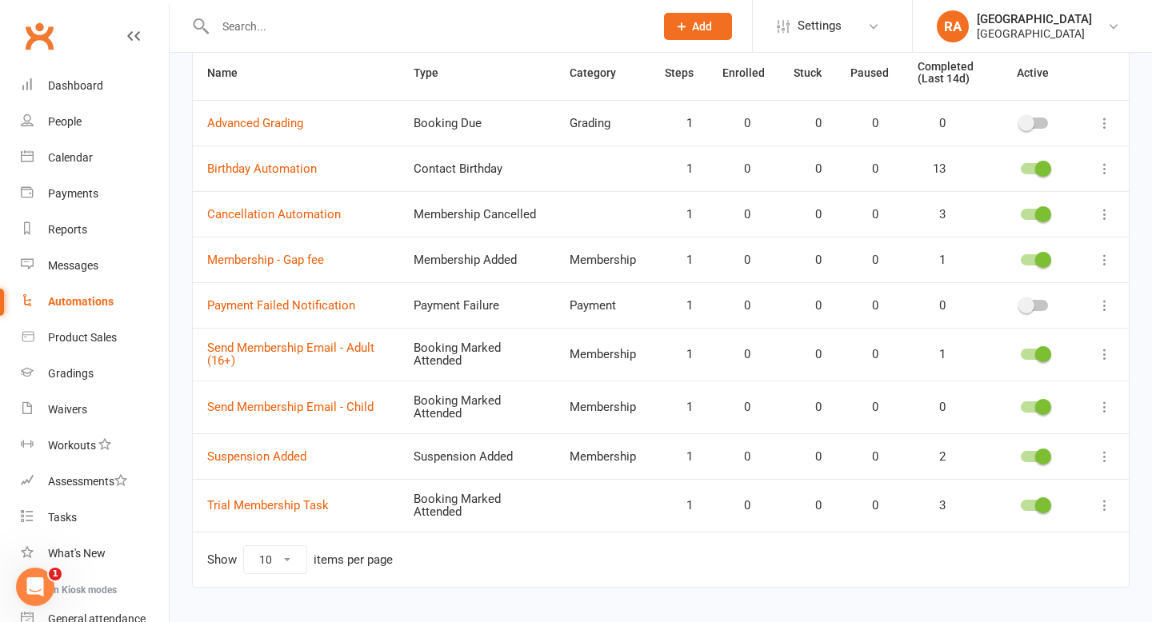
scroll to position [162, 0]
click at [286, 459] on link "Suspension Added" at bounding box center [256, 456] width 99 height 14
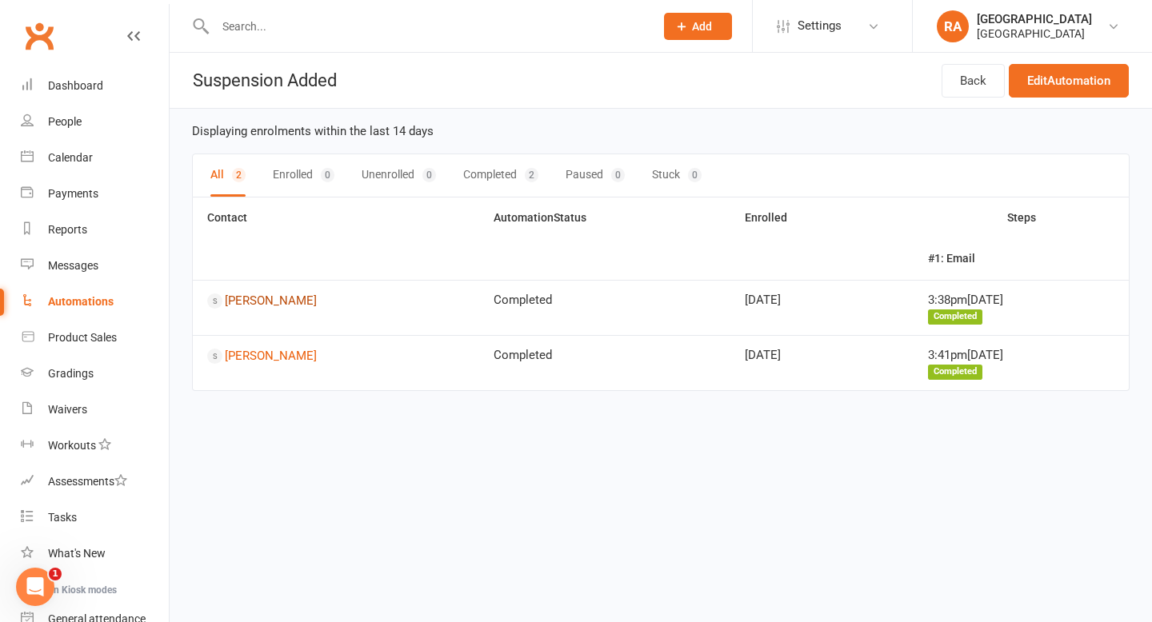
click at [254, 294] on link "[PERSON_NAME]" at bounding box center [336, 301] width 258 height 15
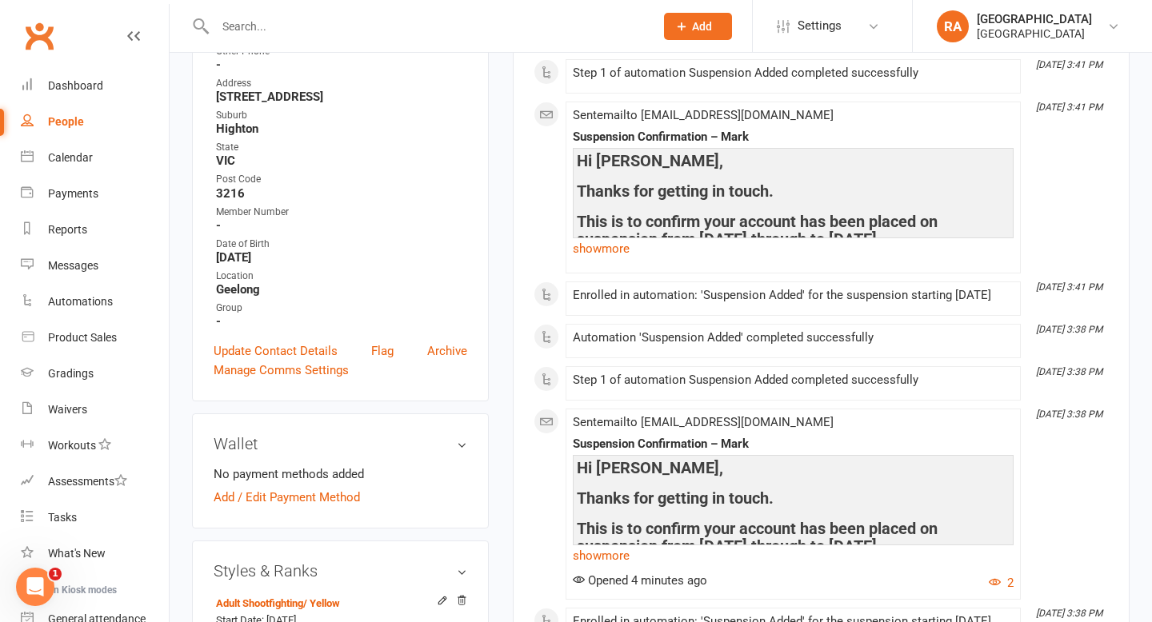
scroll to position [326, 0]
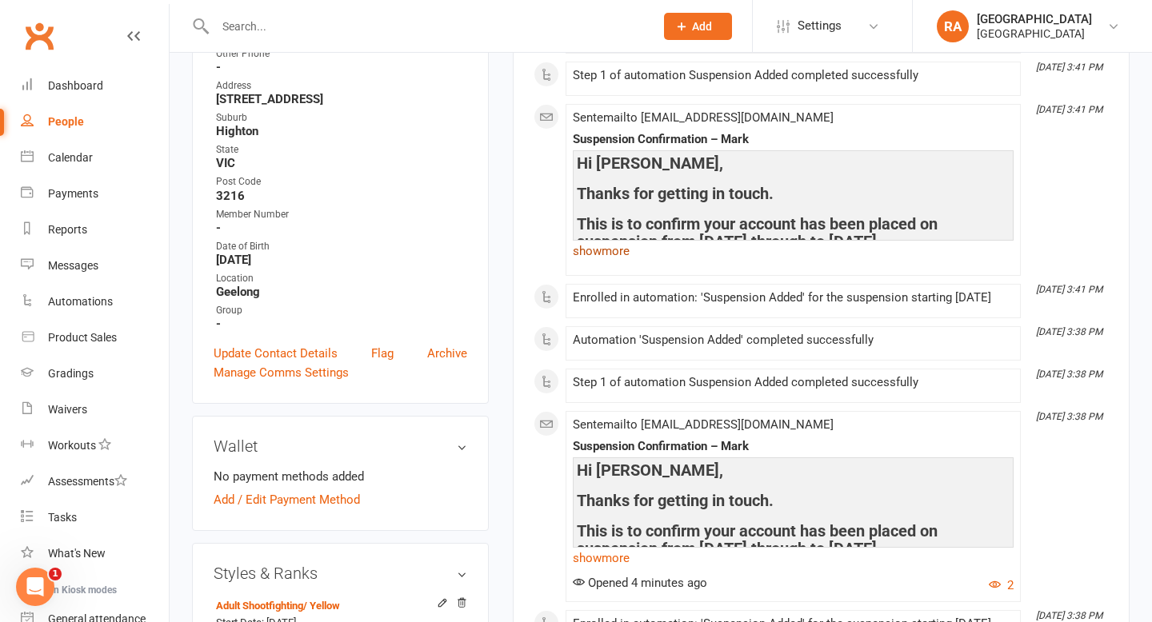
click at [618, 252] on link "show more" at bounding box center [793, 251] width 441 height 22
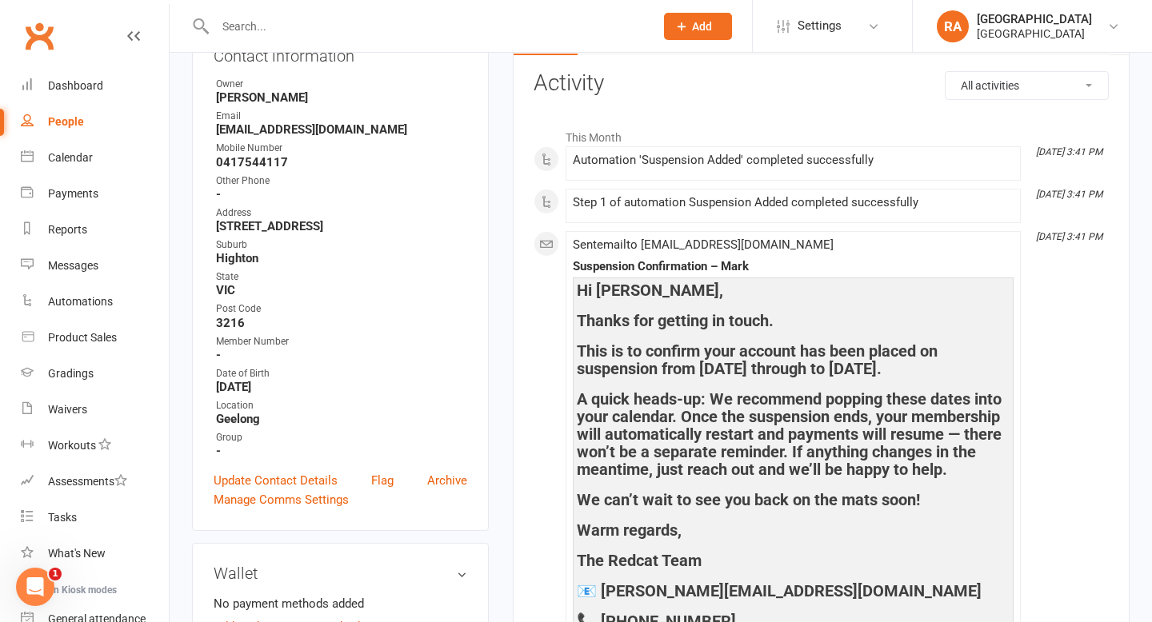
scroll to position [318, 0]
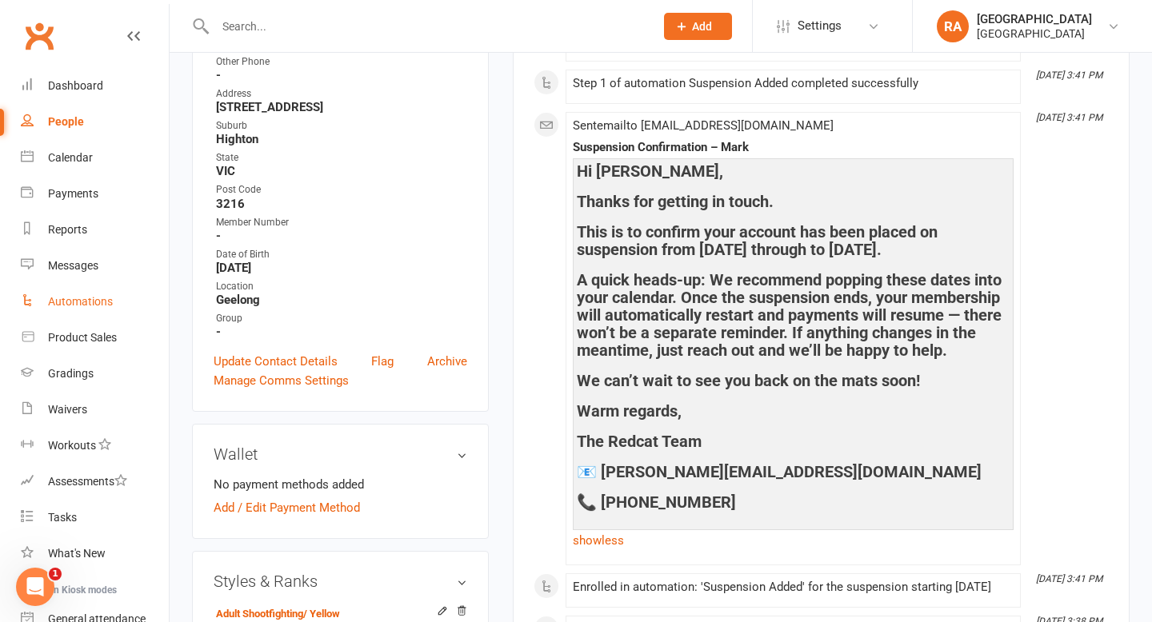
click at [66, 307] on div "Automations" at bounding box center [80, 301] width 65 height 13
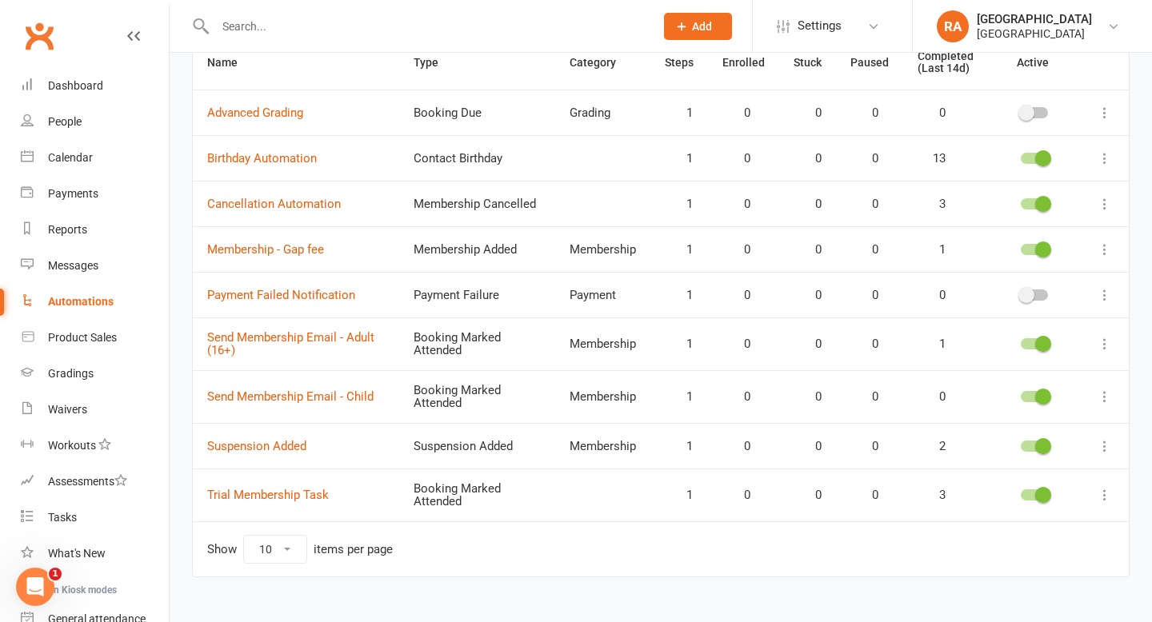
scroll to position [180, 0]
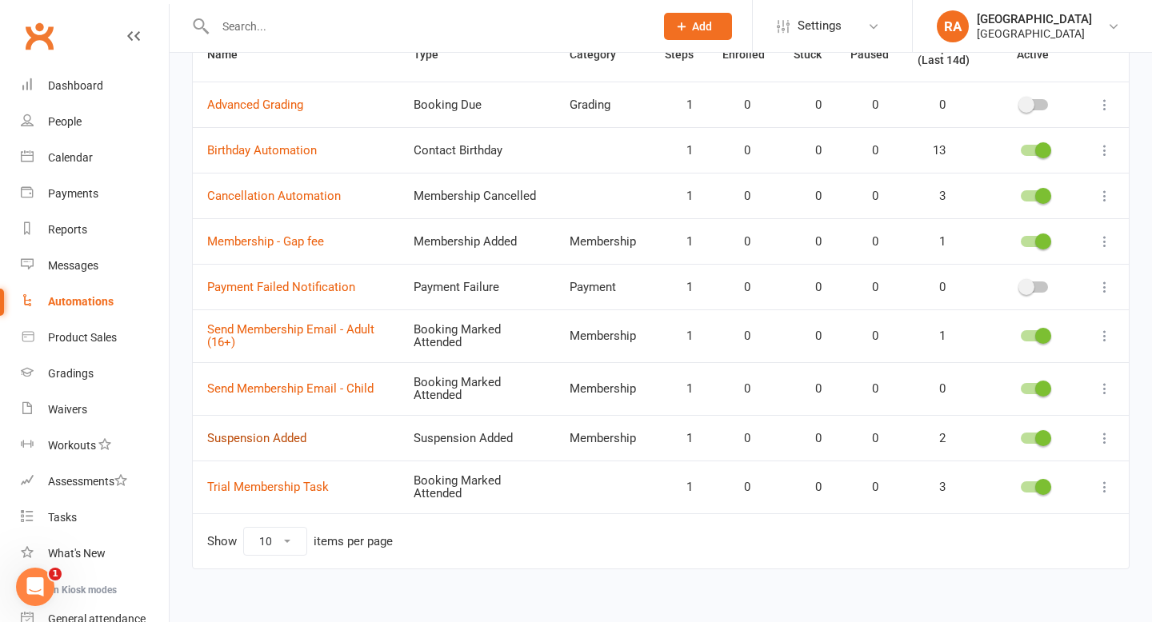
click at [286, 434] on link "Suspension Added" at bounding box center [256, 438] width 99 height 14
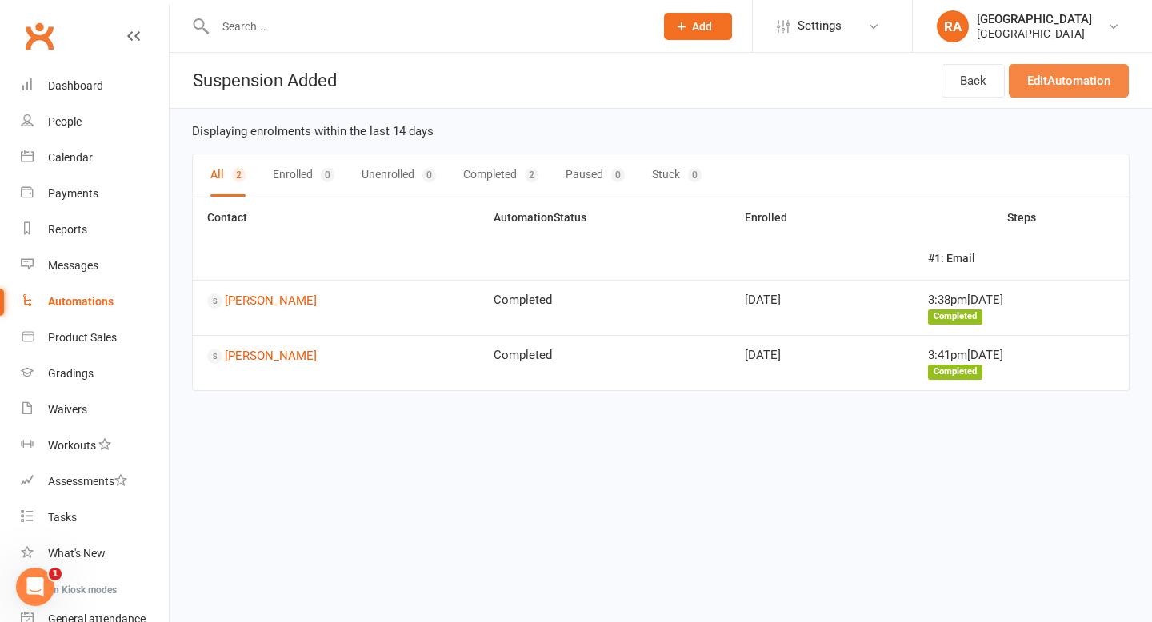
click at [1035, 83] on link "Edit Automation" at bounding box center [1069, 81] width 120 height 34
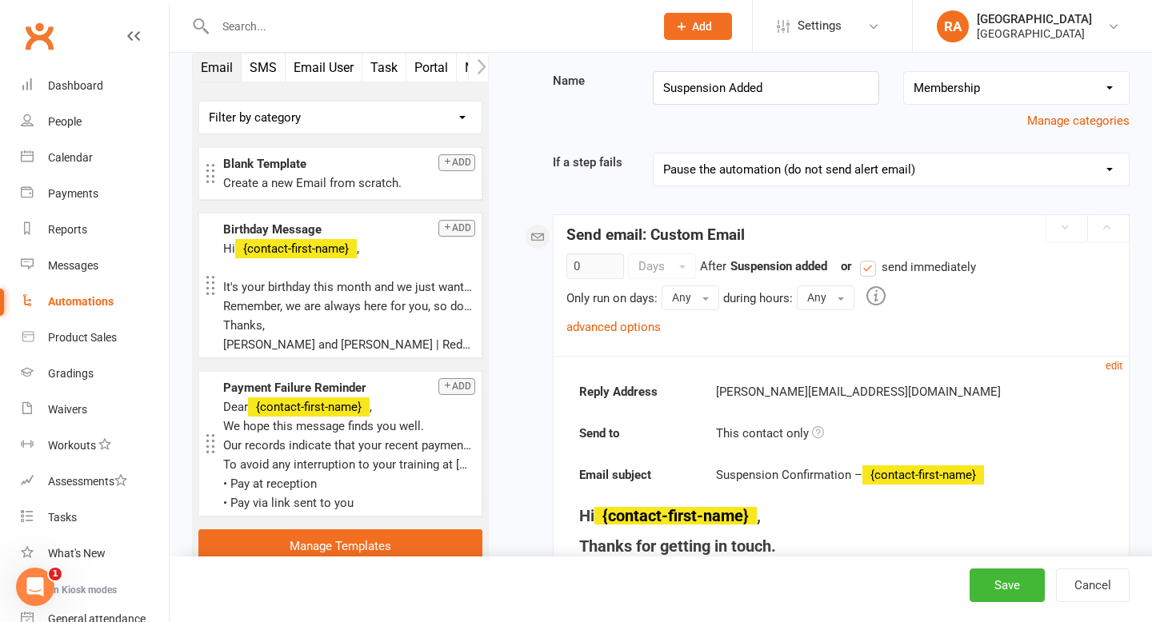
scroll to position [89, 0]
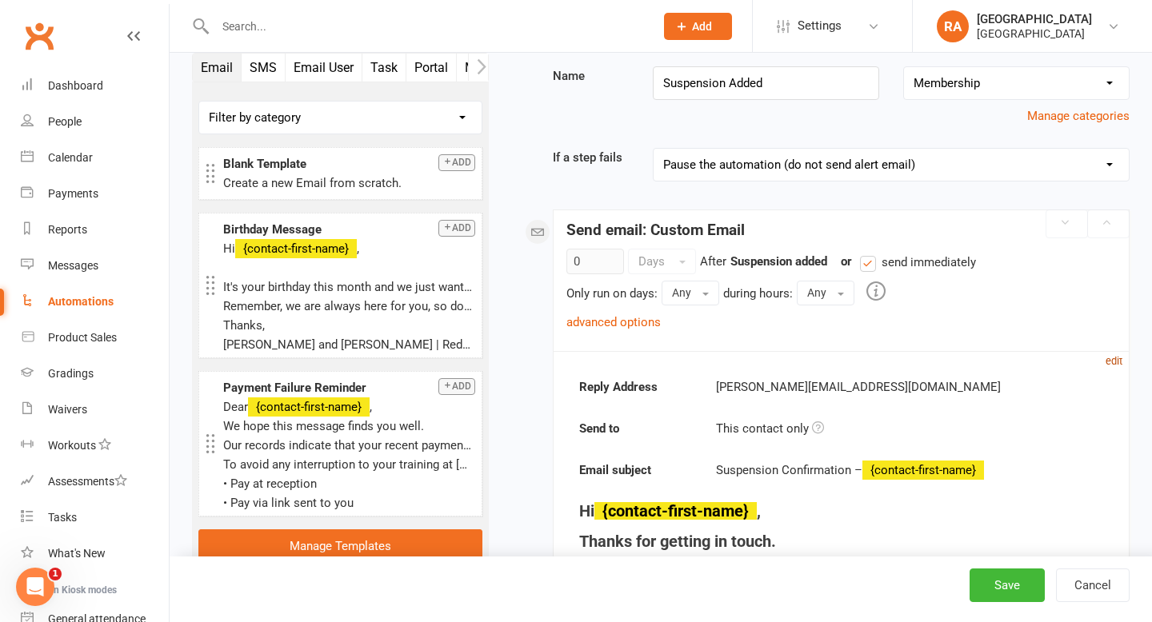
click at [1110, 362] on small "edit" at bounding box center [1114, 361] width 17 height 12
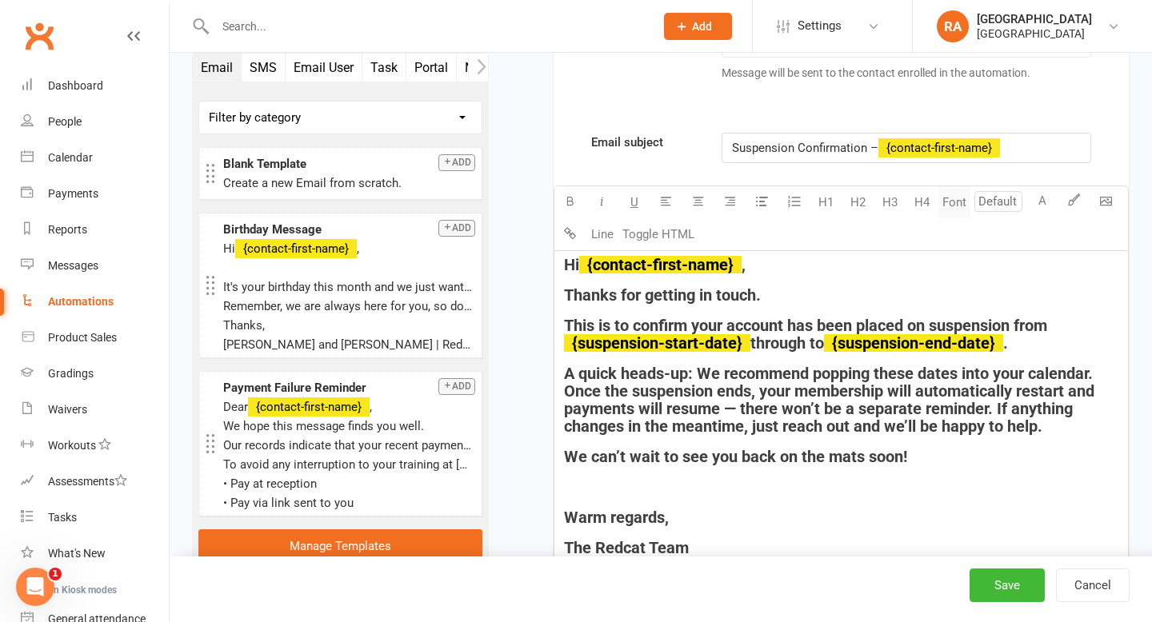
scroll to position [545, 0]
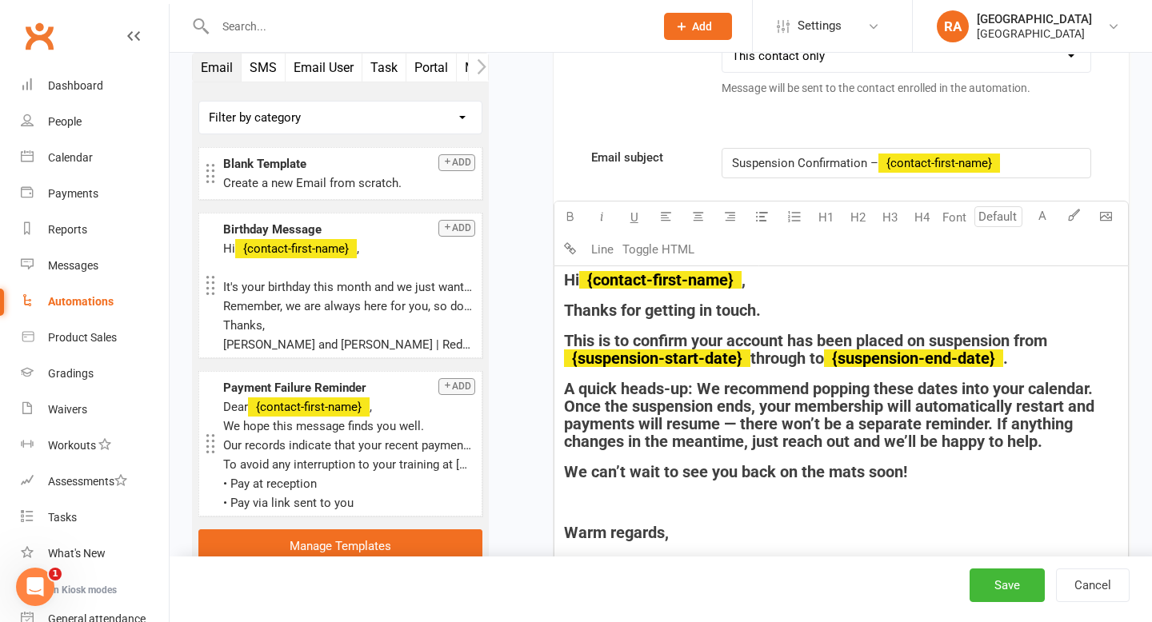
click at [1008, 172] on p "Suspension Confirmation – ﻿ {contact-first-name}" at bounding box center [906, 163] width 348 height 19
click at [1010, 154] on p "Suspension Confirmation – ﻿ {contact-first-name}" at bounding box center [906, 163] width 348 height 19
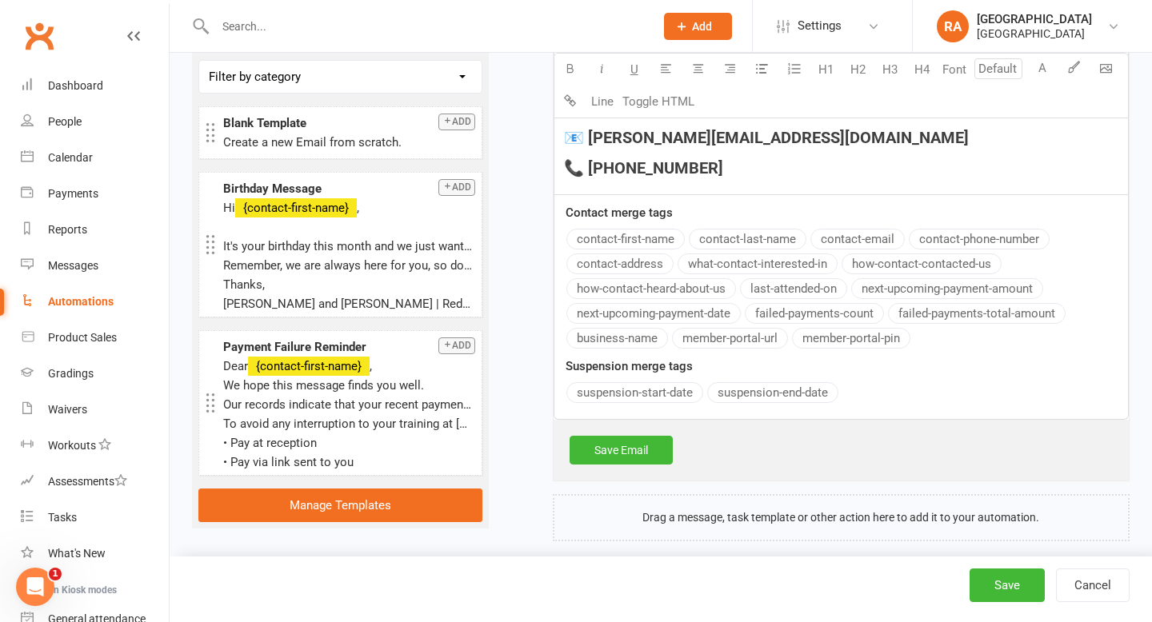
scroll to position [397, 0]
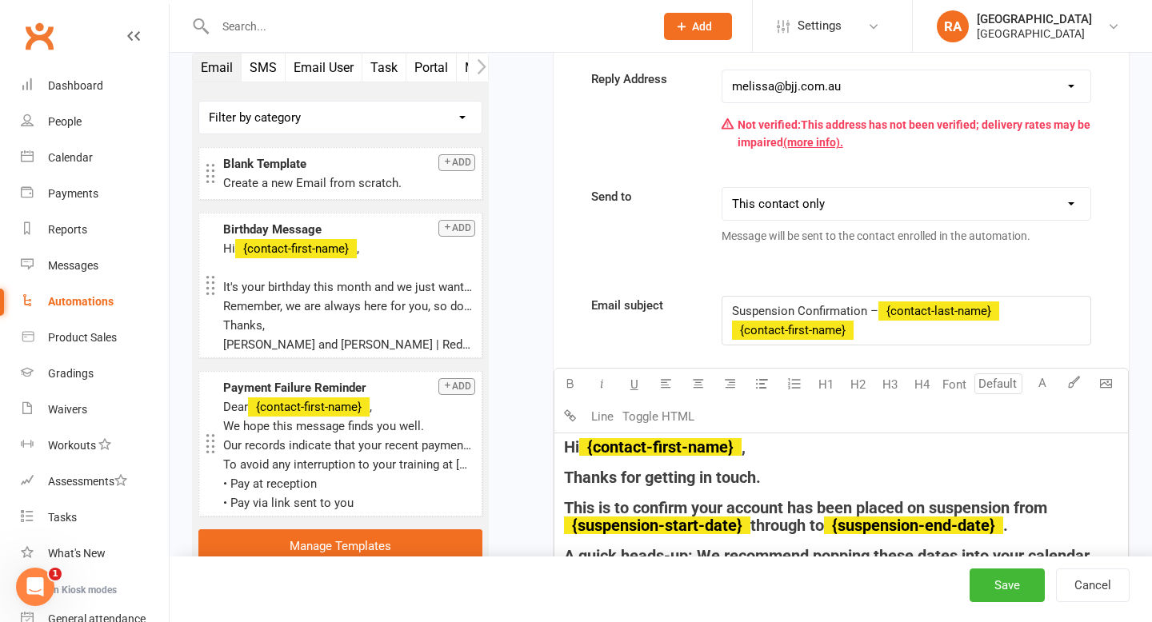
click at [706, 222] on div "Reply Address [EMAIL_ADDRESS][DOMAIN_NAME] [PERSON_NAME][EMAIL_ADDRESS][DOMAIN_…" at bounding box center [841, 603] width 575 height 1066
click at [996, 592] on button "Save" at bounding box center [1007, 586] width 75 height 34
